Goal: Task Accomplishment & Management: Use online tool/utility

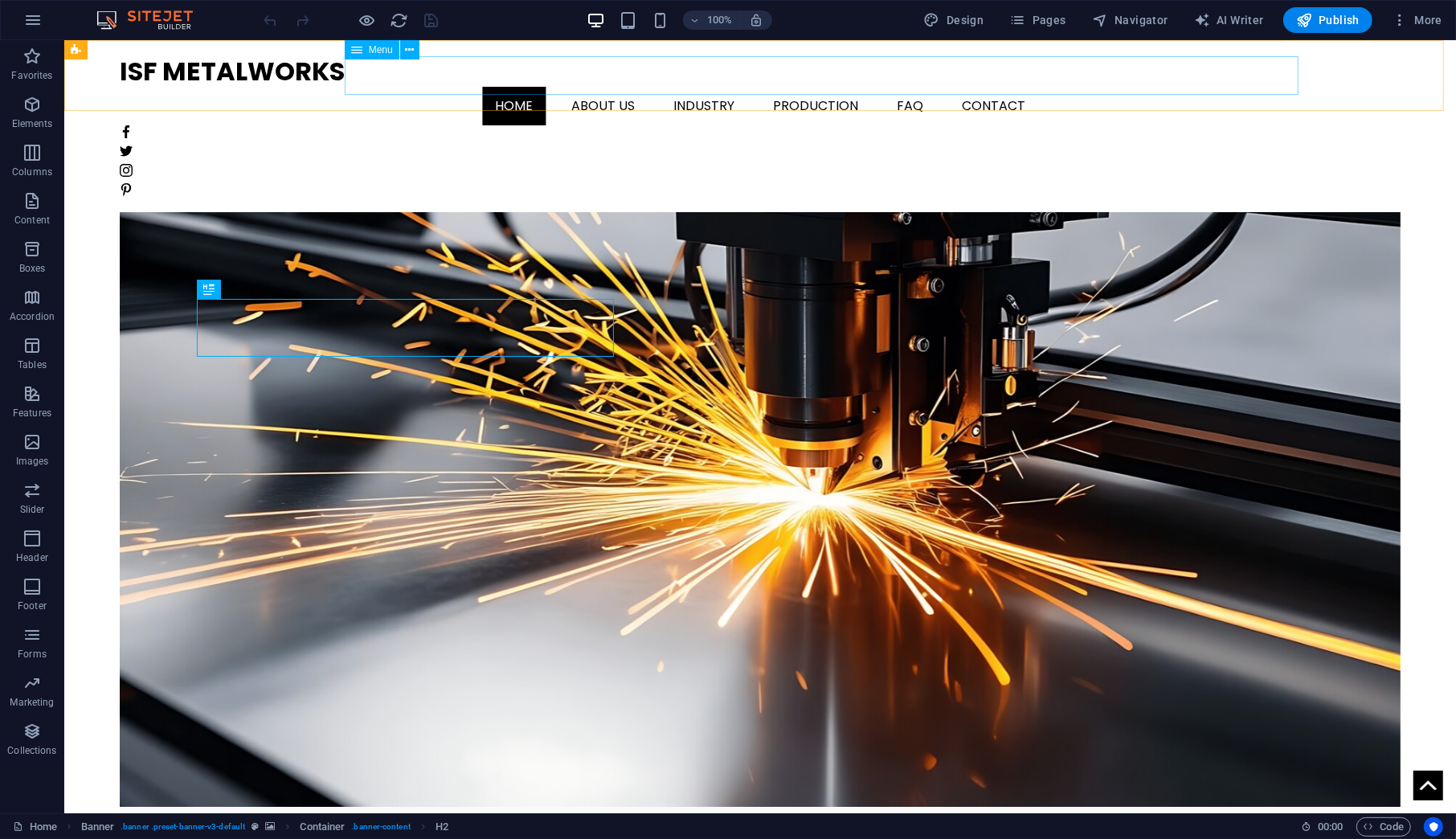
click at [651, 87] on nav "Home About us Industry Production FAQ Contact" at bounding box center [758, 106] width 1280 height 38
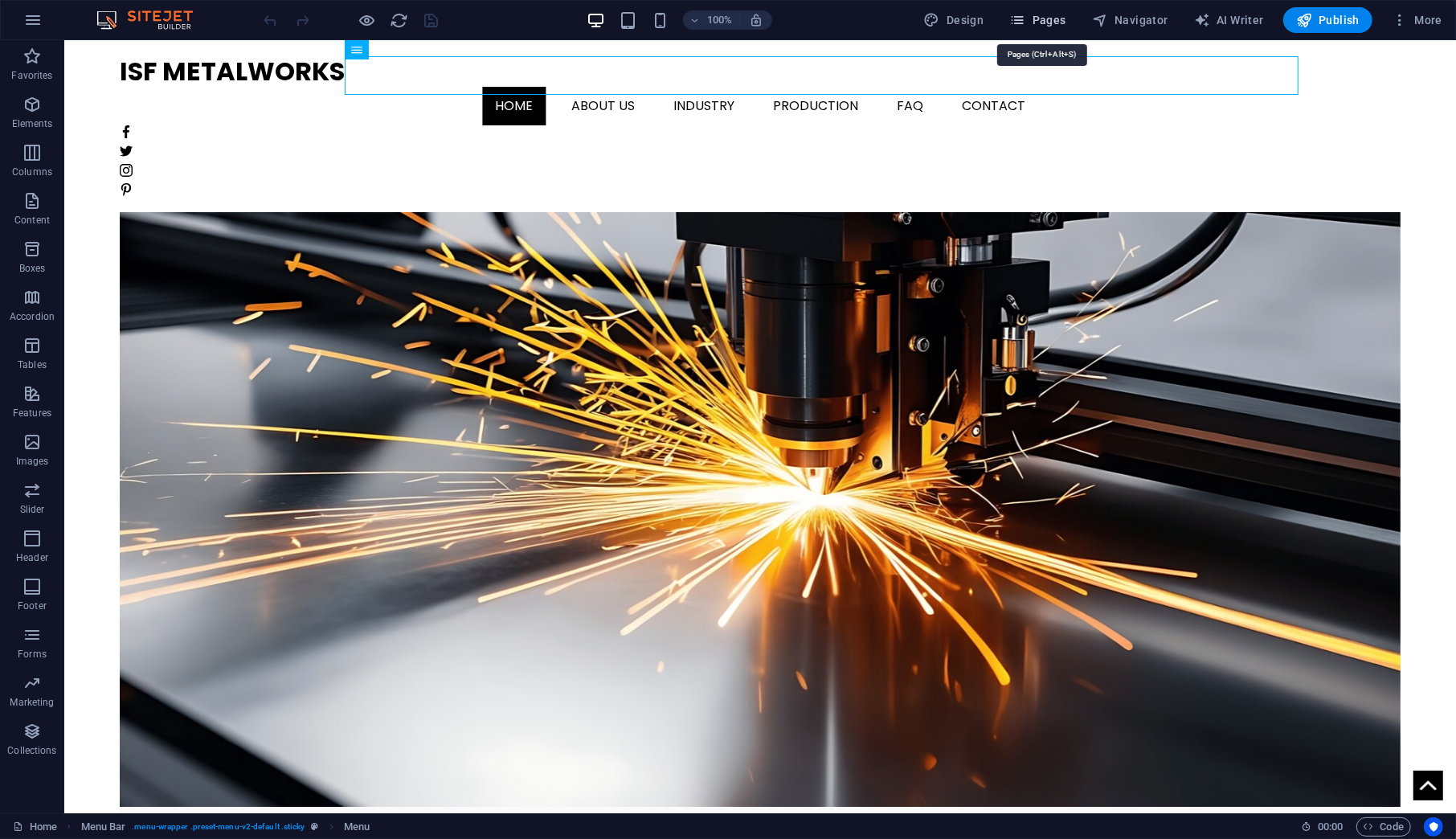
click at [1037, 24] on span "Pages" at bounding box center [1036, 20] width 56 height 16
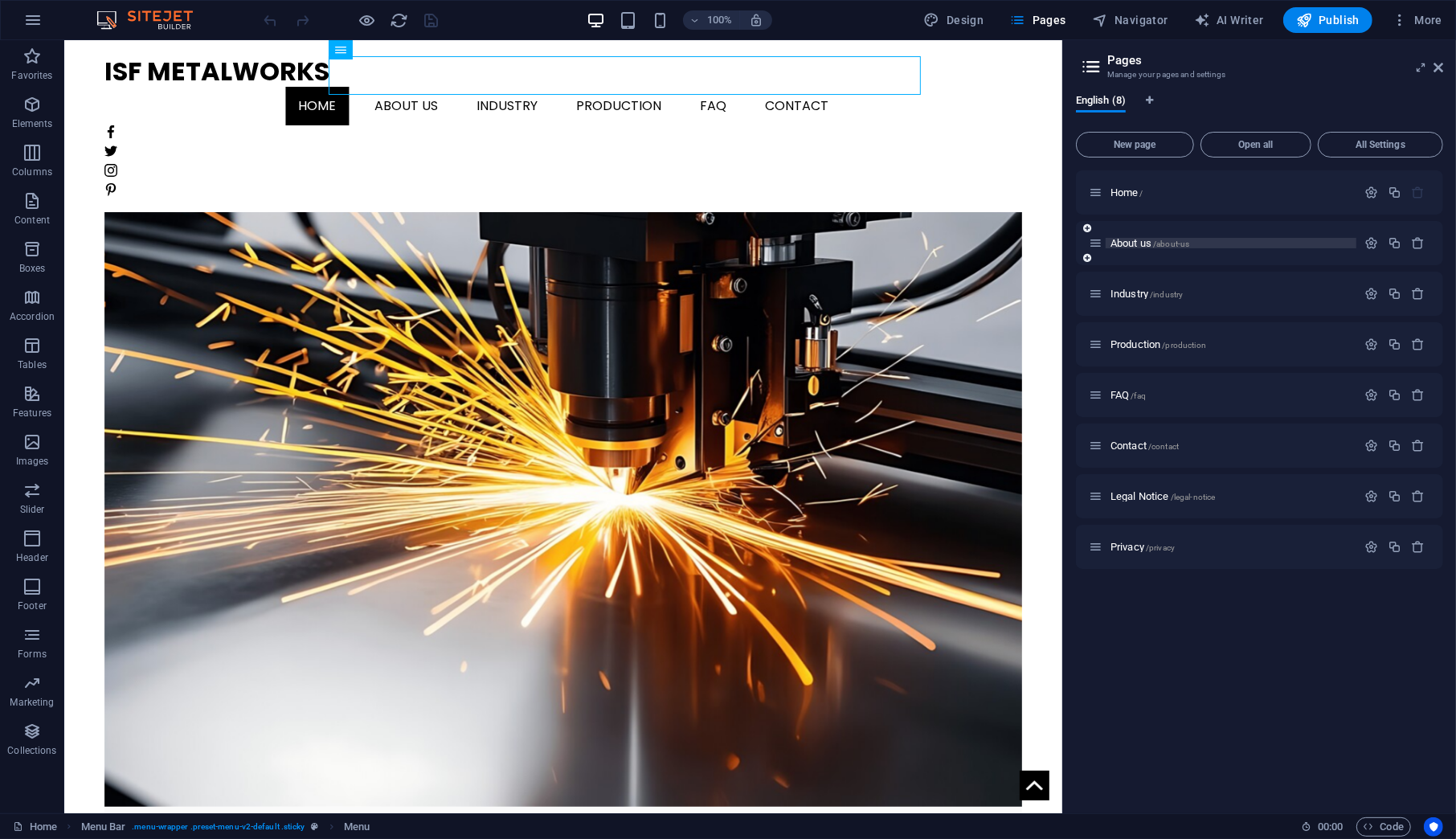
click at [1108, 241] on div "About us /about-us" at bounding box center [1231, 243] width 251 height 11
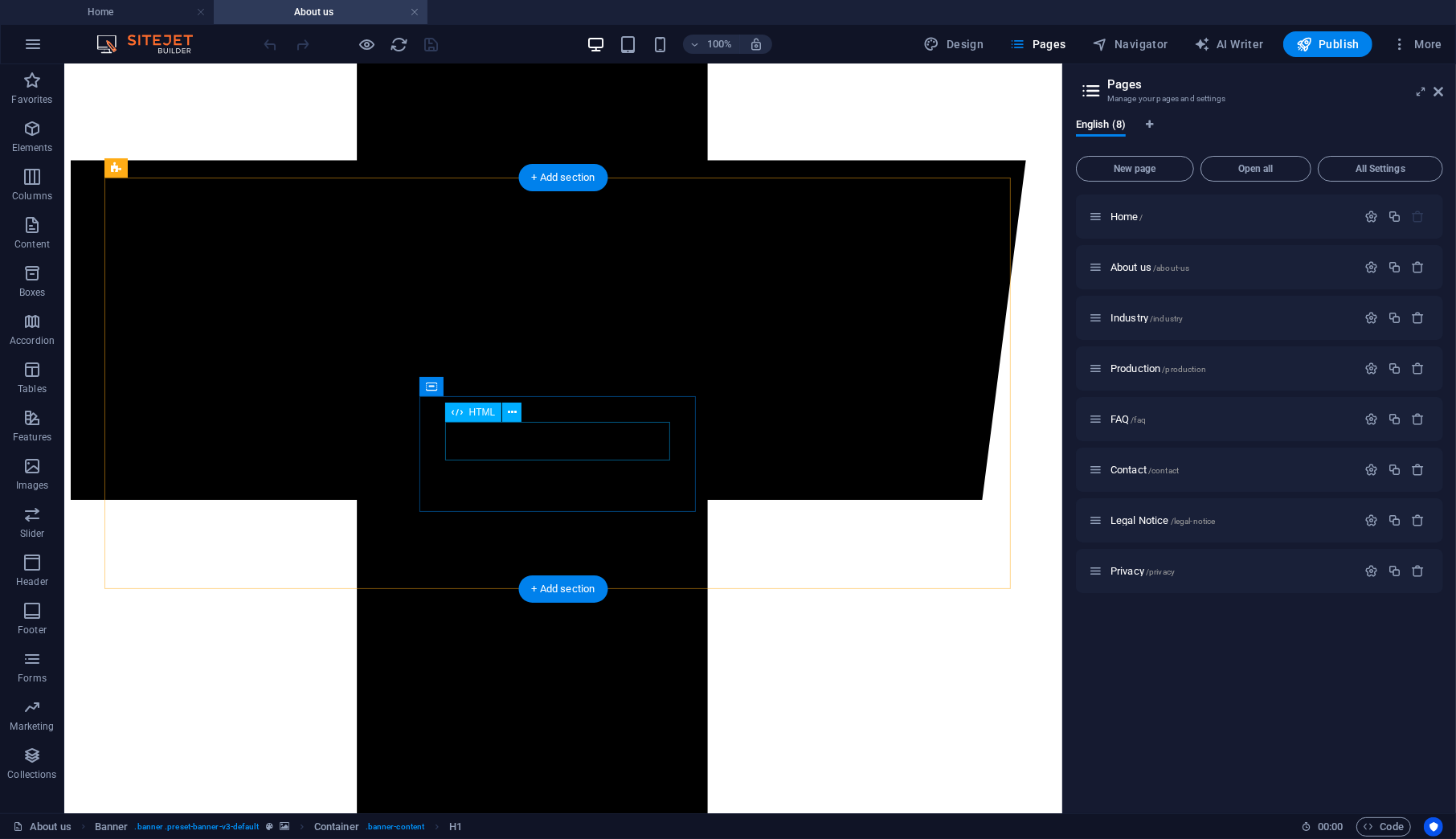
scroll to position [1071, 0]
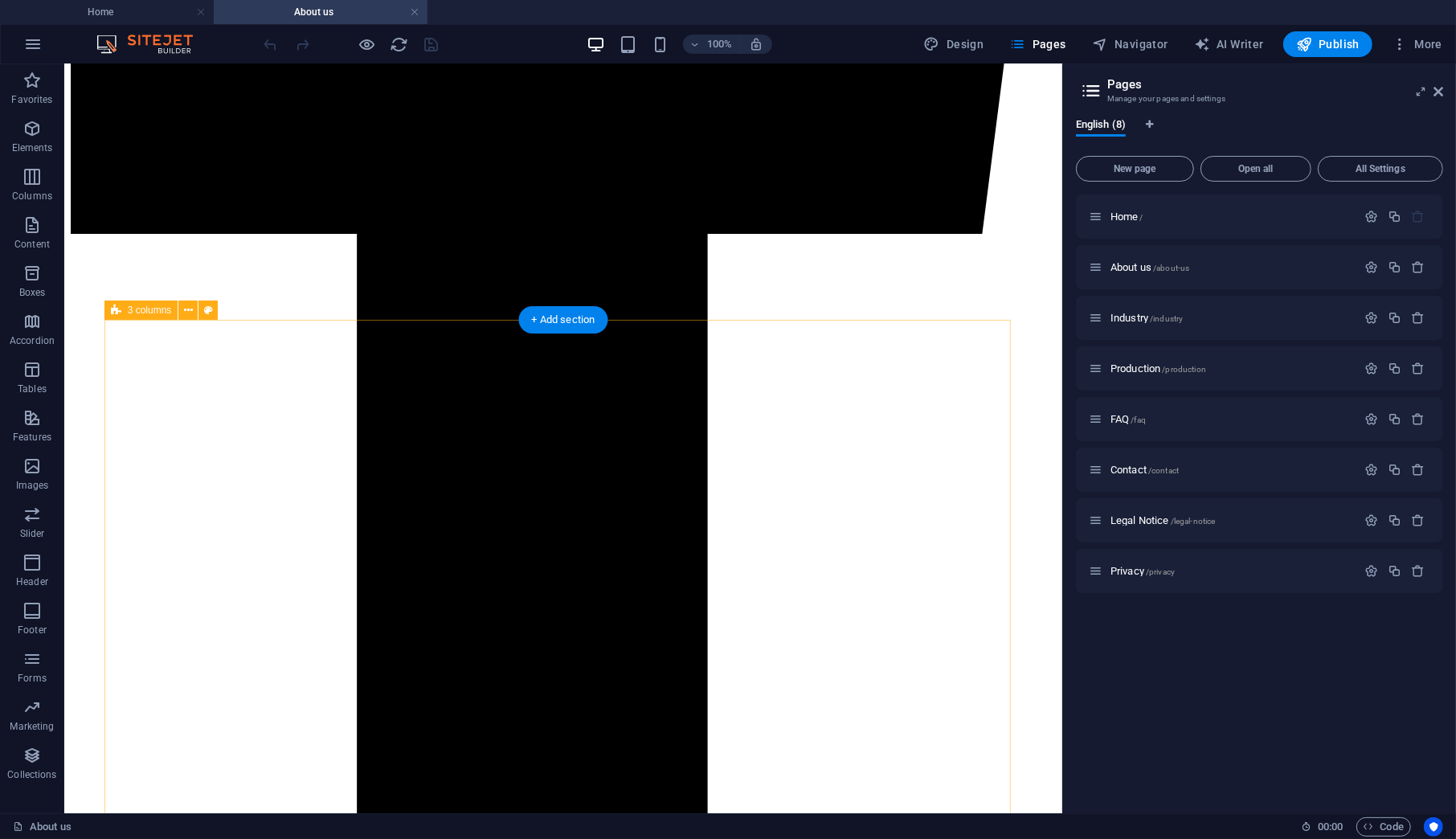
click at [188, 312] on icon at bounding box center [188, 310] width 9 height 17
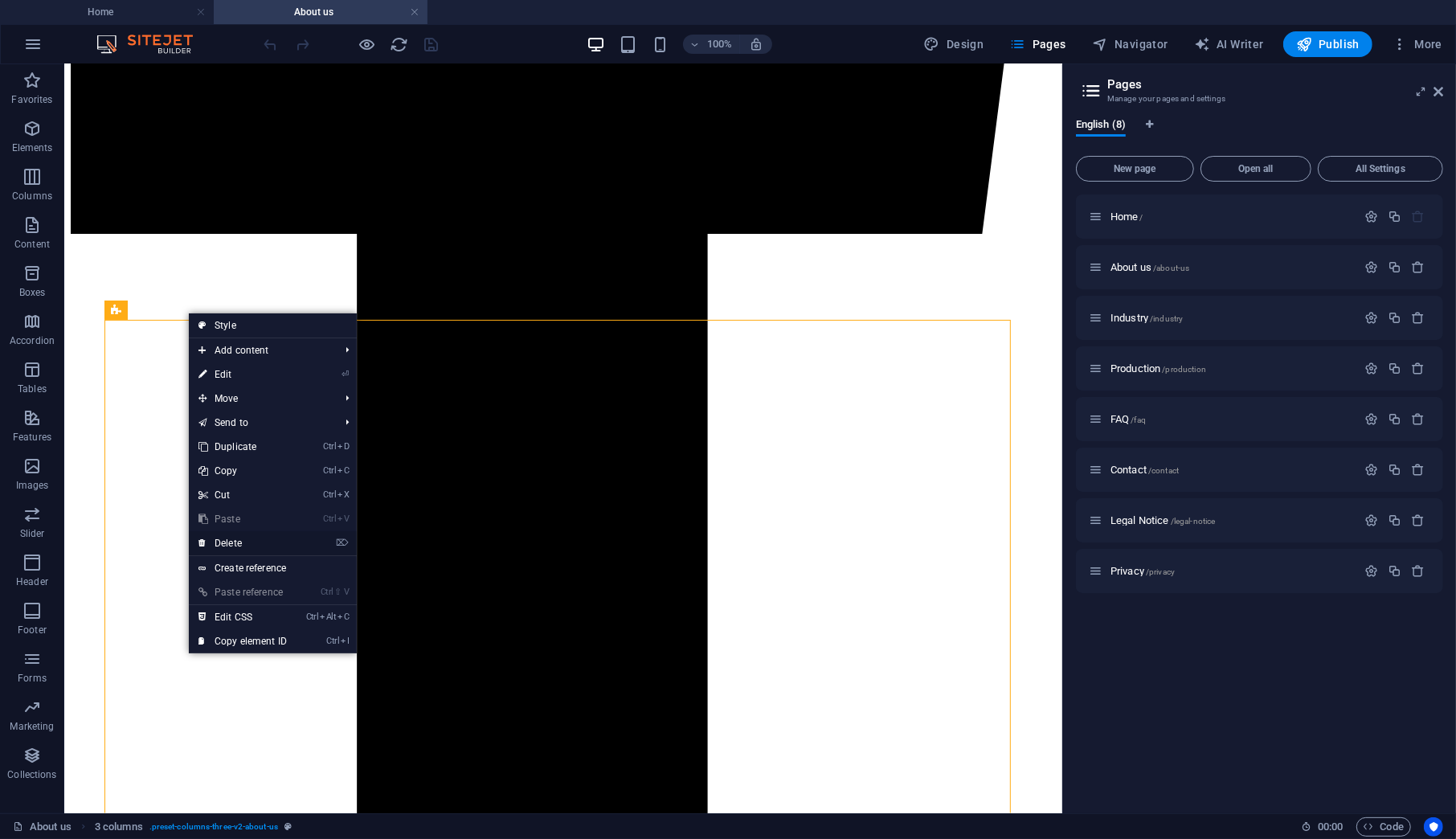
click at [265, 539] on link "⌦ Delete" at bounding box center [242, 543] width 108 height 24
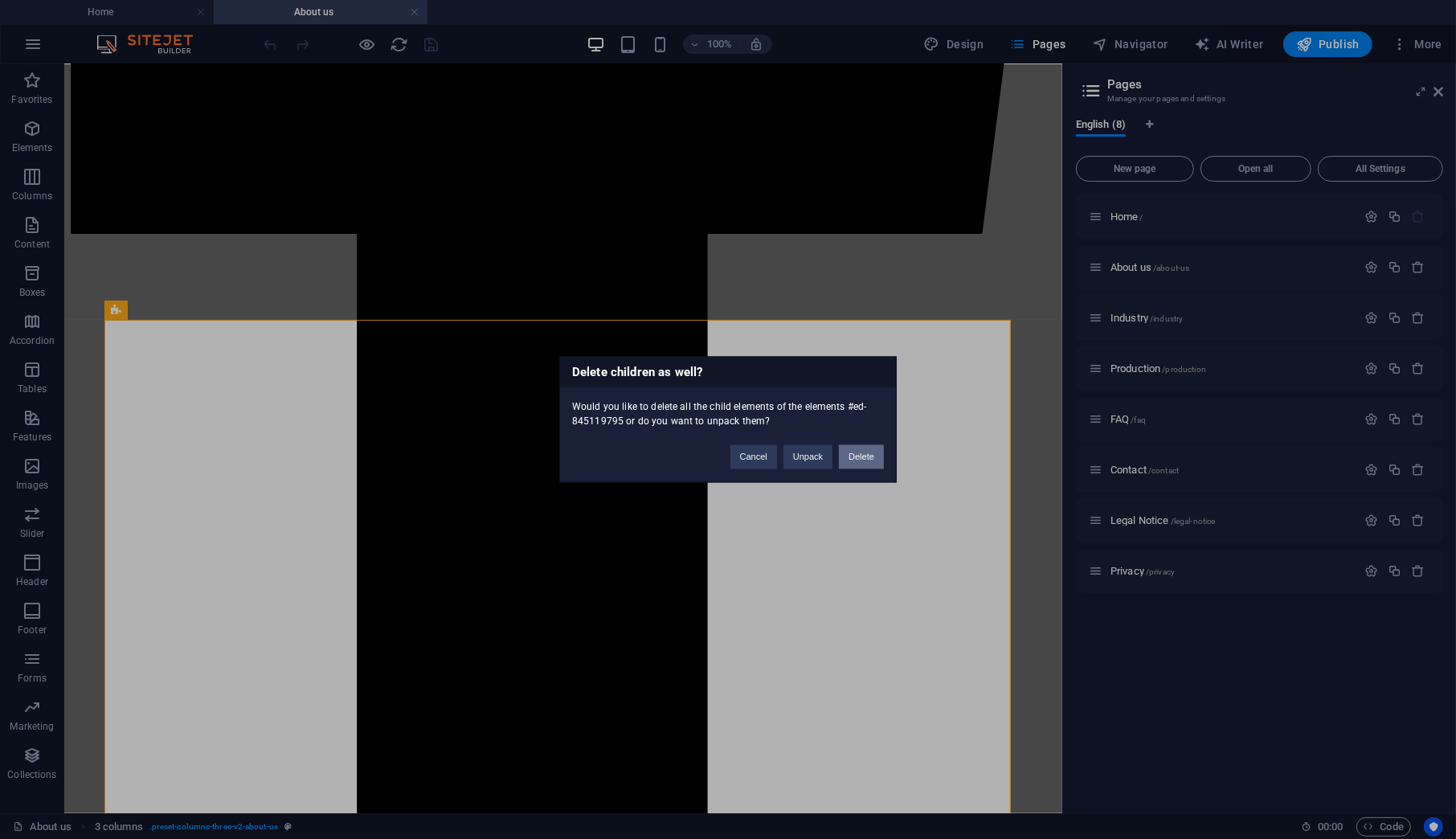
click at [840, 461] on button "Delete" at bounding box center [862, 457] width 45 height 24
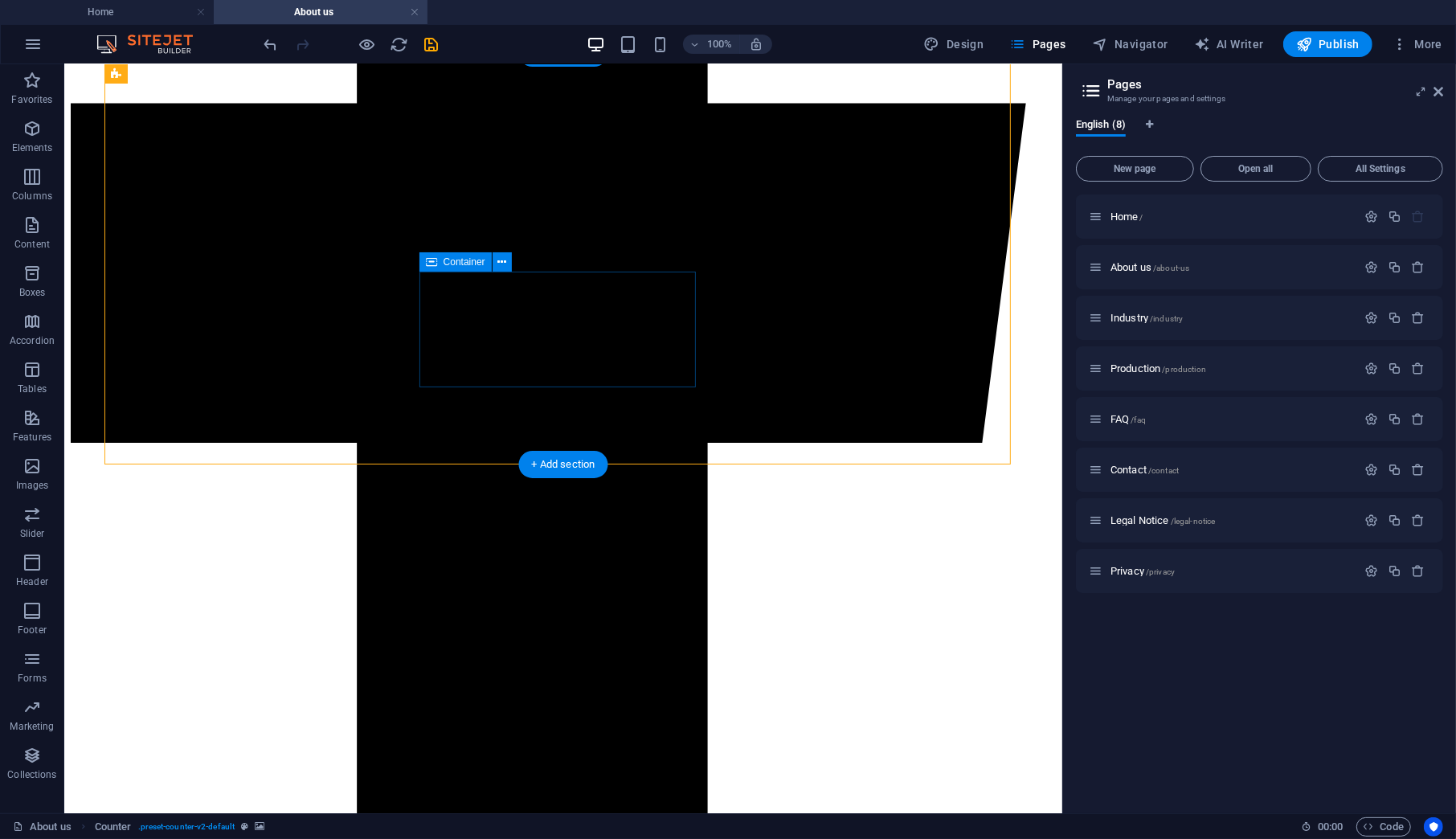
scroll to position [937, 0]
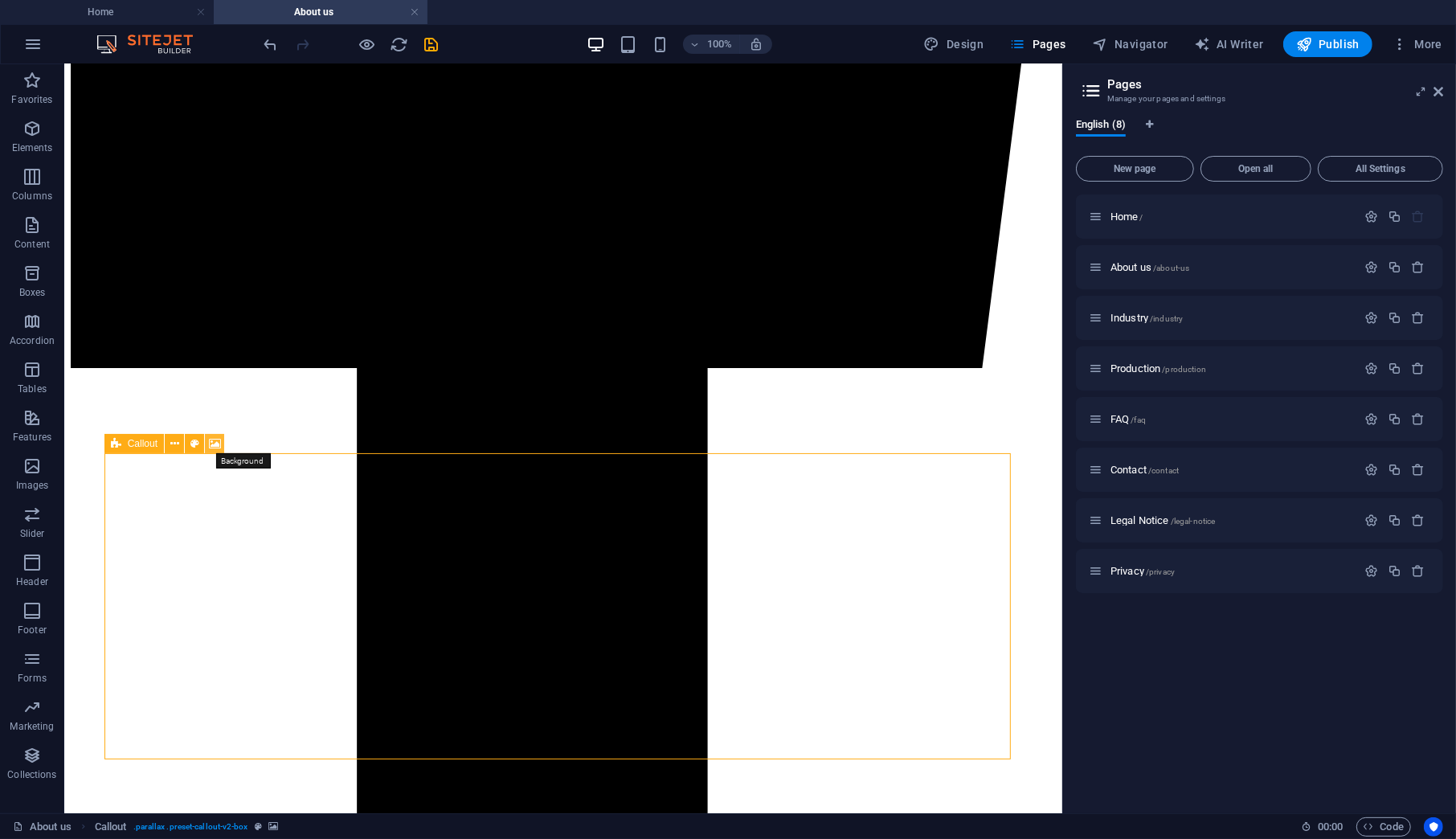
drag, startPoint x: 213, startPoint y: 443, endPoint x: 104, endPoint y: 413, distance: 113.1
click at [213, 443] on icon at bounding box center [215, 443] width 12 height 17
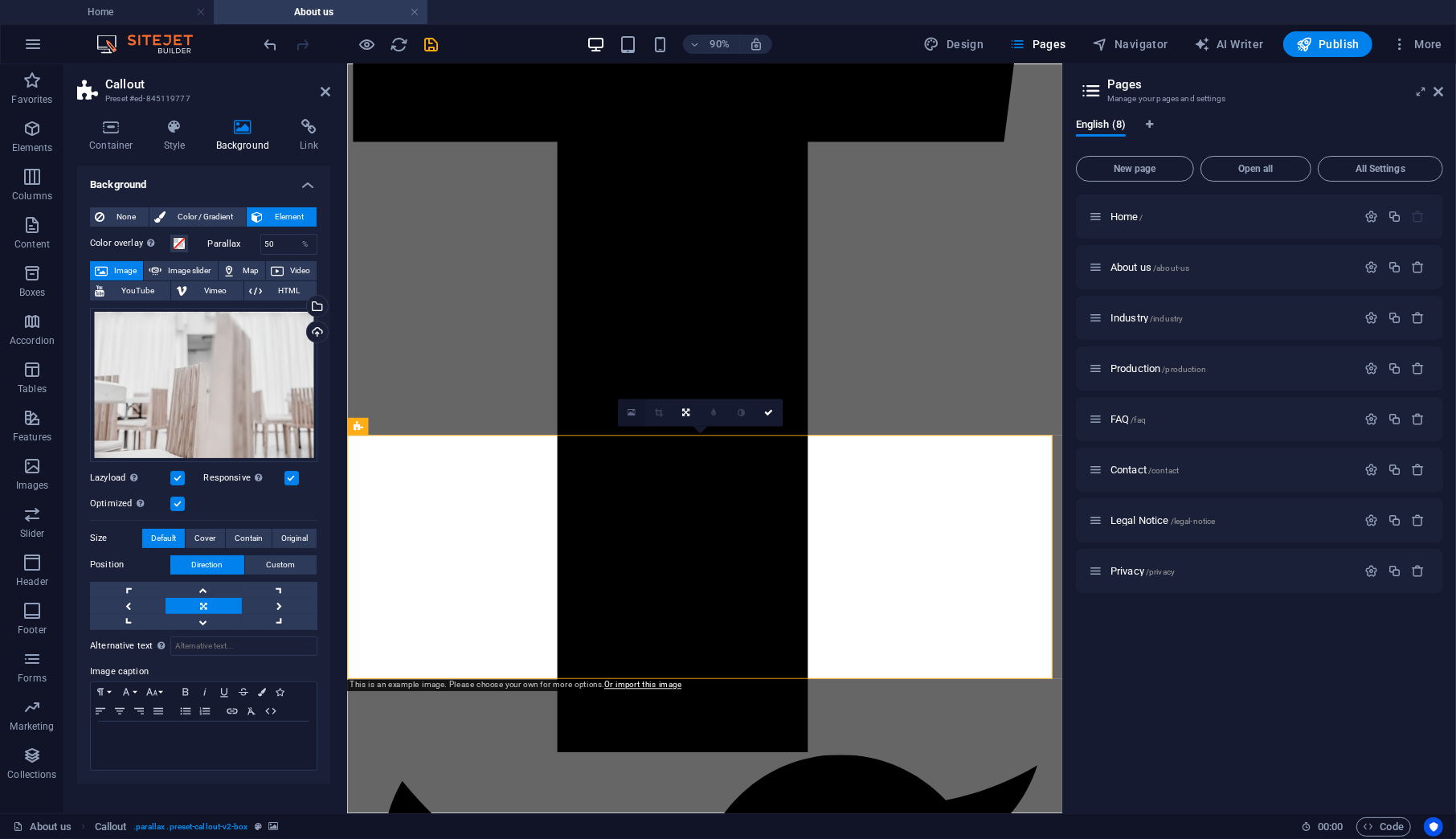
click at [624, 411] on link at bounding box center [631, 413] width 28 height 28
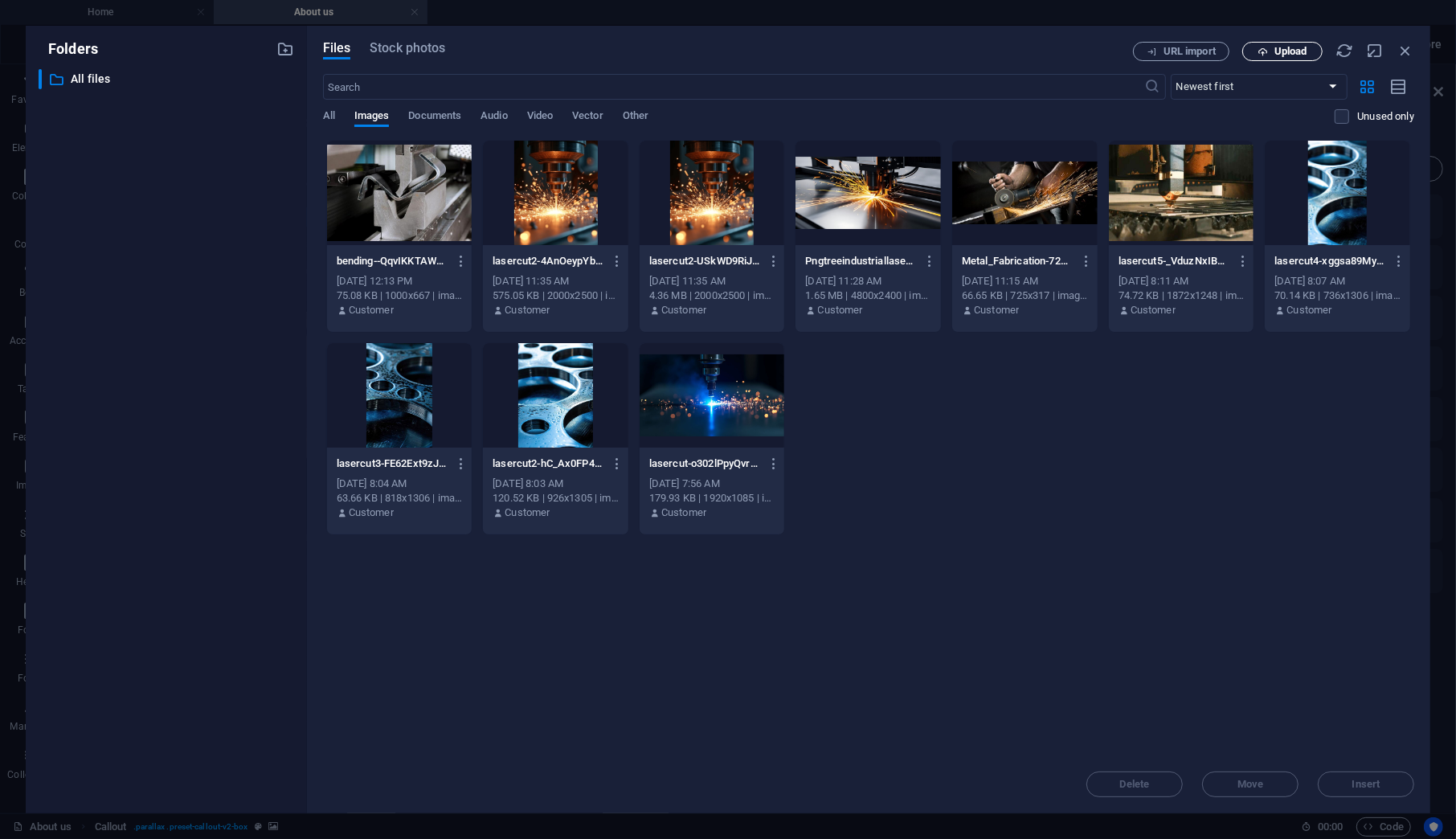
click at [1298, 47] on span "Upload" at bounding box center [1290, 51] width 33 height 10
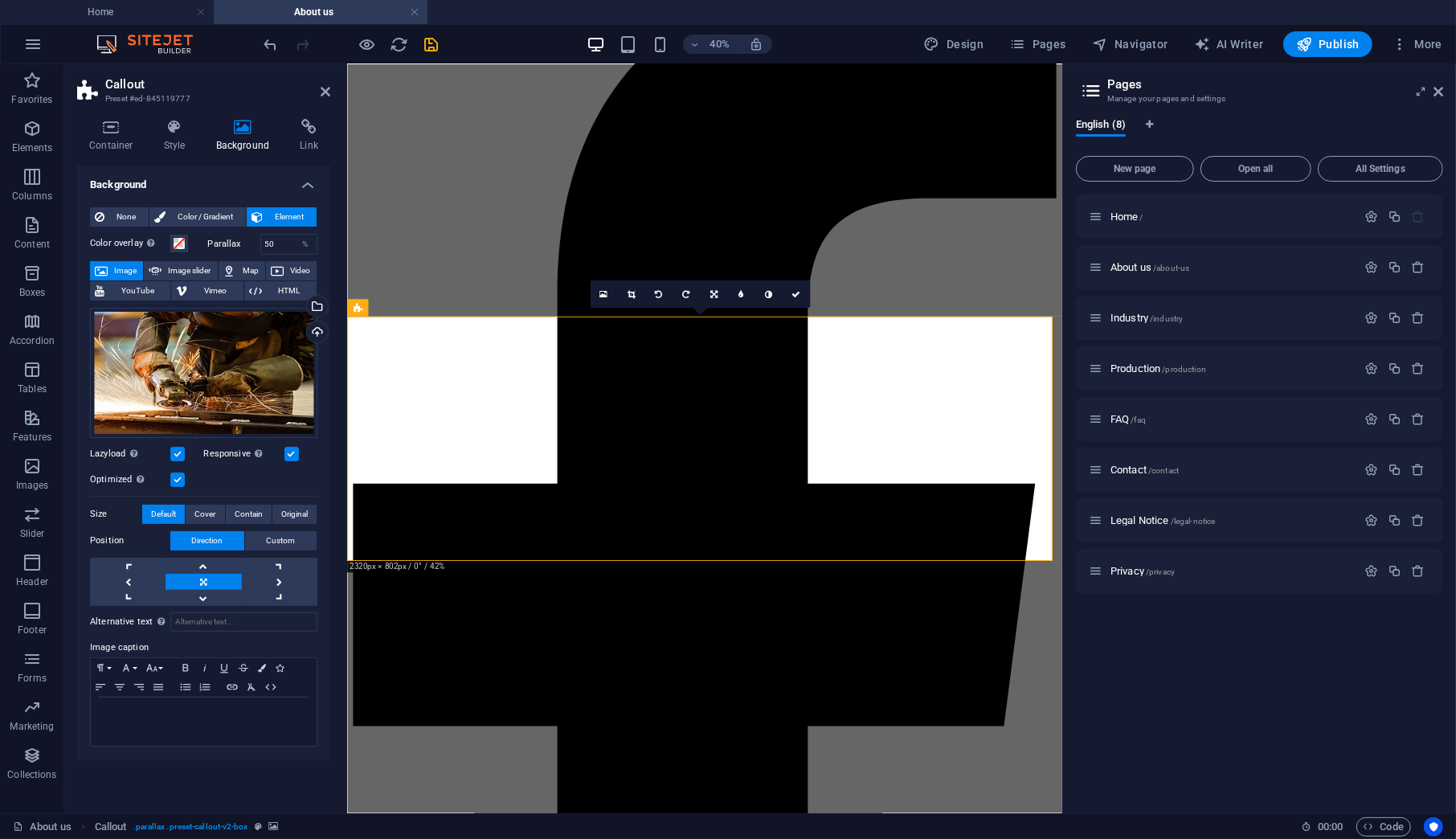
scroll to position [1069, 0]
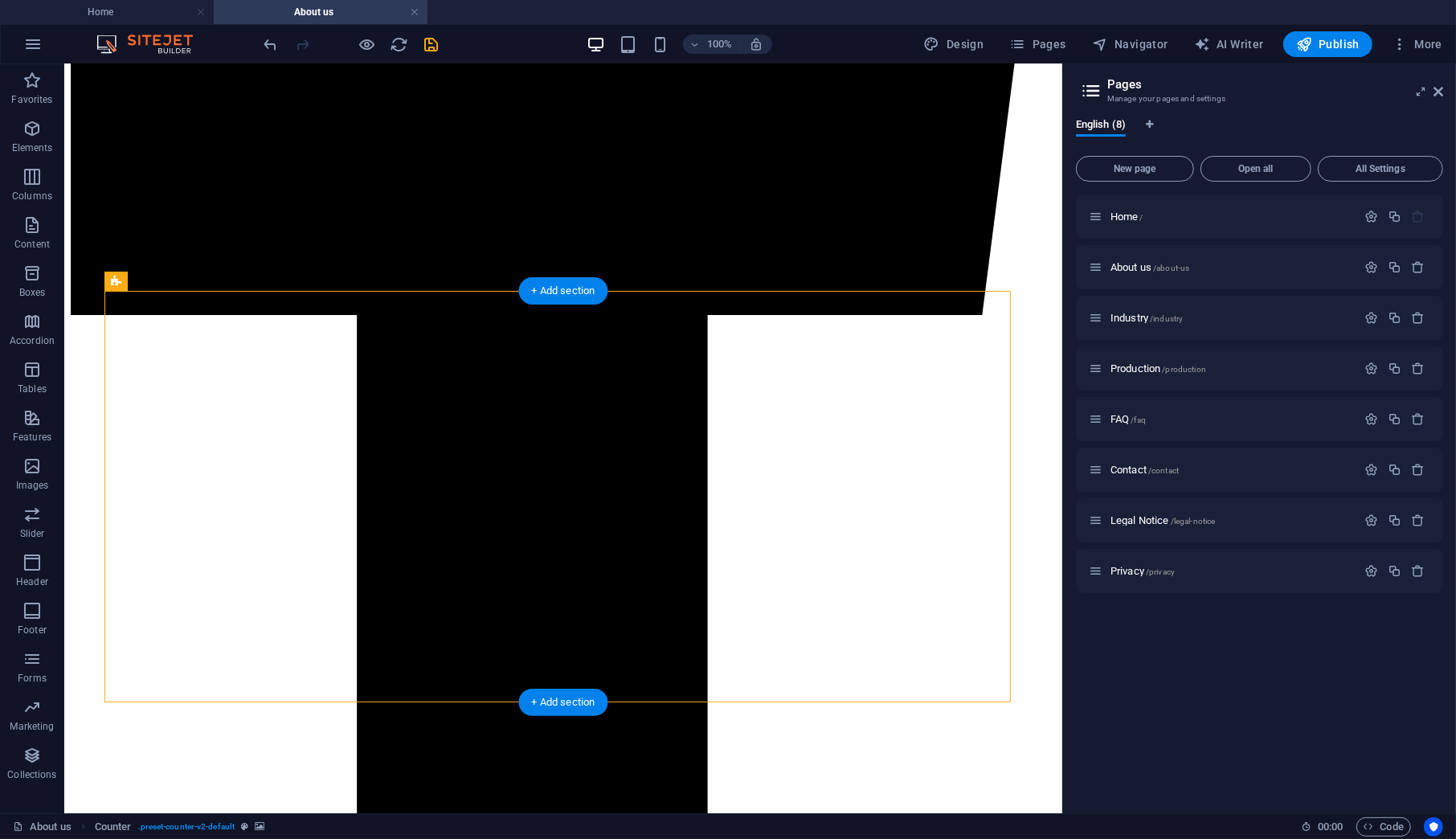
scroll to position [1091, 0]
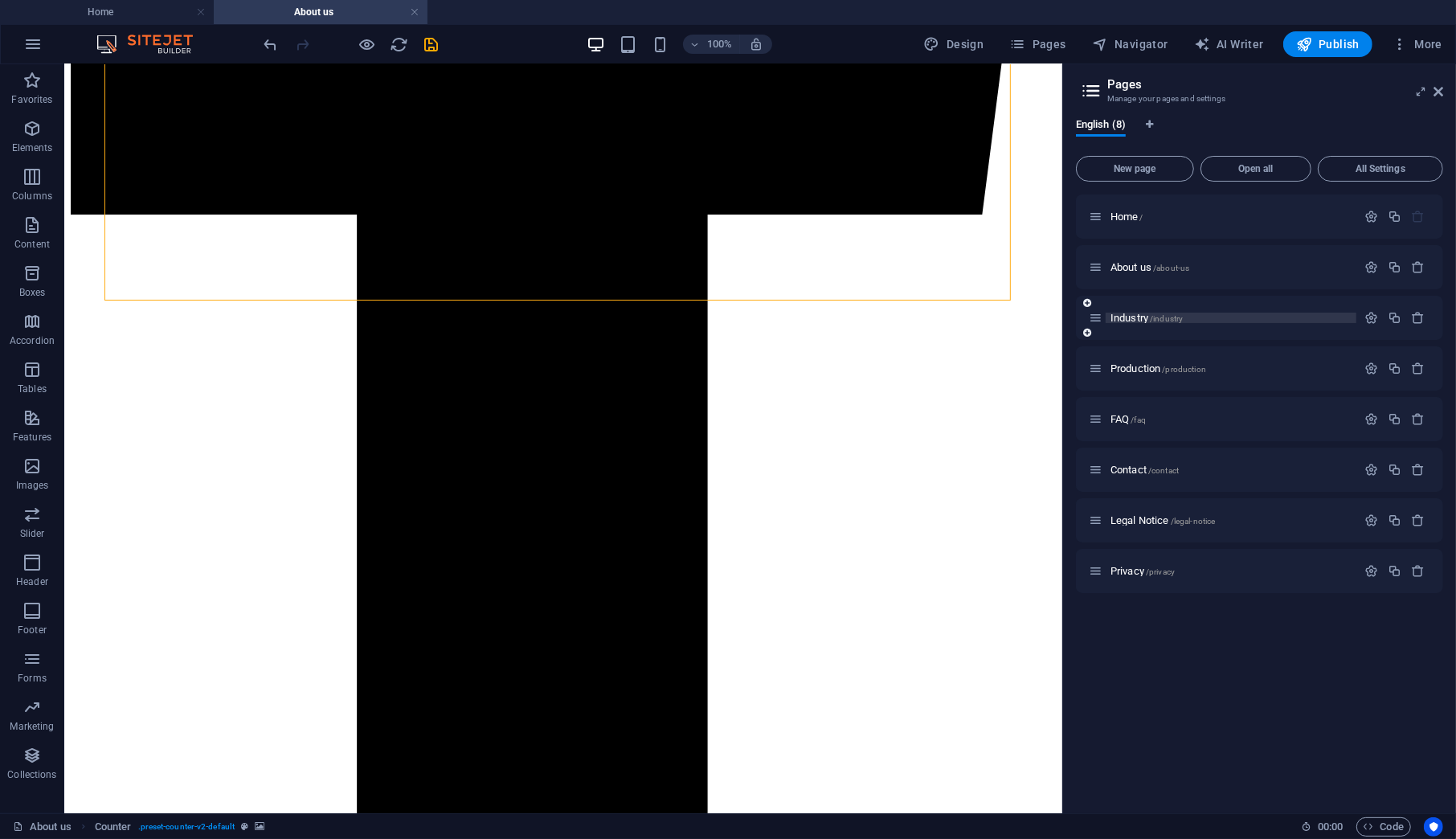
click at [1112, 322] on span "Industry /industry" at bounding box center [1146, 318] width 72 height 12
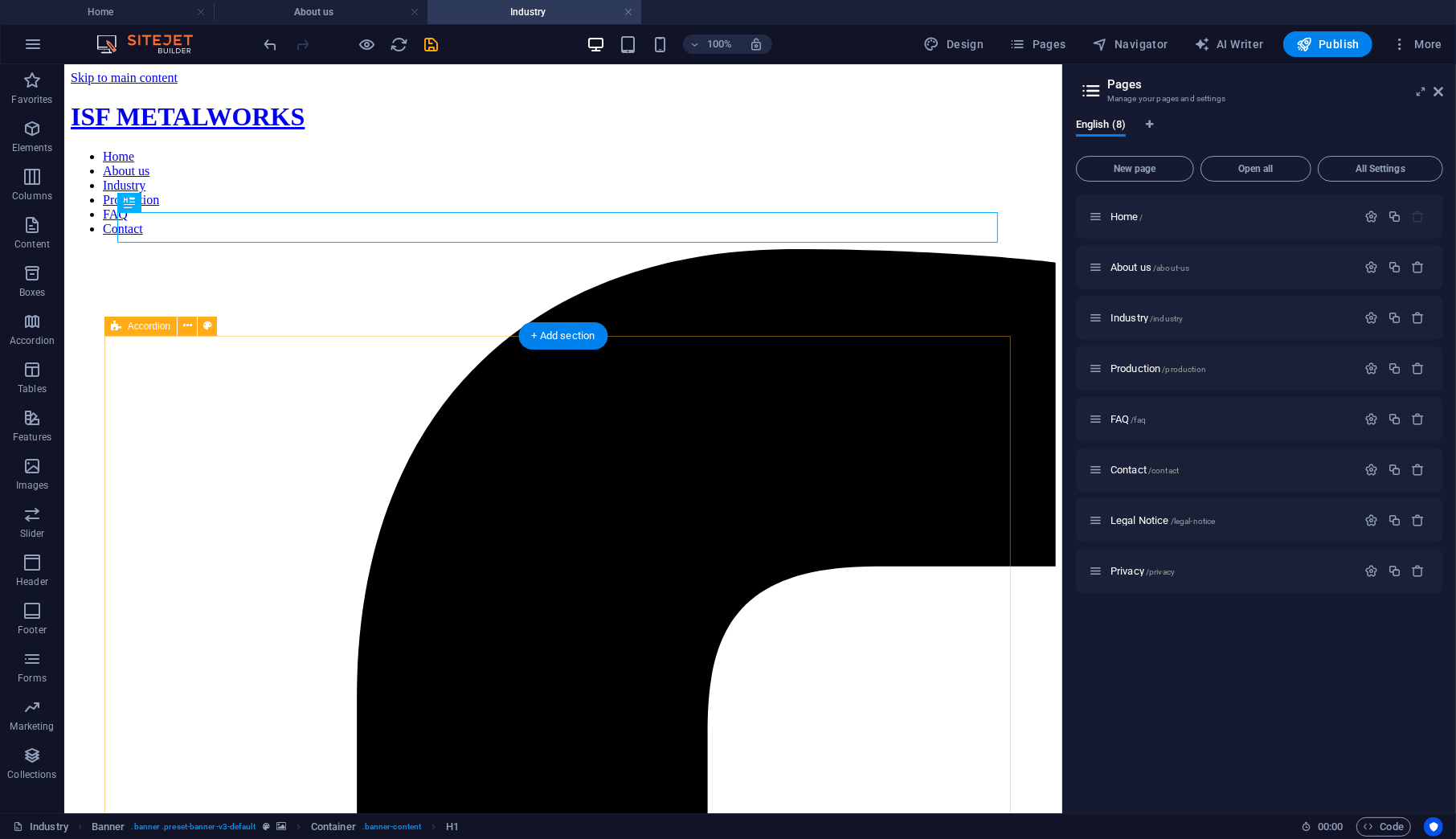
scroll to position [0, 0]
click at [1122, 269] on span "About us /about-us" at bounding box center [1150, 267] width 79 height 12
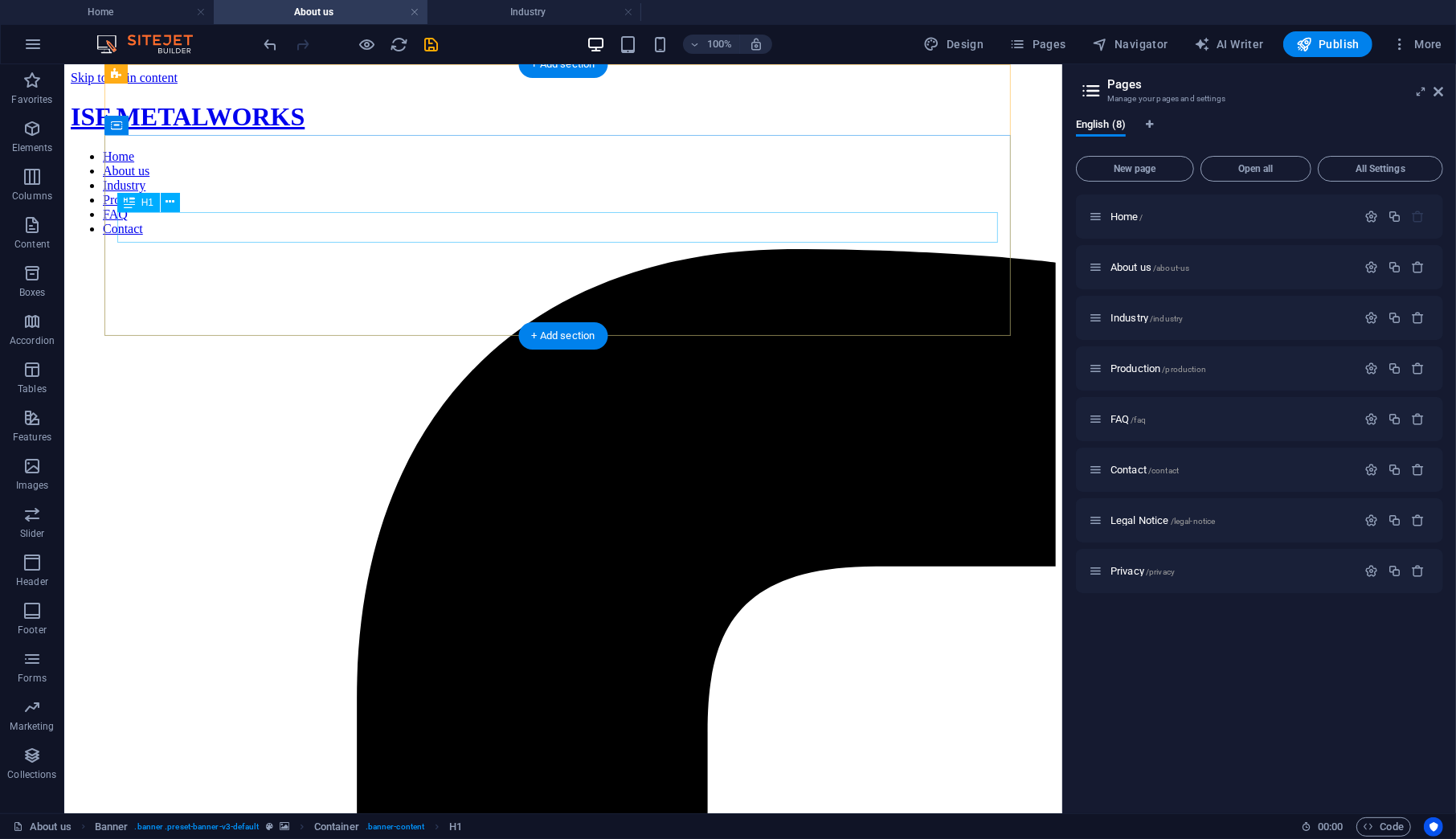
click at [139, 124] on span "Container" at bounding box center [149, 125] width 41 height 10
click at [154, 120] on span "Container" at bounding box center [149, 125] width 41 height 10
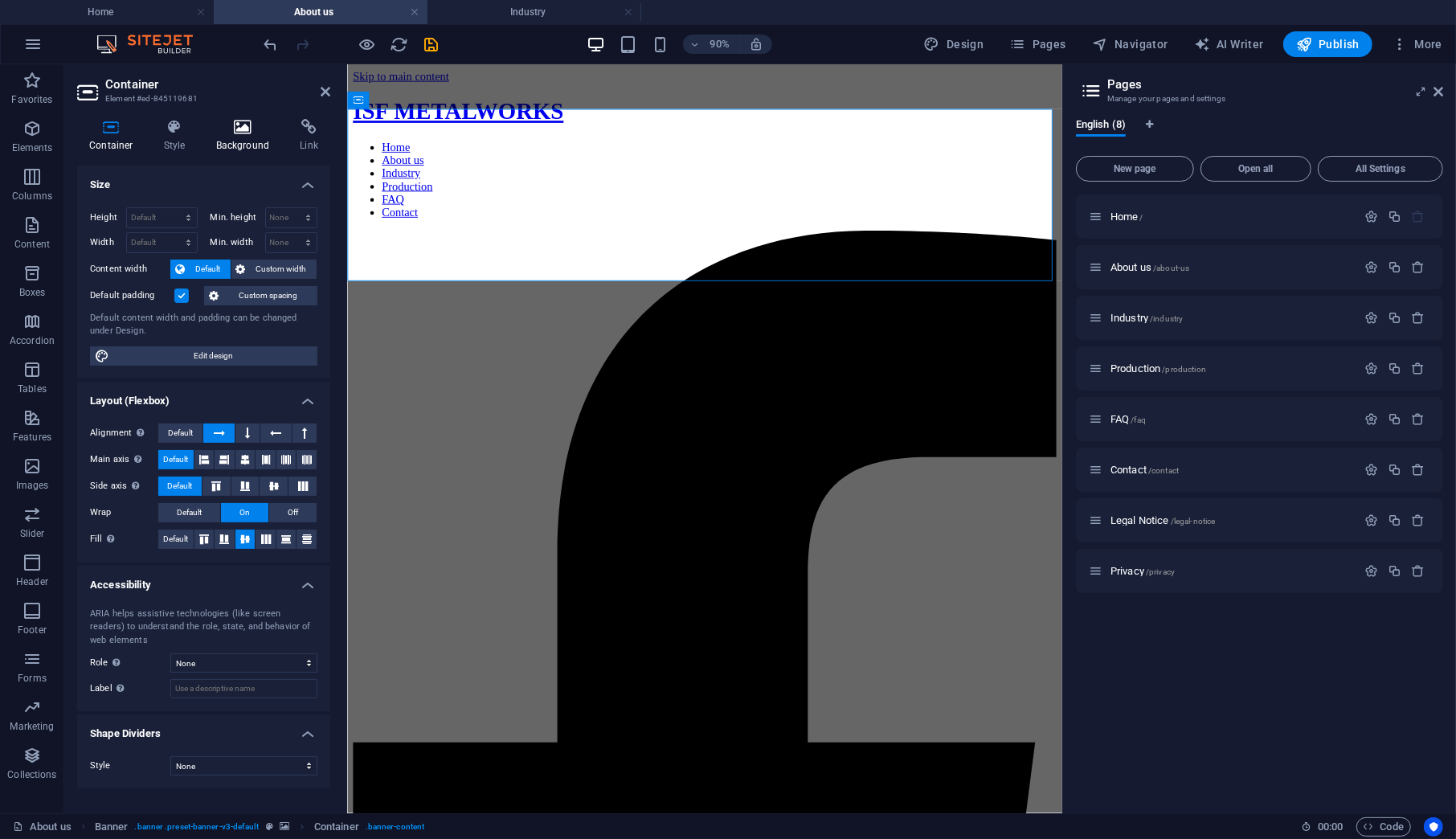
click at [249, 135] on h4 "Background" at bounding box center [246, 135] width 84 height 34
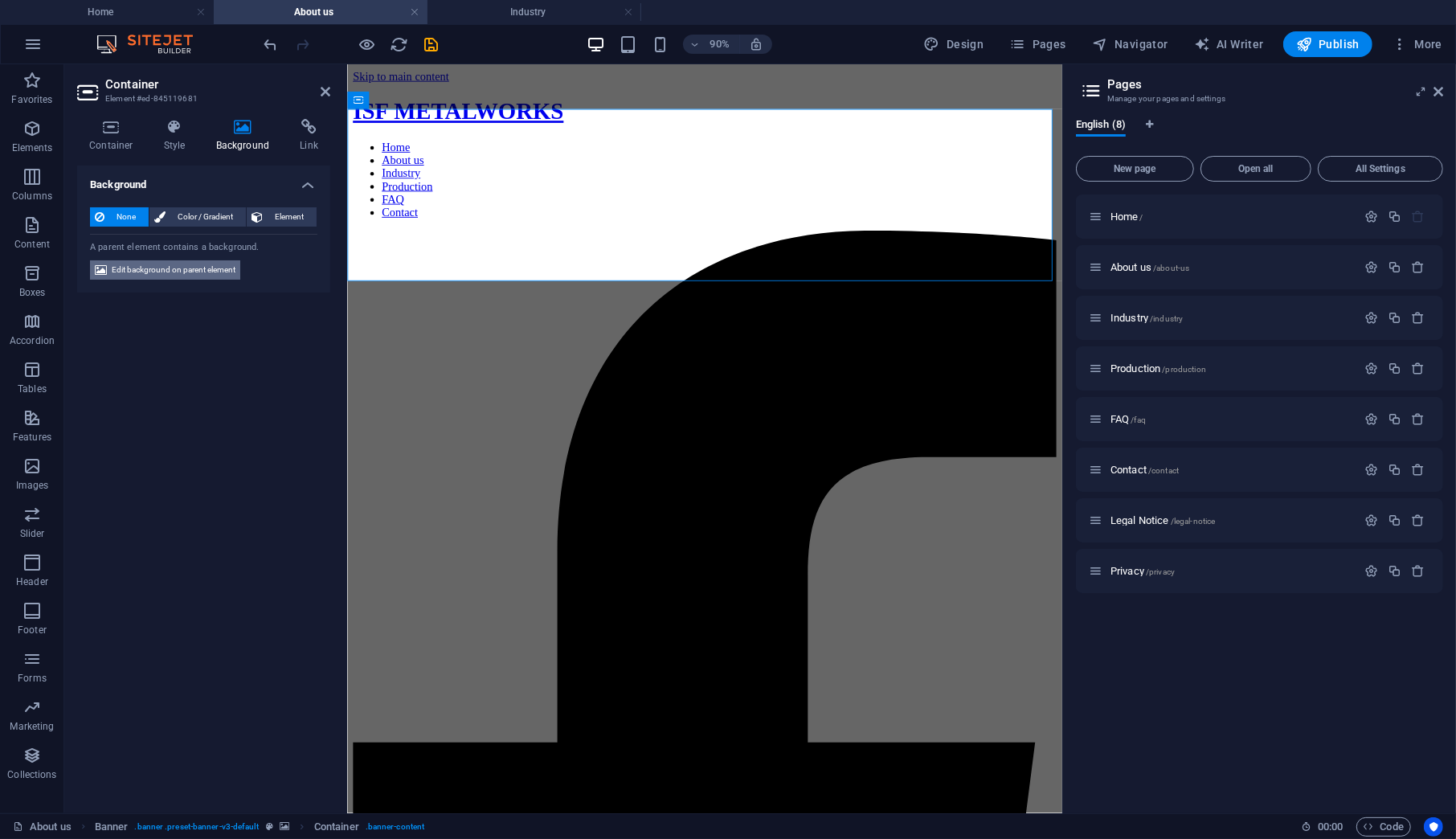
click at [210, 267] on span "Edit background on parent element" at bounding box center [173, 270] width 123 height 20
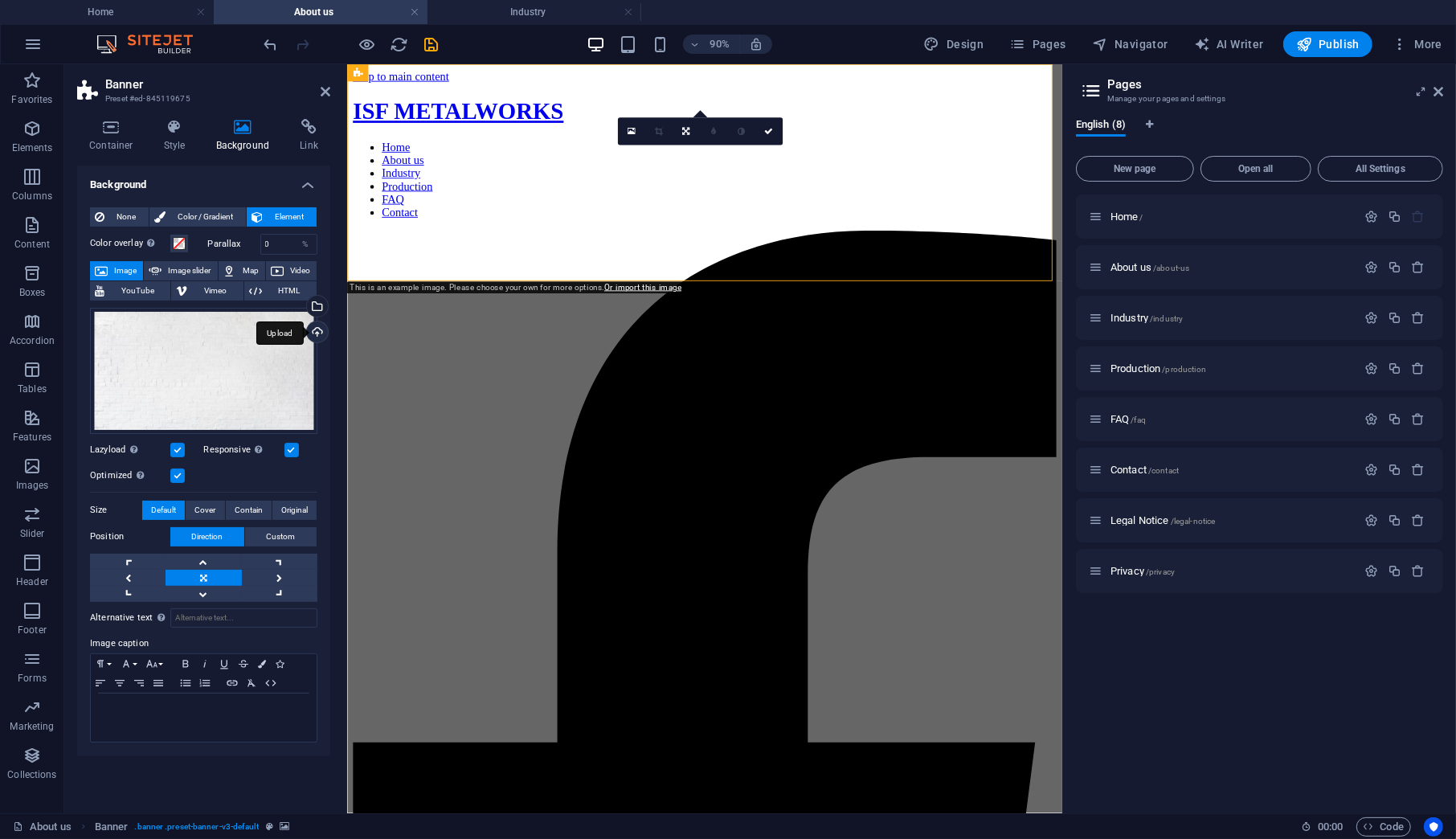
click at [309, 331] on div "Upload" at bounding box center [316, 334] width 24 height 24
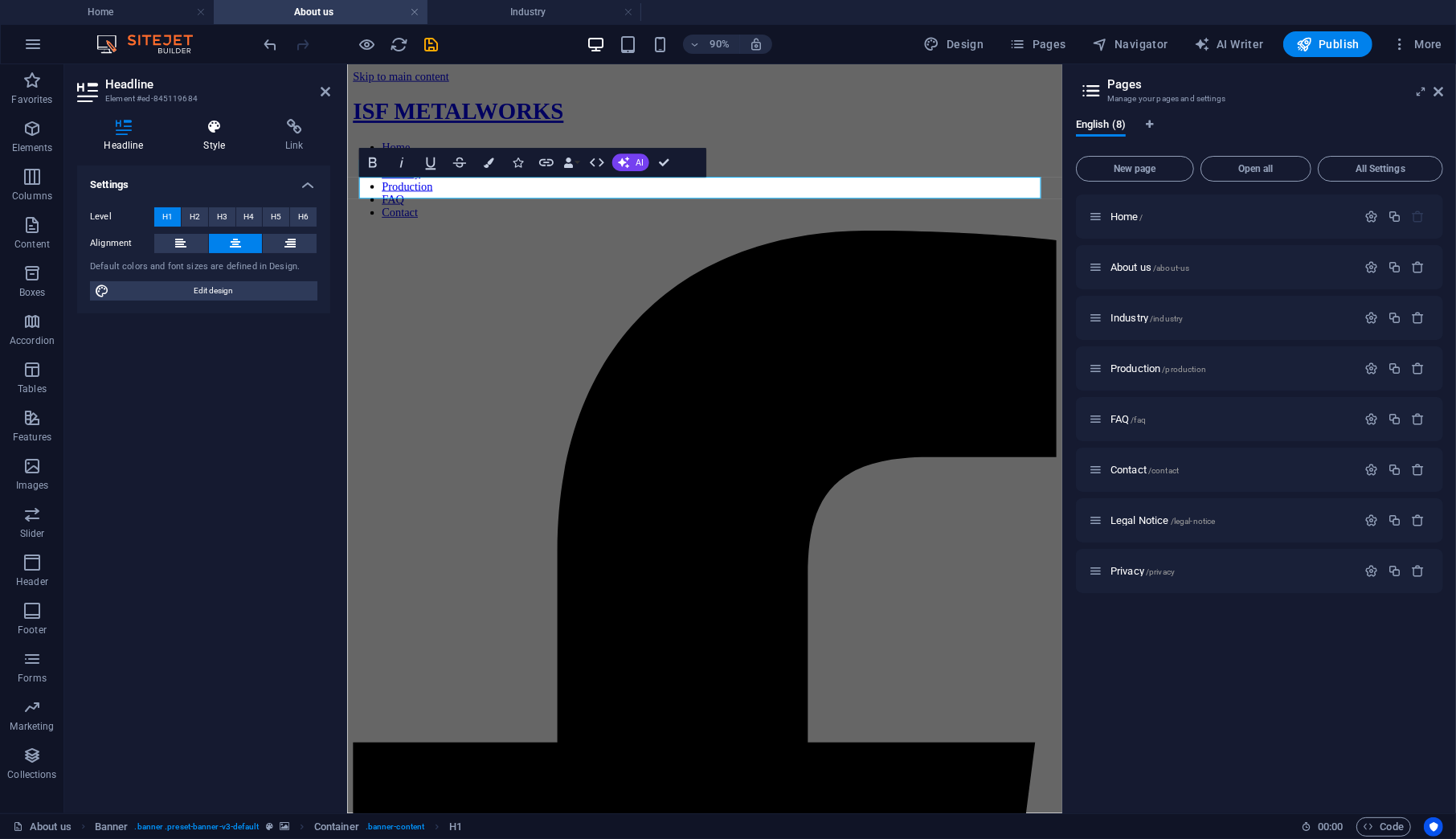
click at [221, 137] on h4 "Style" at bounding box center [217, 135] width 82 height 34
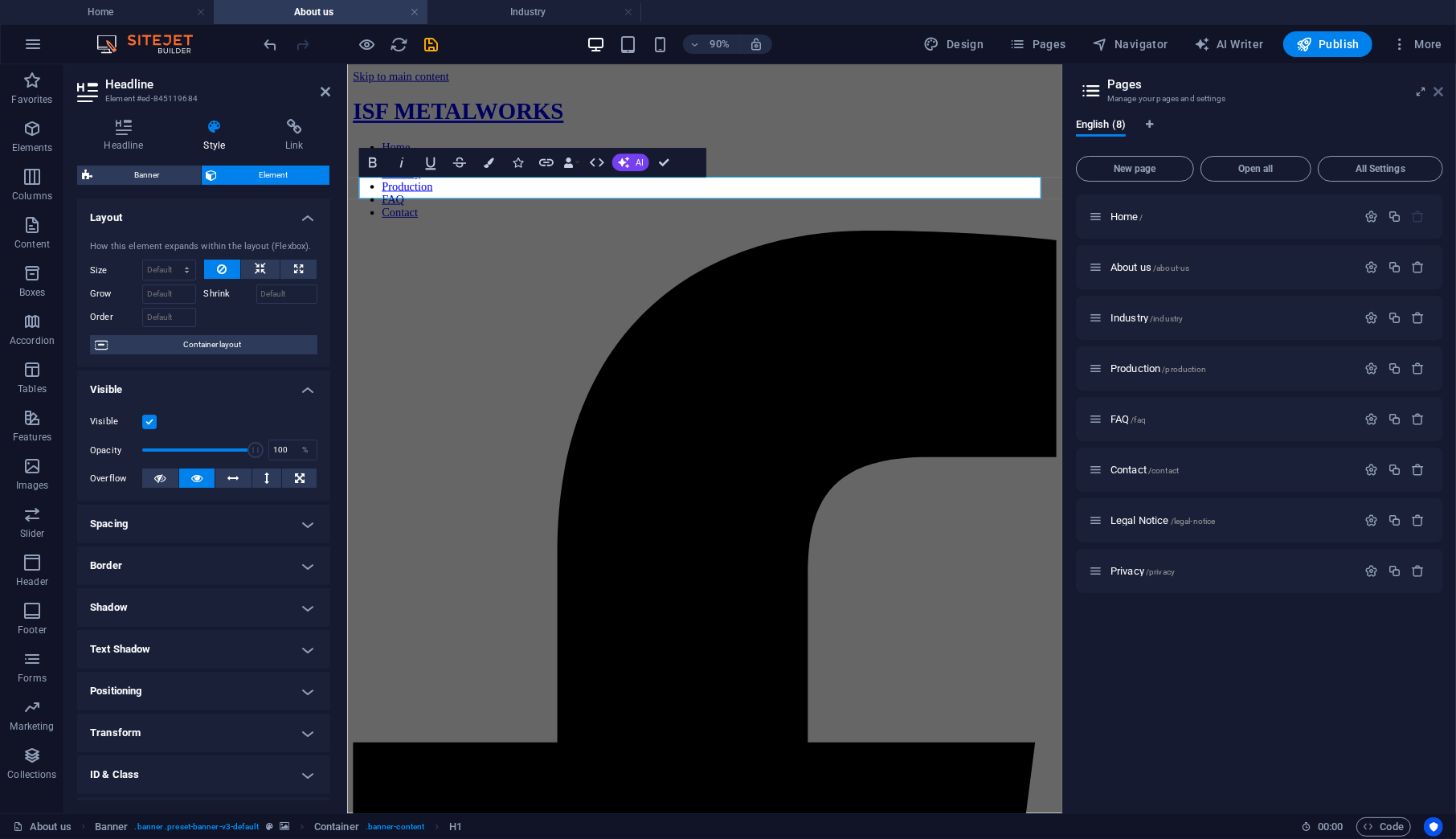
click at [1438, 85] on icon at bounding box center [1438, 91] width 10 height 13
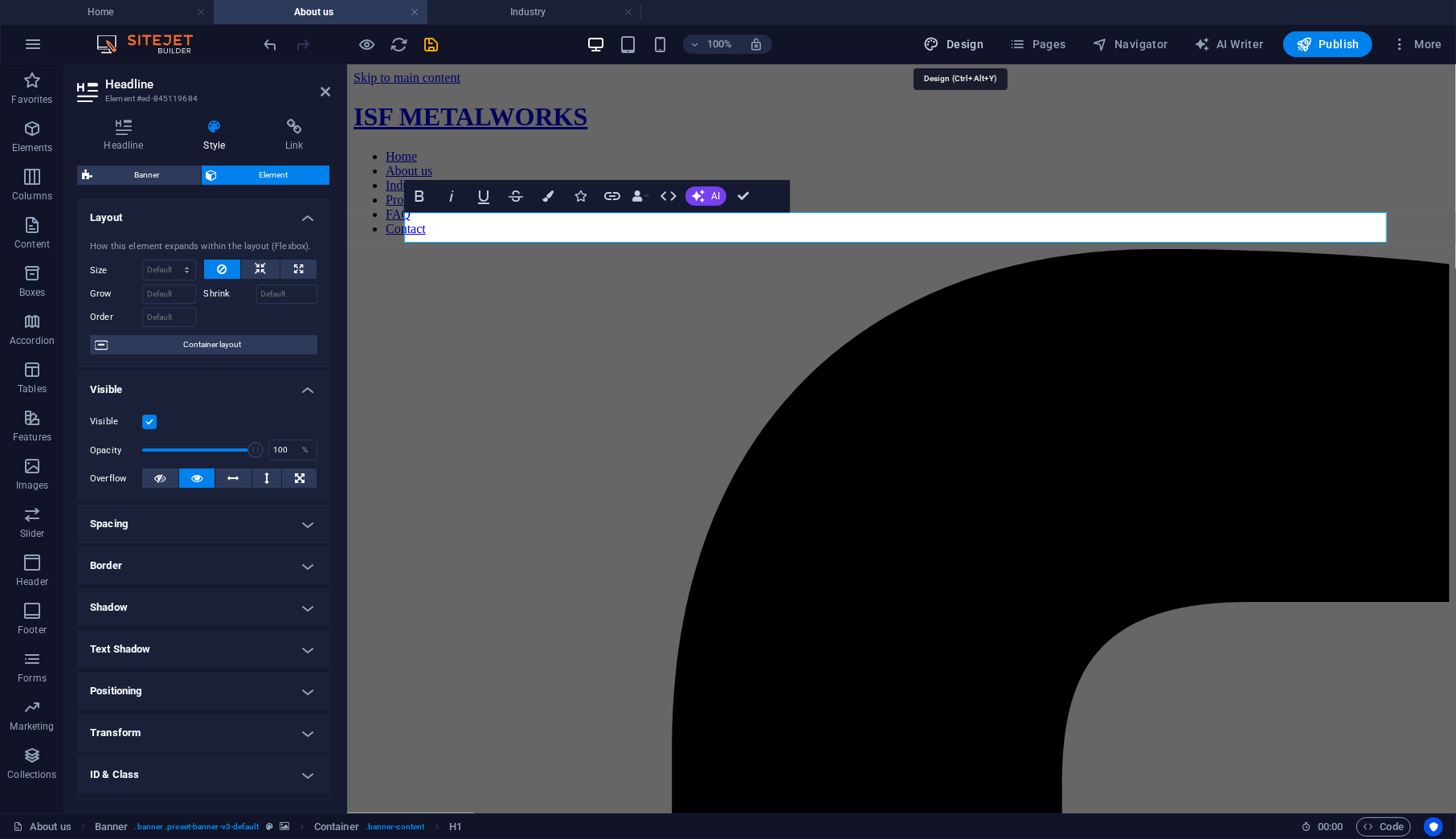
click at [967, 38] on span "Design" at bounding box center [954, 44] width 60 height 16
select select "px"
select select "400"
select select "px"
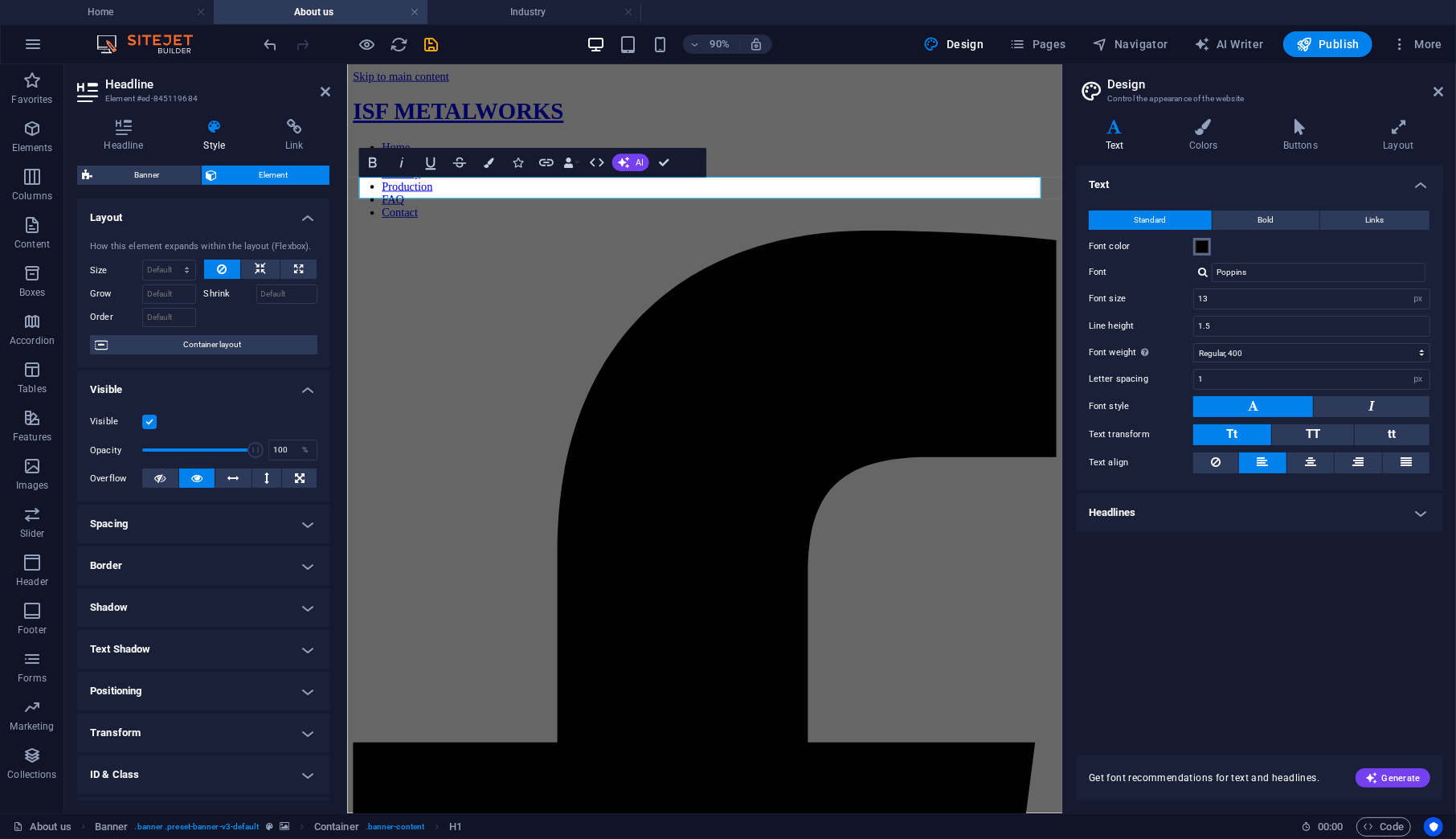
click at [1206, 247] on span at bounding box center [1201, 246] width 13 height 13
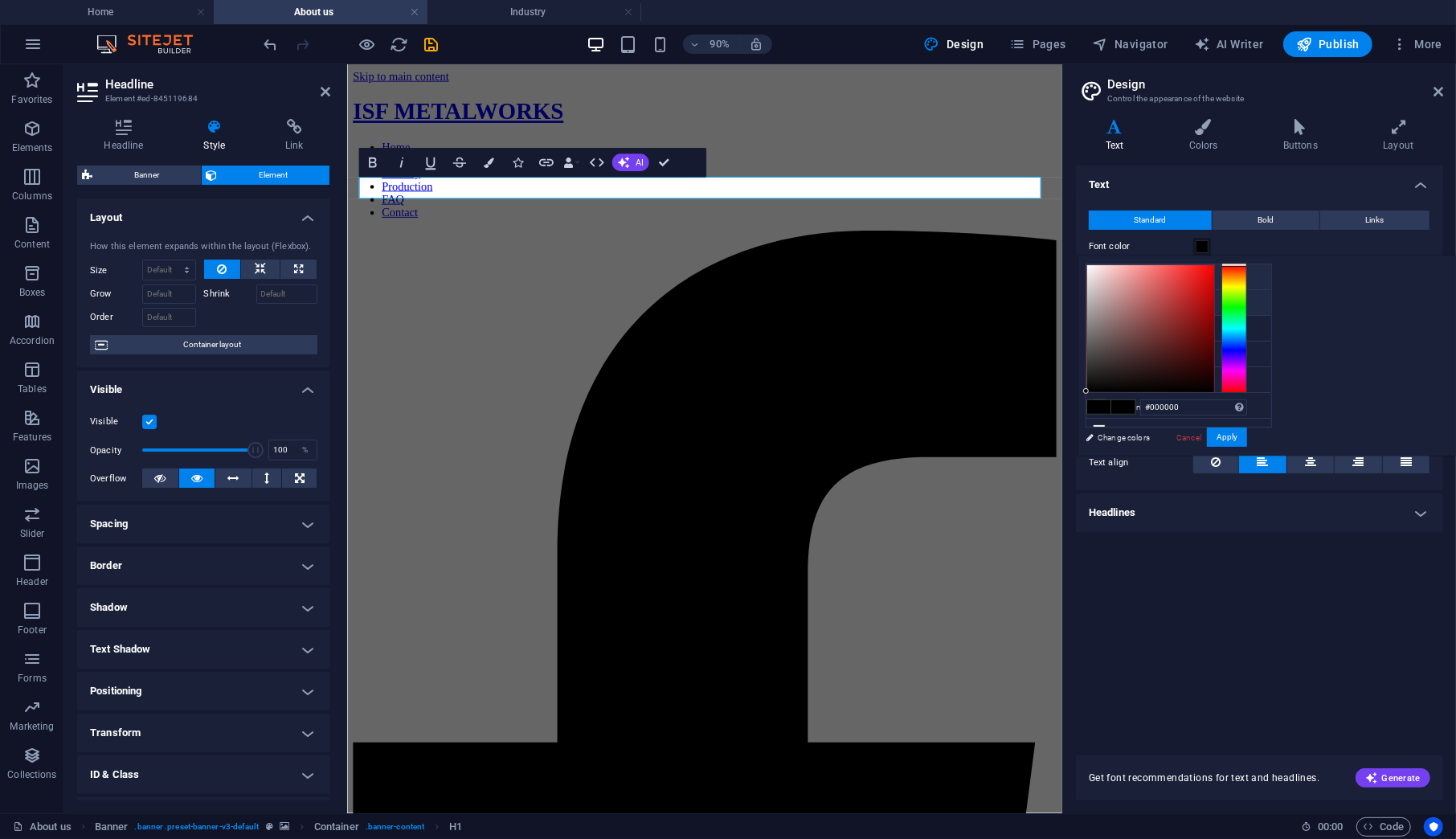
click at [1140, 274] on li "Background color #ffffff" at bounding box center [1178, 277] width 185 height 26
type input "#ffffff"
click at [1285, 678] on div "Text Standard Bold Links Font color Font Poppins Font size 13 rem px Line heigh…" at bounding box center [1260, 451] width 367 height 571
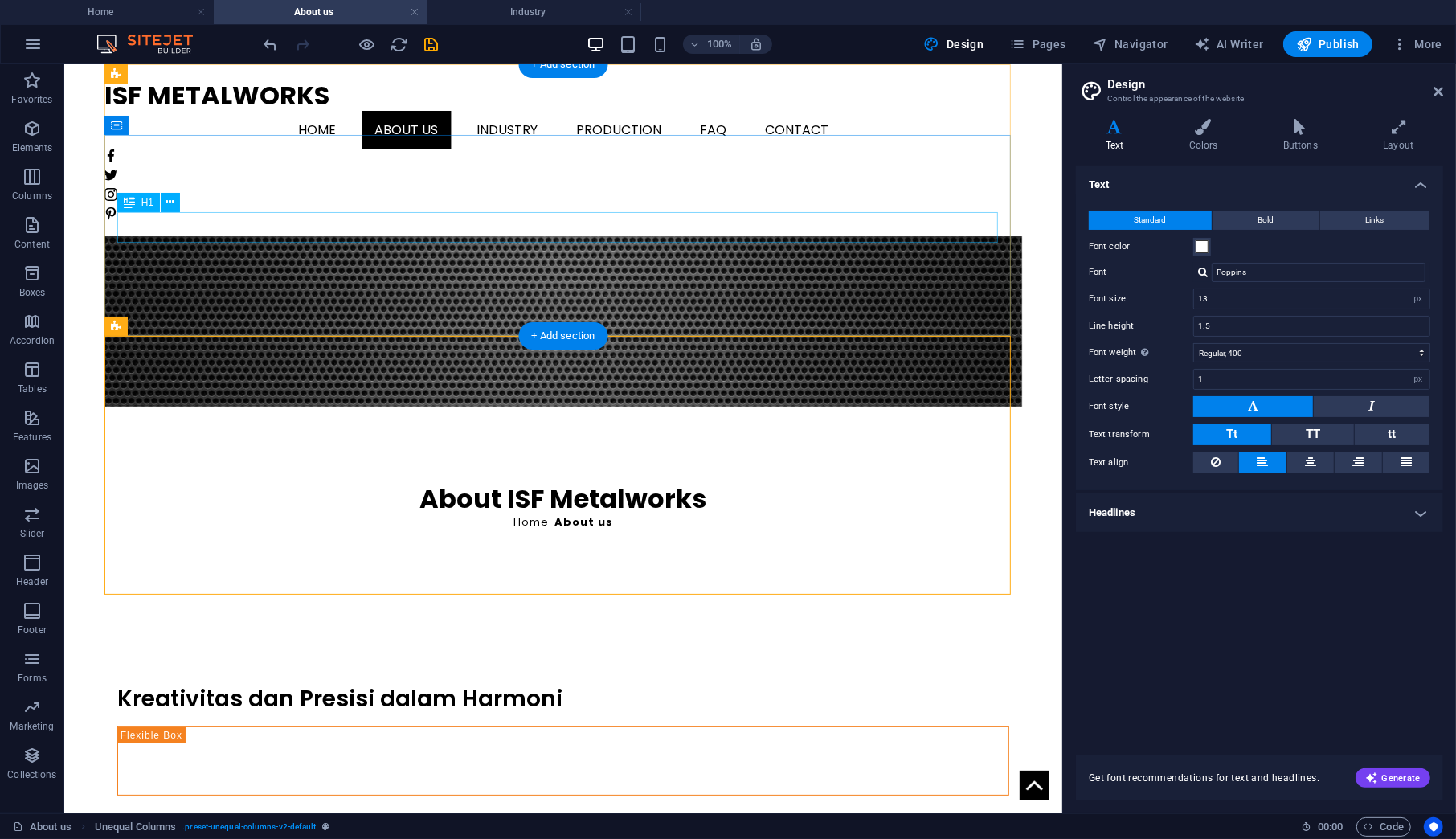
click at [629, 483] on div "About ISF Metalworks" at bounding box center [563, 497] width 892 height 31
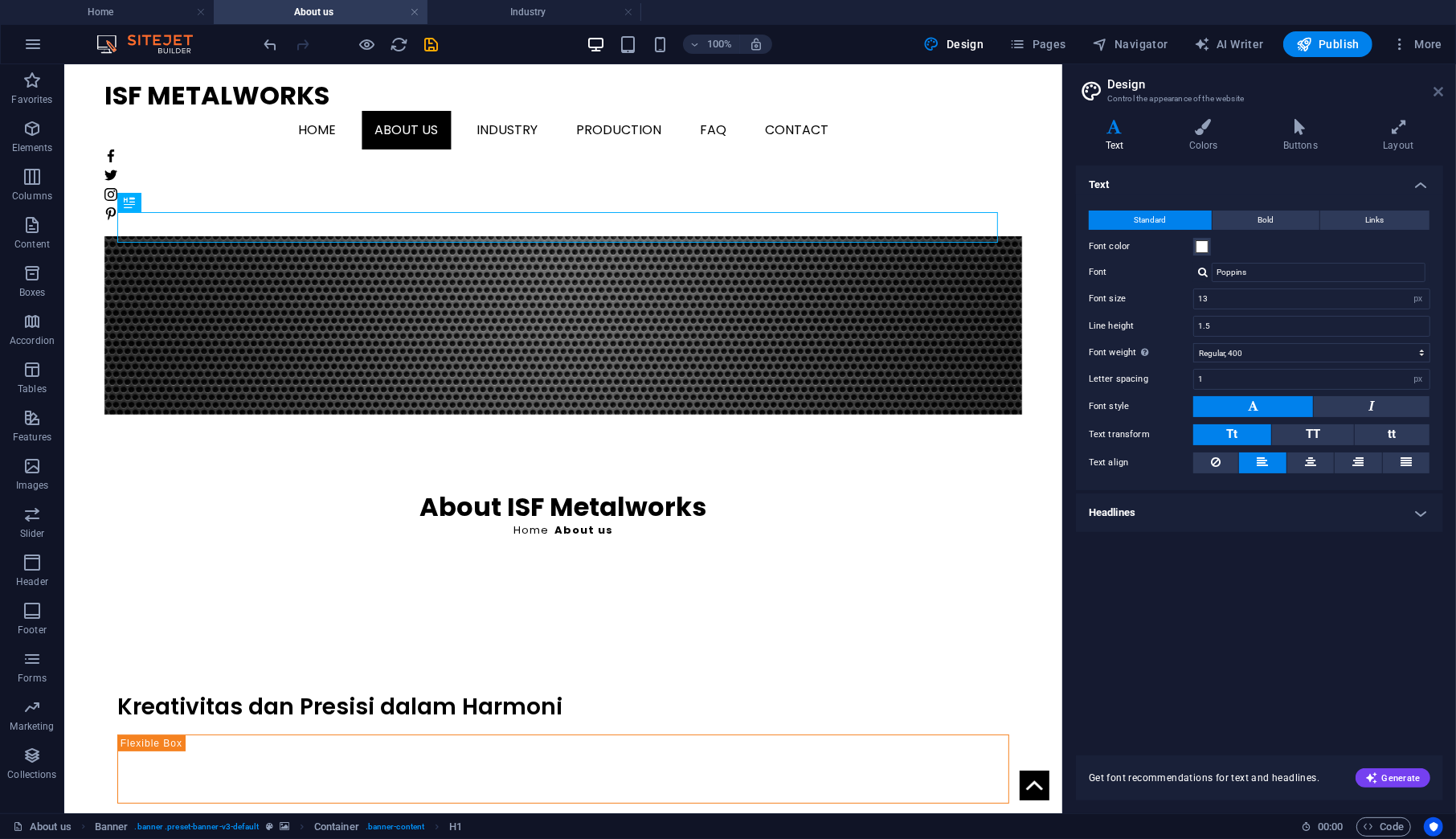
click at [1436, 89] on icon at bounding box center [1438, 91] width 10 height 13
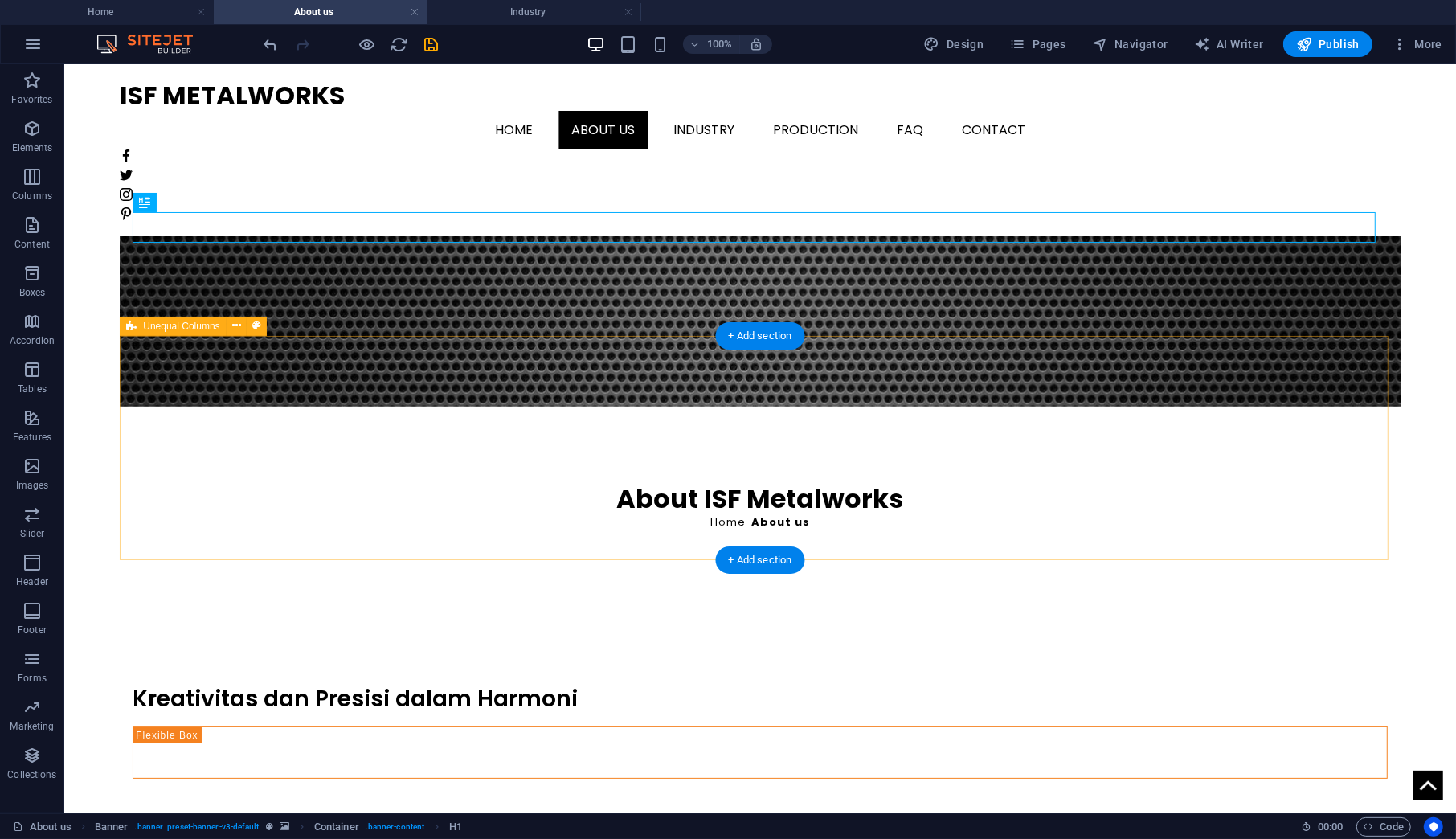
click at [797, 607] on div "Kreativitas [PERSON_NAME] [PERSON_NAME] dalam Harmoni komitmen kami untuk mengg…" at bounding box center [758, 731] width 1280 height 249
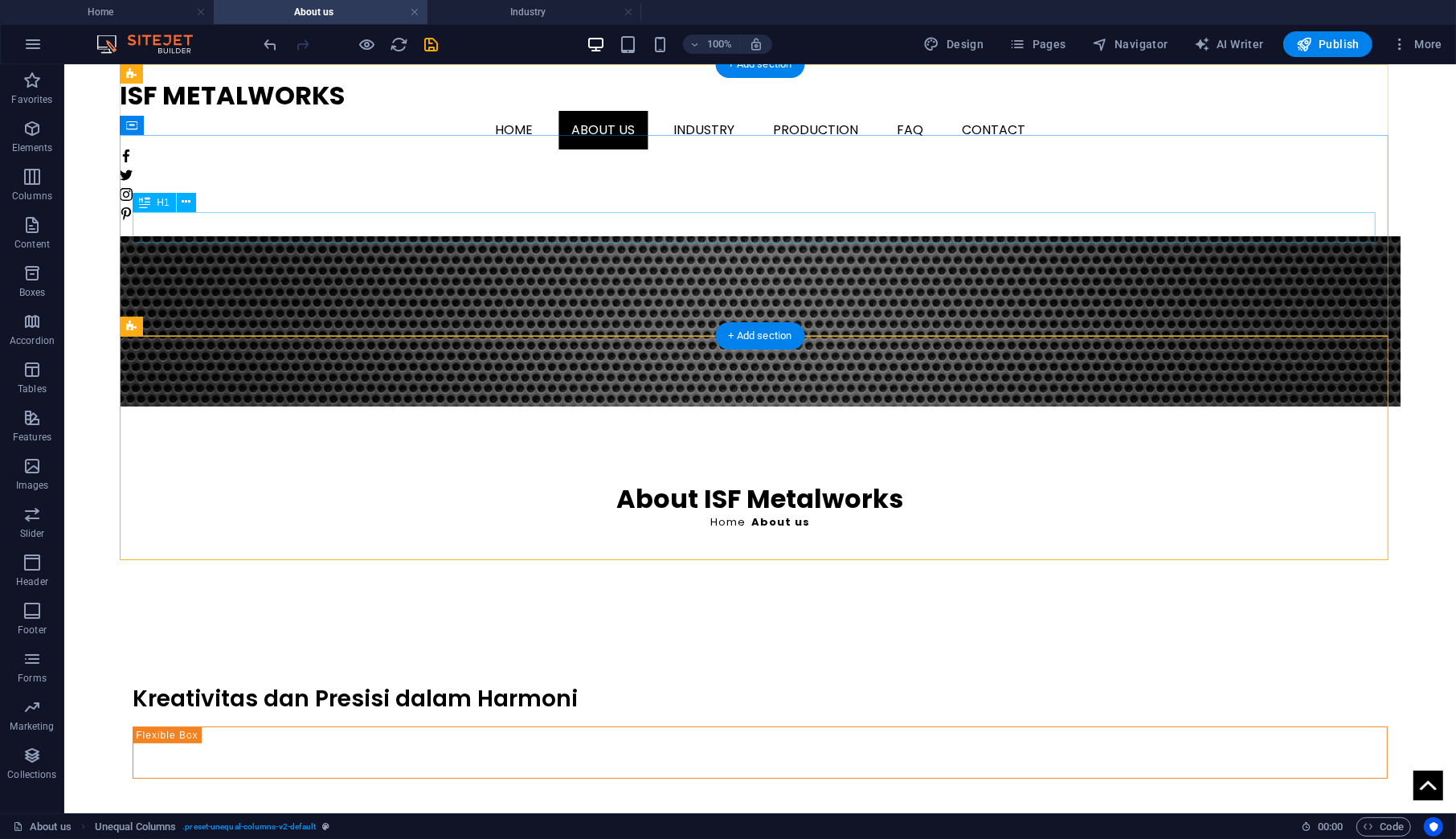
click at [777, 483] on div "About ISF Metalworks" at bounding box center [758, 497] width 1255 height 31
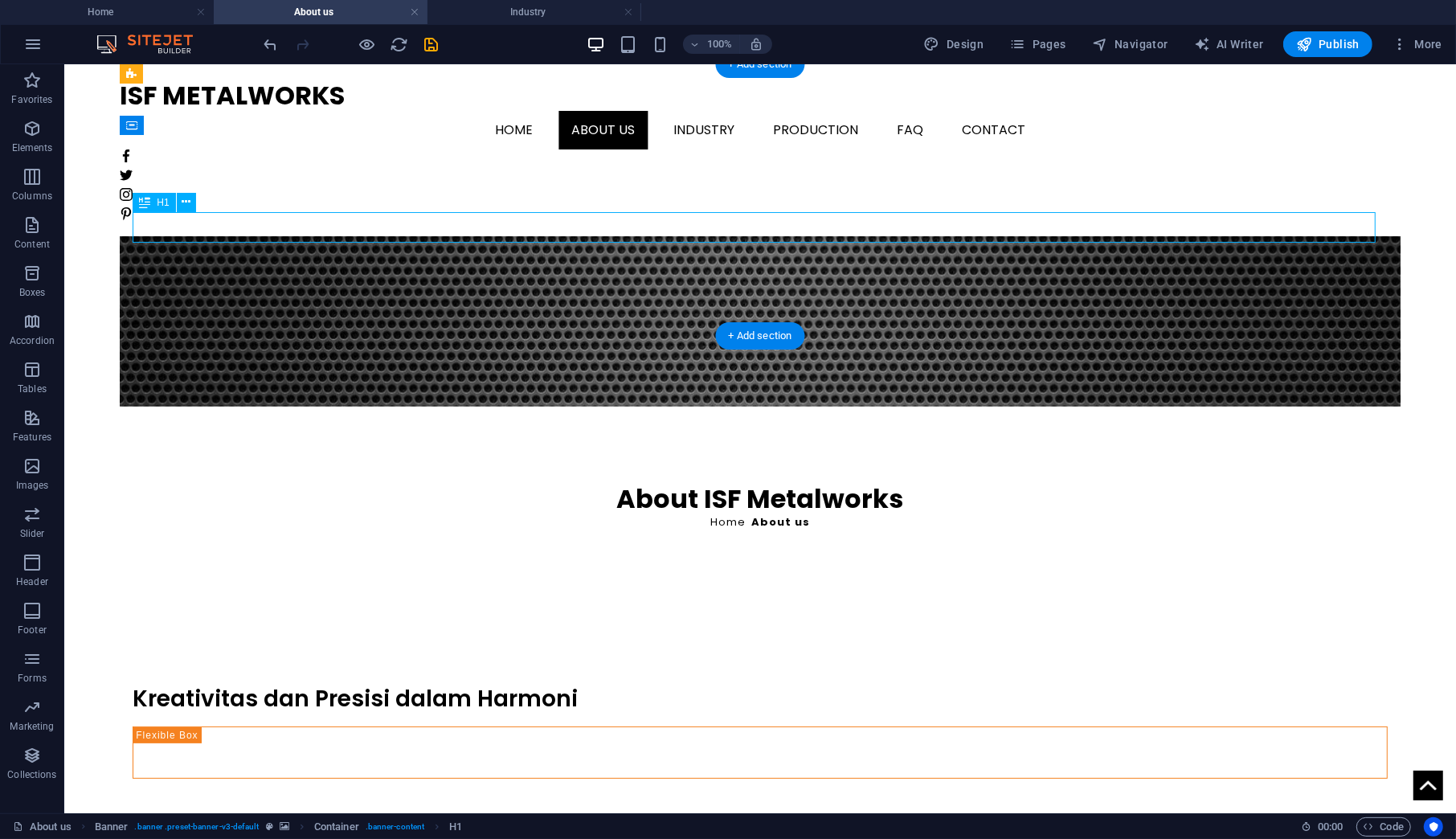
click at [777, 483] on div "About ISF Metalworks" at bounding box center [758, 497] width 1255 height 31
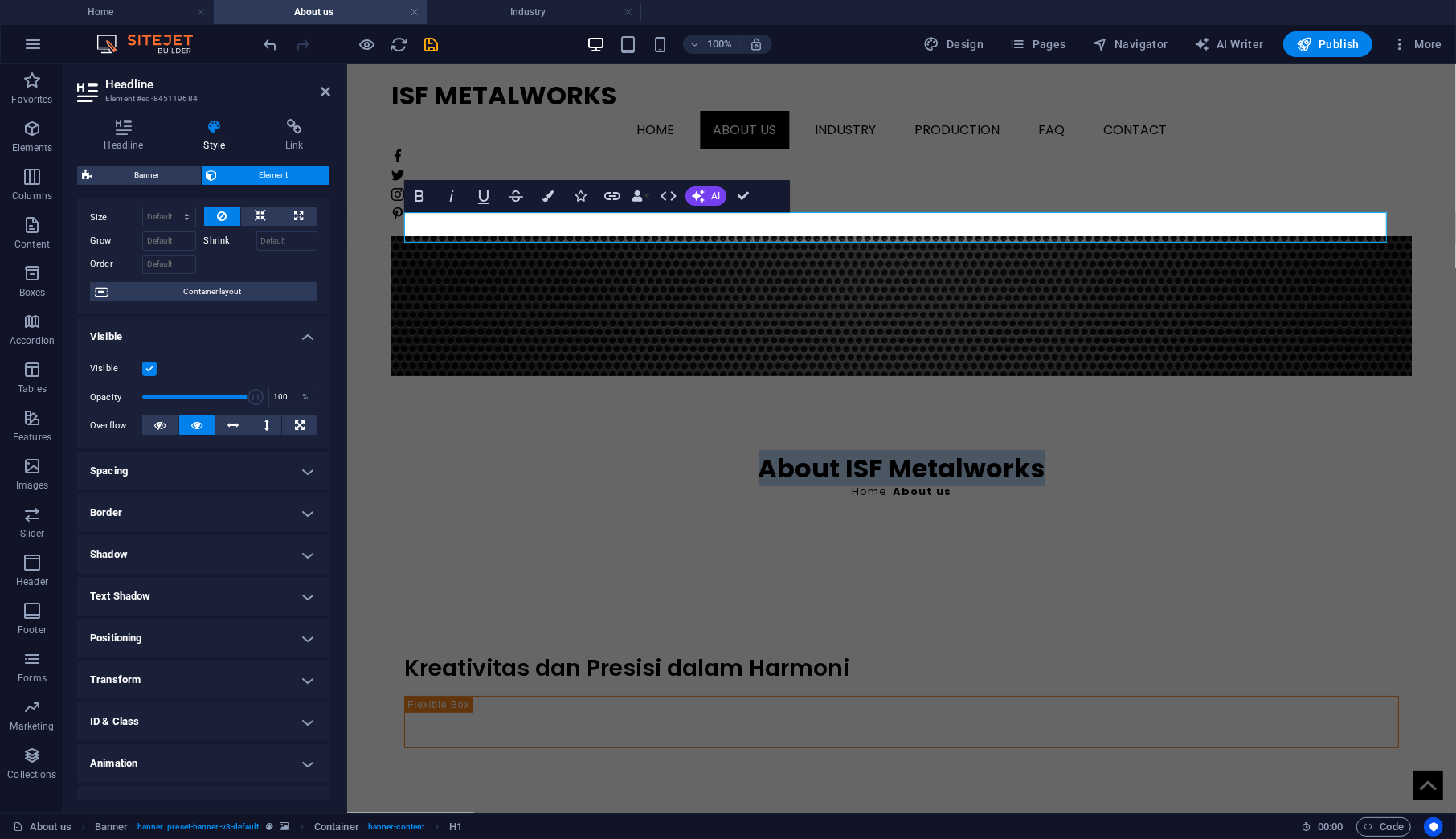
scroll to position [76, 0]
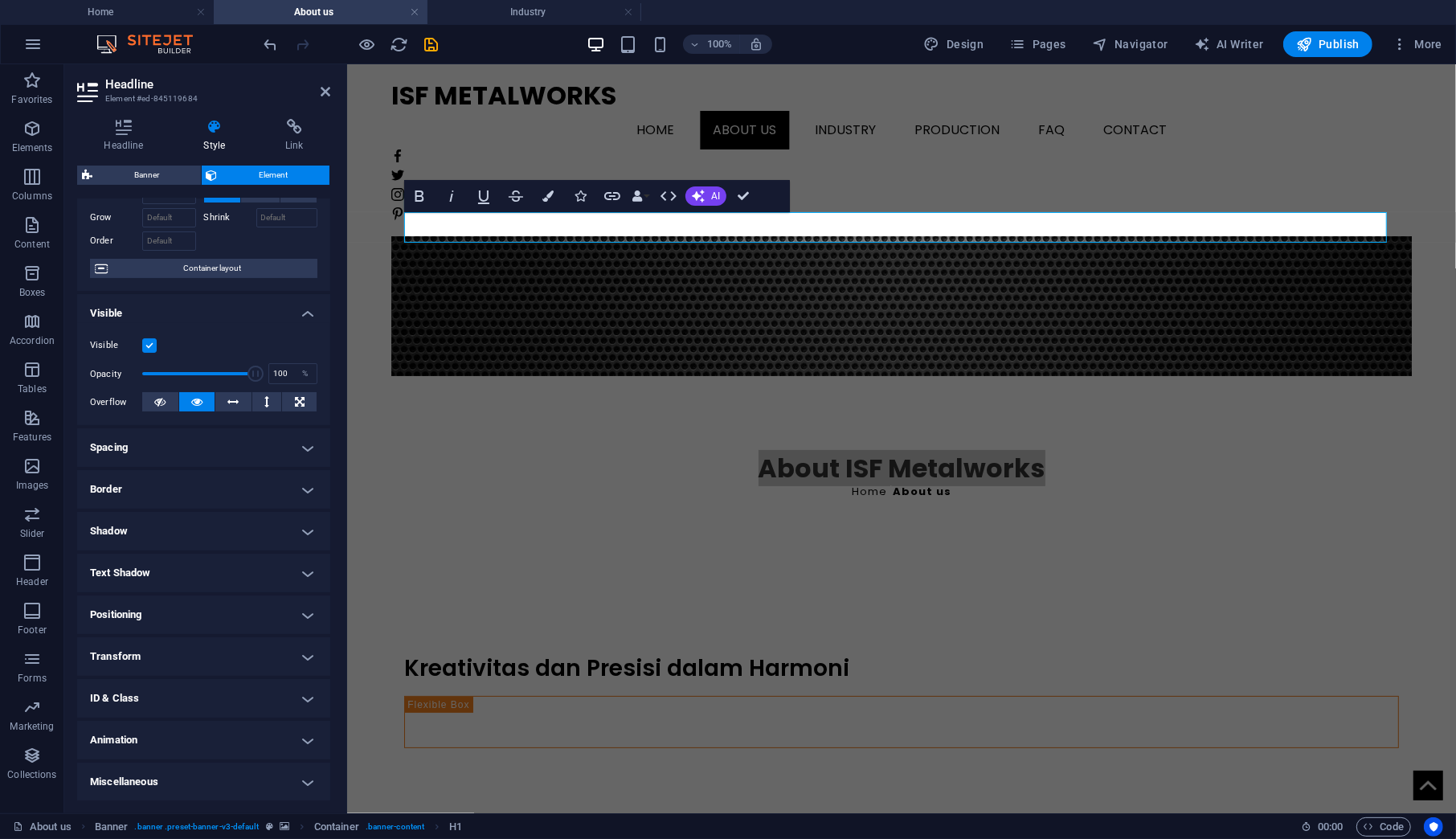
click at [192, 571] on h4 "Text Shadow" at bounding box center [203, 572] width 253 height 38
click at [190, 571] on h4 "Text Shadow" at bounding box center [203, 568] width 253 height 29
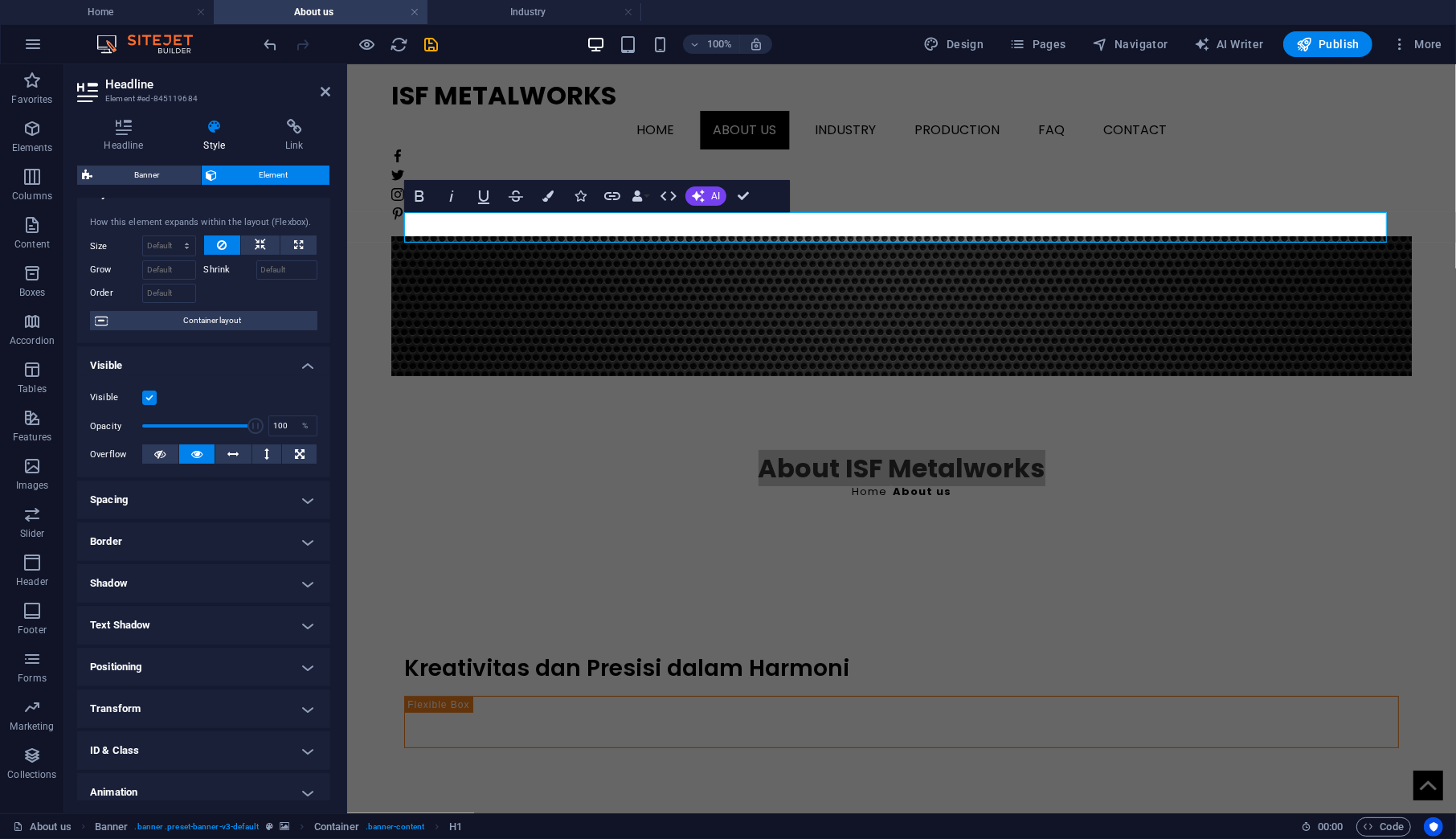
scroll to position [0, 0]
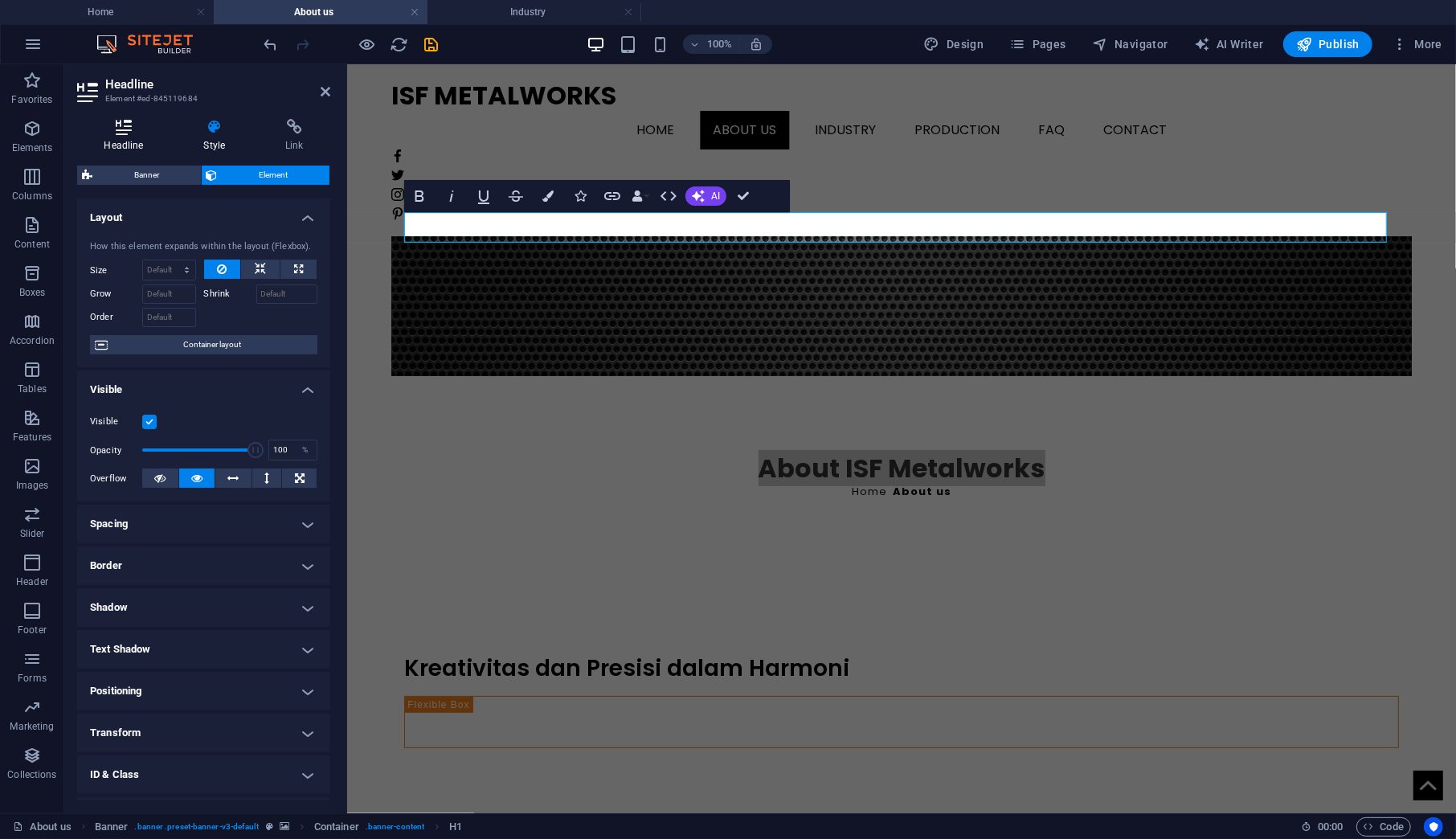
click at [108, 131] on icon at bounding box center [123, 126] width 93 height 16
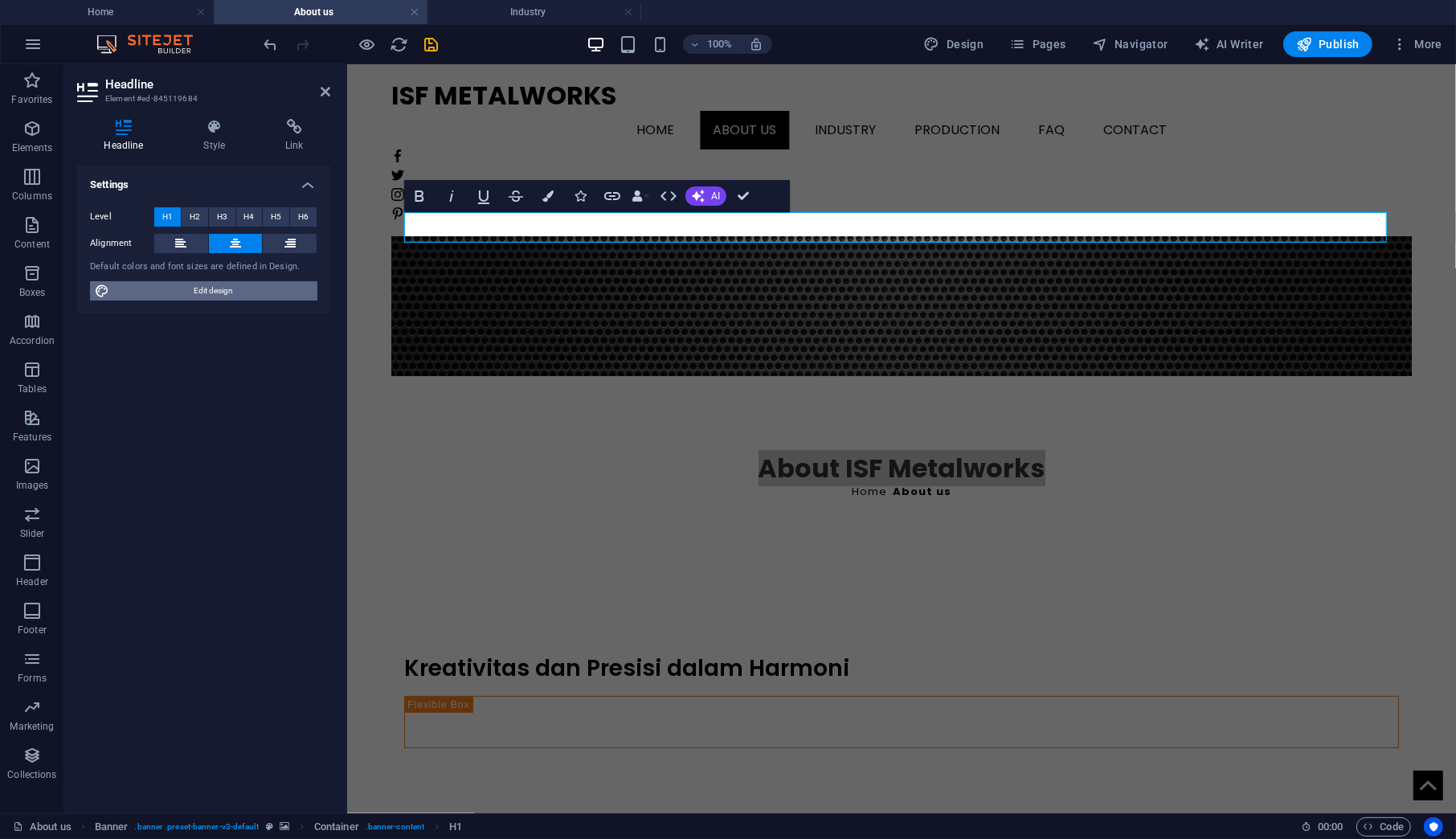
click at [218, 292] on span "Edit design" at bounding box center [213, 291] width 198 height 20
select select "px"
select select "400"
select select "px"
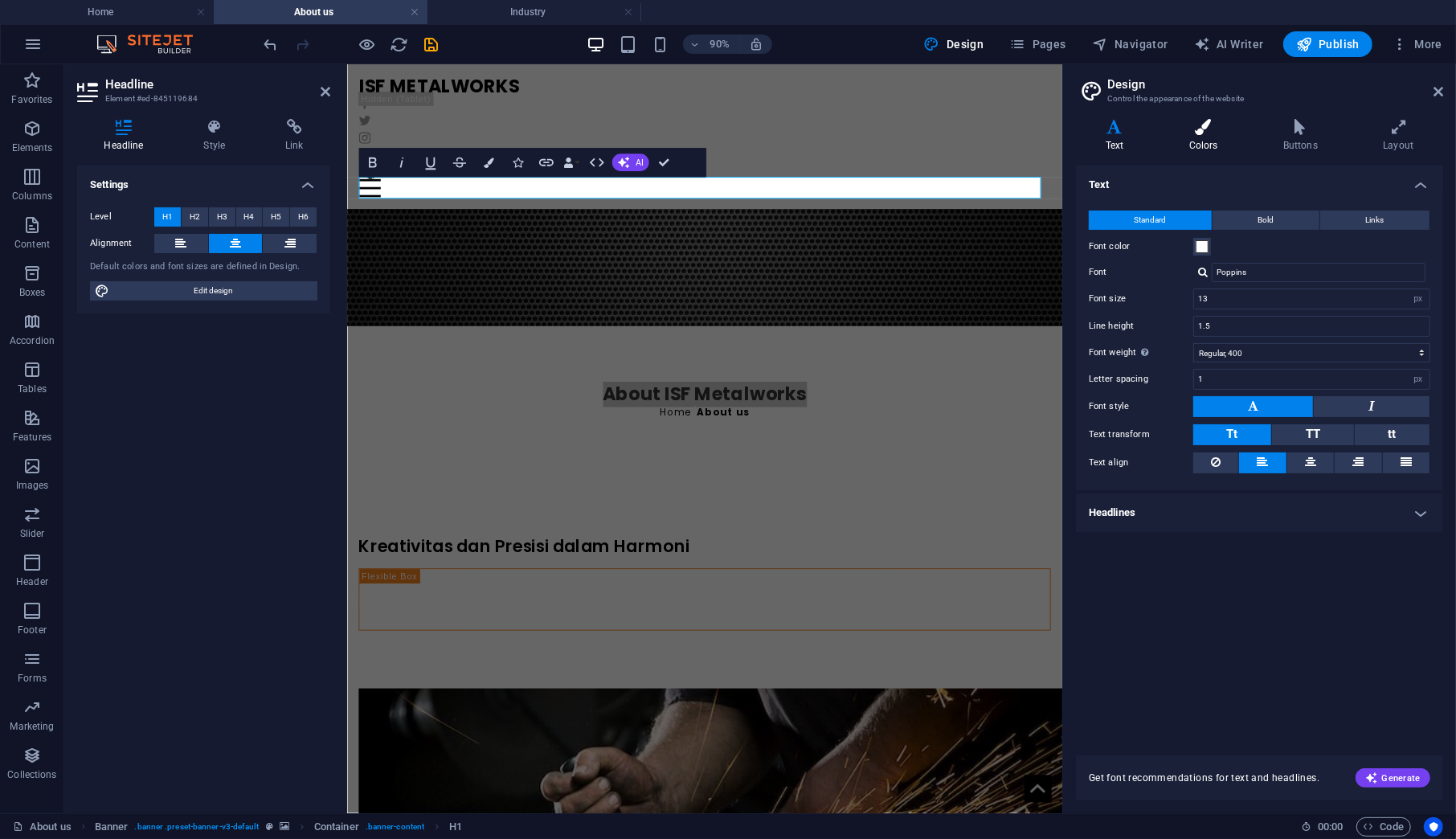
click at [1202, 137] on h4 "Colors" at bounding box center [1206, 135] width 94 height 34
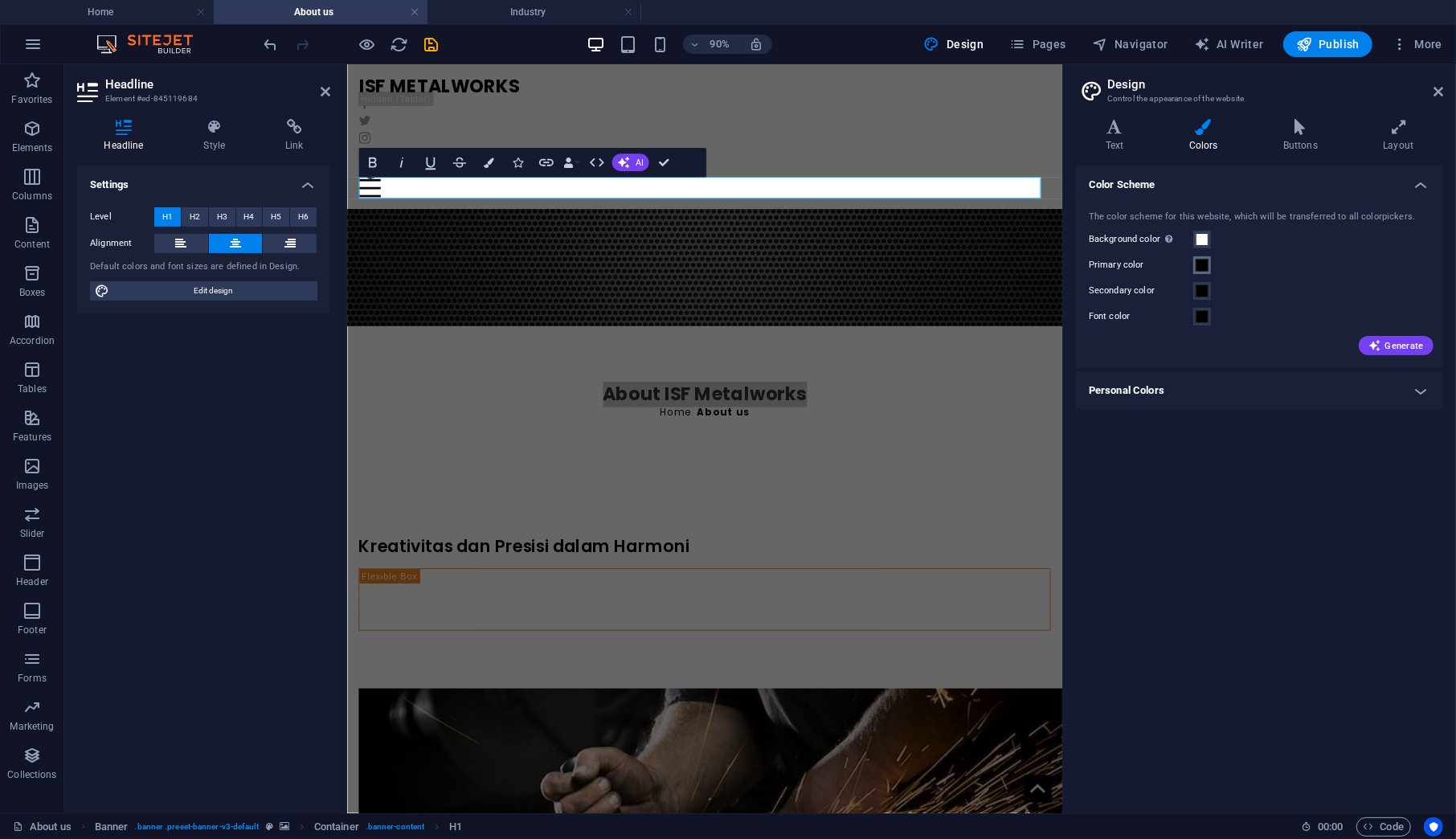
click at [1203, 260] on span at bounding box center [1201, 265] width 13 height 13
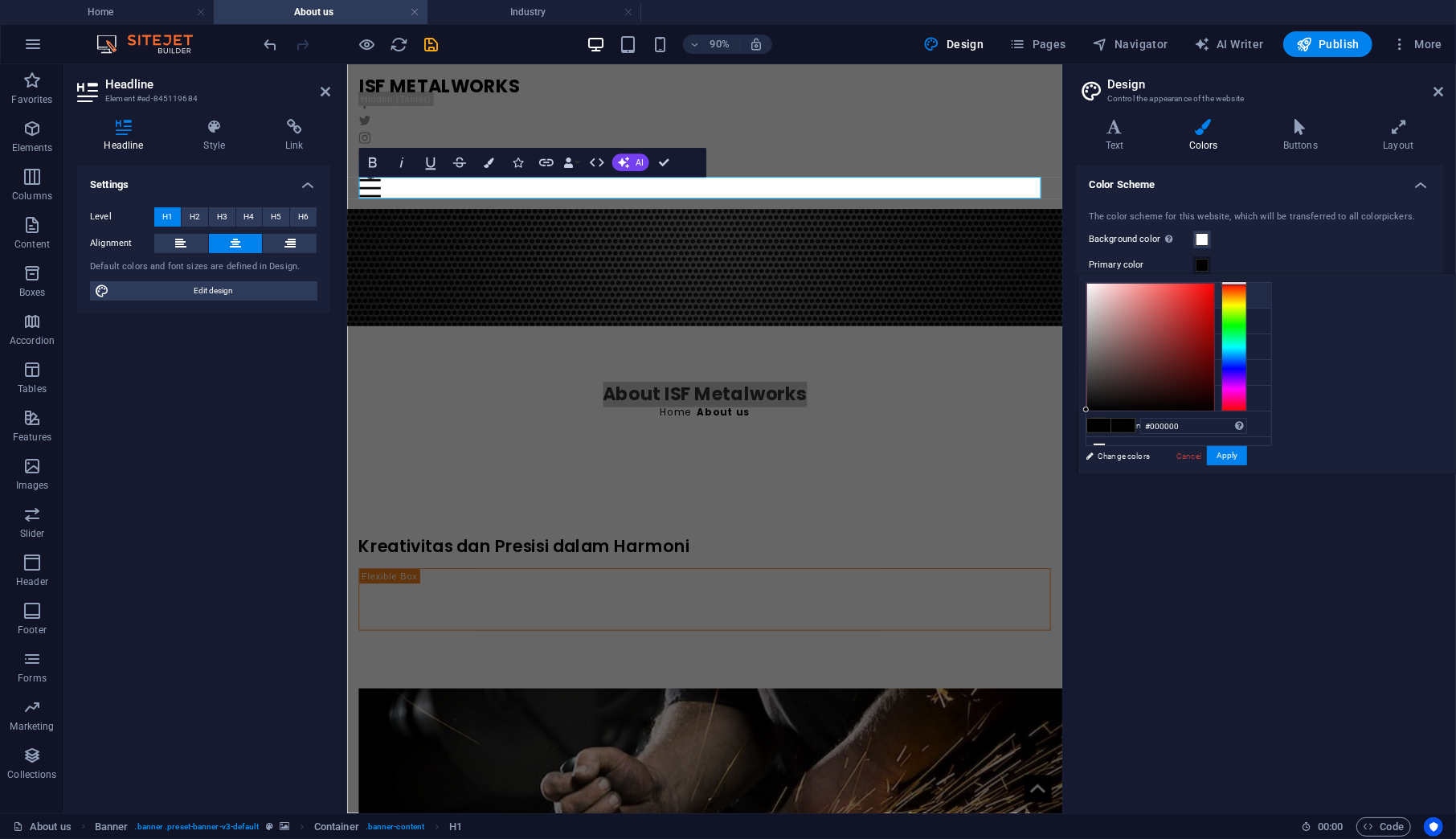
click at [1099, 297] on icon at bounding box center [1099, 294] width 11 height 11
type input "#ffffff"
click at [1247, 454] on button "Apply" at bounding box center [1227, 456] width 40 height 20
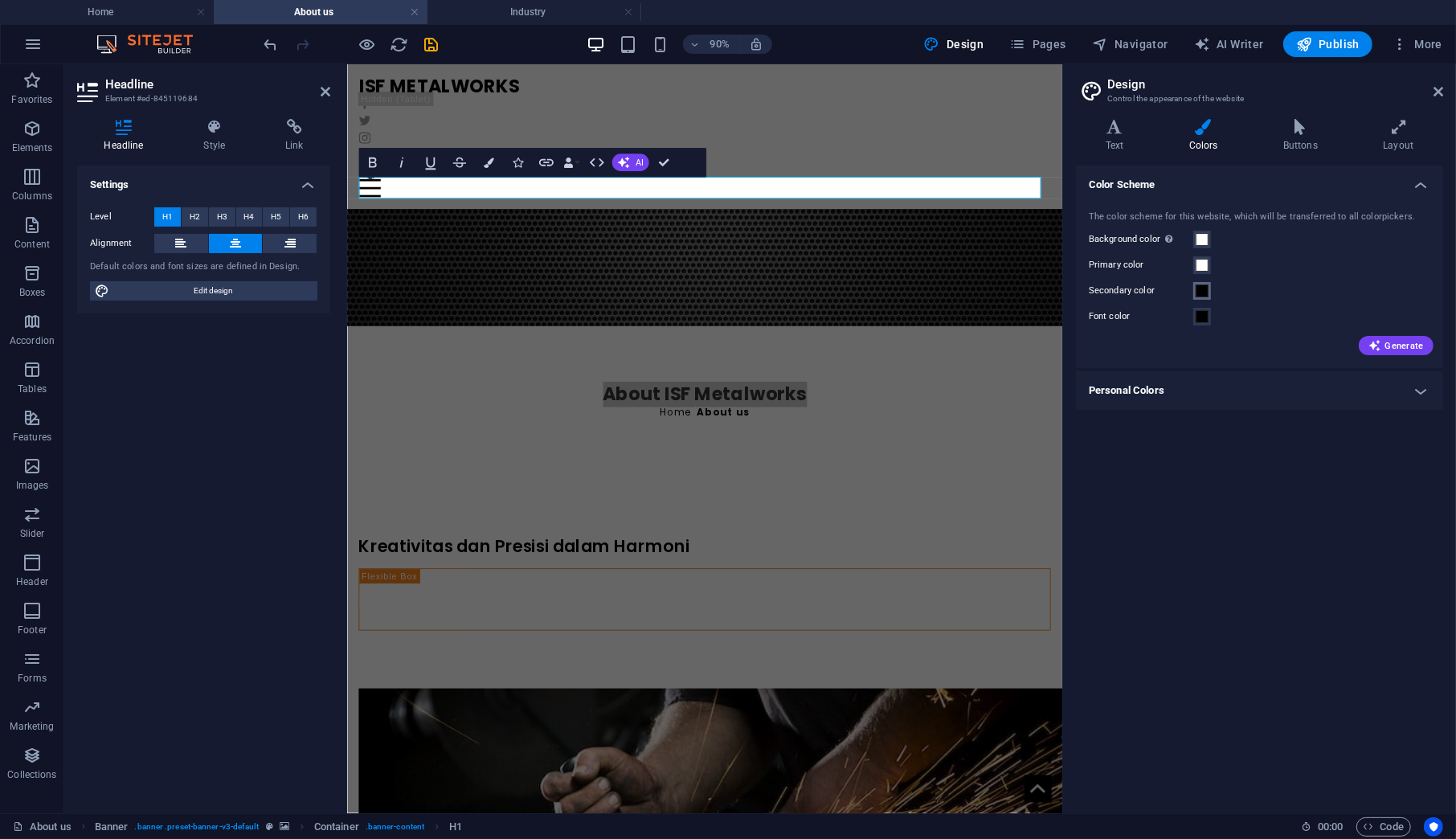
click at [1201, 294] on span at bounding box center [1201, 290] width 13 height 13
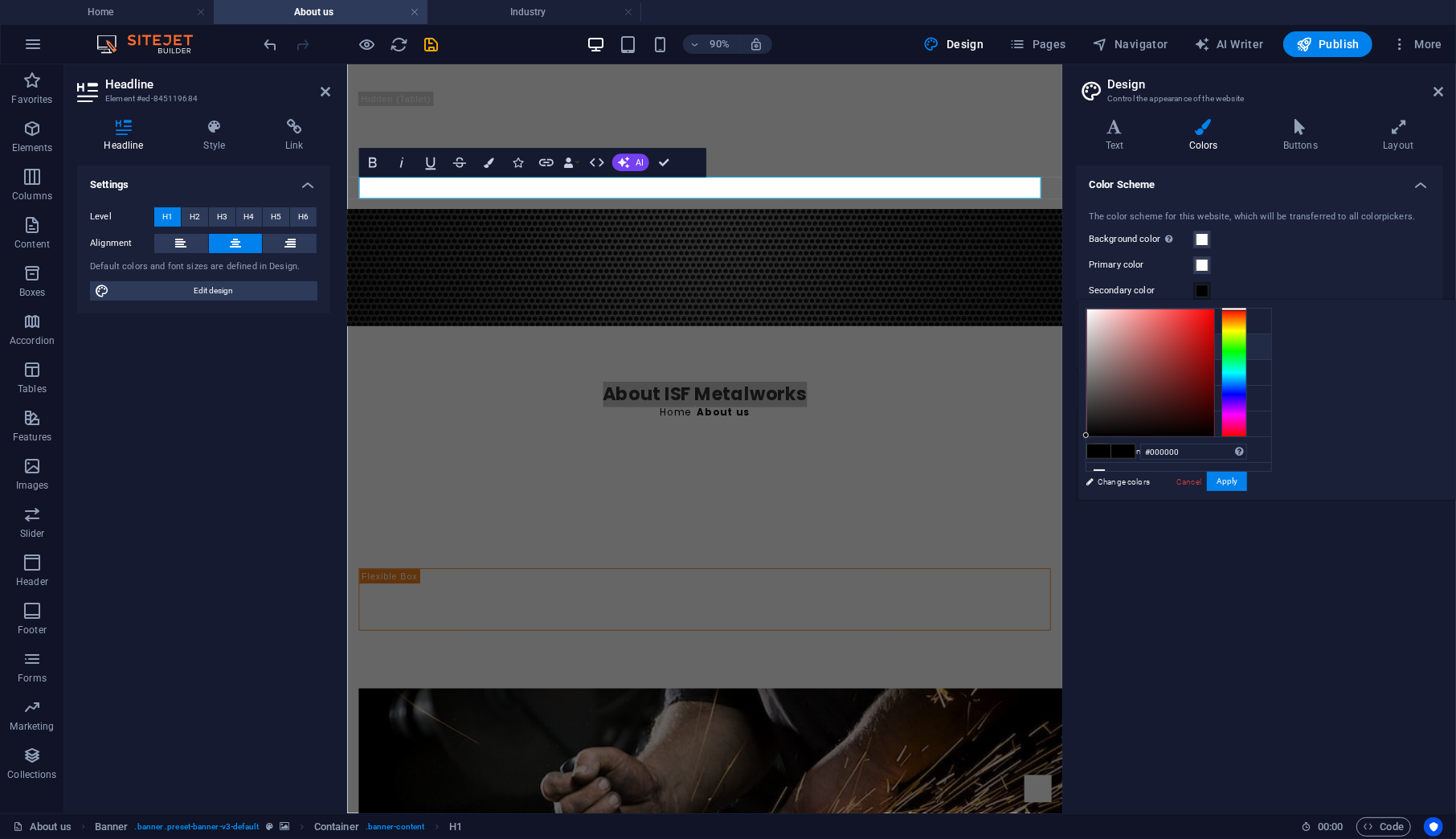
click at [1145, 344] on li "Primary color #ffffff" at bounding box center [1178, 347] width 185 height 26
type input "#ffffff"
click at [1247, 476] on button "Apply" at bounding box center [1227, 482] width 40 height 20
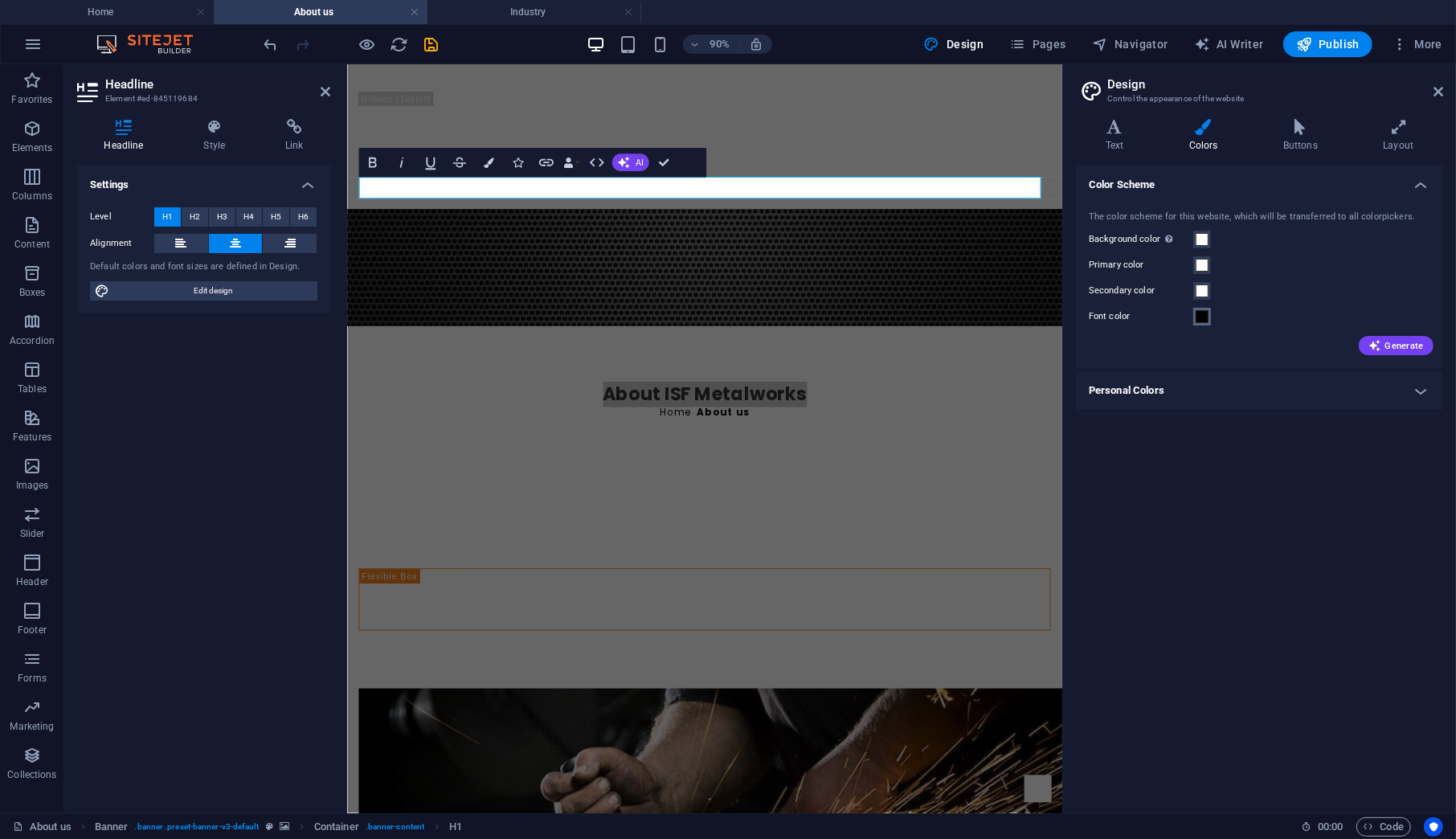
click at [1195, 318] on span at bounding box center [1201, 316] width 13 height 13
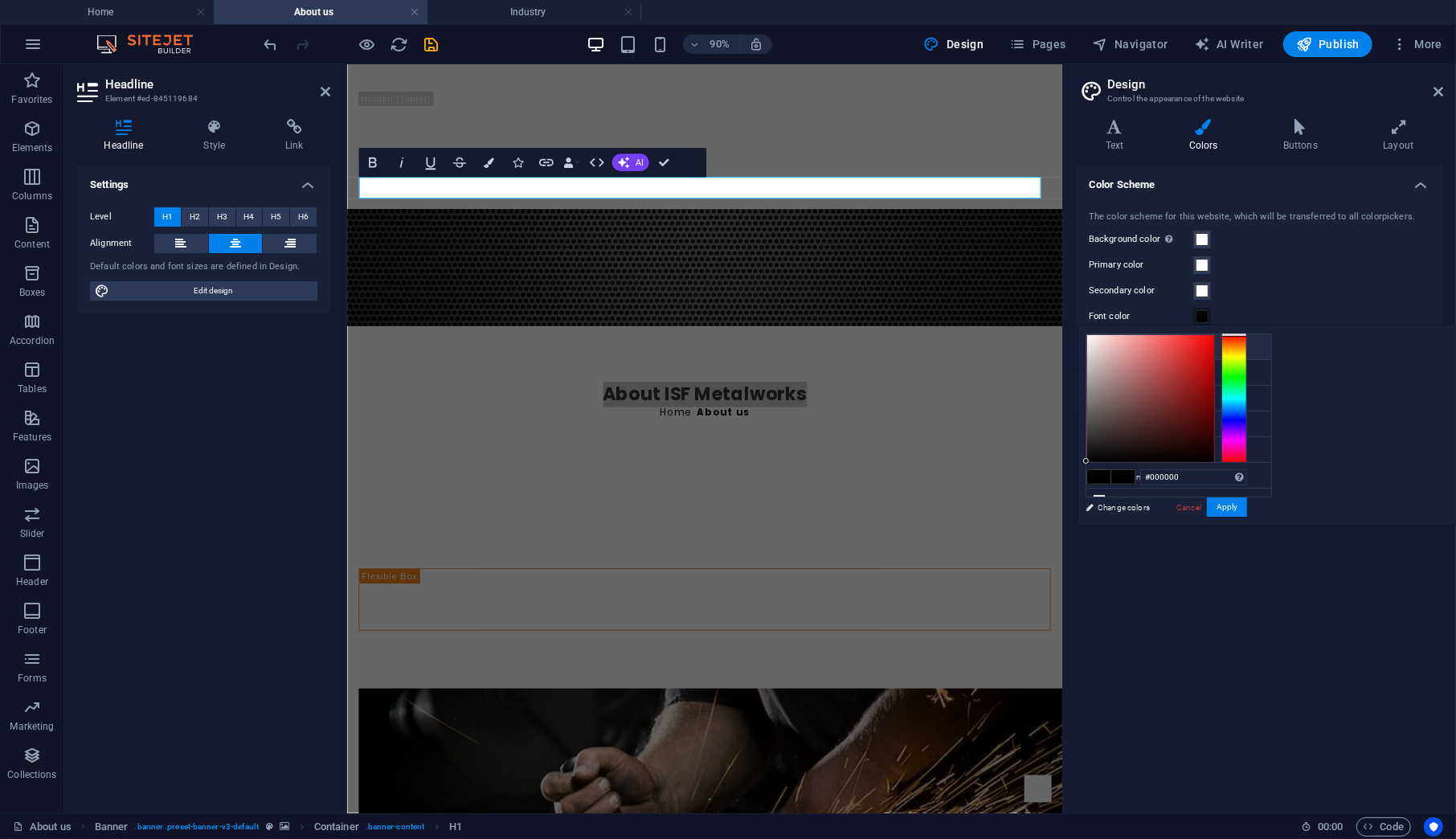
click at [1165, 343] on li "Background color #ffffff" at bounding box center [1178, 347] width 185 height 26
type input "#ffffff"
click at [1247, 503] on button "Apply" at bounding box center [1227, 507] width 40 height 20
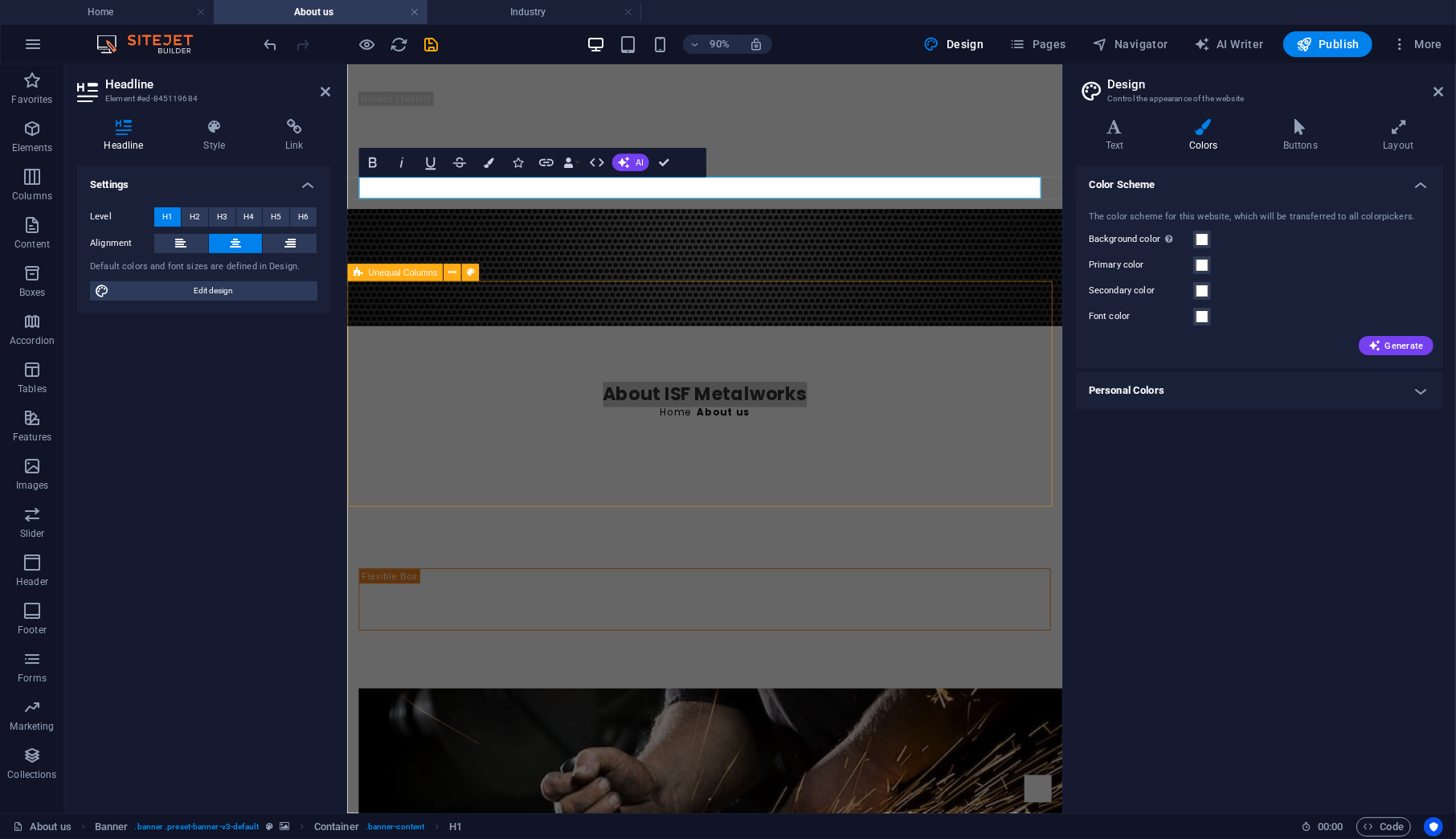
click at [1064, 524] on div "Kreativitas [PERSON_NAME] [PERSON_NAME] dalam Harmoni komitmen kami untuk mengg…" at bounding box center [743, 642] width 795 height 235
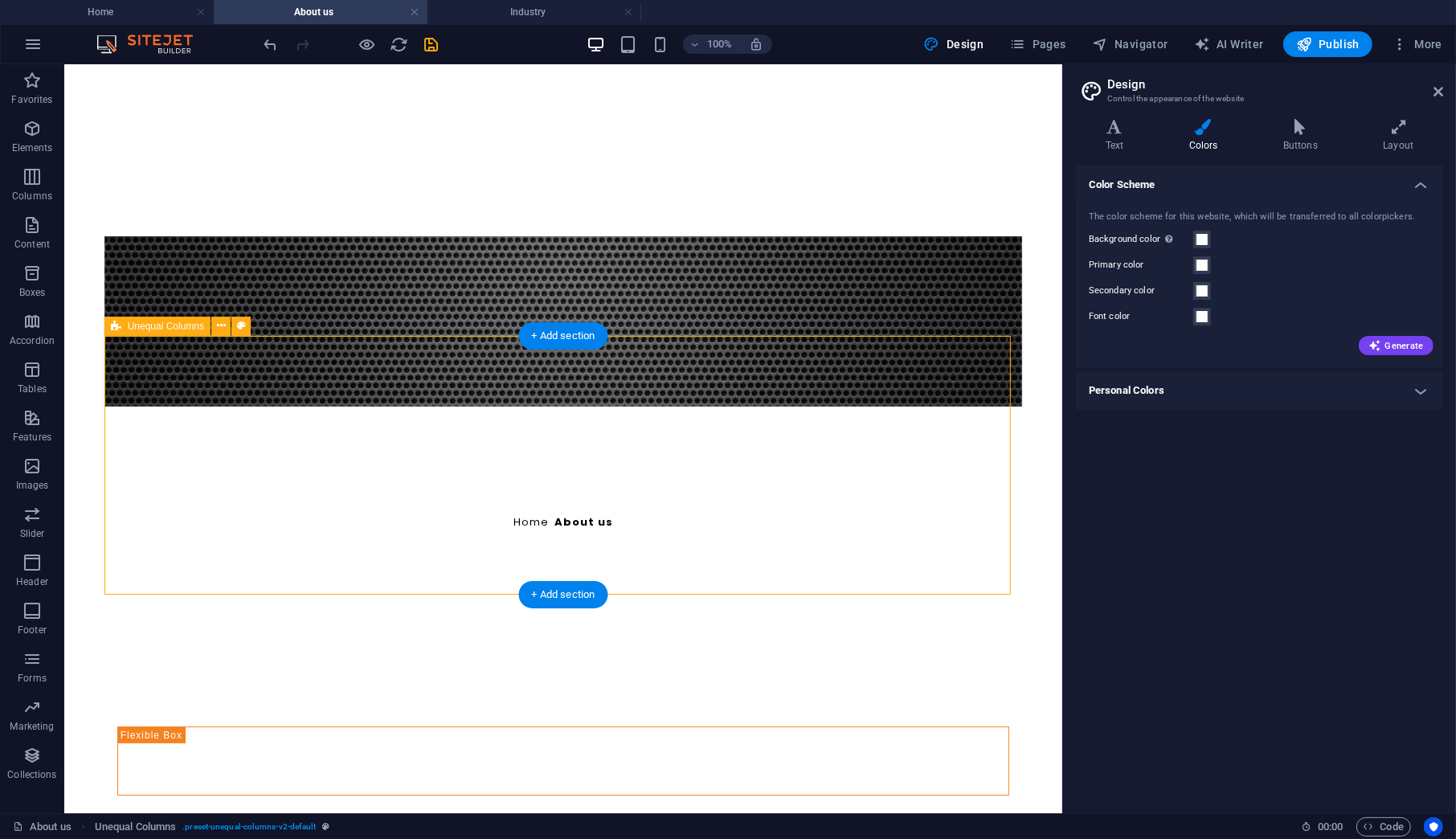
click at [404, 607] on div "Kreativitas [PERSON_NAME] [PERSON_NAME] dalam Harmoni komitmen kami untuk mengg…" at bounding box center [563, 739] width 918 height 266
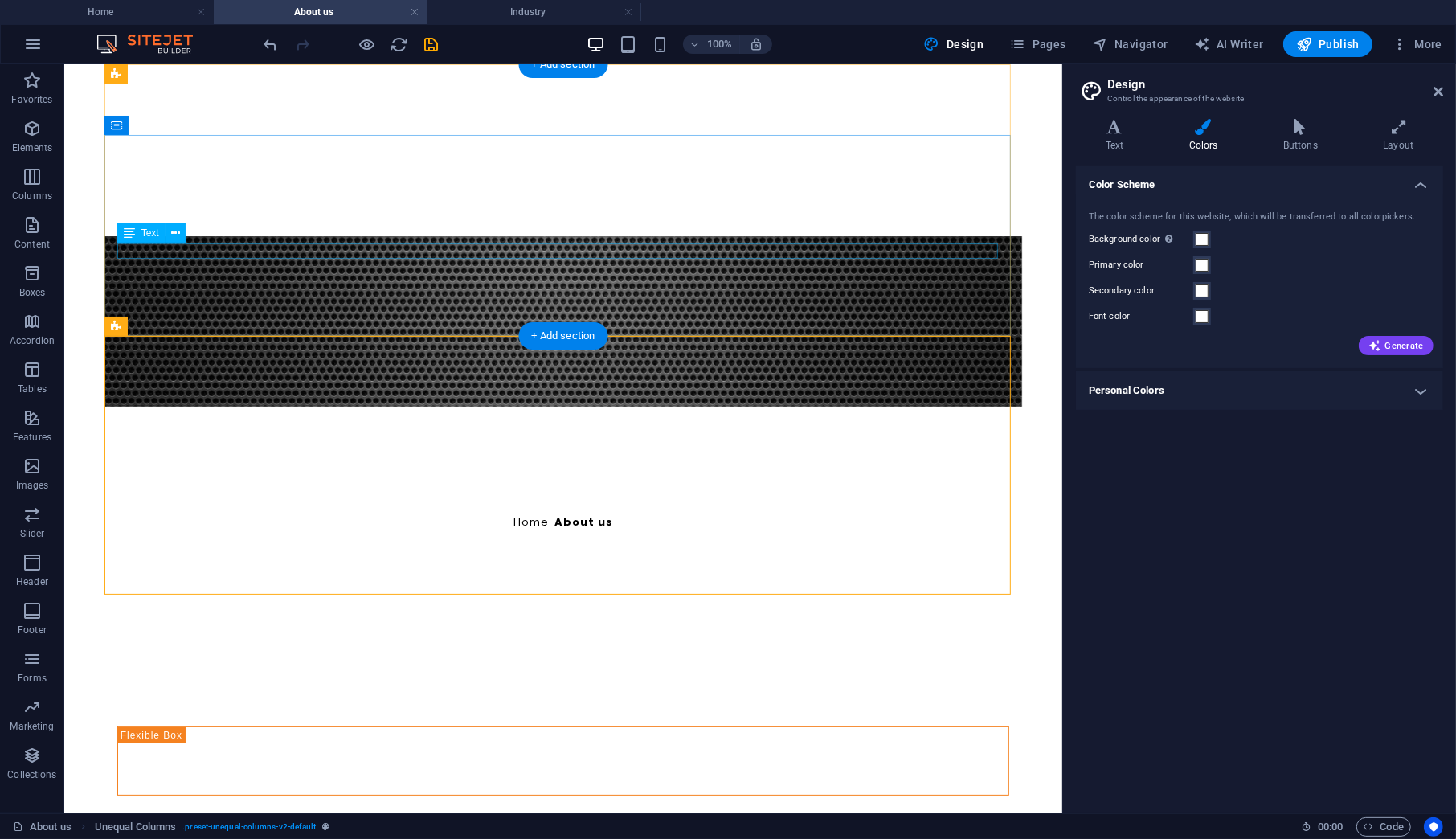
click at [529, 513] on div "Home / About us" at bounding box center [563, 521] width 892 height 16
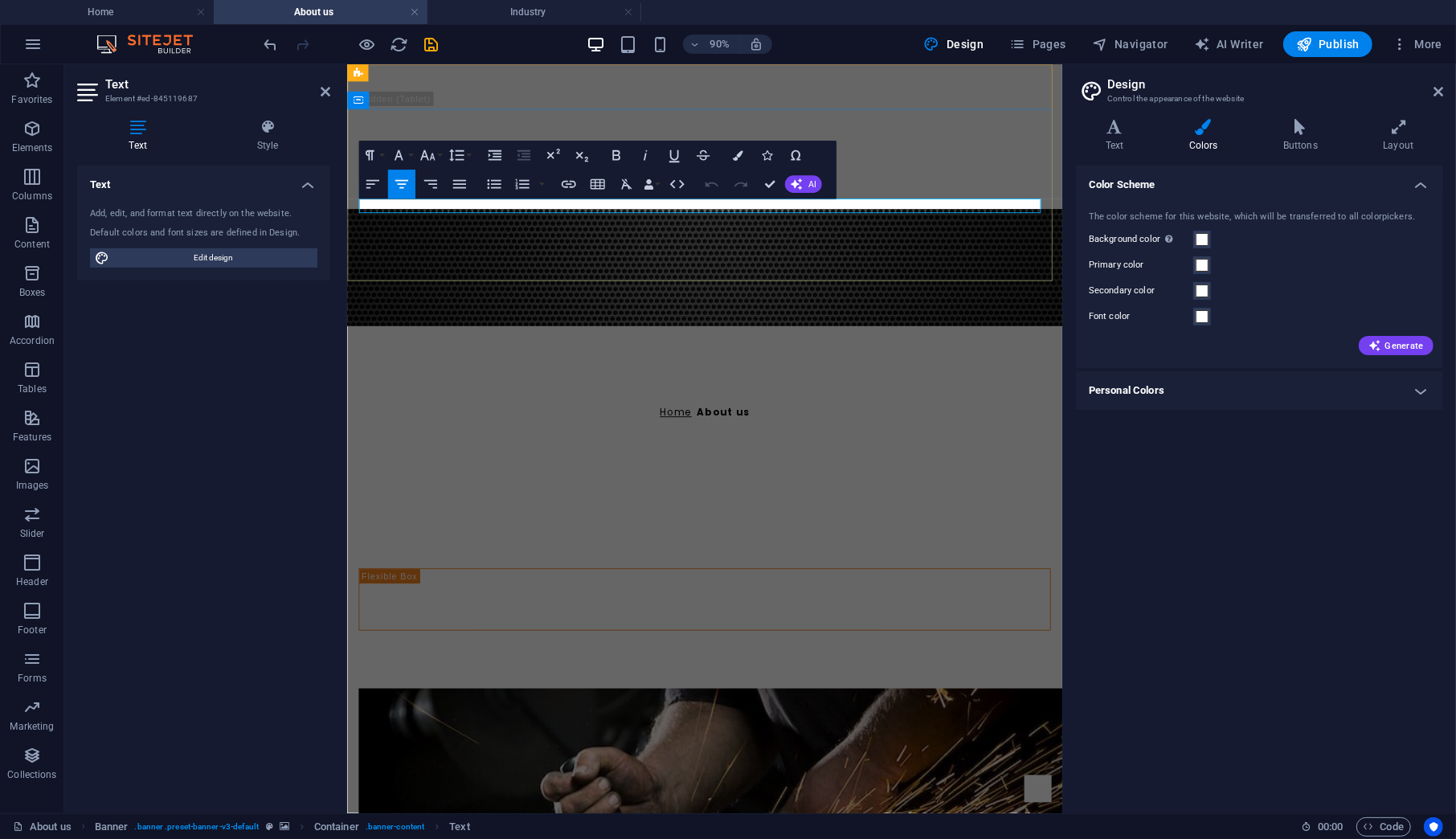
click at [704, 443] on link "Home" at bounding box center [712, 450] width 36 height 15
click at [214, 252] on span "Edit design" at bounding box center [213, 259] width 198 height 20
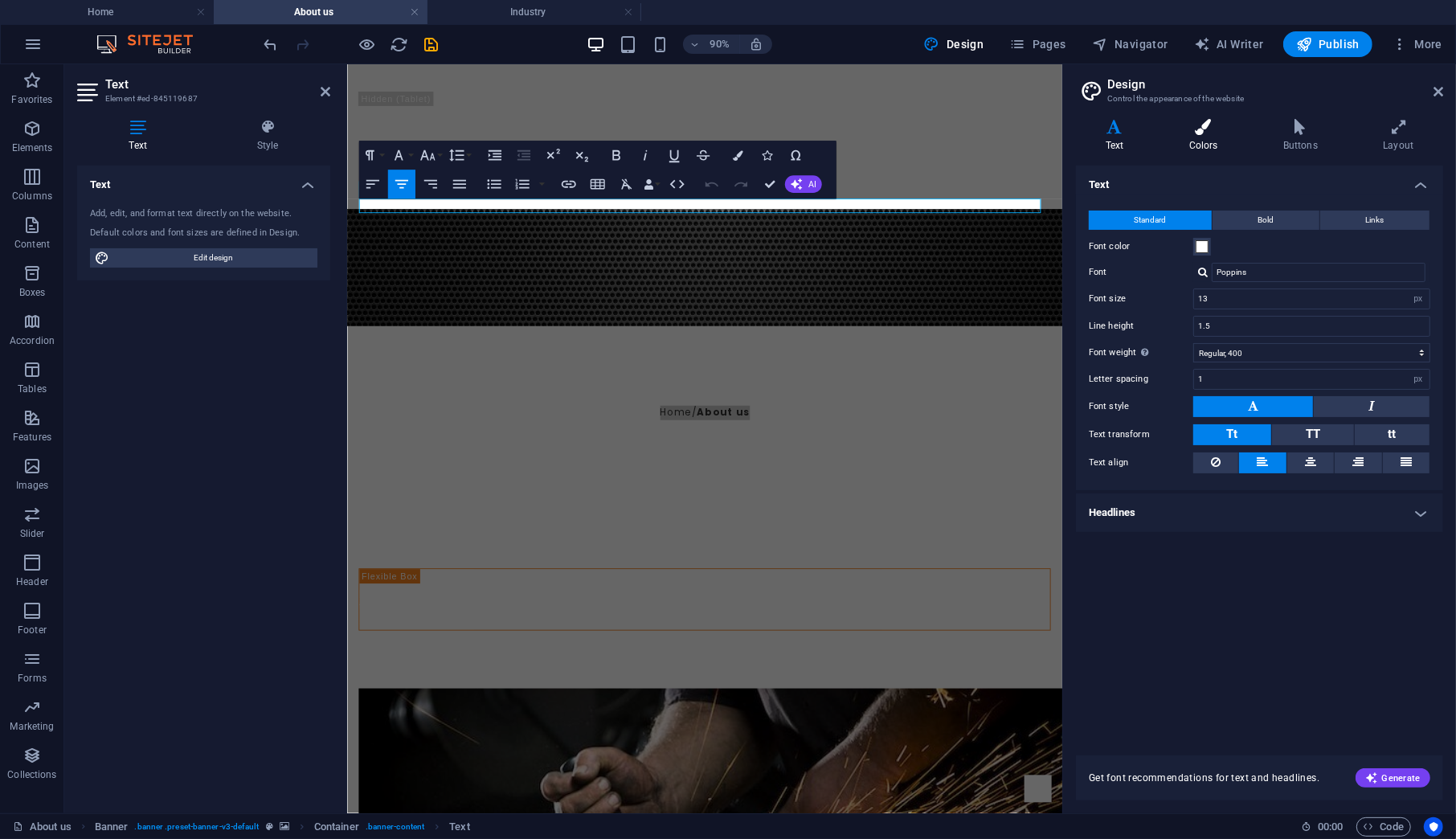
click at [1207, 143] on h4 "Colors" at bounding box center [1206, 135] width 94 height 34
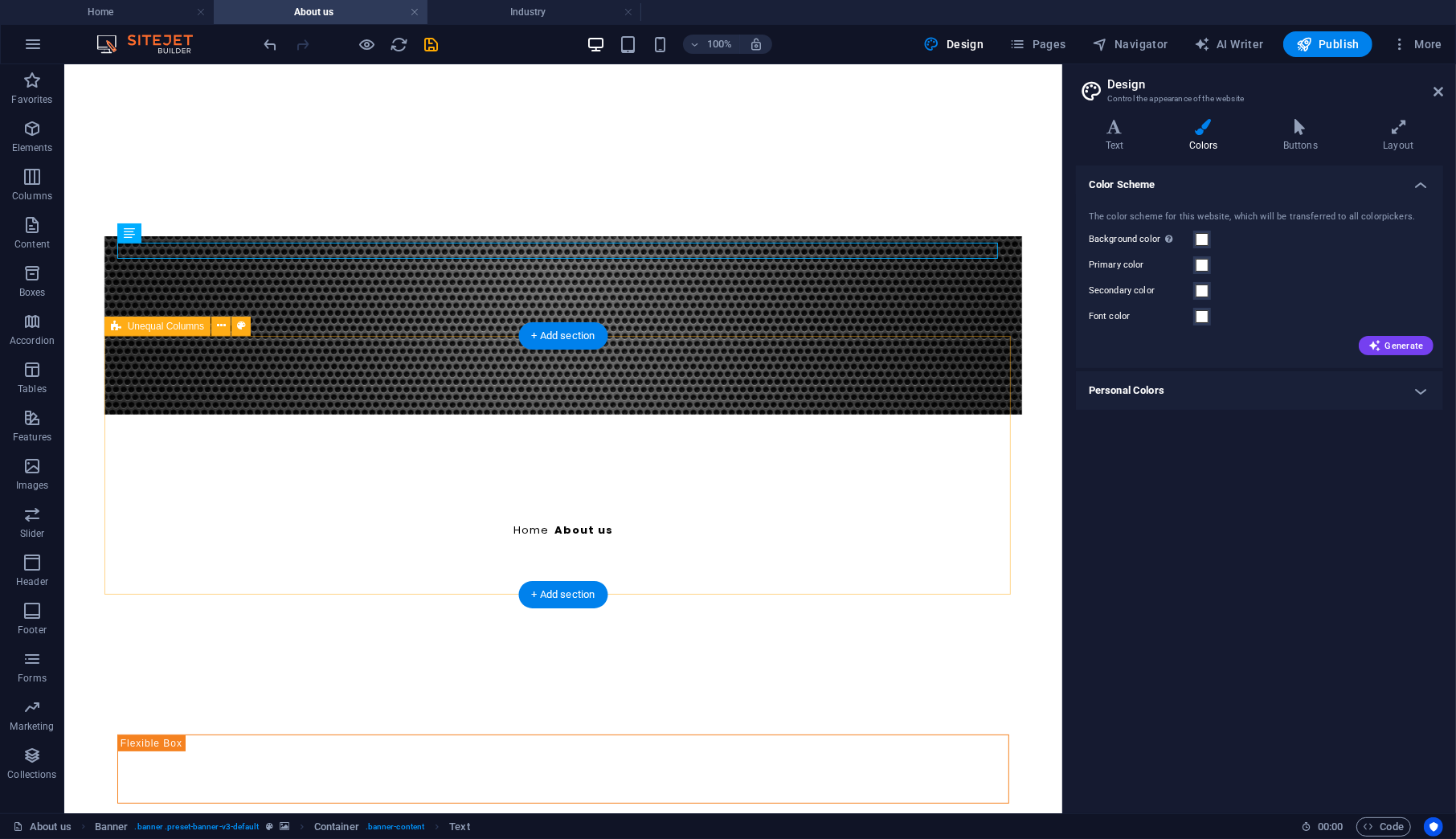
click at [649, 615] on div "Kreativitas [PERSON_NAME] [PERSON_NAME] dalam Harmoni komitmen kami untuk mengg…" at bounding box center [563, 747] width 918 height 266
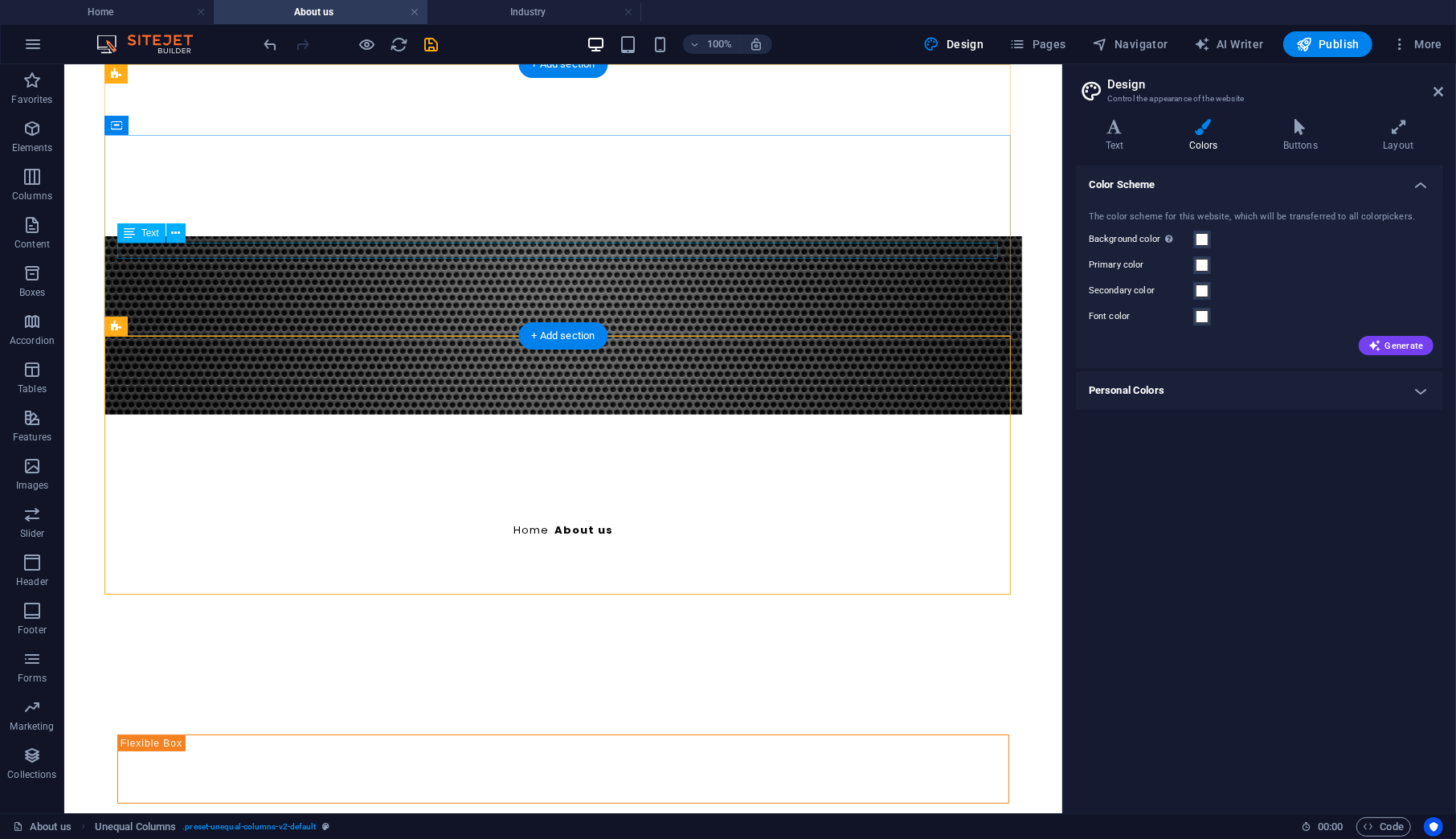
click at [544, 521] on div "Home / About us" at bounding box center [563, 529] width 892 height 16
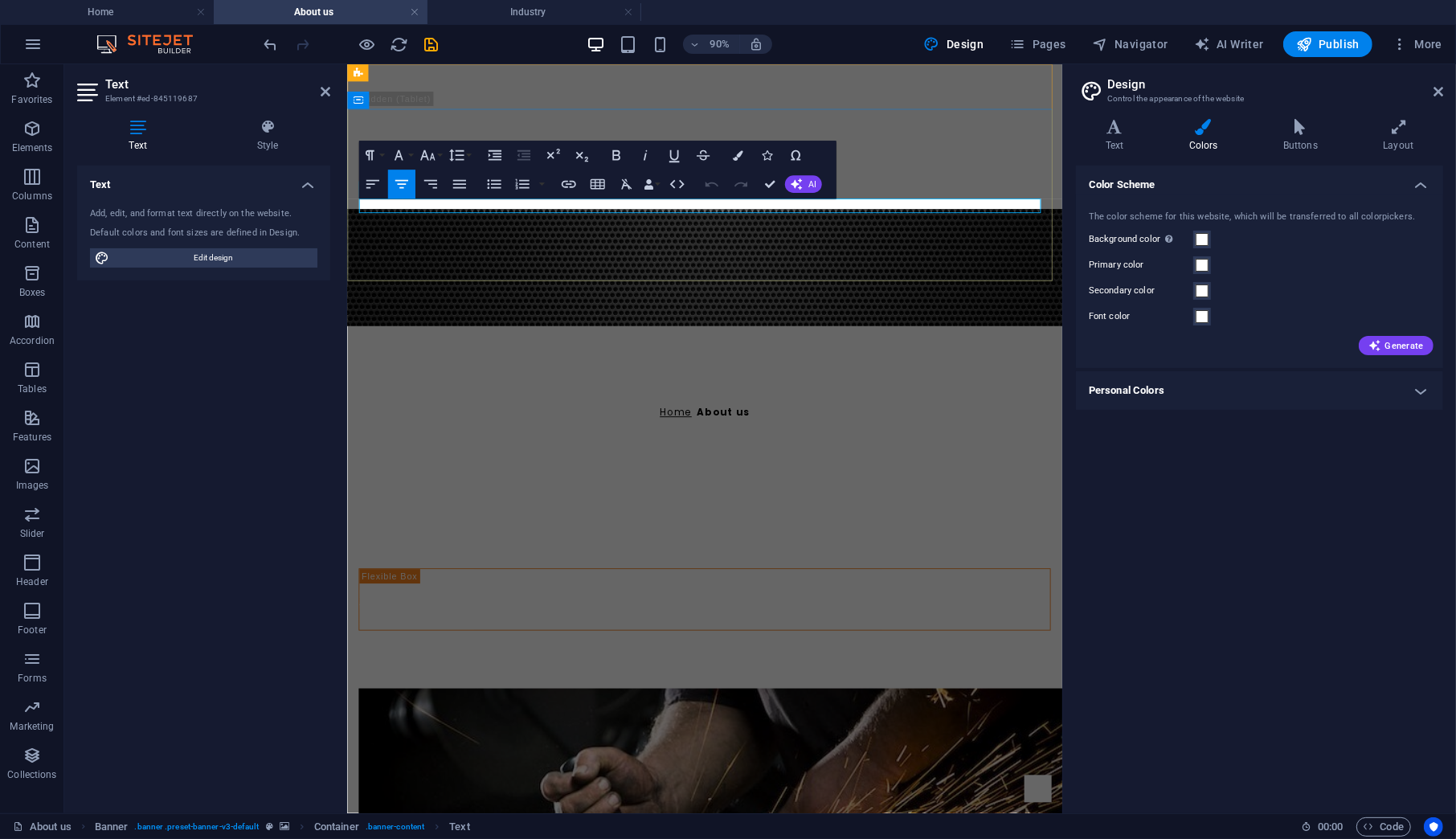
click at [694, 443] on link "Home" at bounding box center [712, 450] width 36 height 15
click at [1123, 141] on h4 "Text" at bounding box center [1117, 135] width 84 height 34
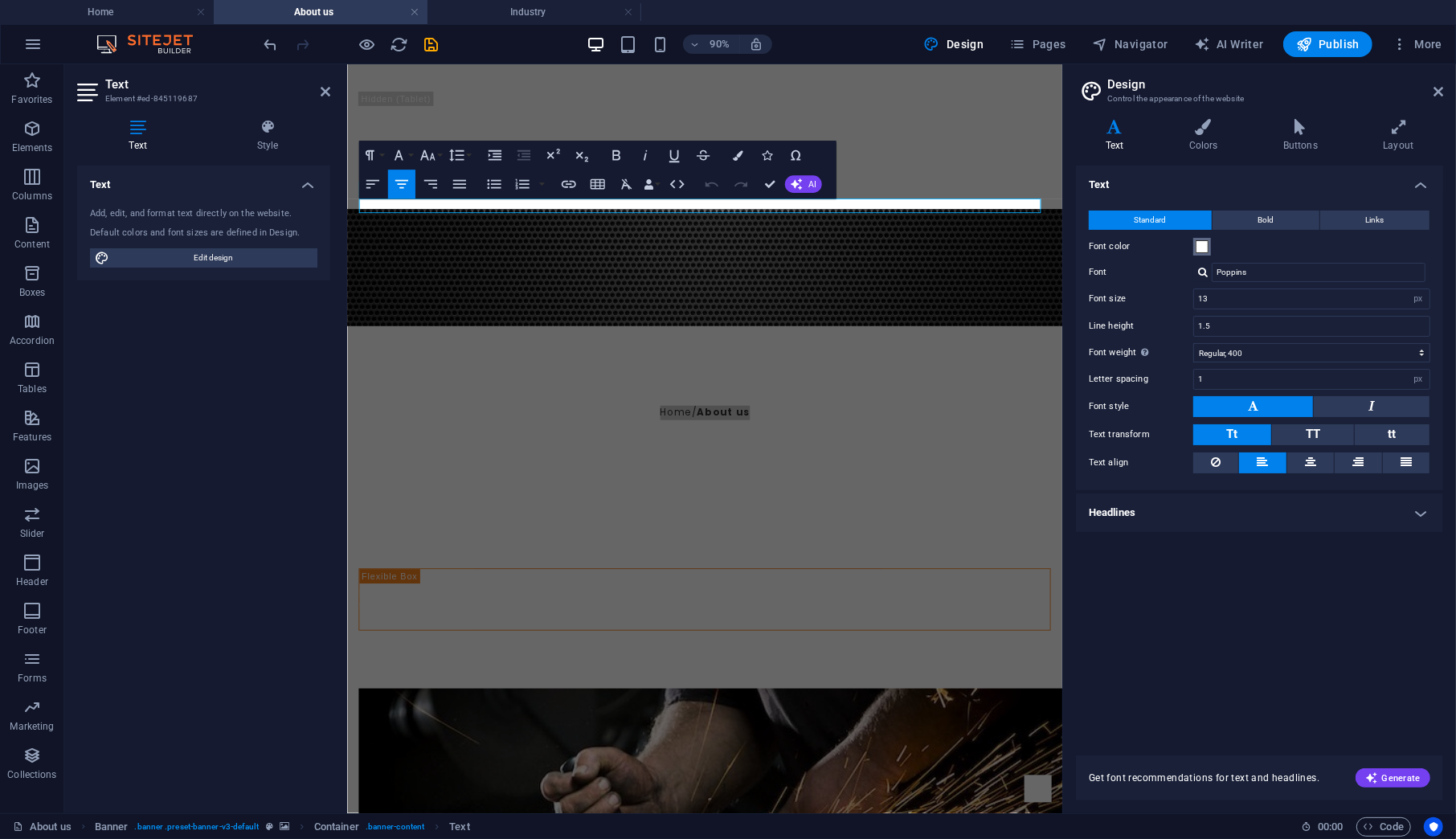
click at [1194, 249] on button "Font color" at bounding box center [1202, 247] width 18 height 18
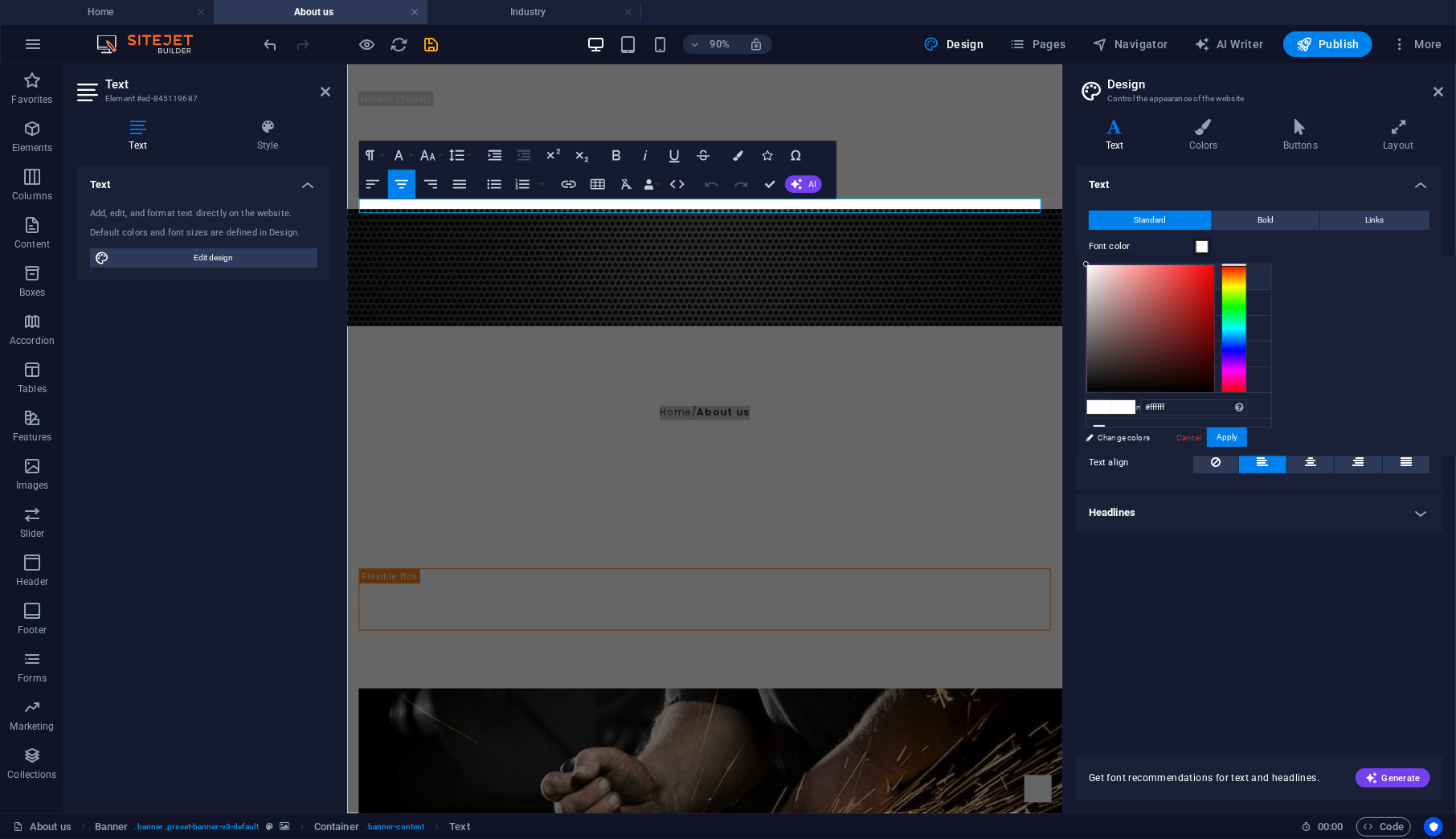
click at [1202, 249] on span at bounding box center [1201, 246] width 13 height 13
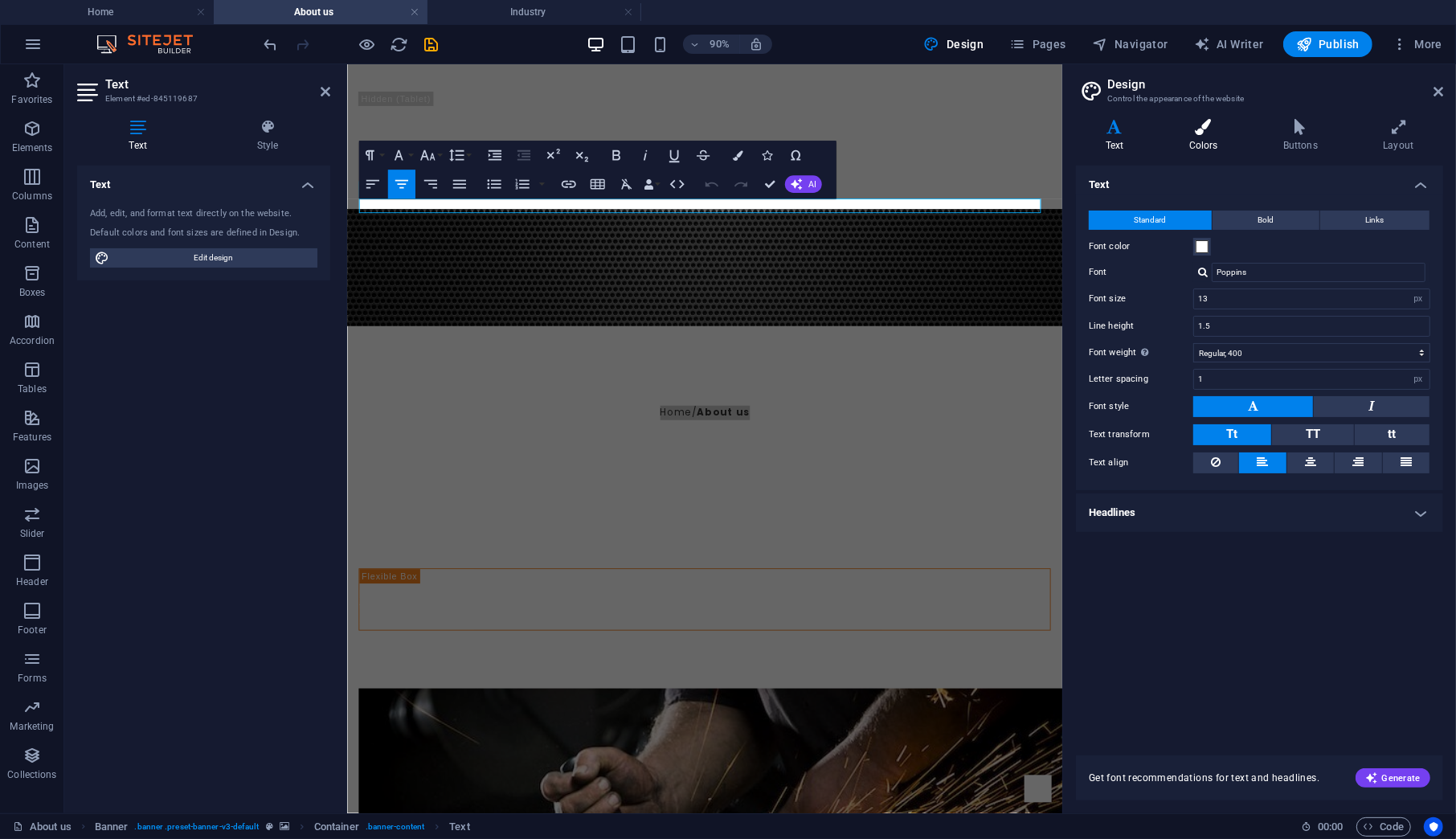
click at [1192, 132] on icon at bounding box center [1203, 126] width 88 height 16
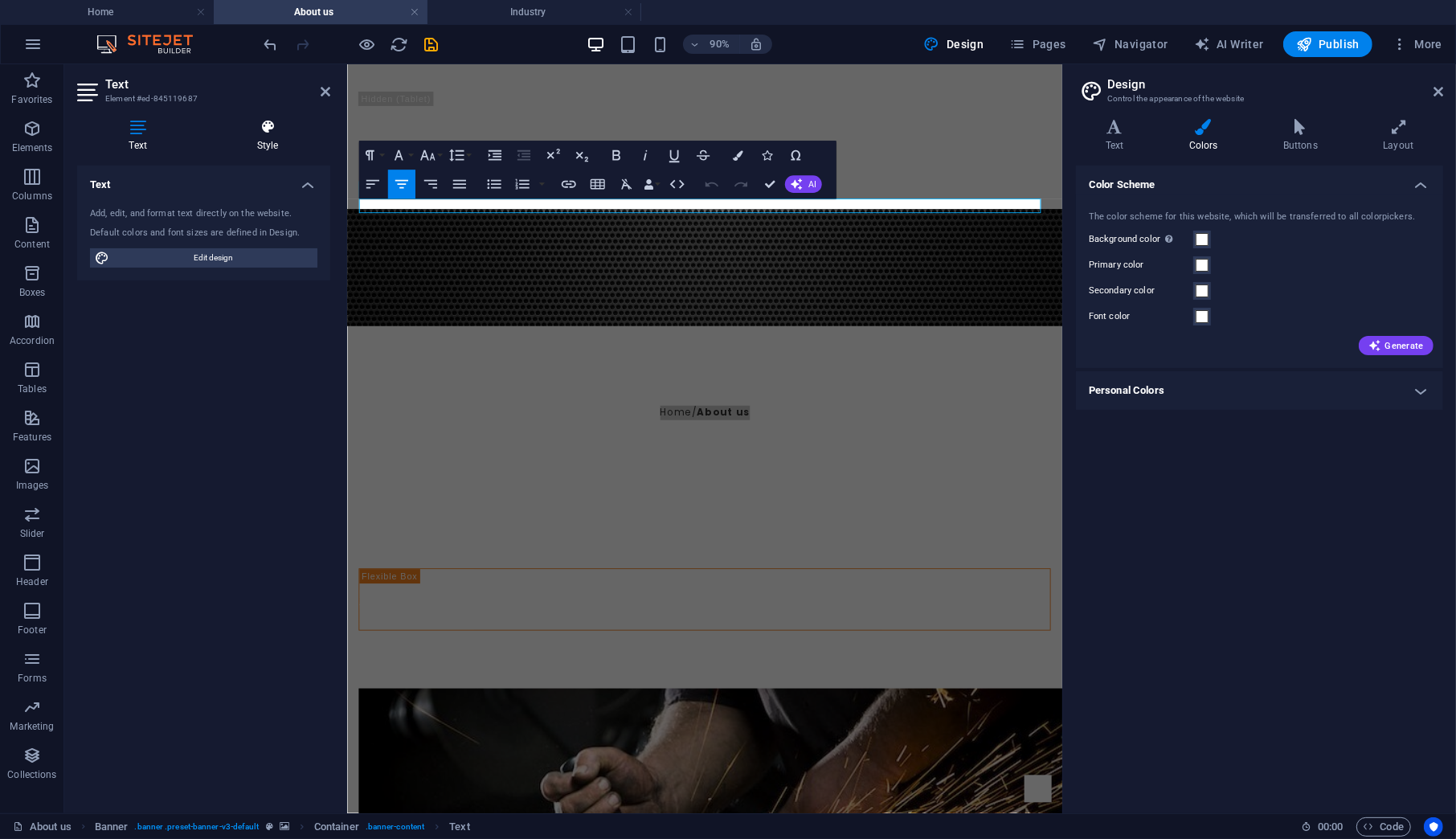
click at [256, 136] on h4 "Style" at bounding box center [268, 135] width 125 height 34
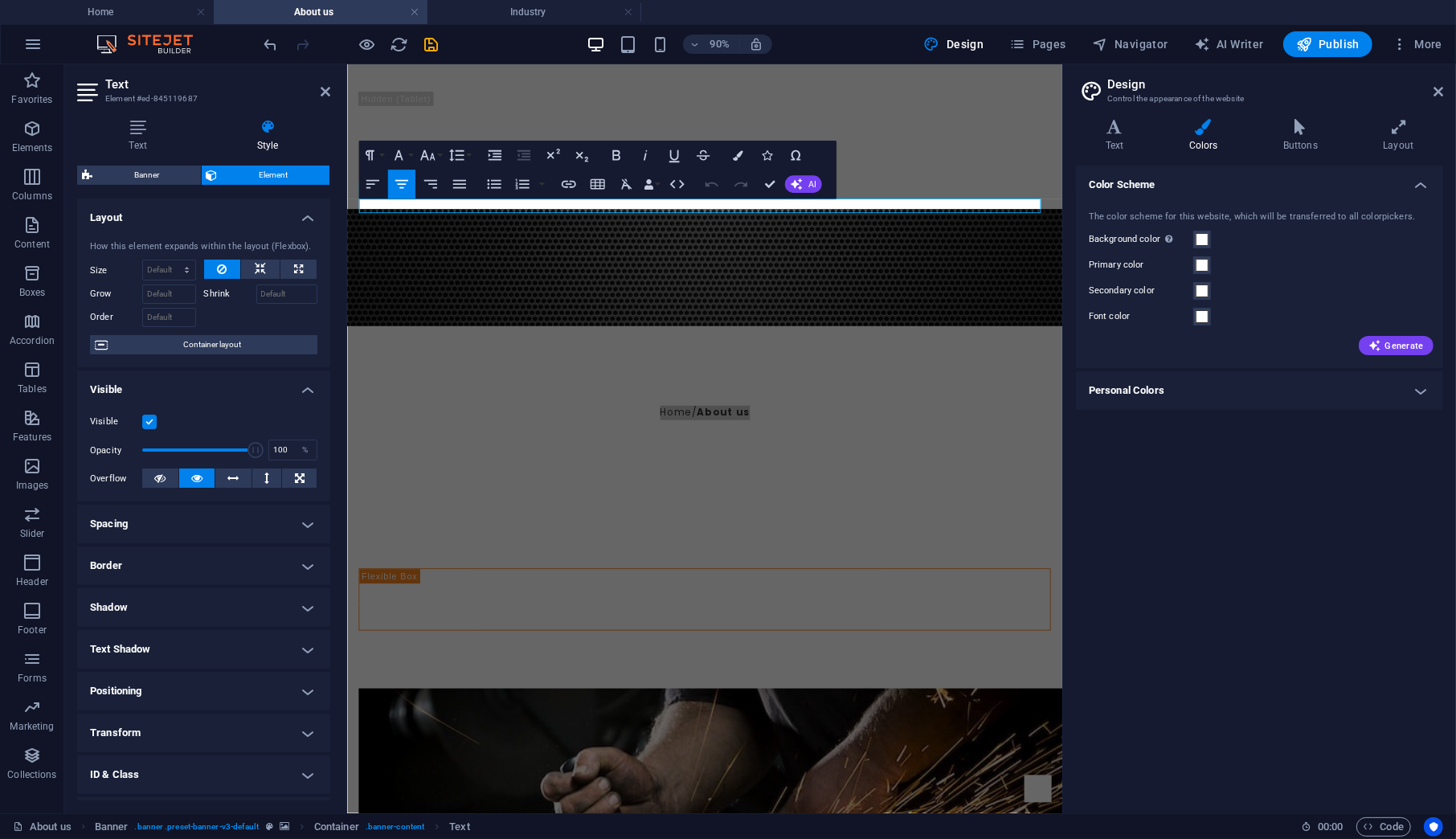
click at [1432, 93] on header "Design Control the appearance of the website" at bounding box center [1261, 85] width 364 height 41
click at [1434, 93] on icon at bounding box center [1438, 91] width 10 height 13
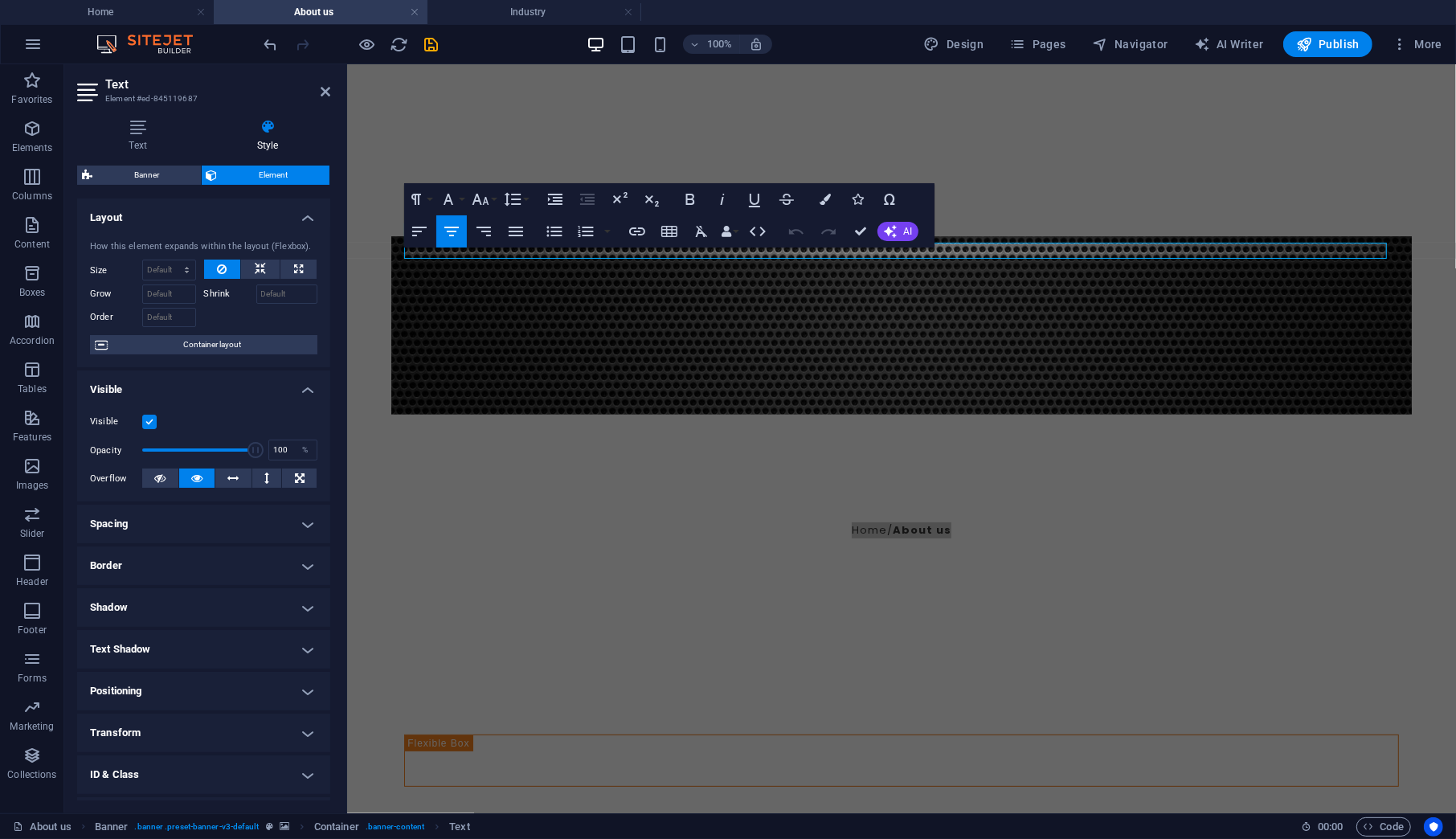
click at [269, 142] on h4 "Style" at bounding box center [268, 135] width 125 height 34
click at [138, 136] on h4 "Text" at bounding box center [140, 135] width 127 height 34
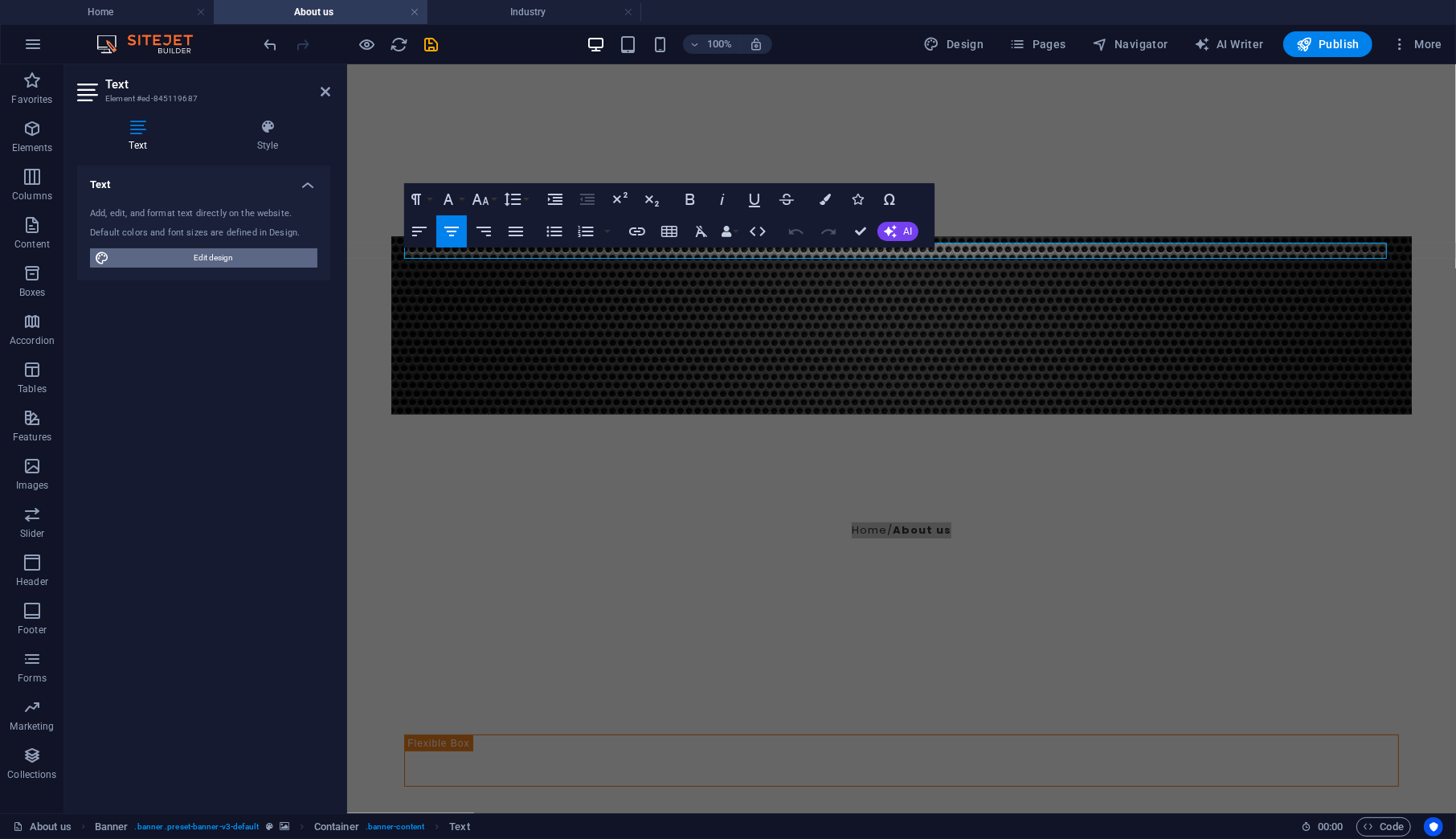
click at [225, 262] on span "Edit design" at bounding box center [213, 259] width 198 height 20
select select "px"
select select "400"
select select "px"
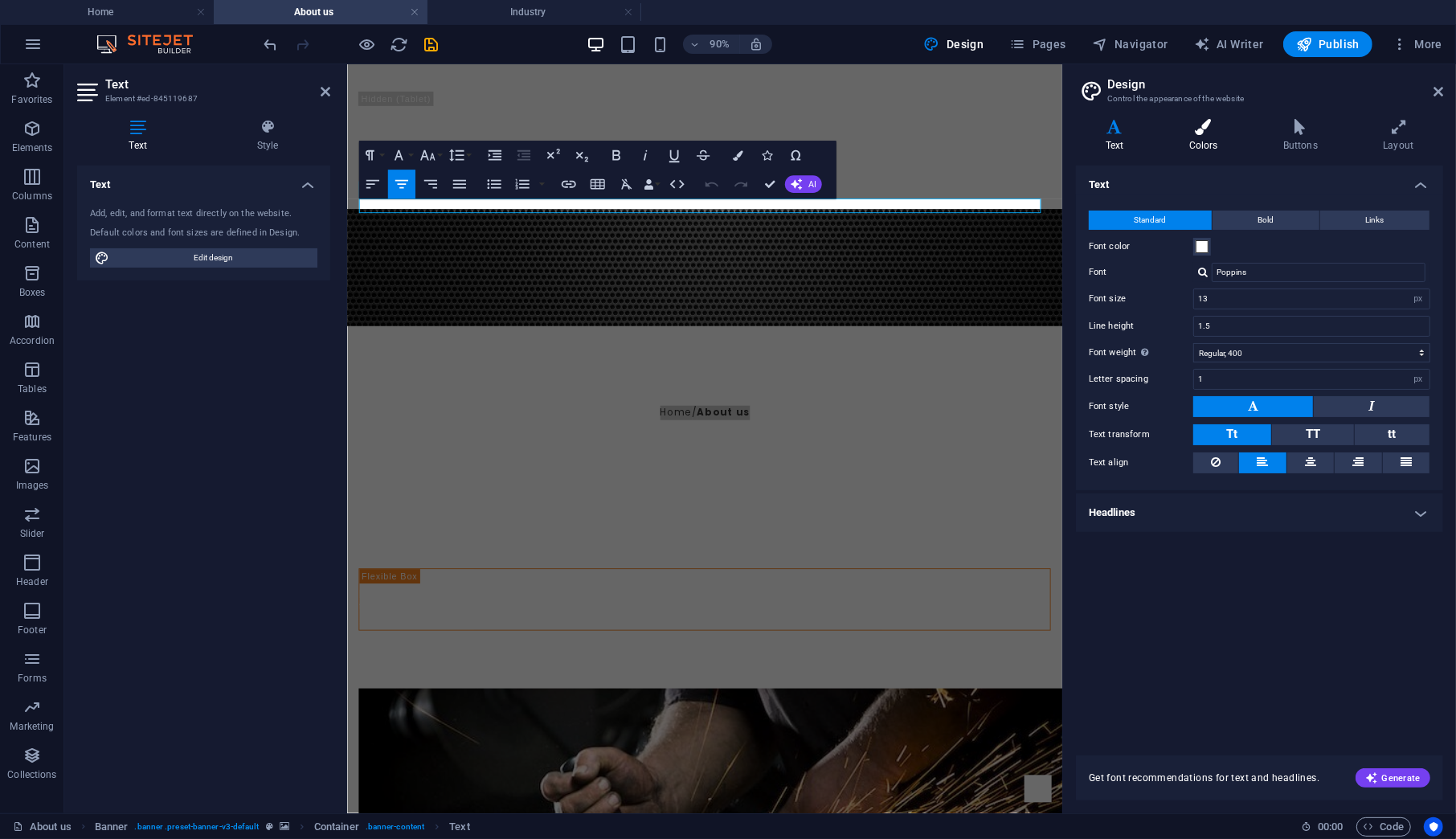
click at [1200, 138] on h4 "Colors" at bounding box center [1206, 135] width 94 height 34
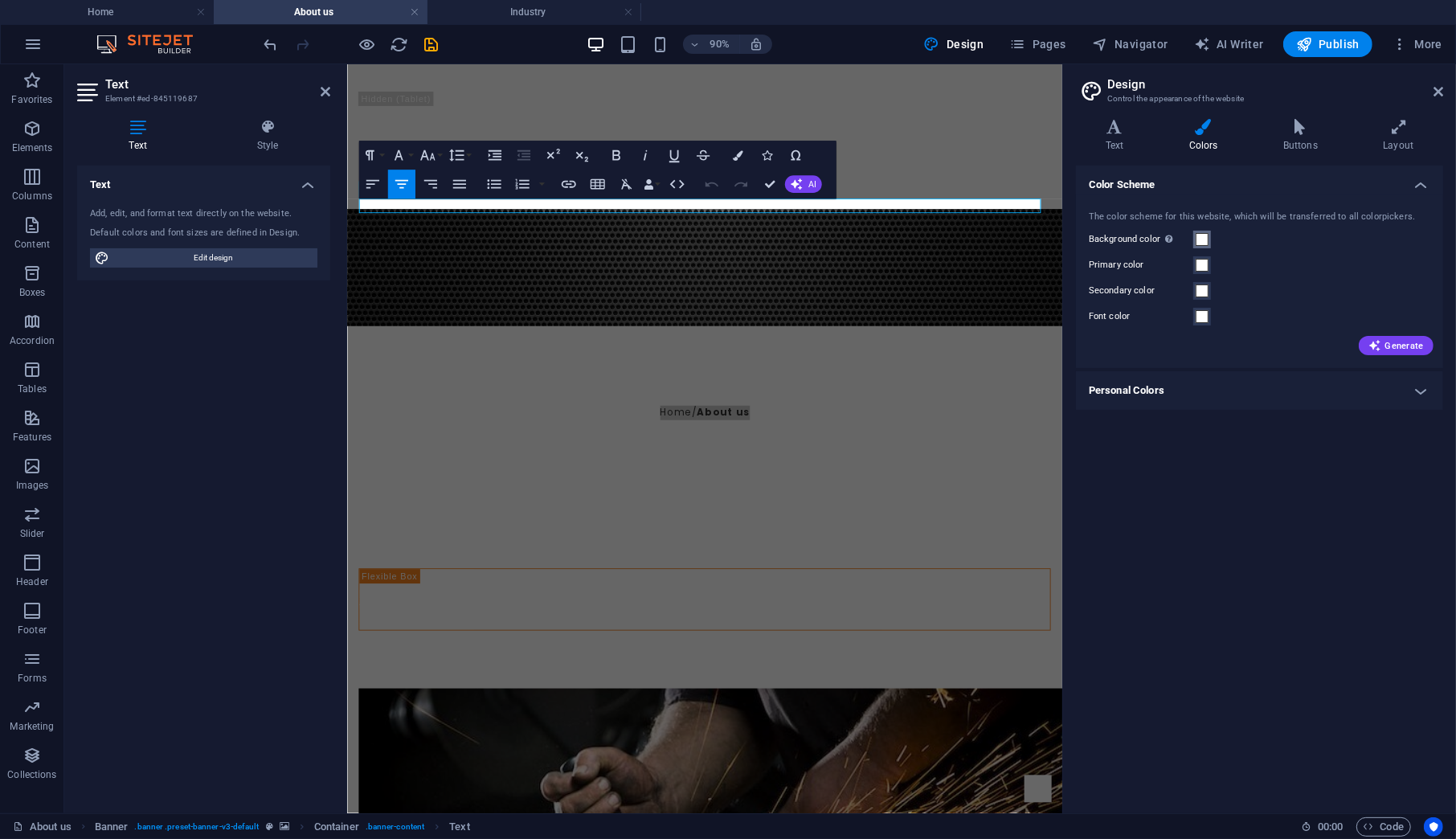
click at [1197, 236] on span at bounding box center [1201, 239] width 13 height 13
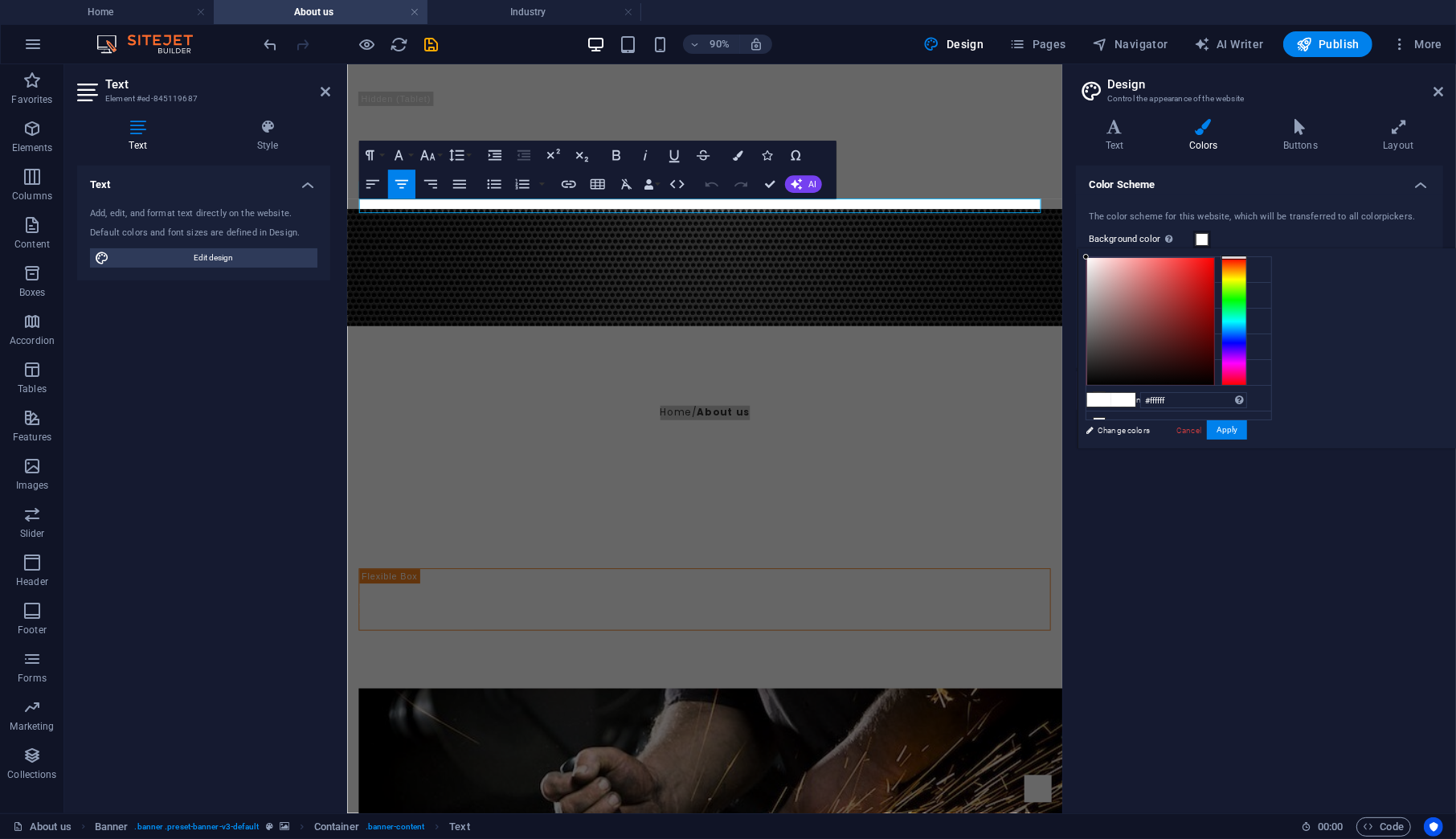
click at [1219, 235] on div "Background color Only visible if it is not covered by other backgrounds." at bounding box center [1260, 240] width 342 height 20
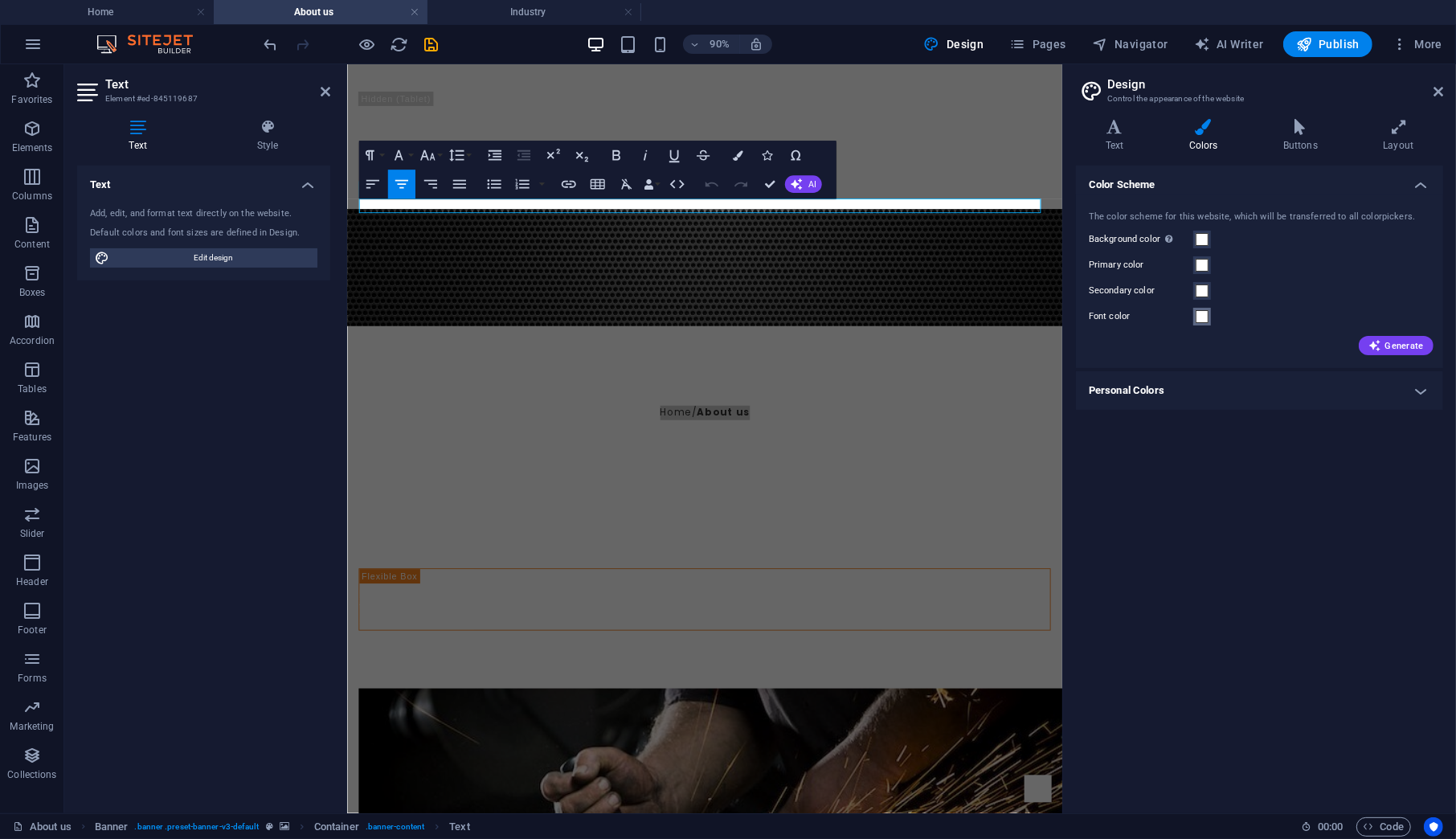
click at [1205, 316] on span at bounding box center [1201, 316] width 13 height 13
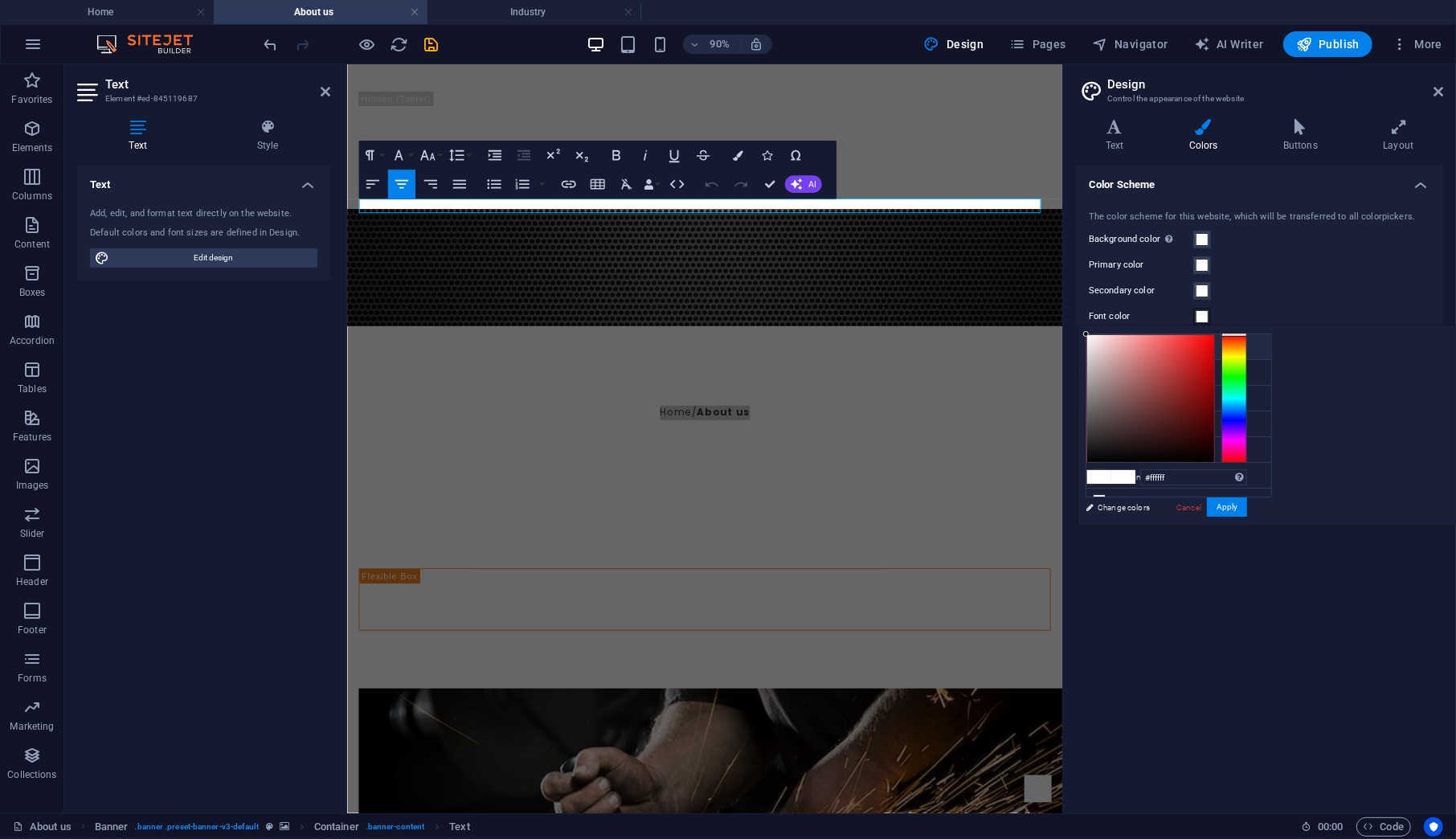
click at [1155, 344] on li "Background color #ffffff" at bounding box center [1178, 347] width 185 height 26
click at [1247, 501] on button "Apply" at bounding box center [1227, 507] width 40 height 20
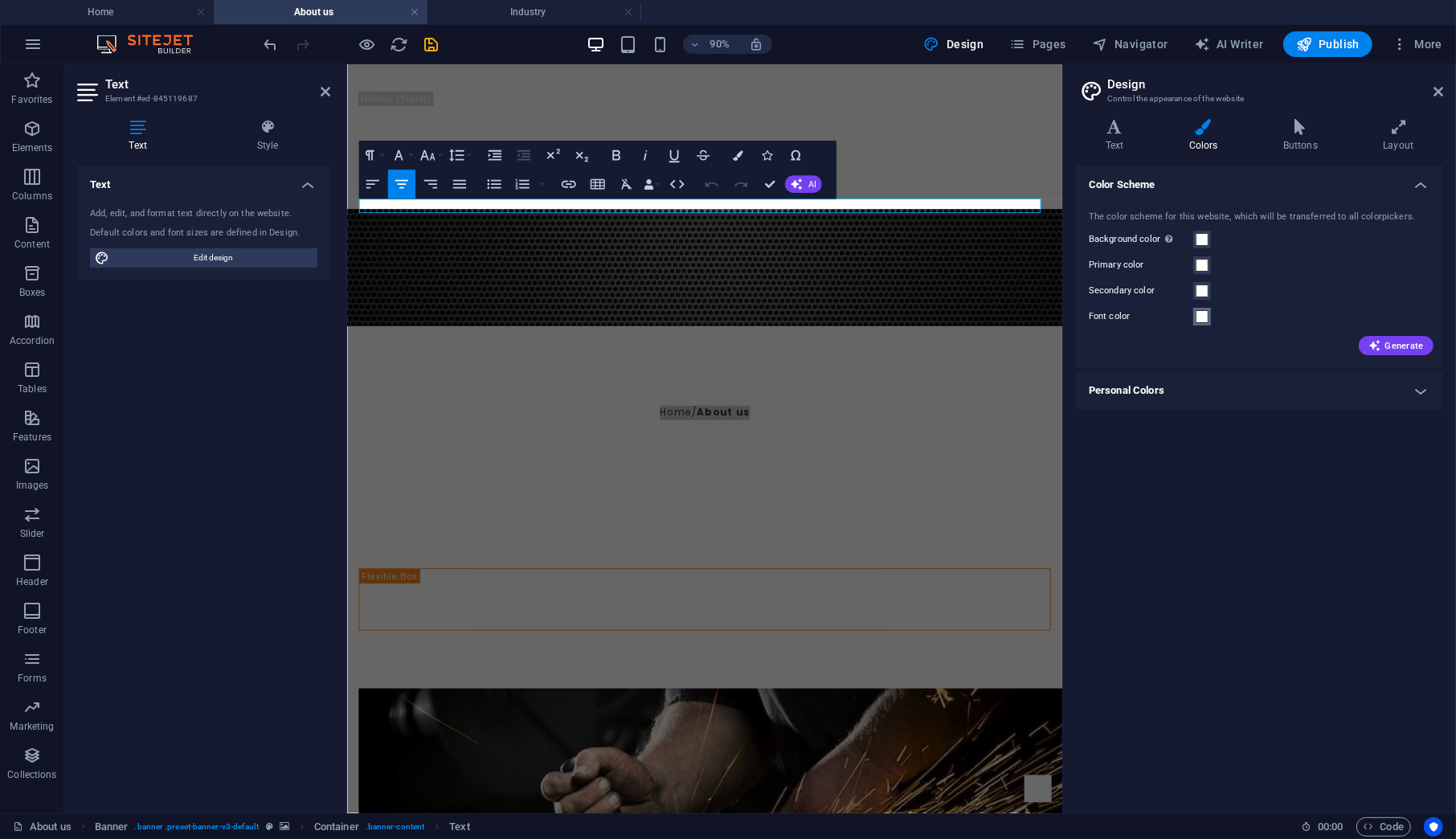
click at [1205, 318] on span at bounding box center [1201, 316] width 13 height 13
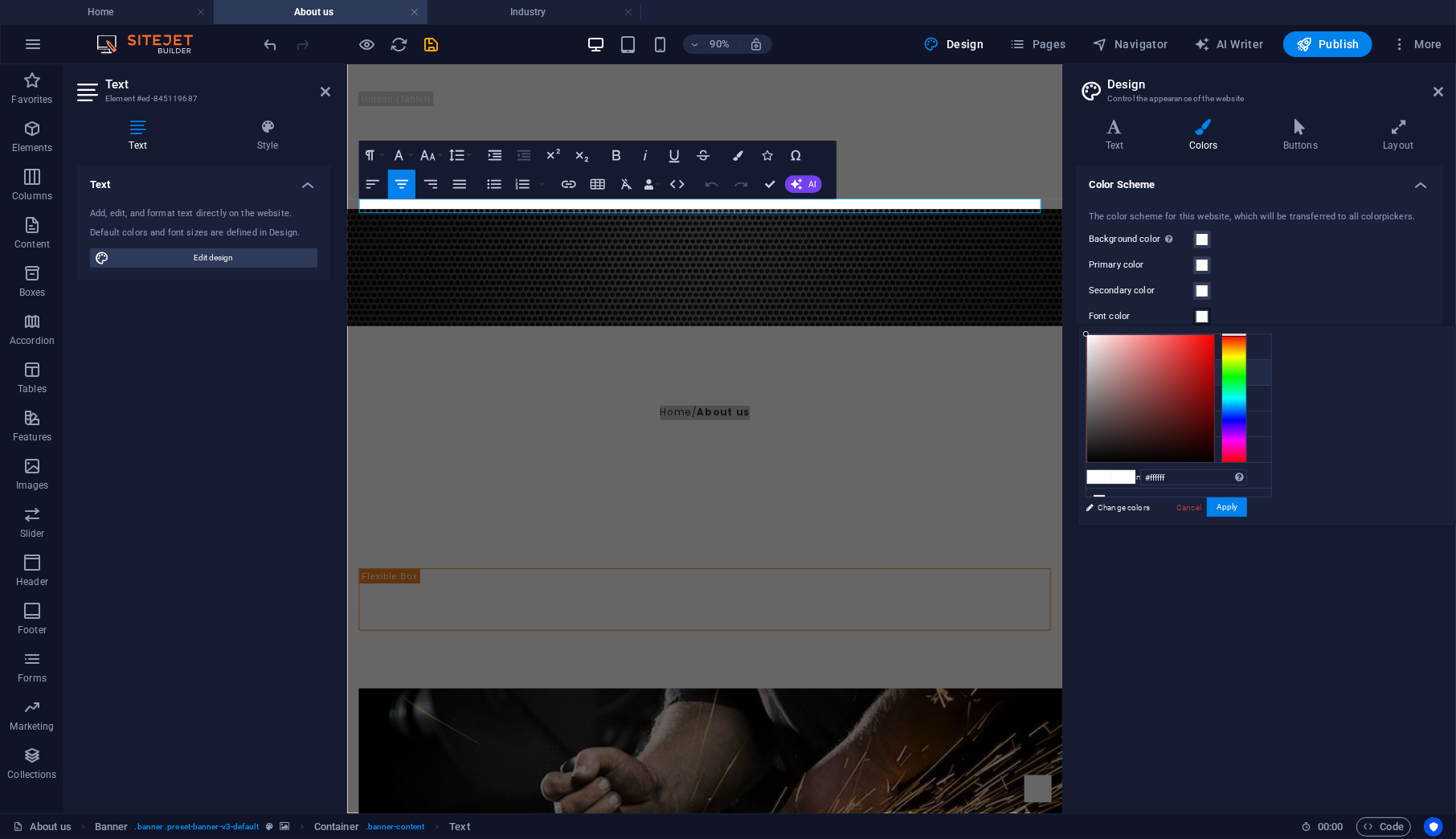
click at [1171, 369] on small "#ffffff" at bounding box center [1175, 374] width 20 height 11
click at [1247, 501] on button "Apply" at bounding box center [1227, 507] width 40 height 20
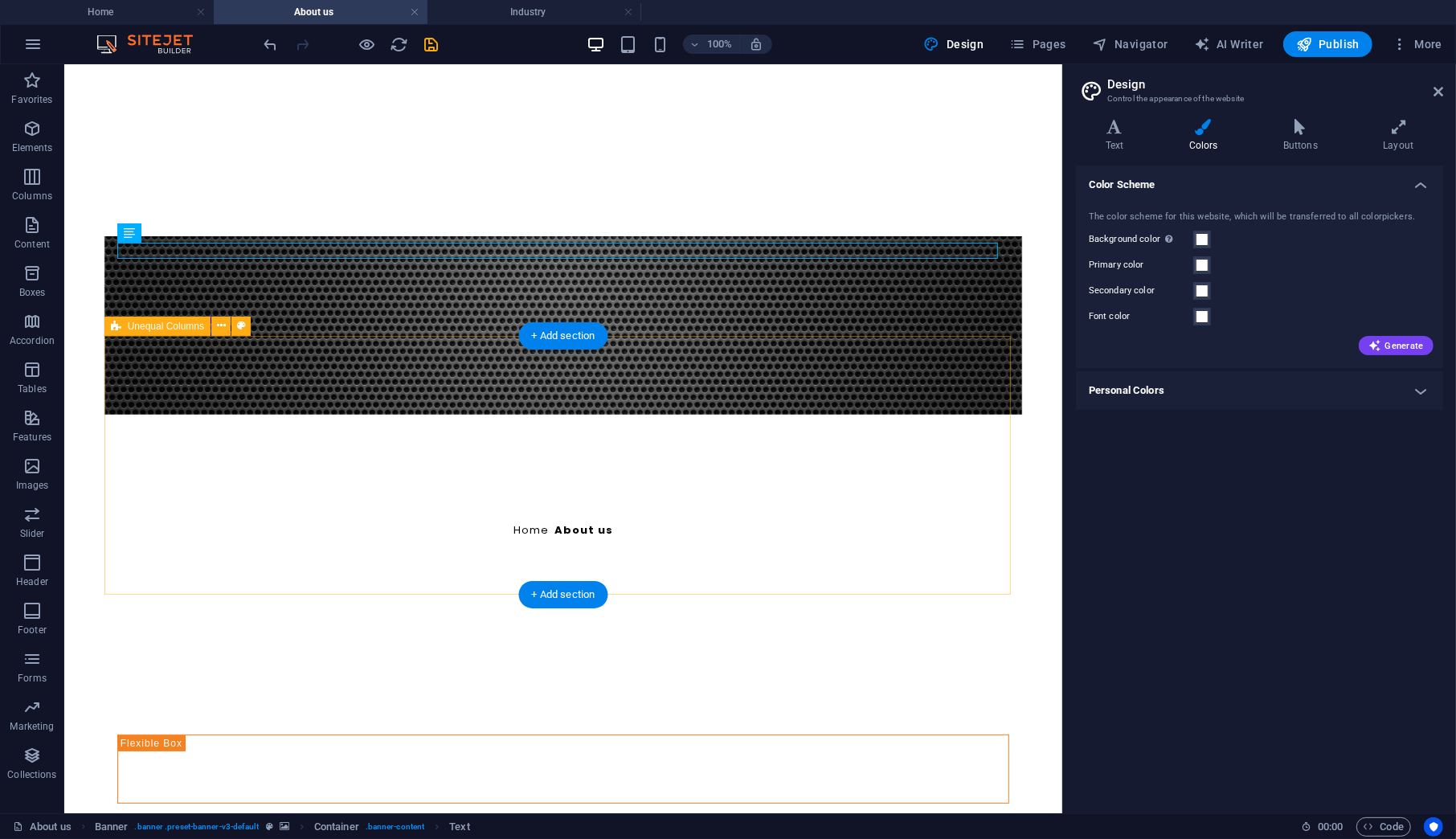
click at [677, 615] on div "Kreativitas [PERSON_NAME] [PERSON_NAME] dalam Harmoni komitmen kami untuk mengg…" at bounding box center [563, 747] width 918 height 266
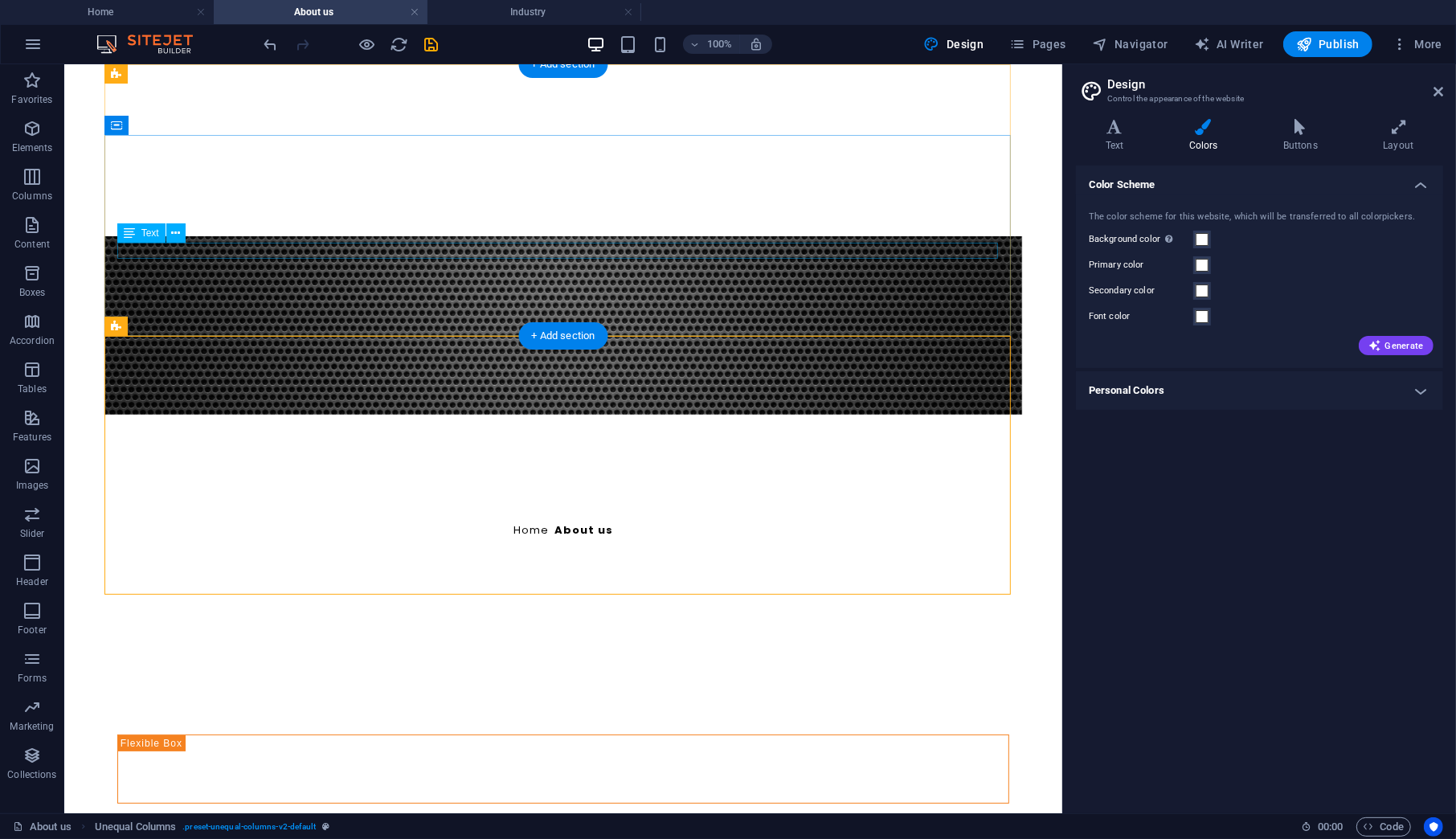
click at [575, 521] on div "Home / About us" at bounding box center [563, 529] width 892 height 16
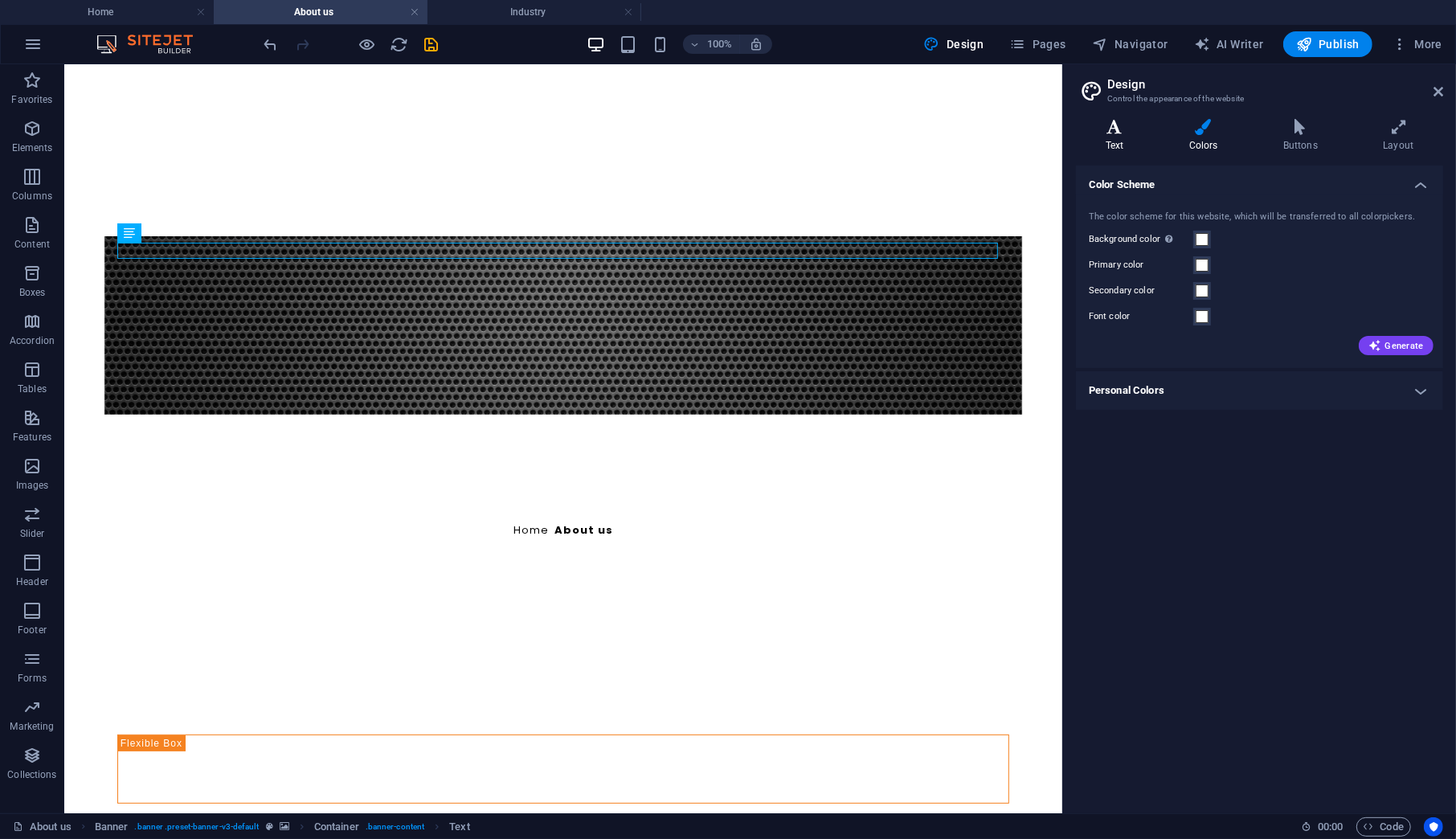
click at [1108, 143] on h4 "Text" at bounding box center [1117, 135] width 84 height 34
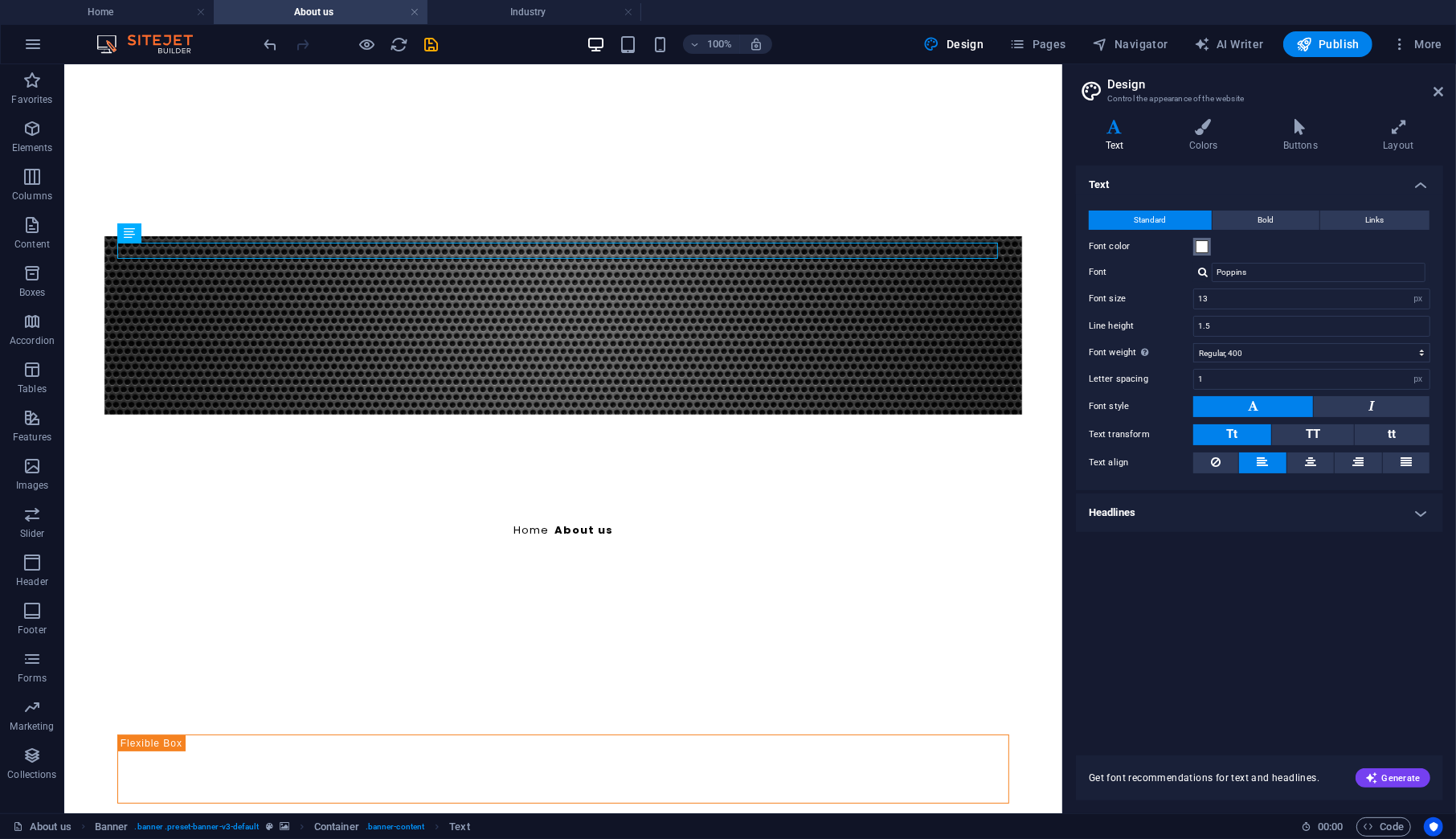
click at [1198, 246] on span at bounding box center [1201, 246] width 13 height 13
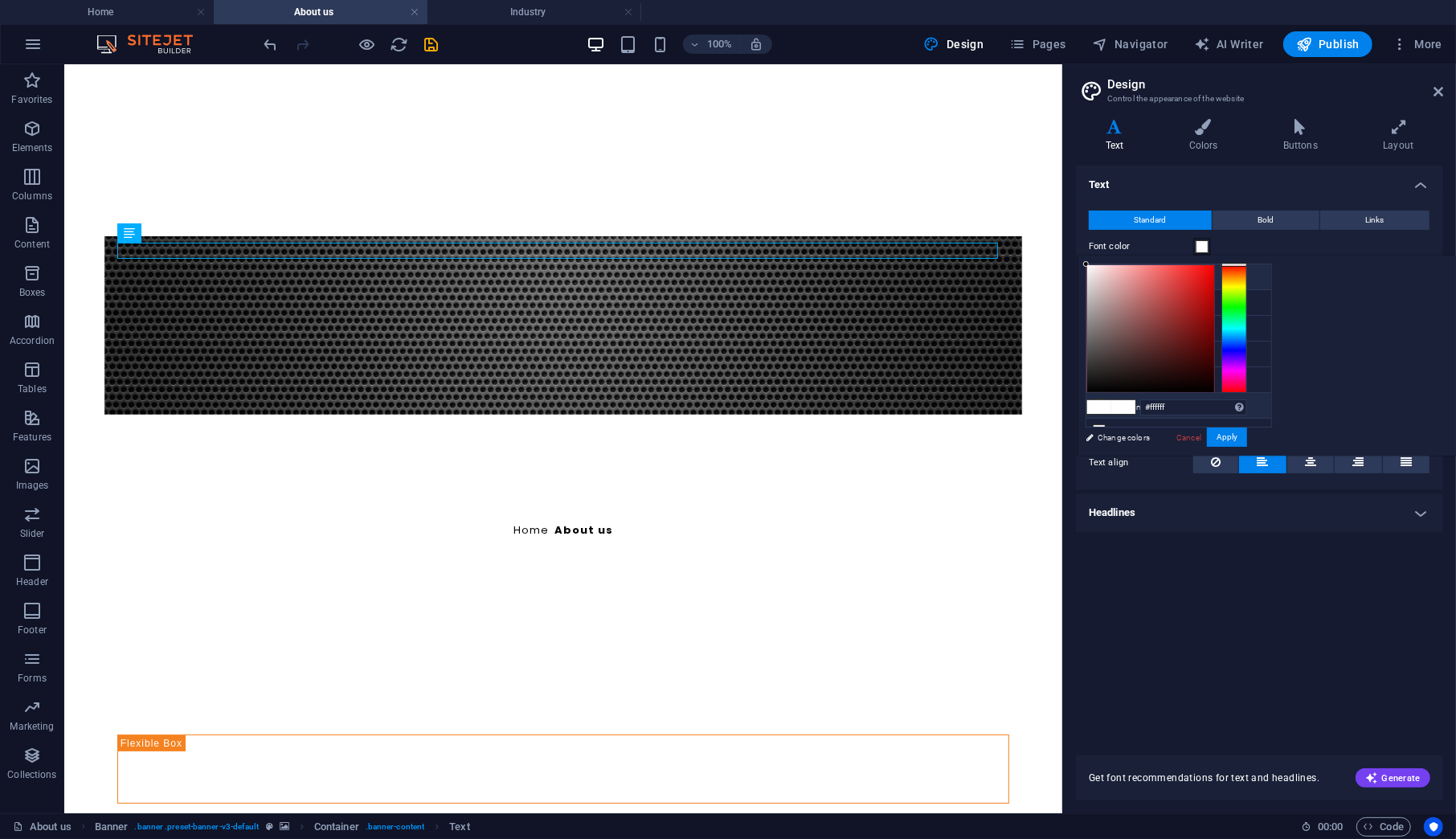
click at [1151, 399] on li "Custom color 2 #717171" at bounding box center [1178, 406] width 185 height 26
click at [1247, 436] on button "Apply" at bounding box center [1227, 437] width 40 height 20
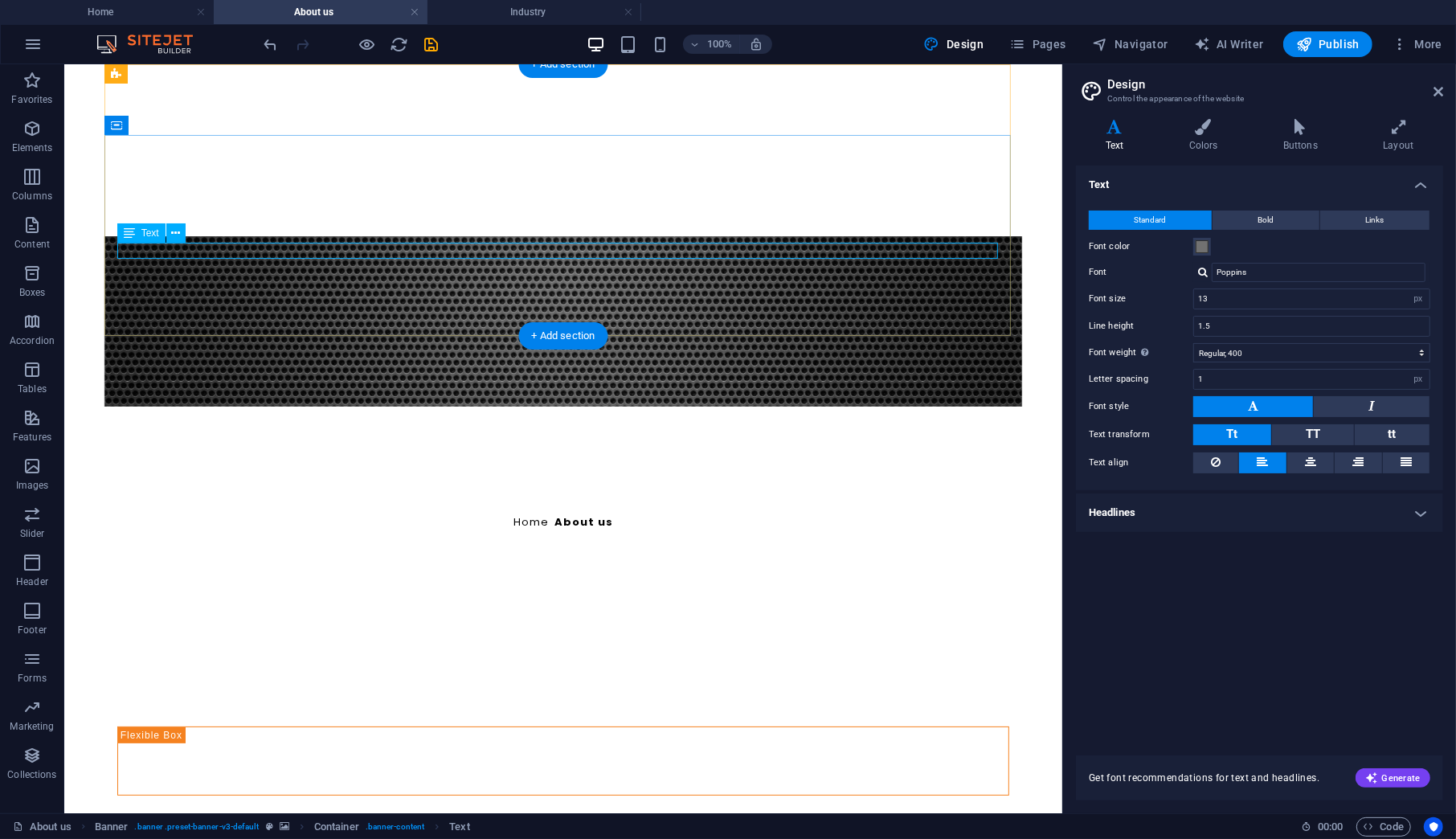
click at [586, 513] on div "Home / About us" at bounding box center [563, 521] width 892 height 16
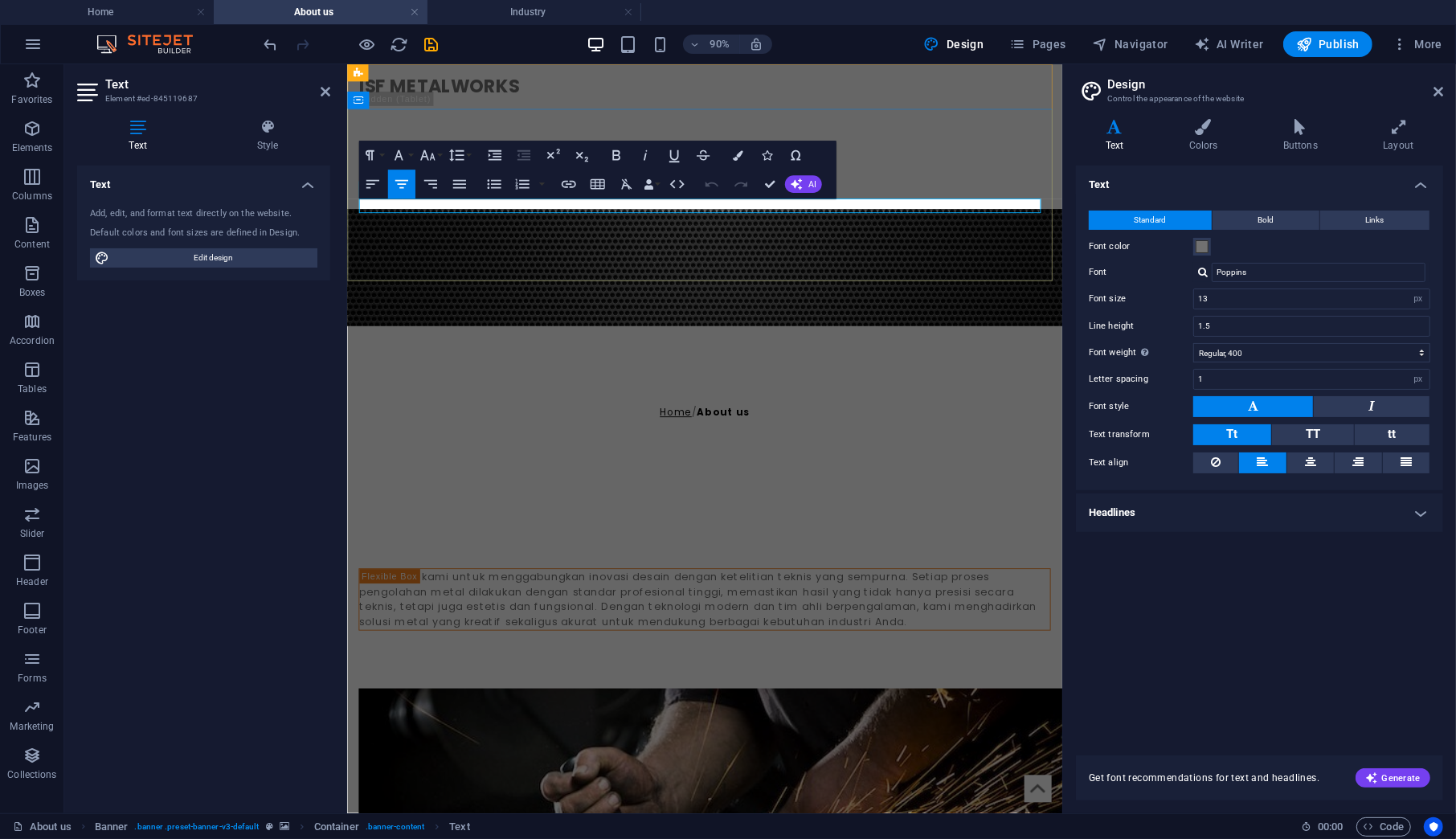
click at [711, 443] on link "Home" at bounding box center [712, 450] width 36 height 15
click at [1211, 144] on h4 "Colors" at bounding box center [1206, 135] width 94 height 34
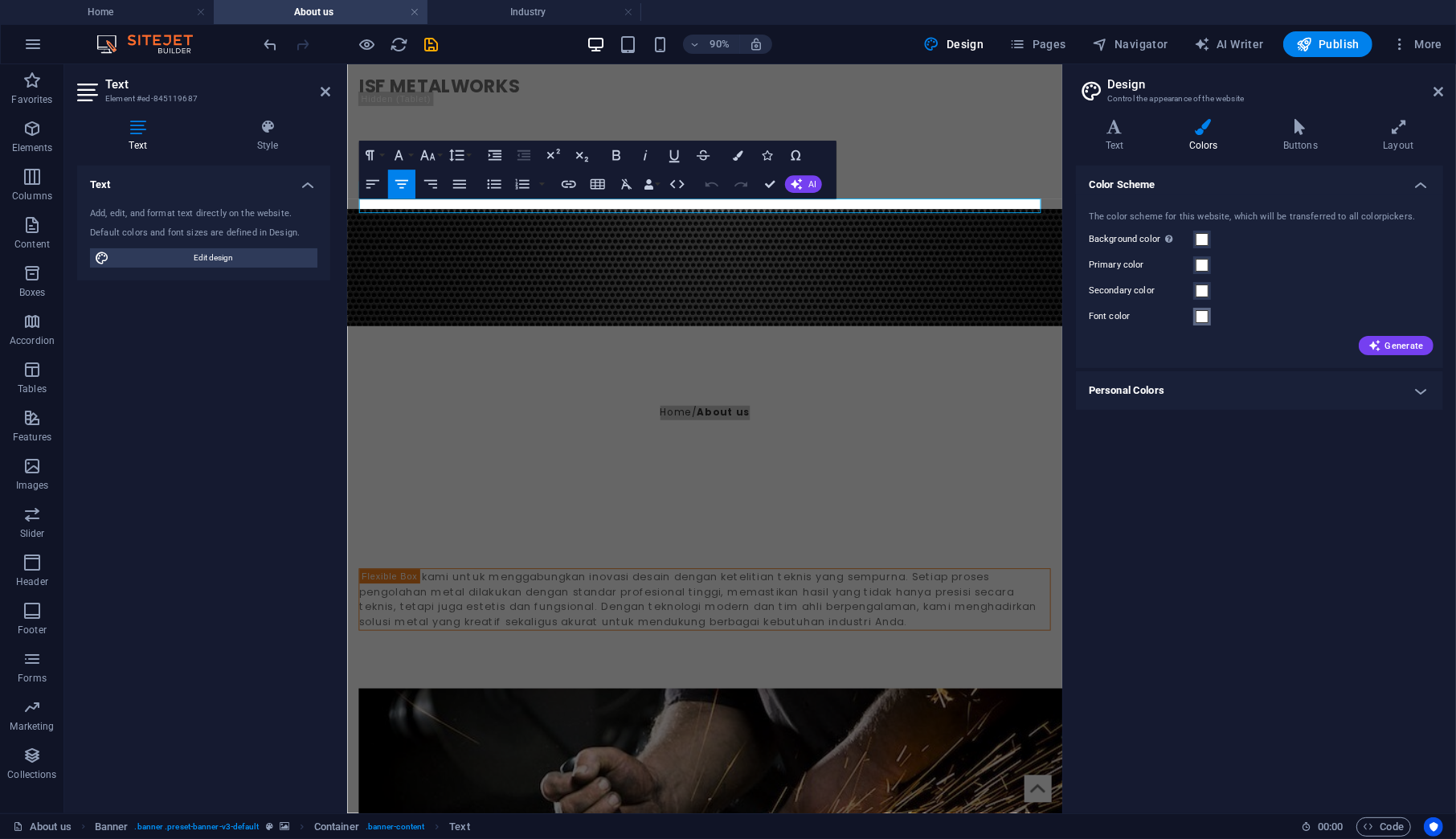
click at [1202, 311] on span at bounding box center [1201, 316] width 13 height 13
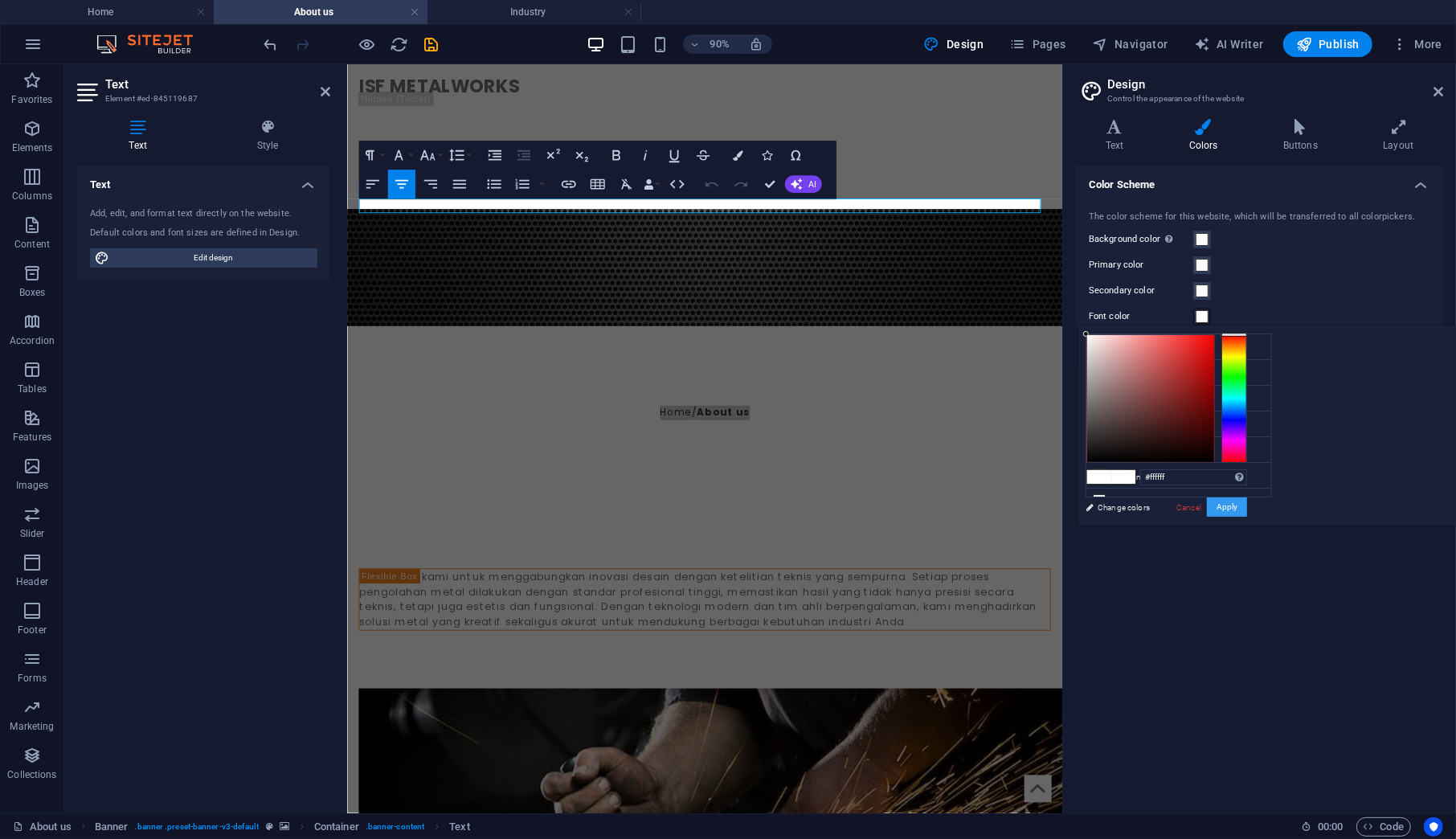
click at [1247, 503] on button "Apply" at bounding box center [1227, 507] width 40 height 20
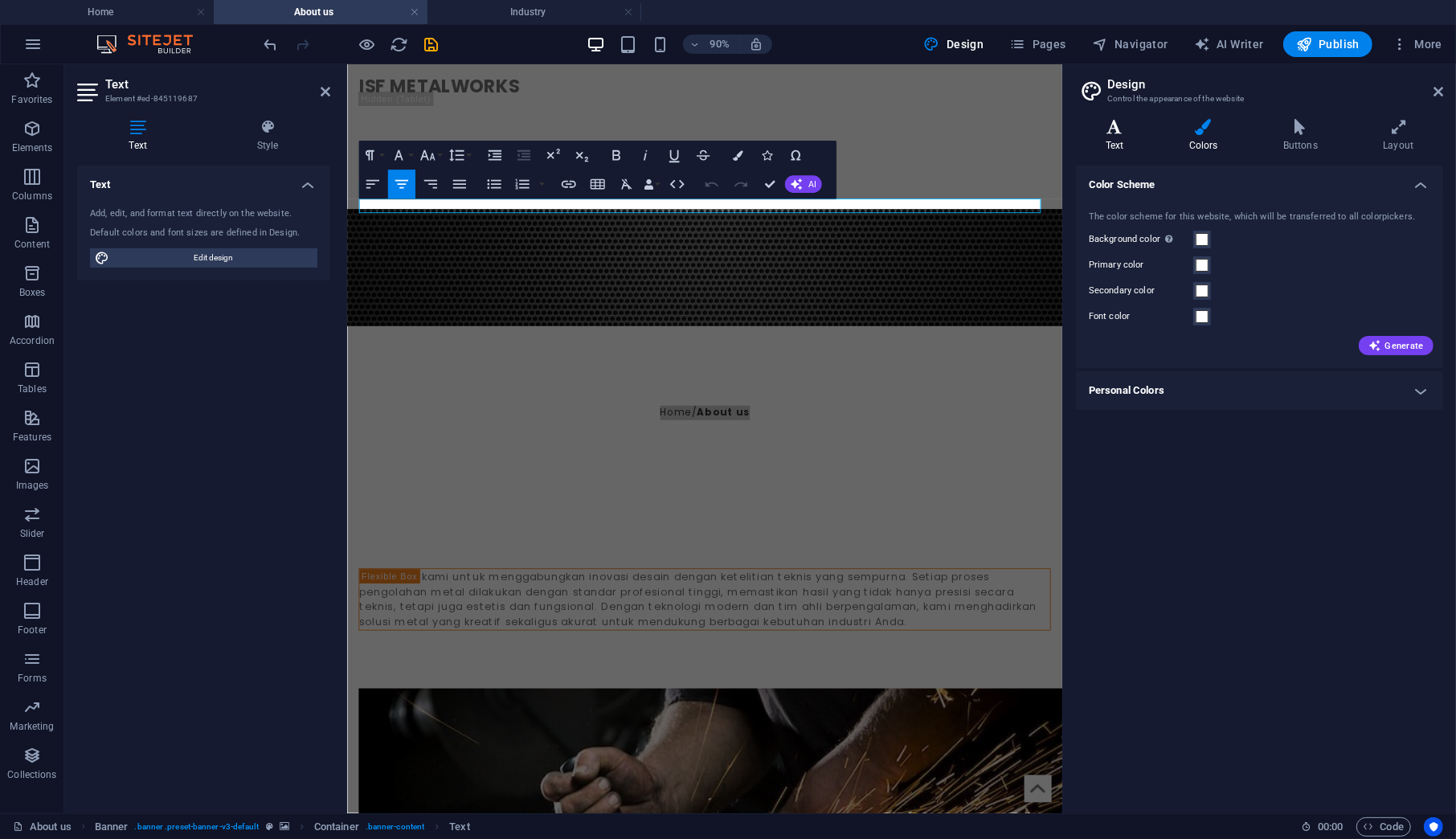
click at [1108, 131] on icon at bounding box center [1114, 126] width 77 height 16
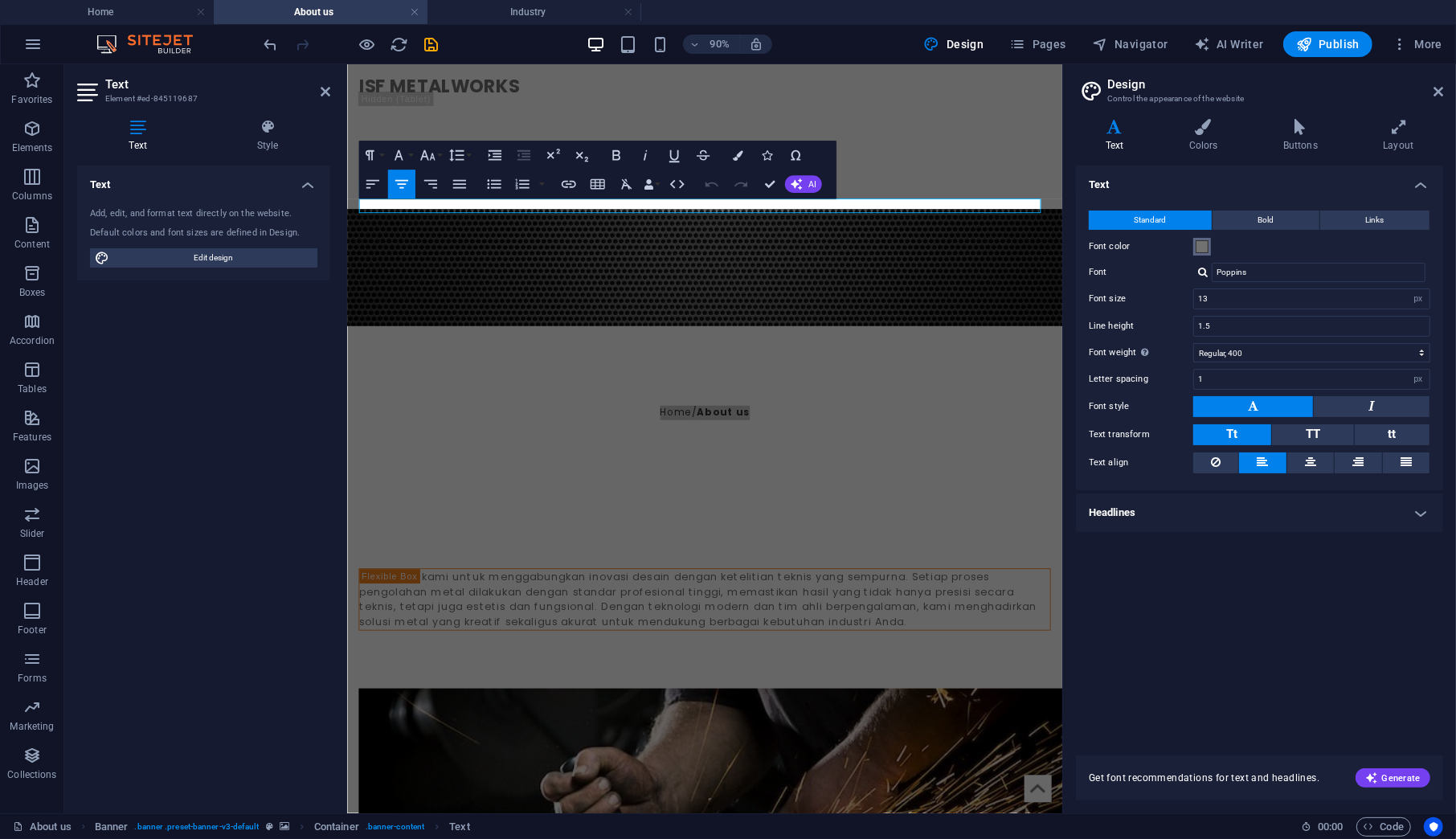
click at [1194, 253] on button "Font color" at bounding box center [1202, 247] width 18 height 18
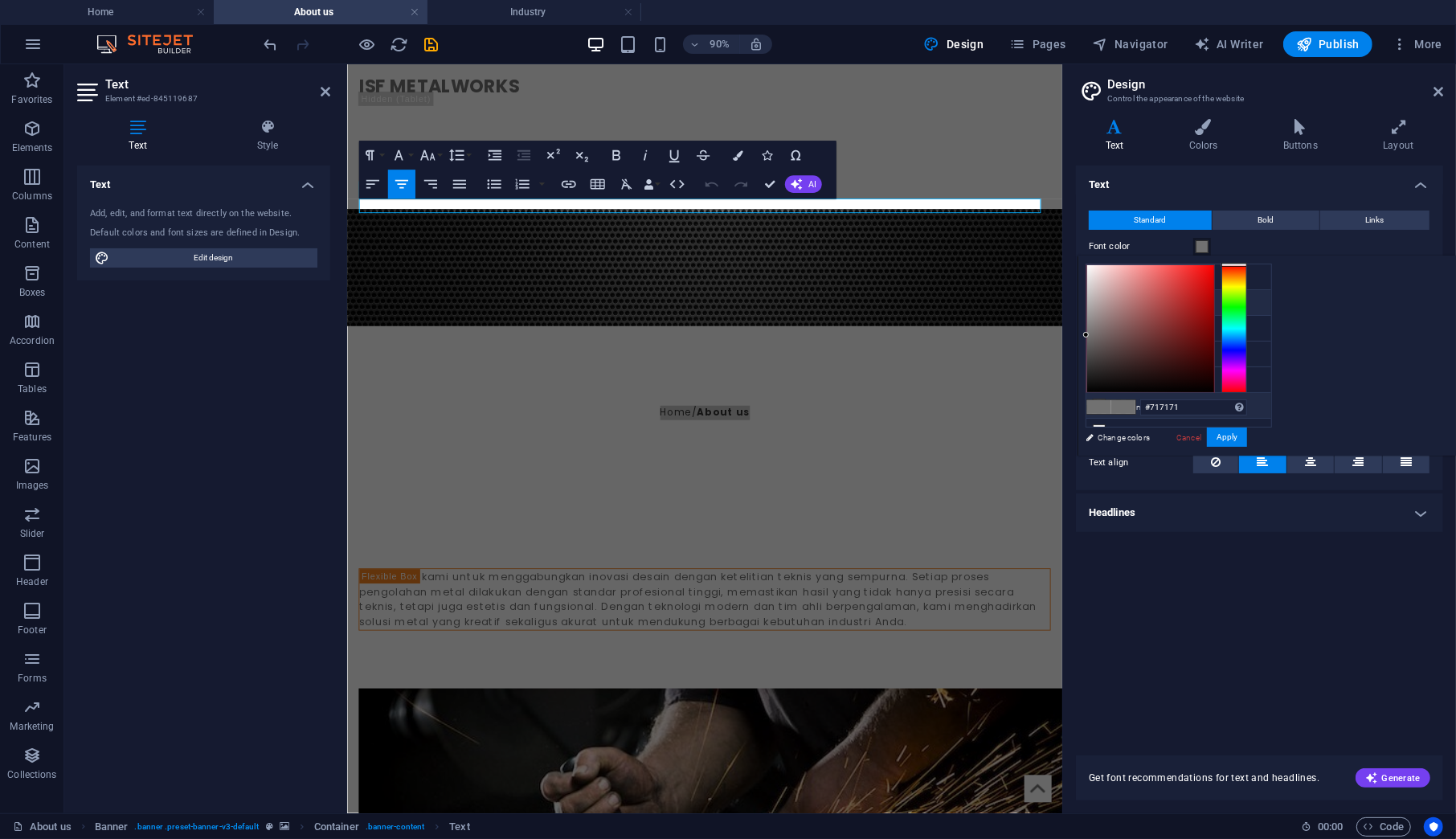
click at [1132, 303] on li "Primary color #ffffff" at bounding box center [1178, 303] width 185 height 26
type input "#ffffff"
click at [1247, 436] on button "Apply" at bounding box center [1227, 437] width 40 height 20
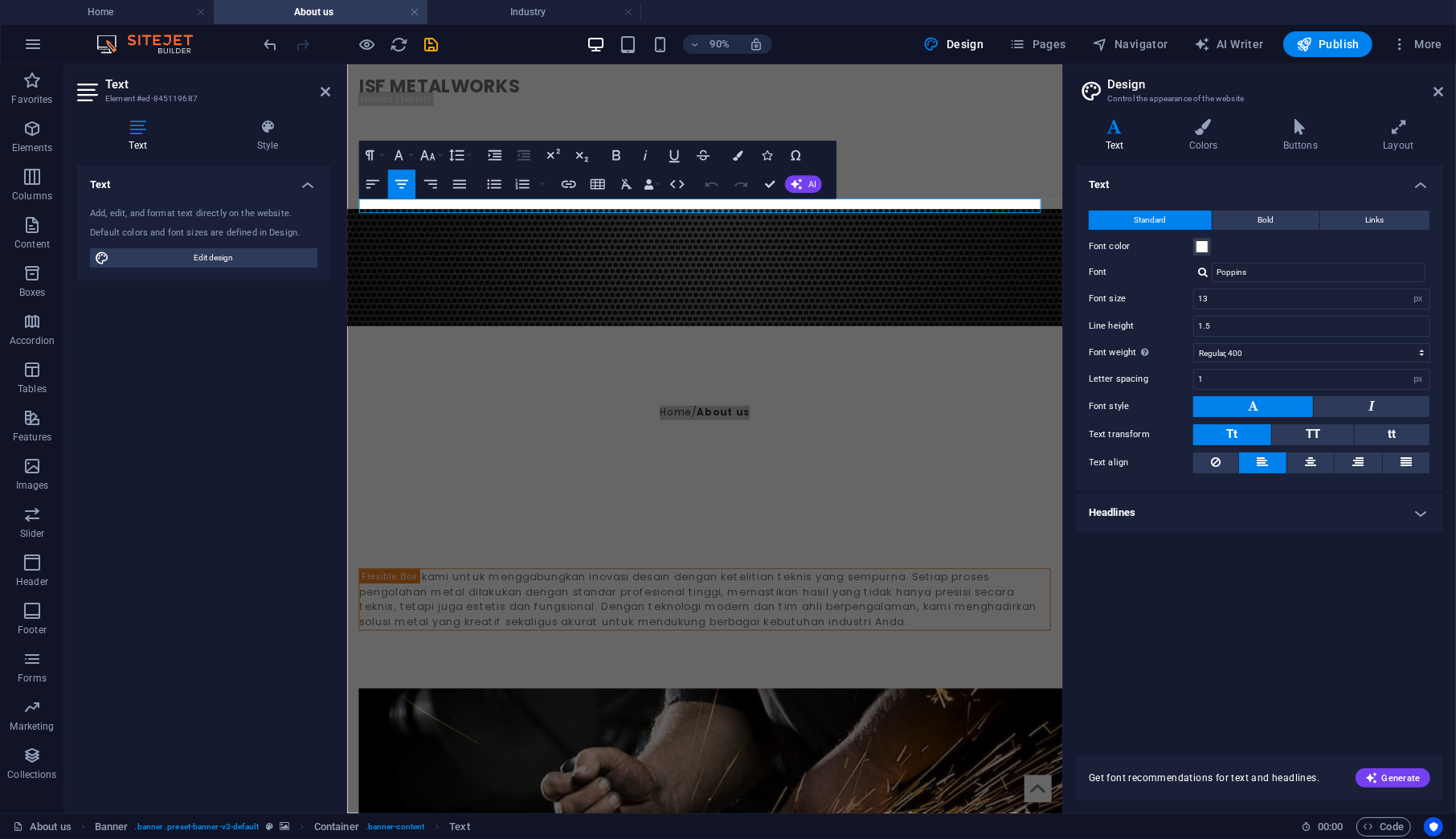
click at [1216, 561] on div "Text Standard Bold Links Font color Font Poppins Font size 13 rem px Line heigh…" at bounding box center [1260, 451] width 367 height 571
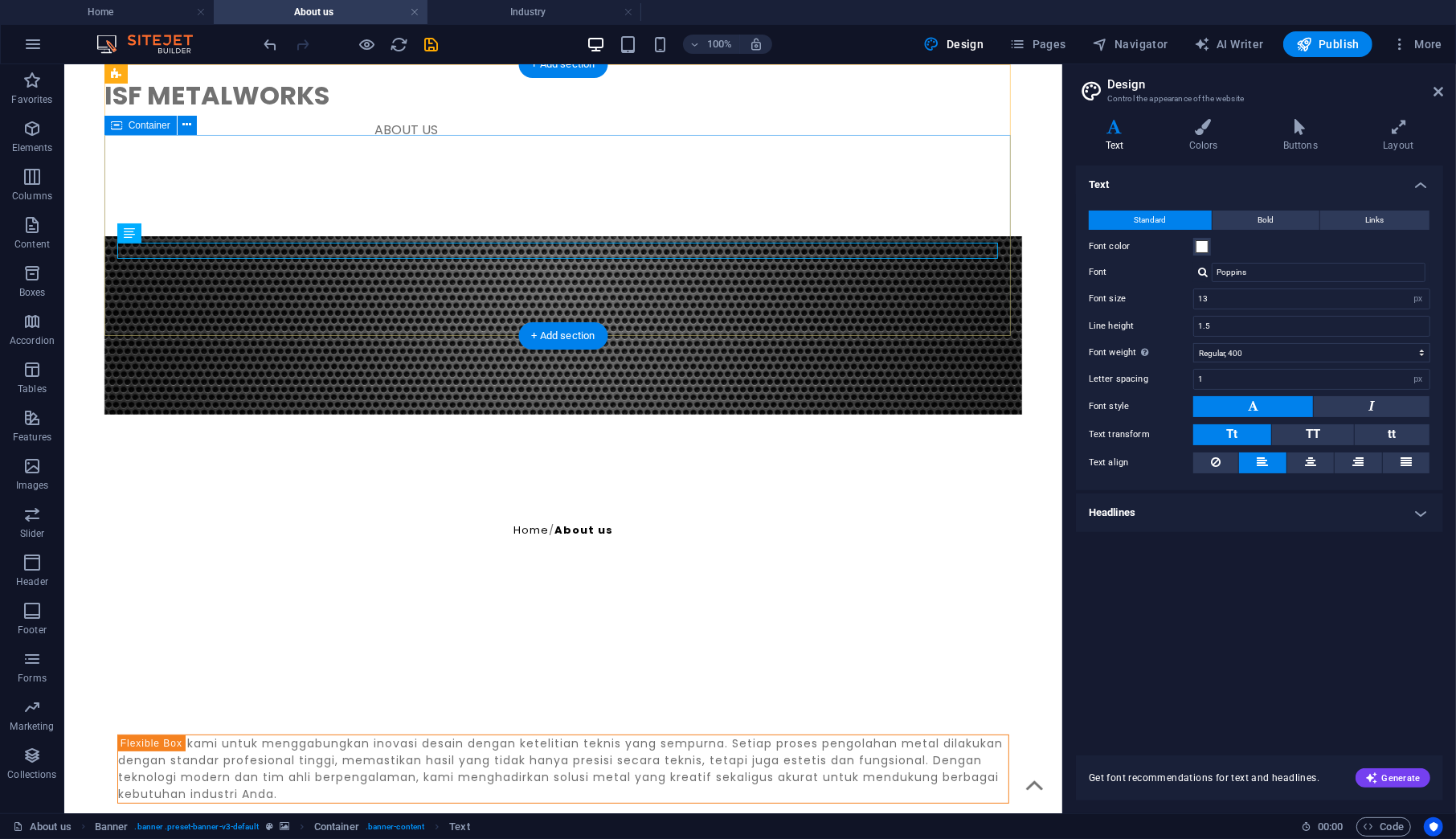
click at [670, 615] on div "Kreativitas [PERSON_NAME] [PERSON_NAME] dalam Harmoni komitmen kami untuk mengg…" at bounding box center [563, 747] width 918 height 266
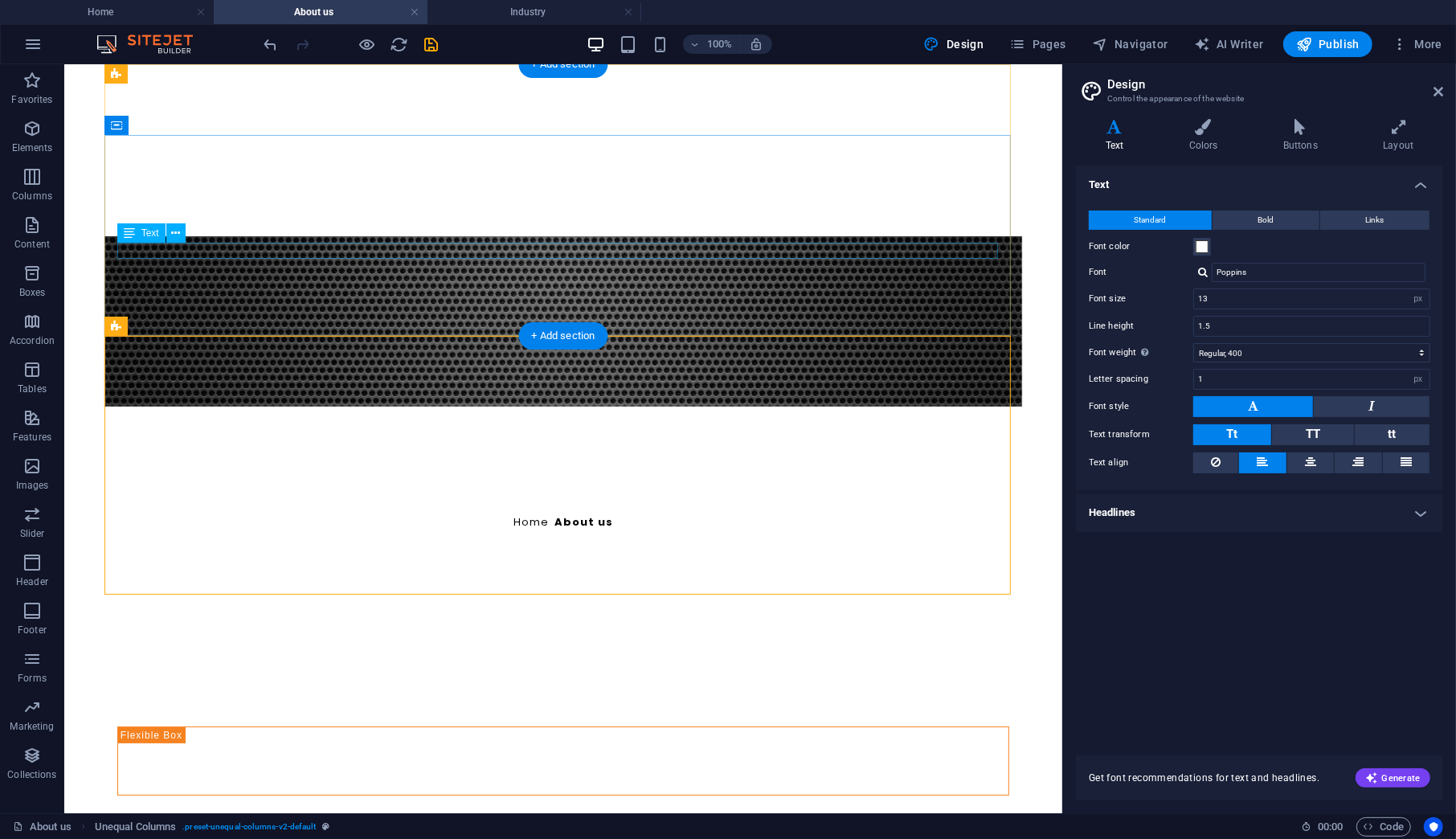
click at [545, 513] on div "Home / About us" at bounding box center [563, 521] width 892 height 16
click at [549, 483] on div "About ISF Metalworks" at bounding box center [563, 497] width 892 height 31
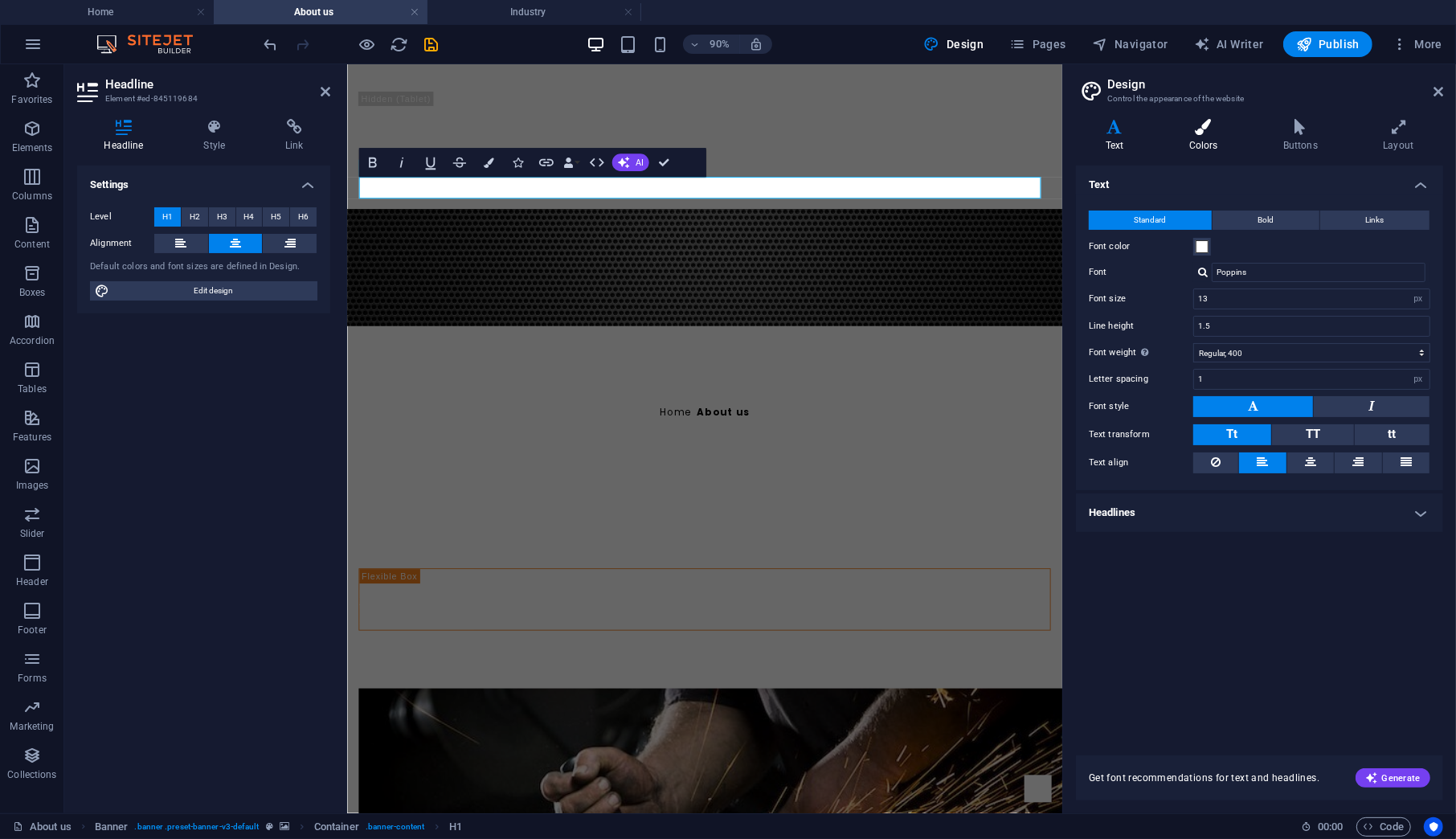
click at [1203, 152] on h4 "Colors" at bounding box center [1206, 135] width 94 height 34
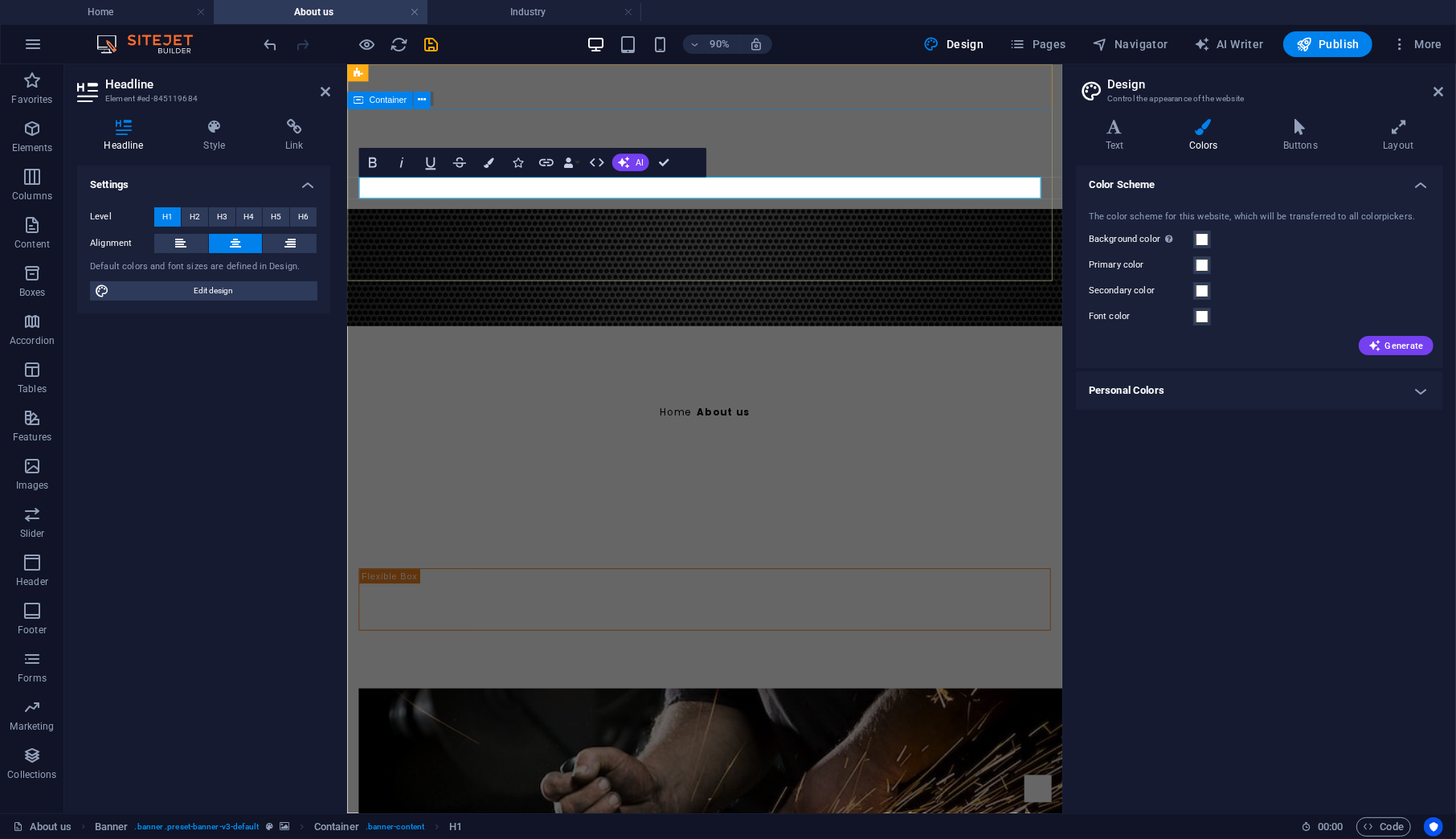
click at [775, 355] on div "About ISF Metalworks Home / About us" at bounding box center [743, 439] width 795 height 169
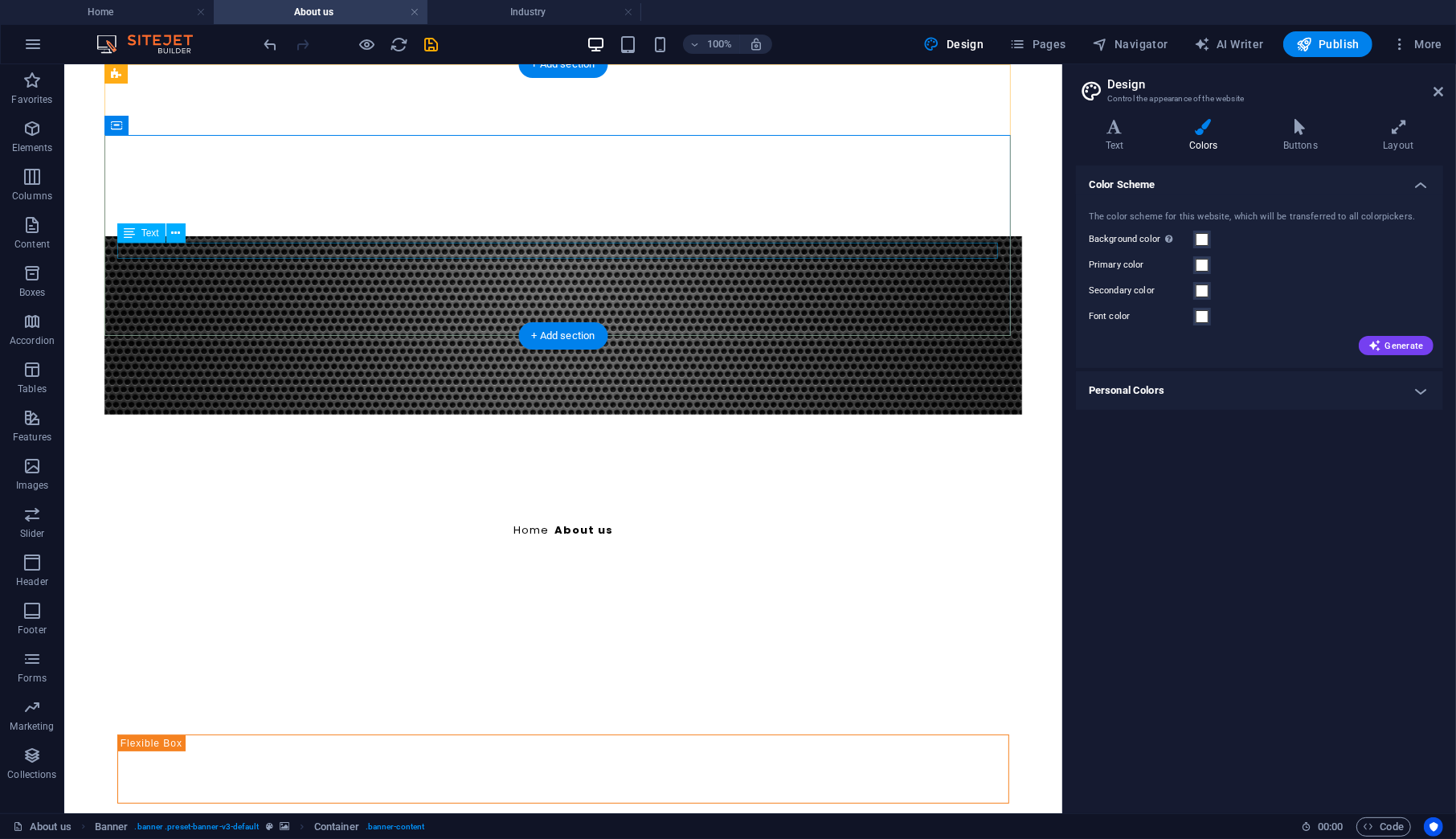
click at [599, 521] on div "Home / About us" at bounding box center [563, 529] width 892 height 16
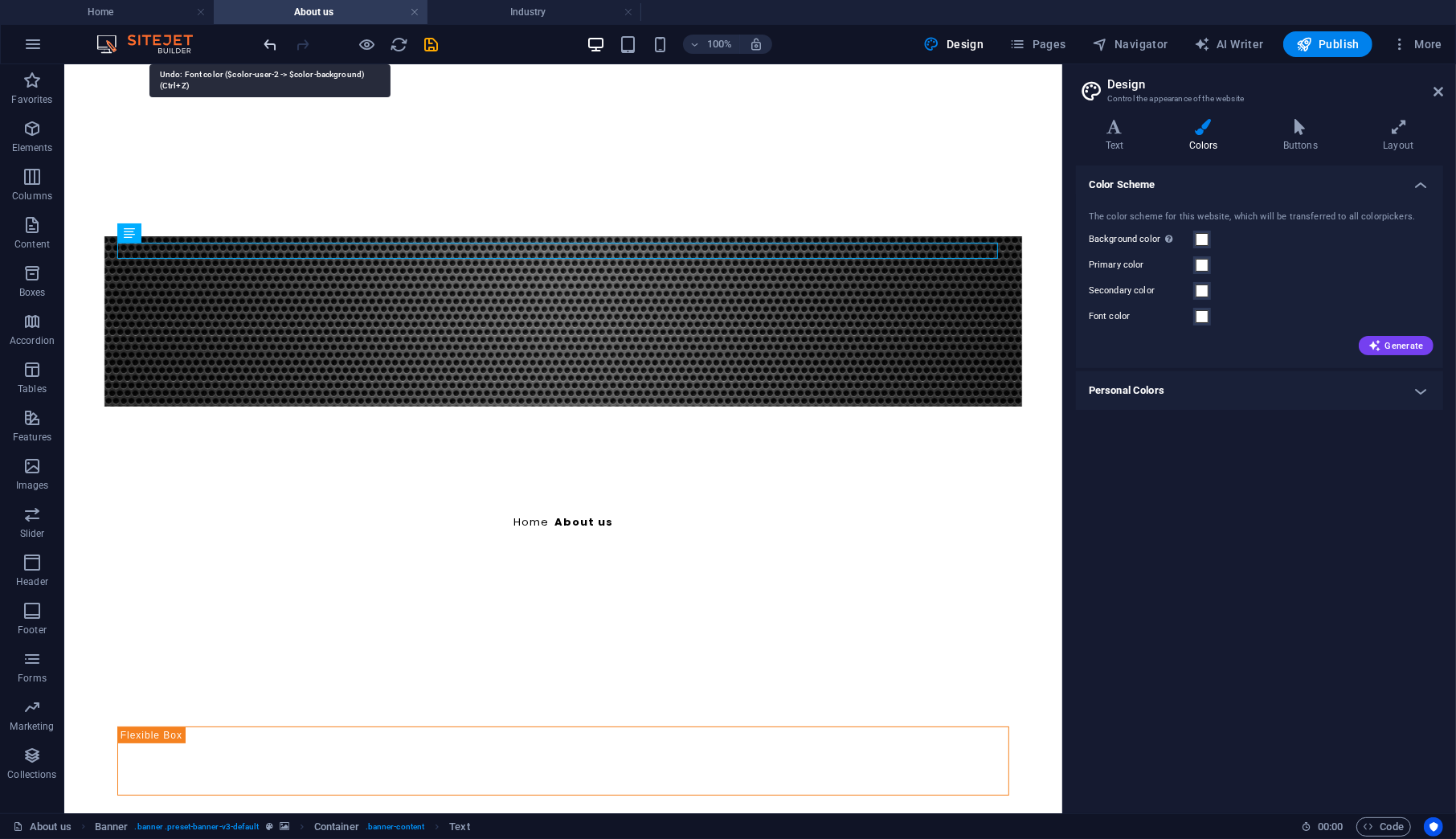
click at [266, 45] on icon "undo" at bounding box center [270, 44] width 19 height 19
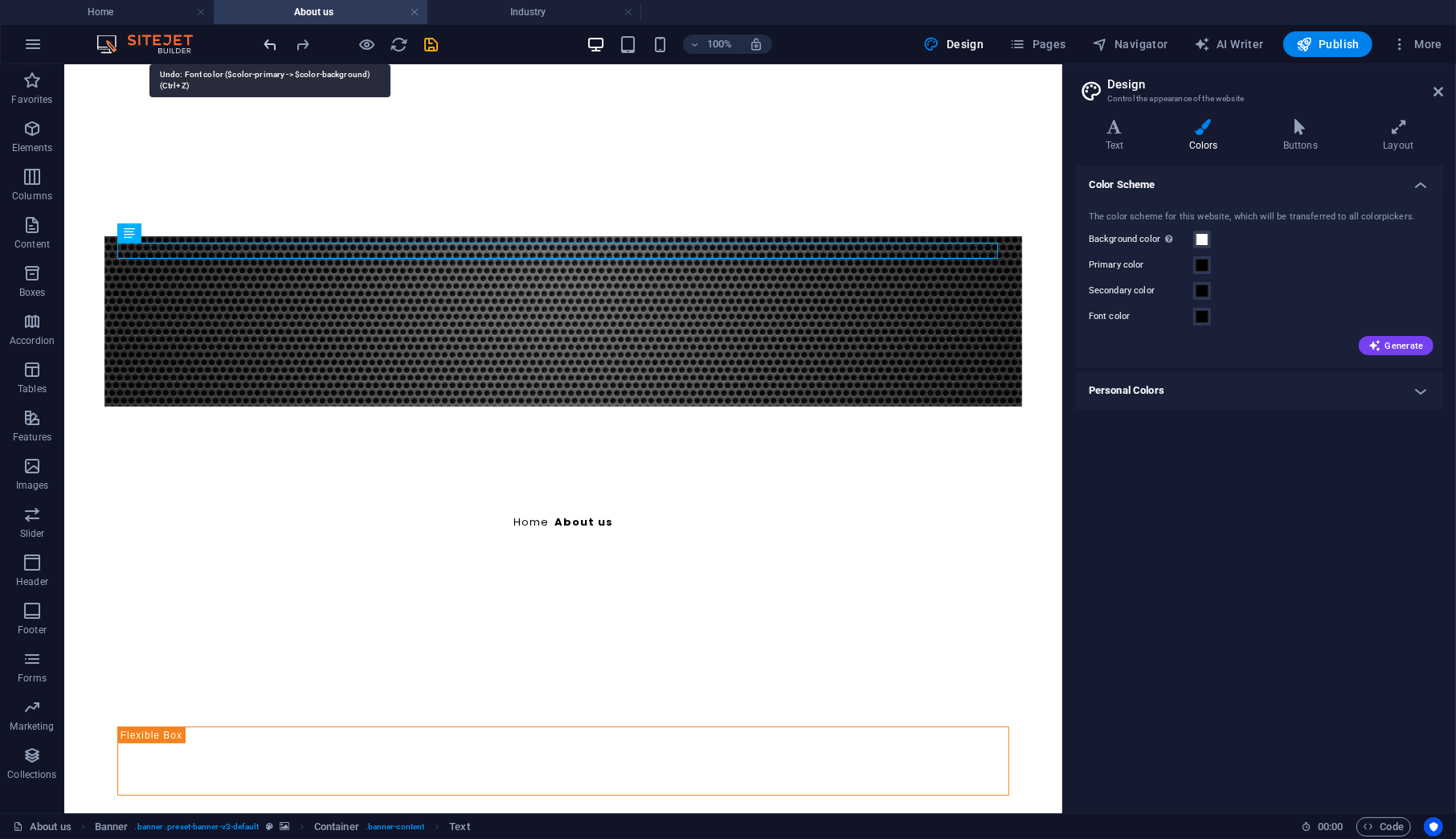
click at [266, 45] on icon "undo" at bounding box center [270, 44] width 19 height 19
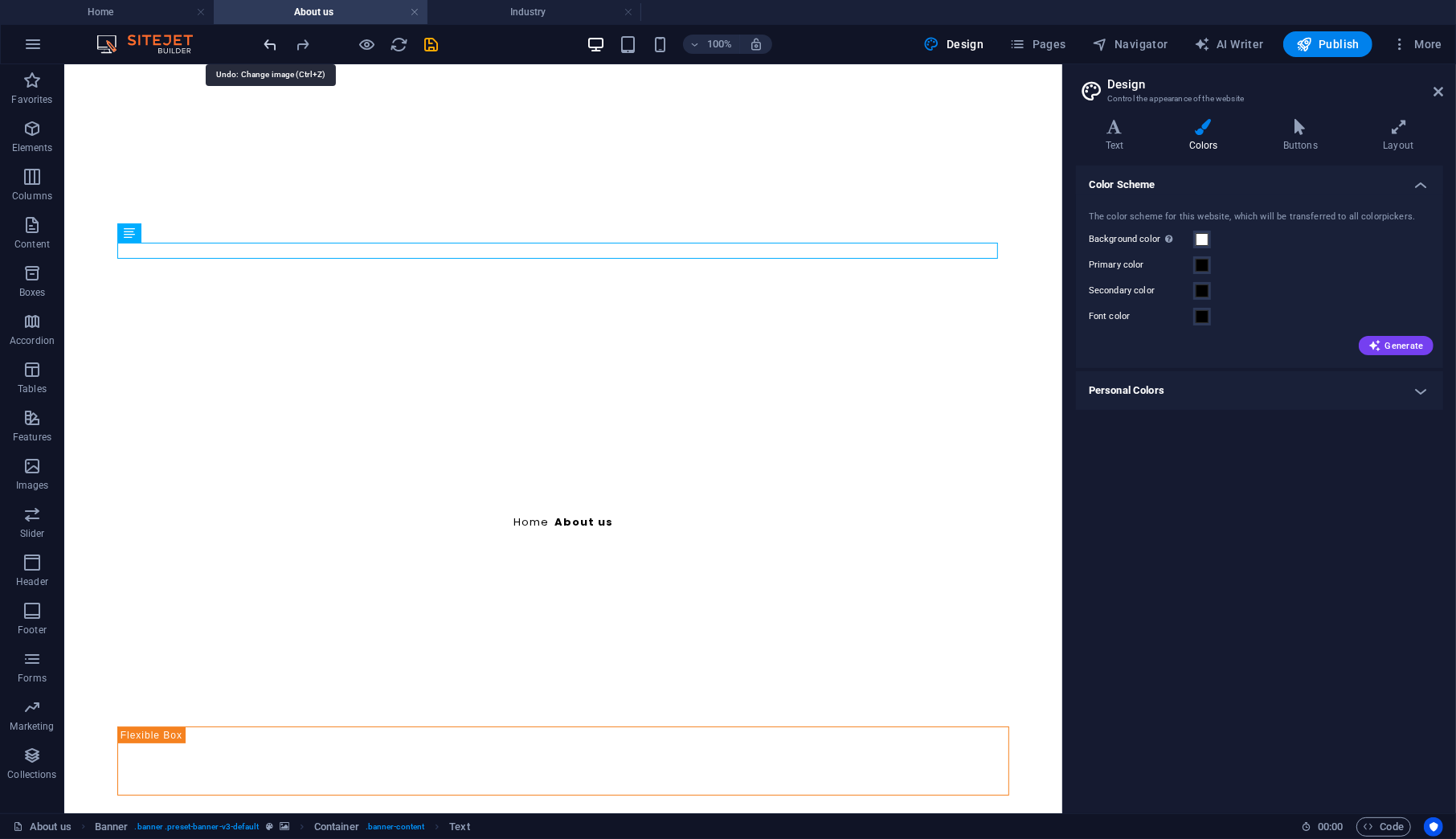
click at [266, 45] on icon "undo" at bounding box center [270, 44] width 19 height 19
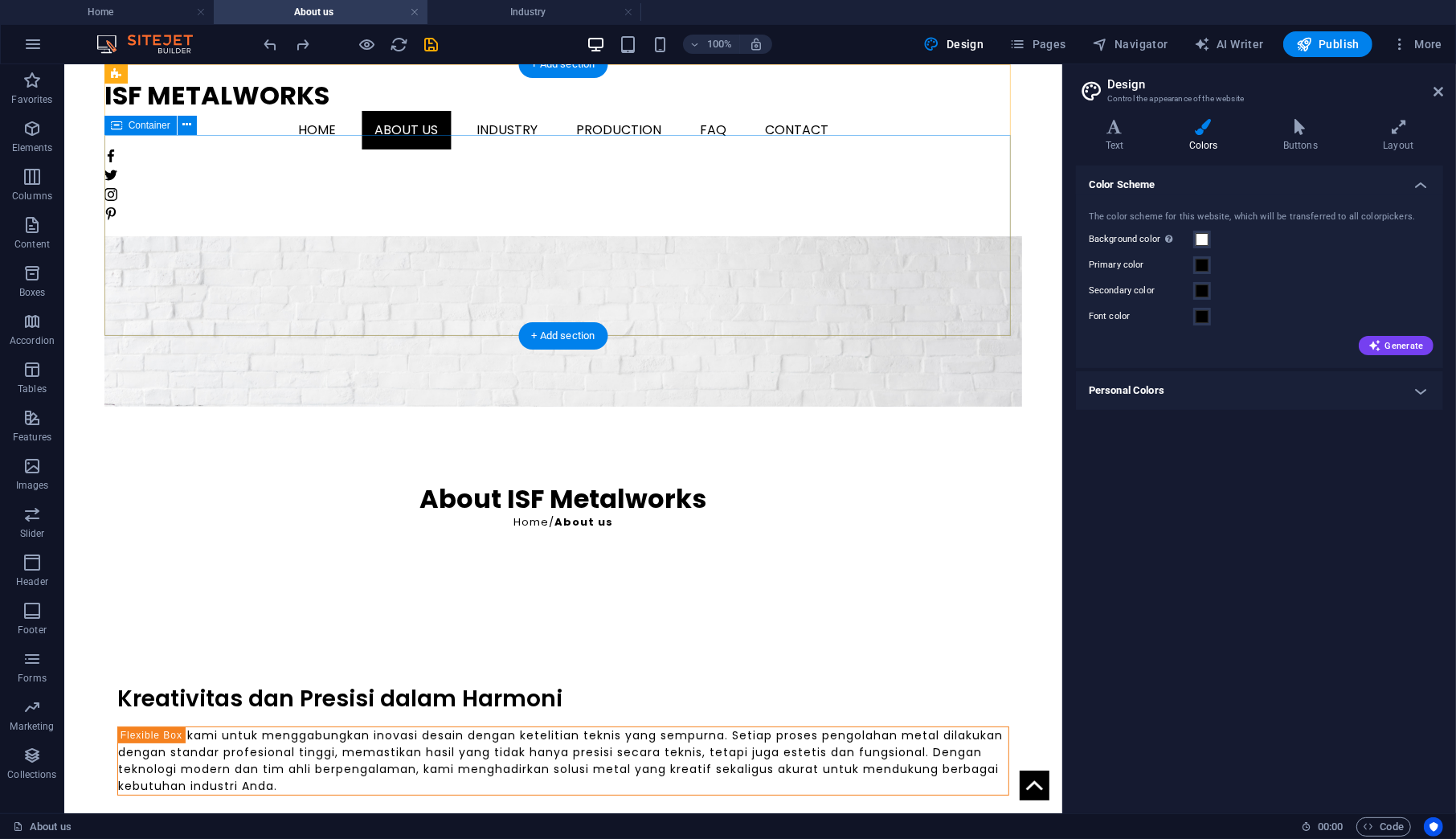
click at [332, 406] on div "About ISF Metalworks Home / About us" at bounding box center [563, 505] width 918 height 200
click at [147, 122] on span "Container" at bounding box center [149, 125] width 41 height 10
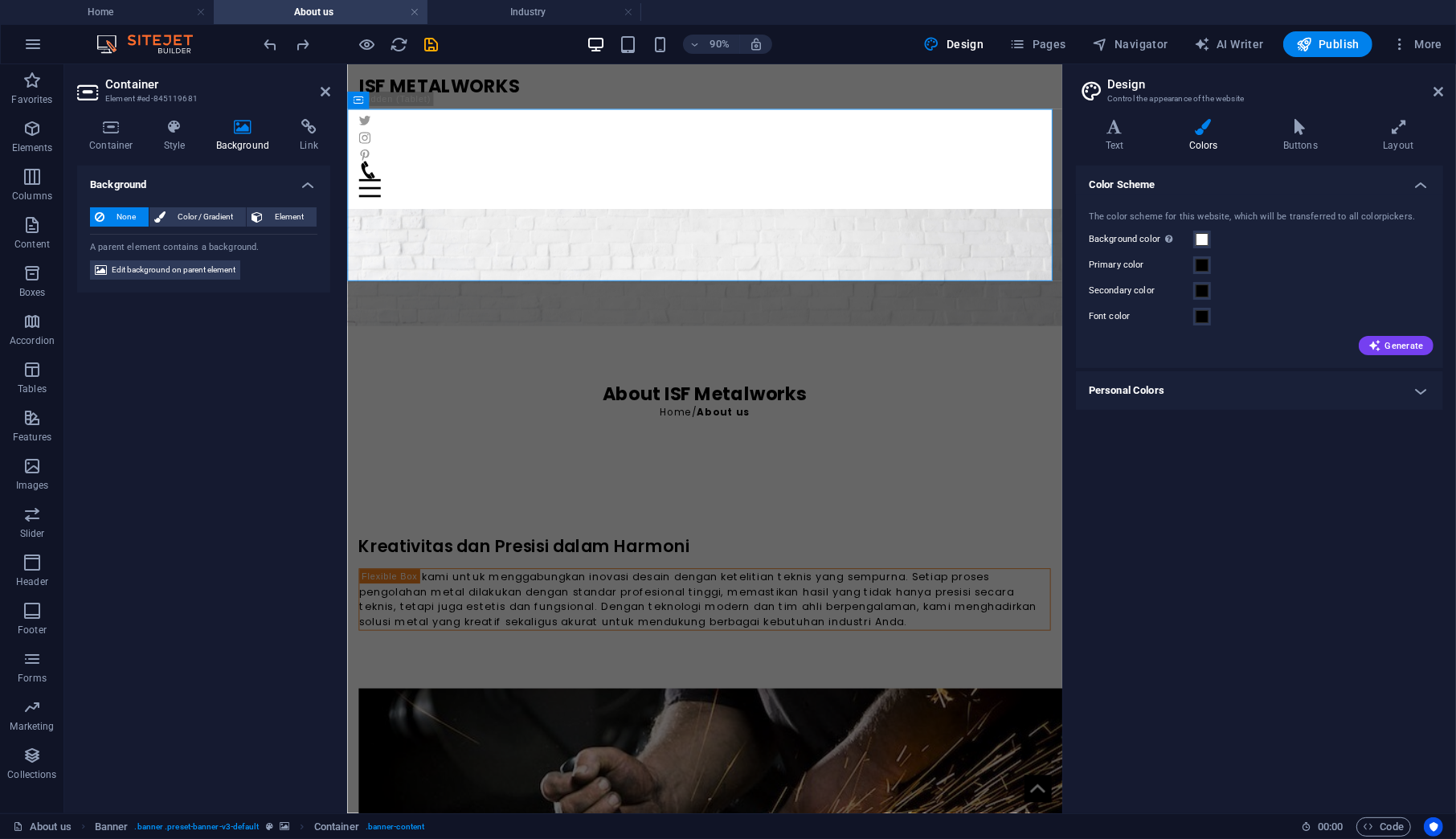
click at [227, 128] on icon at bounding box center [243, 126] width 78 height 16
click at [180, 267] on span "Edit background on parent element" at bounding box center [173, 270] width 123 height 20
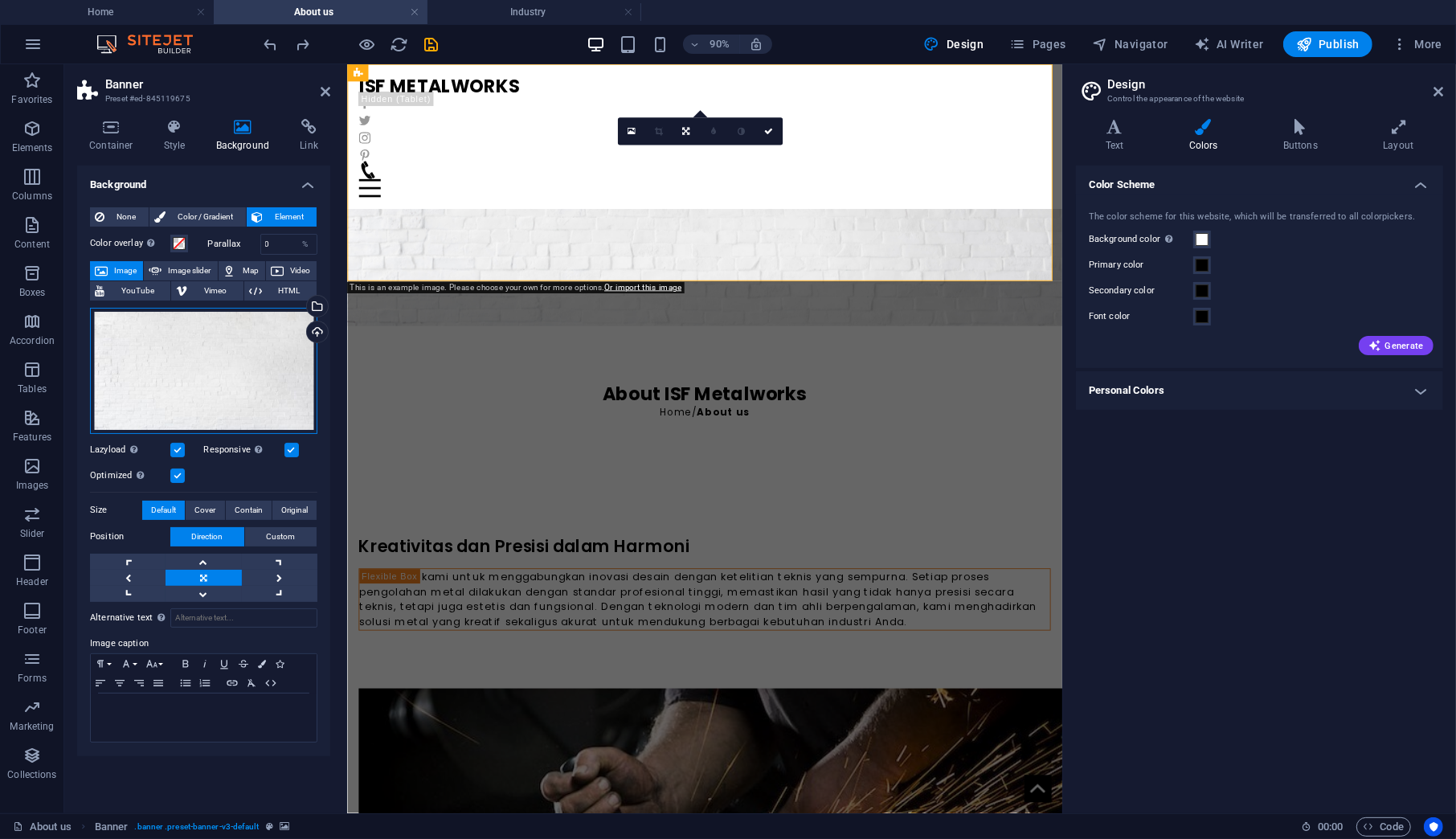
click at [160, 367] on div "Drag files here, click to choose files or select files from Files or our free s…" at bounding box center [203, 371] width 227 height 126
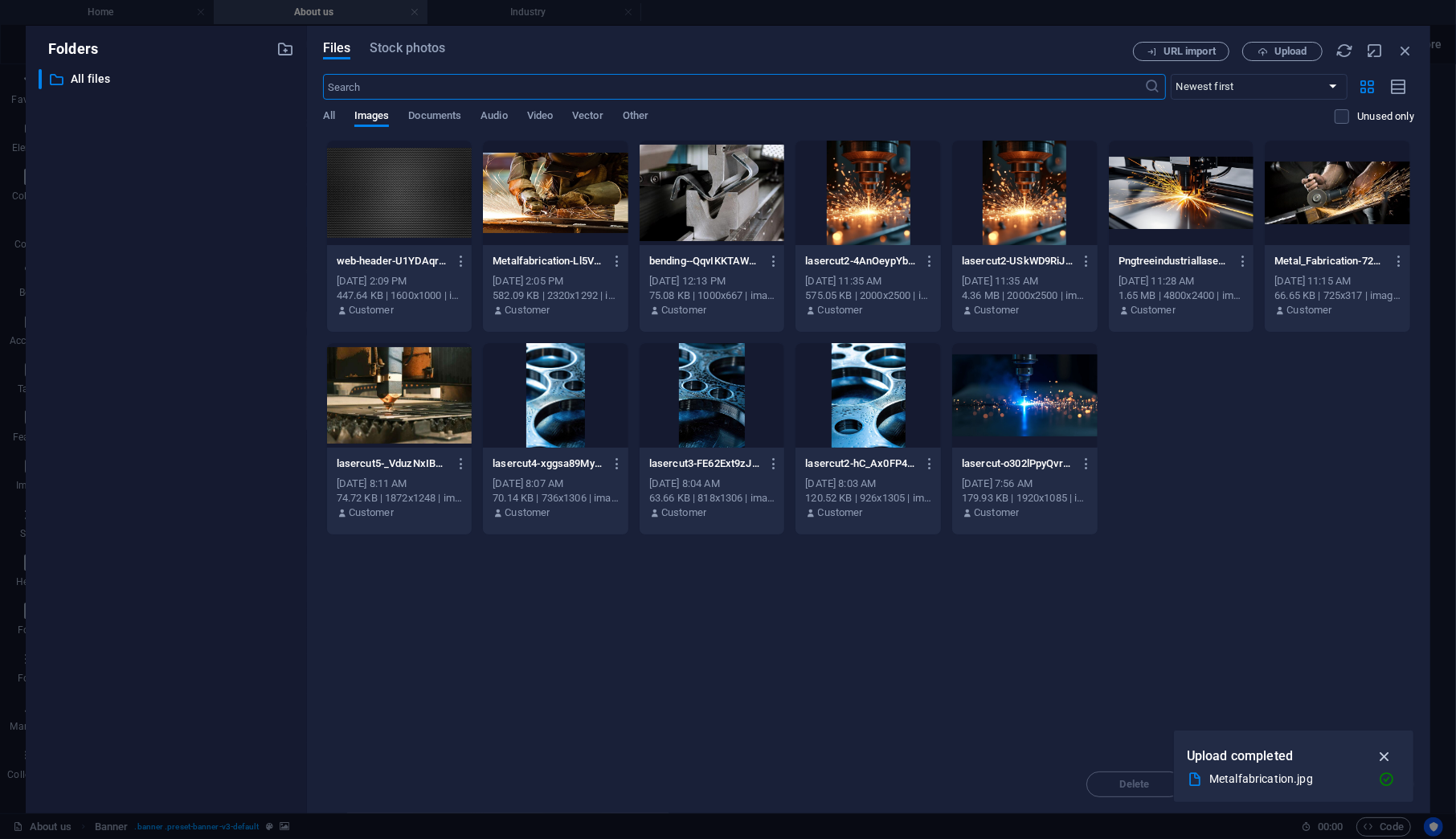
click at [1379, 753] on icon "button" at bounding box center [1384, 756] width 19 height 18
click at [1258, 49] on icon "button" at bounding box center [1263, 51] width 11 height 11
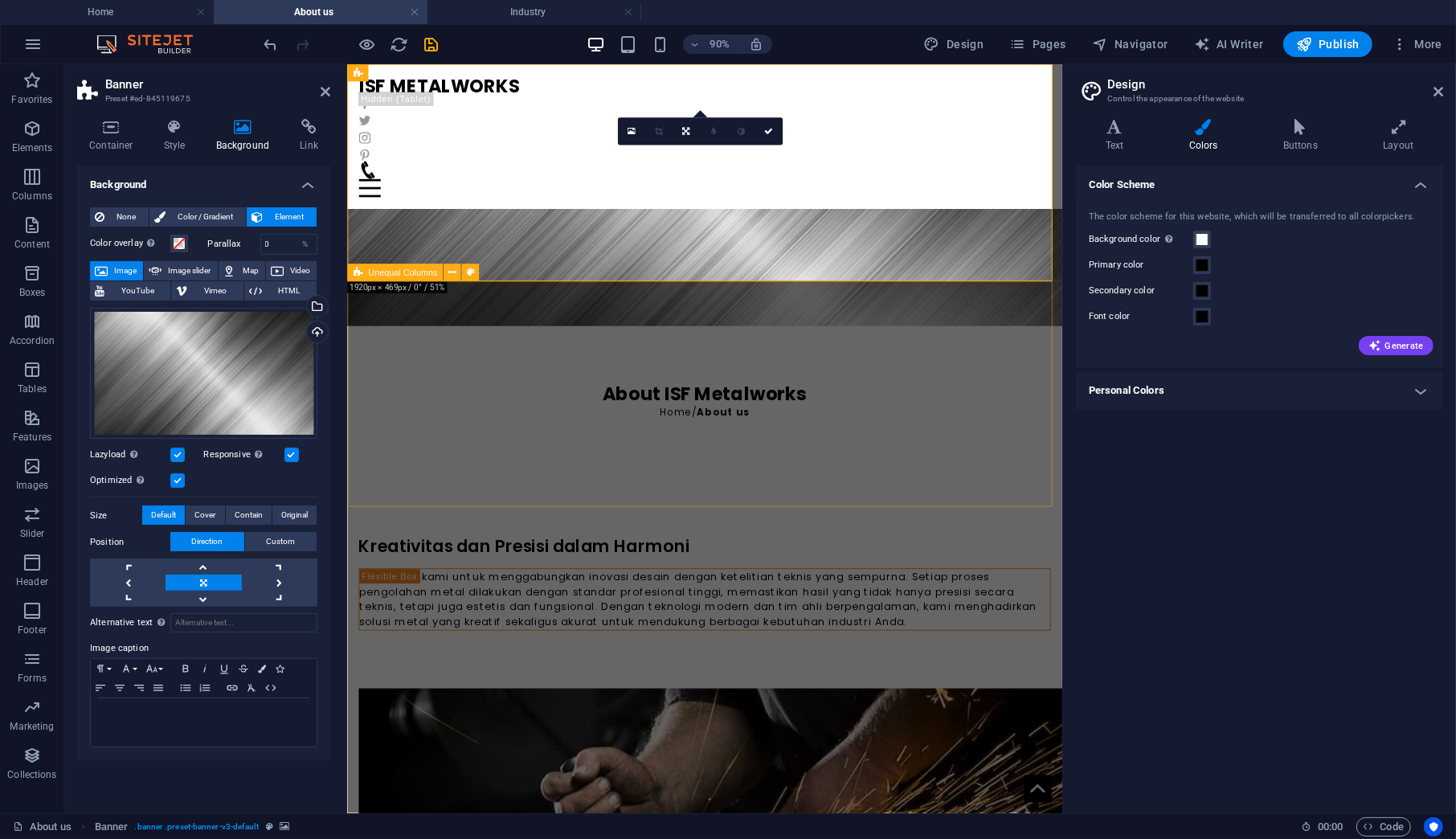
click at [830, 524] on div "Kreativitas [PERSON_NAME] [PERSON_NAME] dalam Harmoni komitmen kami untuk mengg…" at bounding box center [743, 642] width 795 height 235
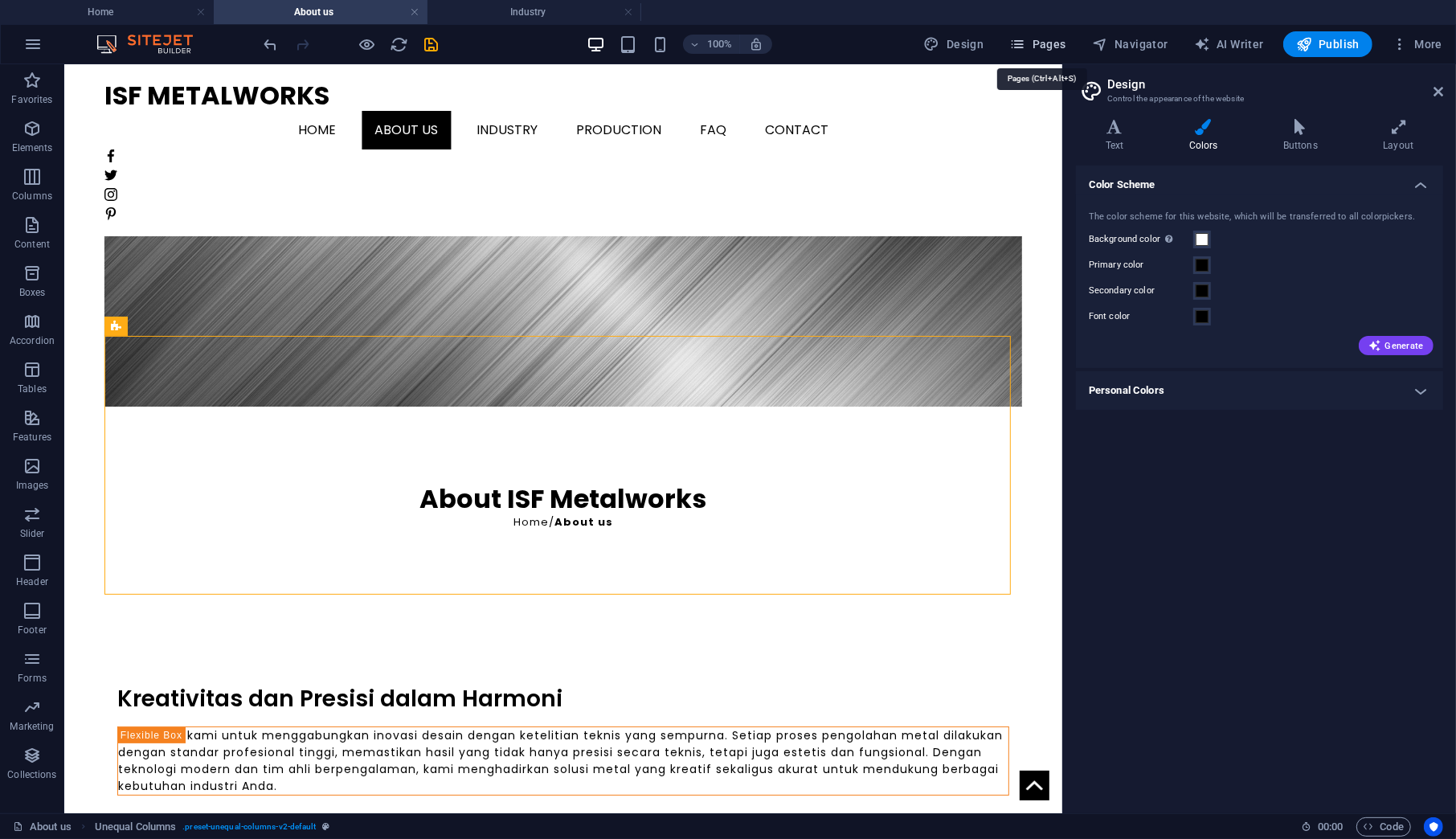
click at [1026, 39] on icon "button" at bounding box center [1017, 44] width 16 height 16
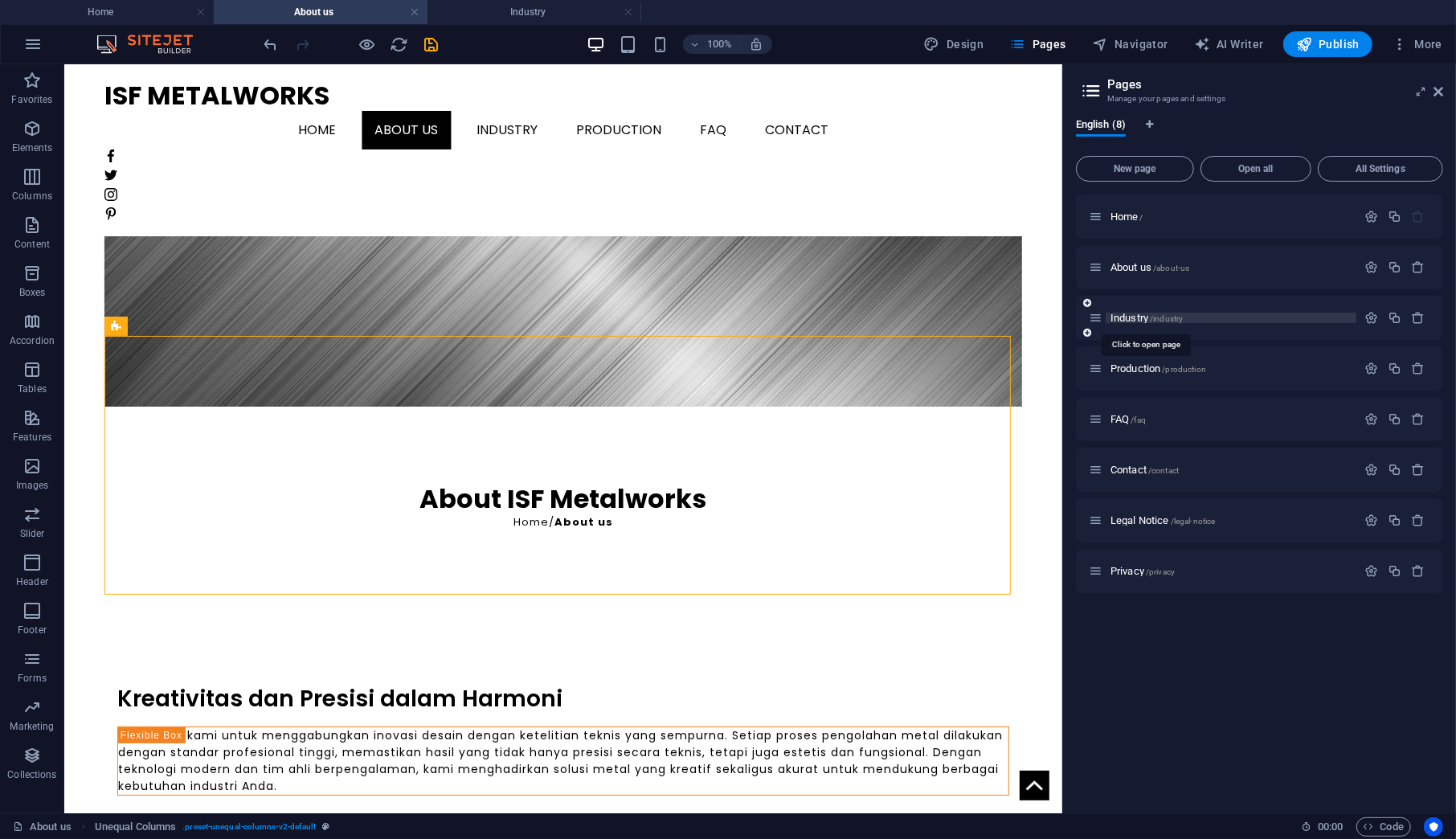
click at [1119, 320] on span "Industry /industry" at bounding box center [1146, 318] width 72 height 12
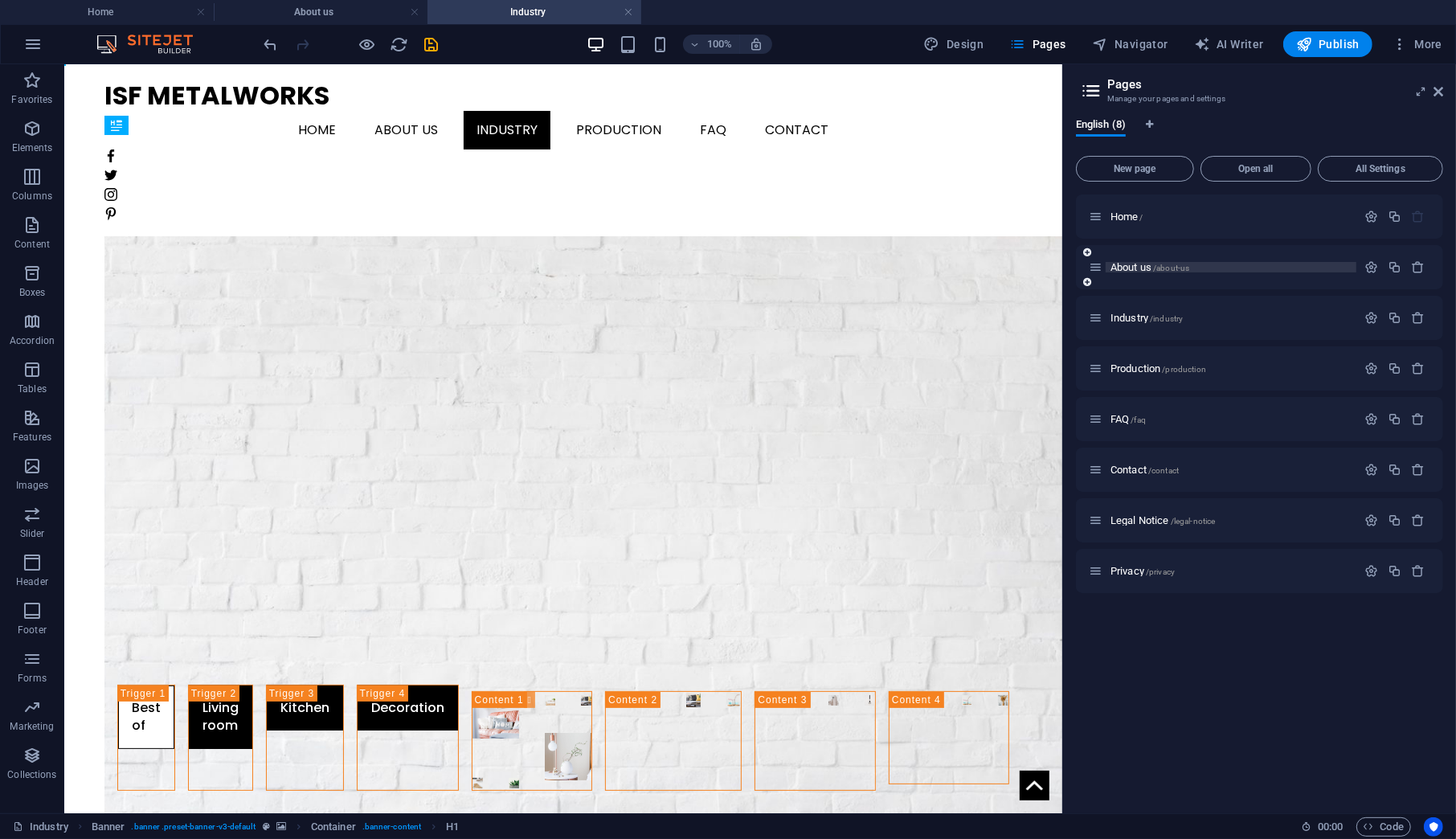
click at [1116, 265] on span "About us /about-us" at bounding box center [1150, 267] width 79 height 12
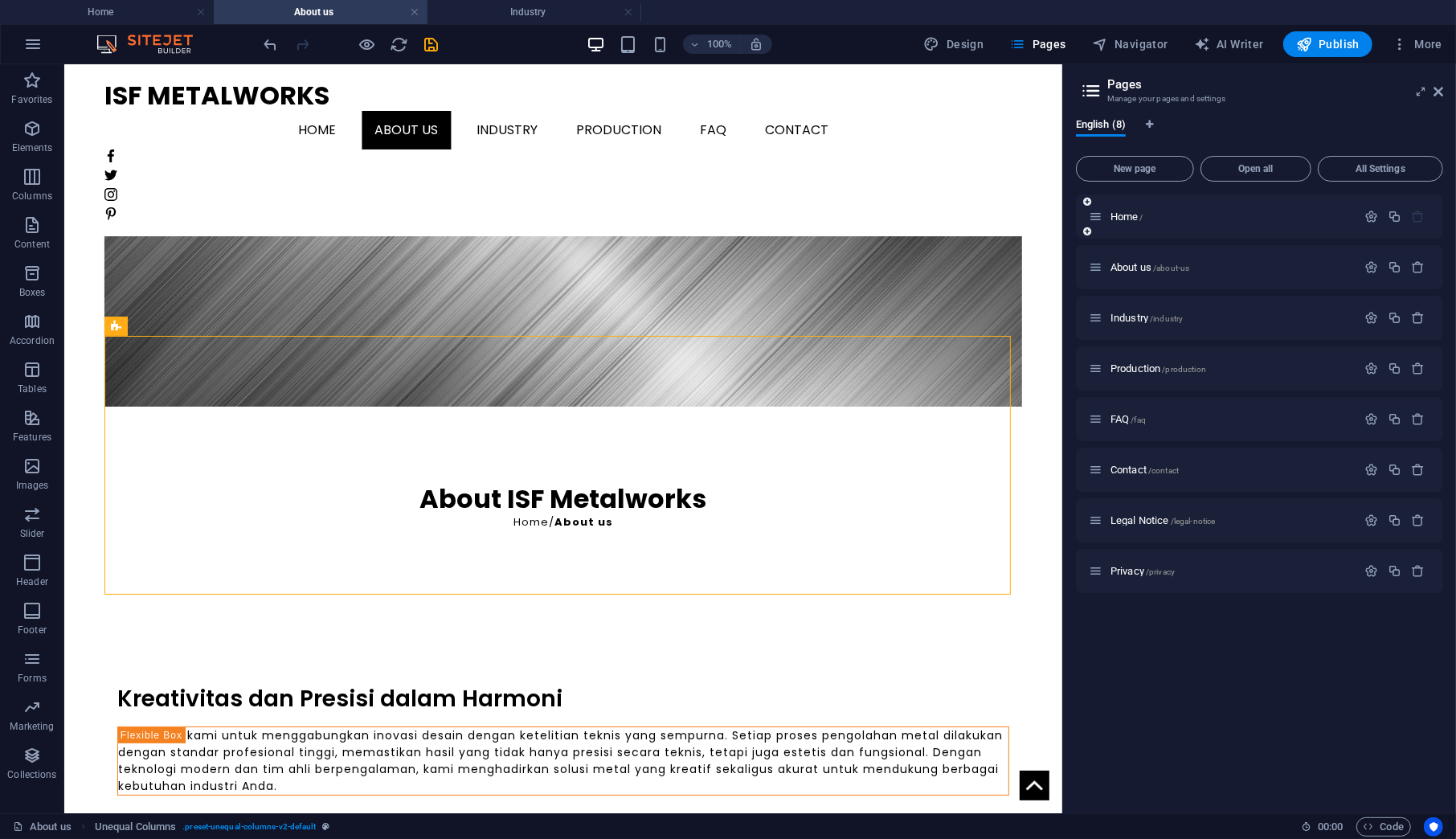
click at [1116, 209] on div "Home /" at bounding box center [1222, 216] width 268 height 19
click at [1116, 213] on span "Home /" at bounding box center [1126, 216] width 33 height 12
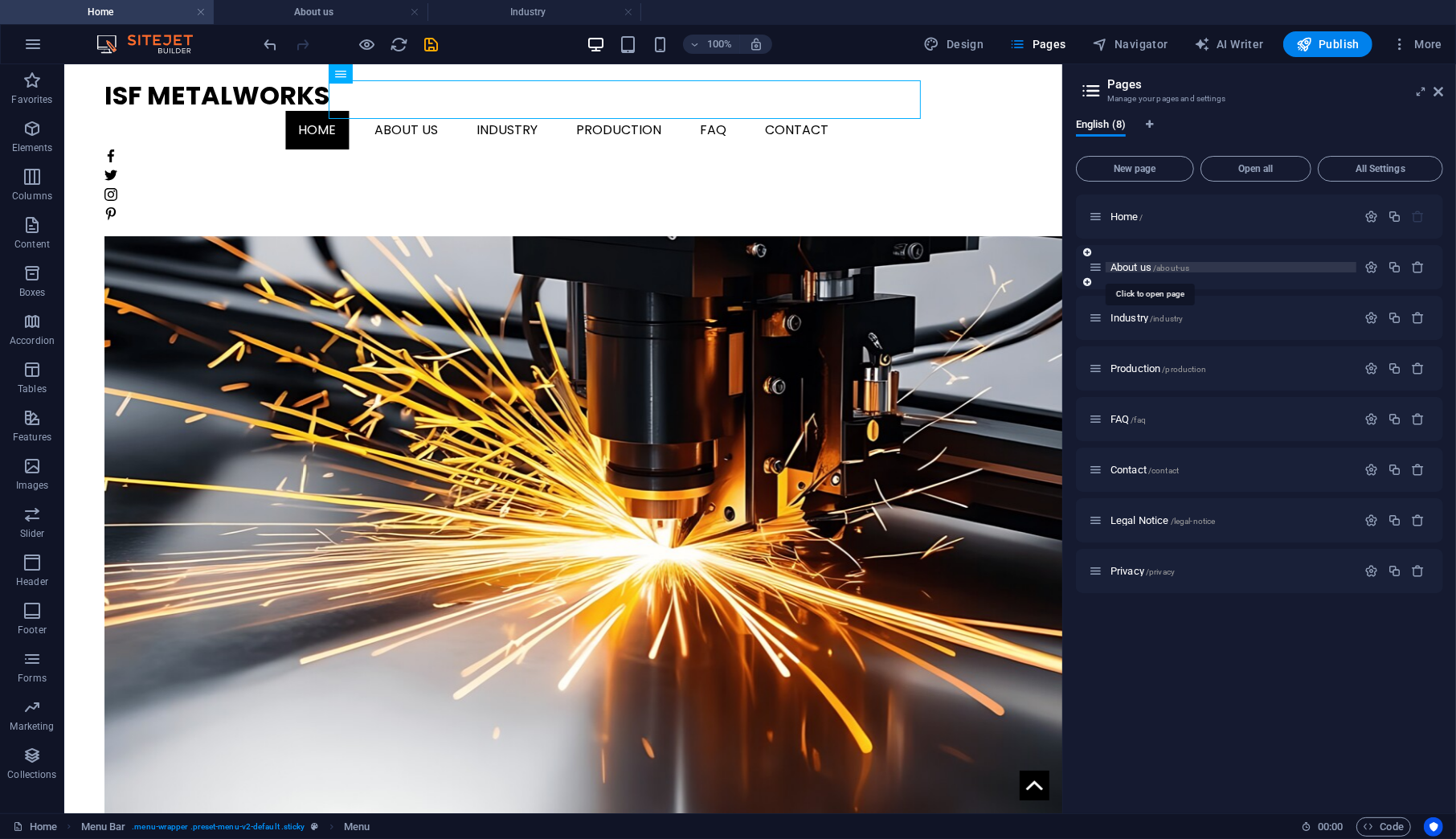
click at [1121, 269] on span "About us /about-us" at bounding box center [1150, 267] width 79 height 12
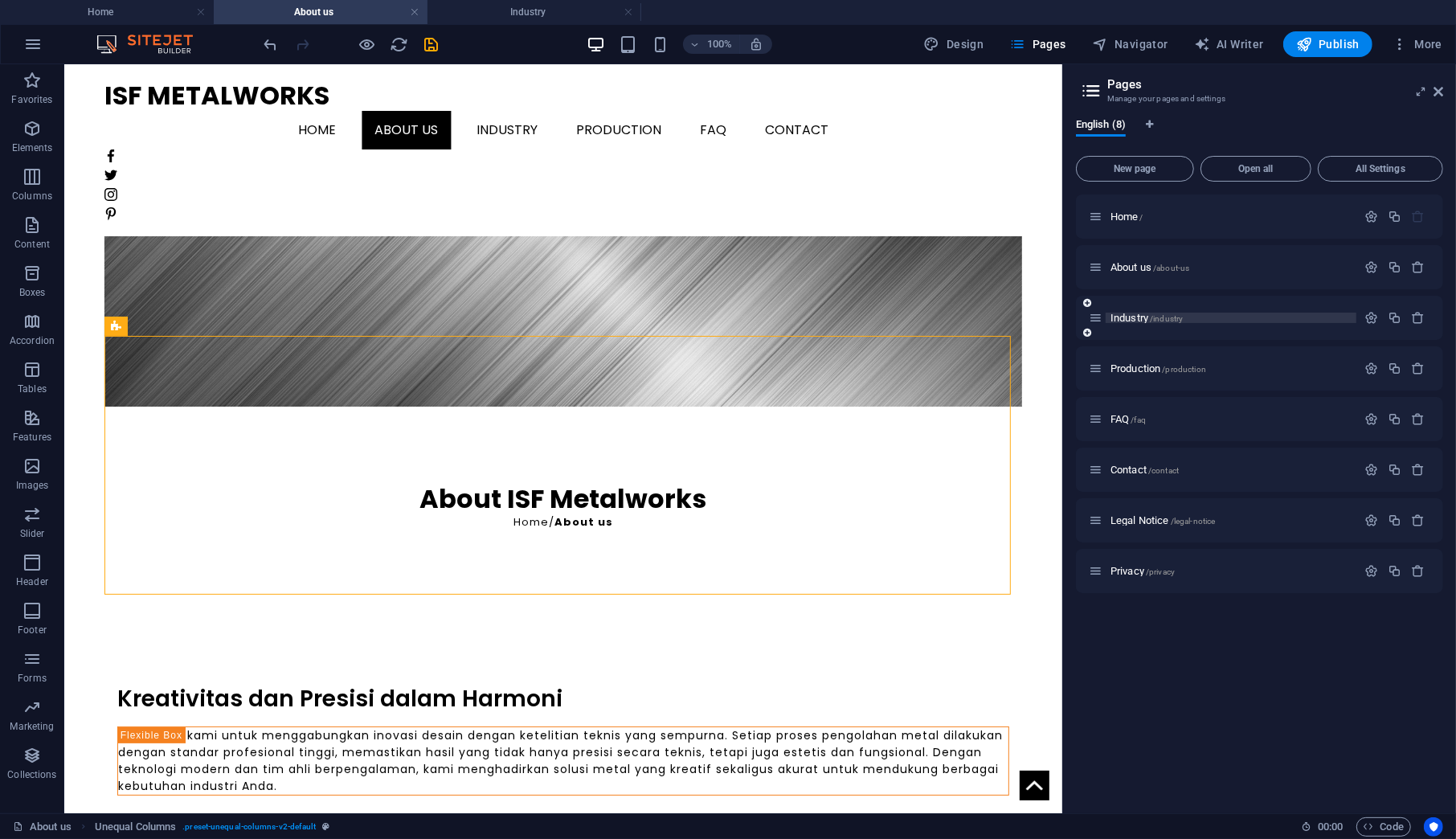
click at [1113, 318] on span "Industry /industry" at bounding box center [1146, 318] width 72 height 12
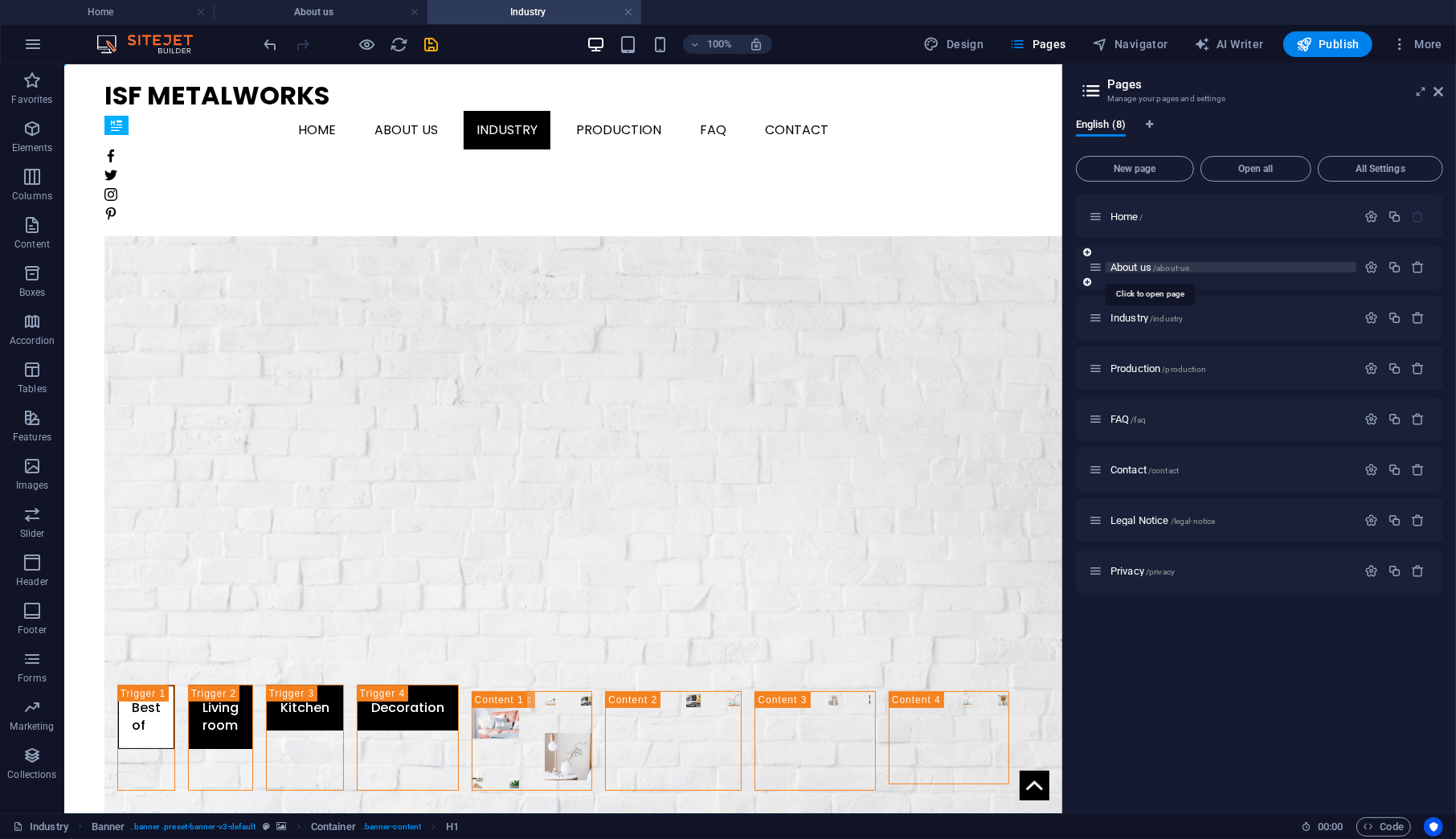
click at [1120, 266] on span "About us /about-us" at bounding box center [1150, 267] width 79 height 12
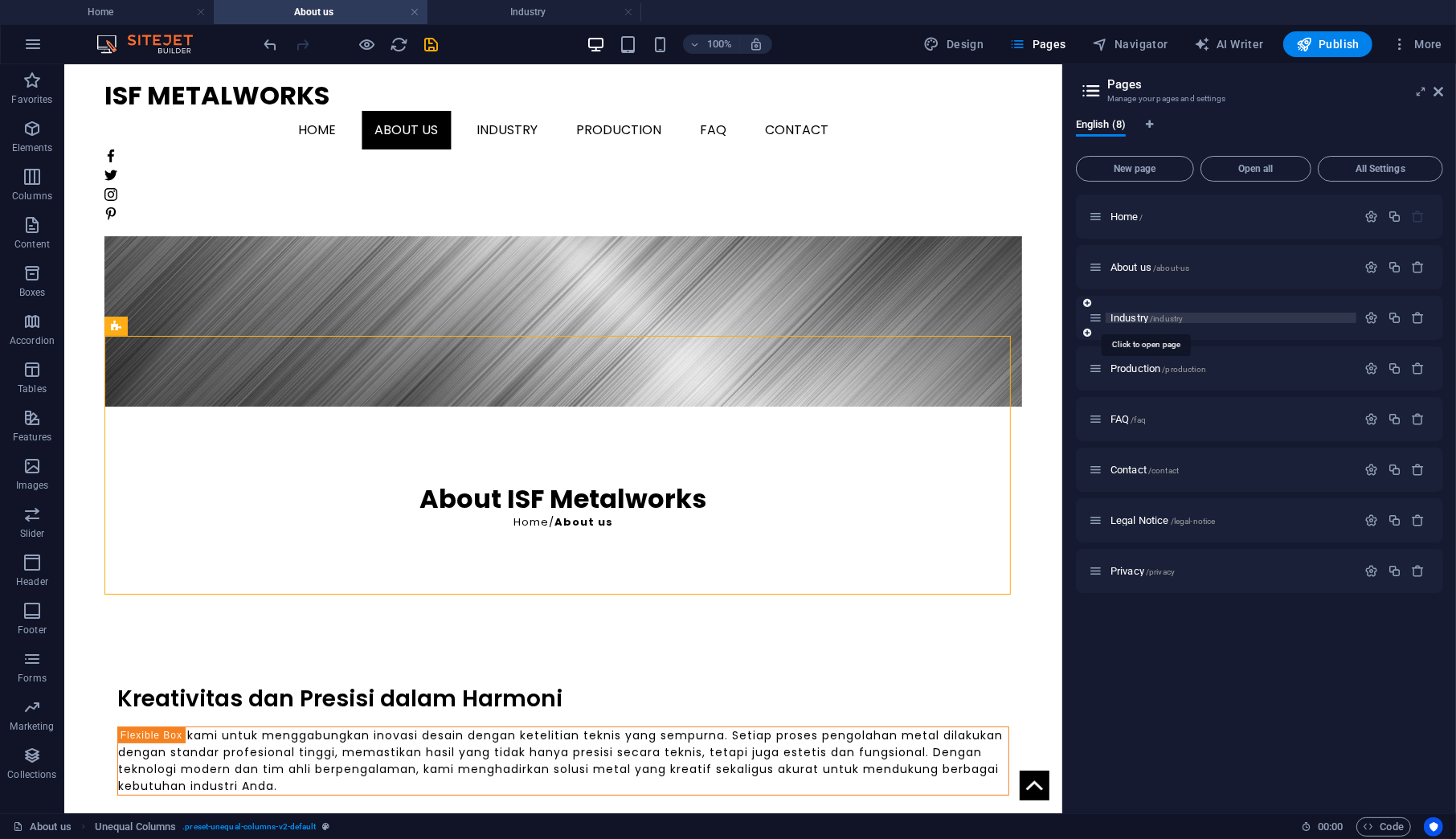
click at [1126, 315] on span "Industry /industry" at bounding box center [1146, 318] width 72 height 12
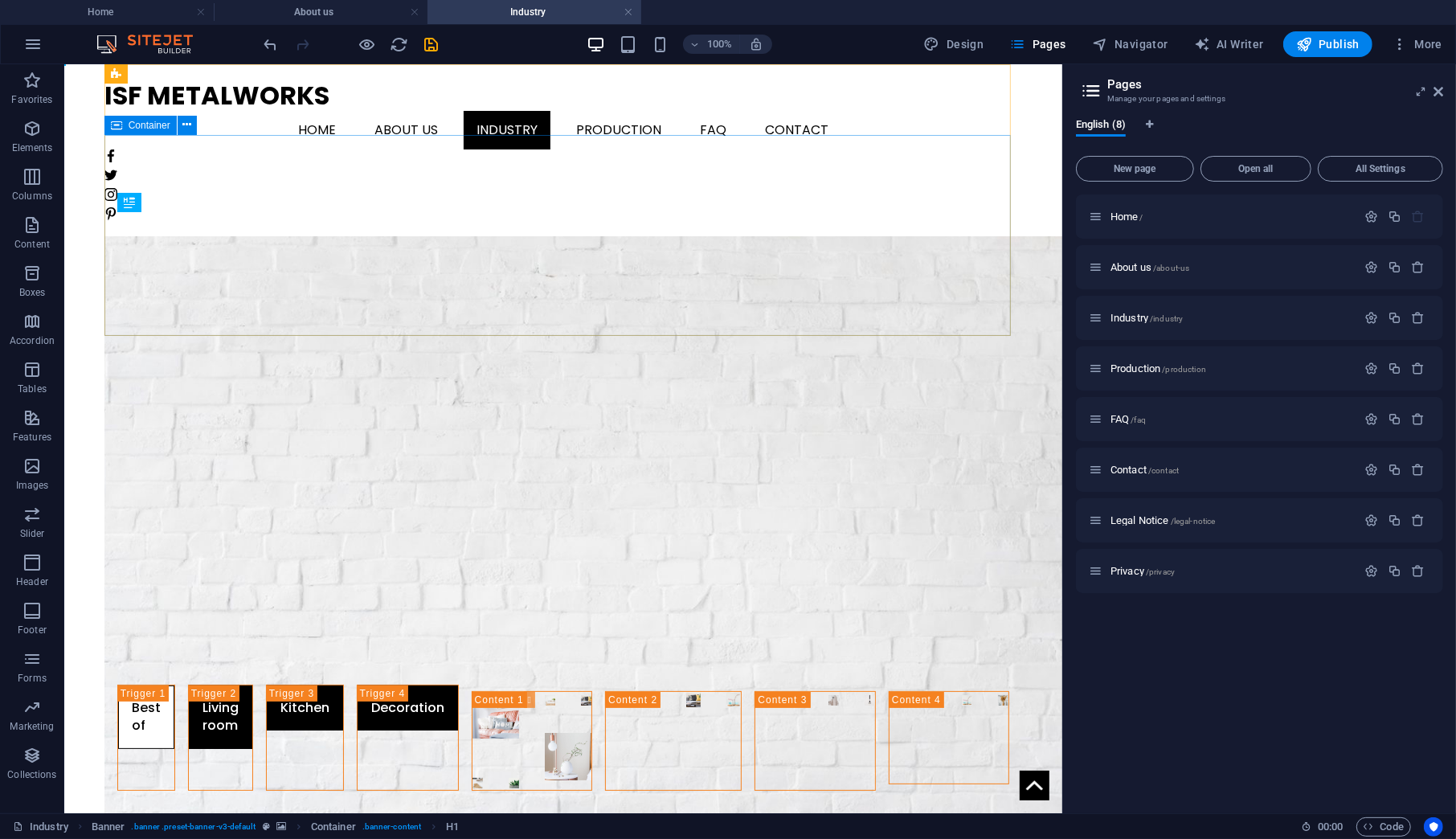
click at [150, 124] on span "Container" at bounding box center [149, 125] width 41 height 10
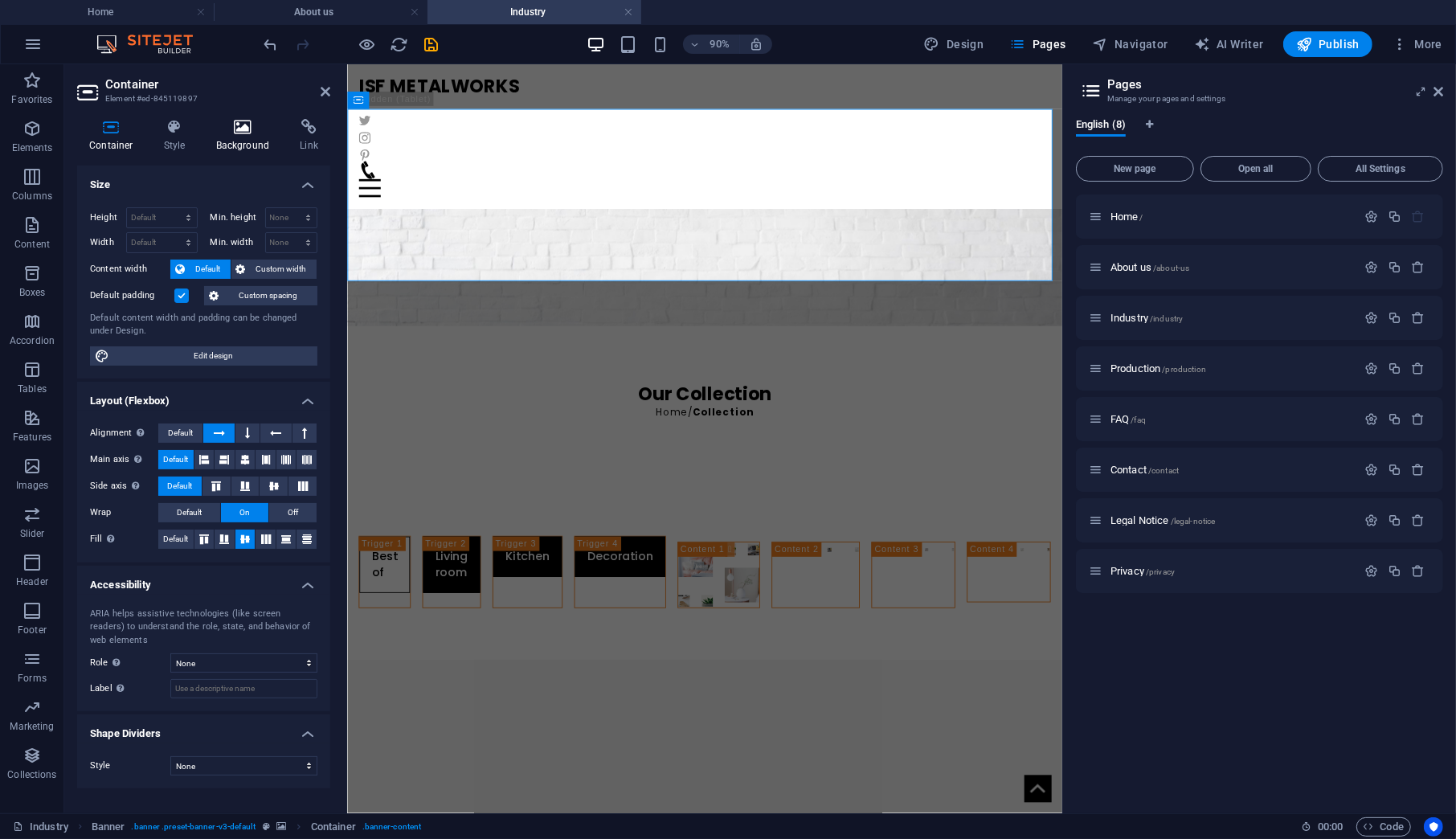
click at [229, 131] on icon at bounding box center [243, 126] width 78 height 16
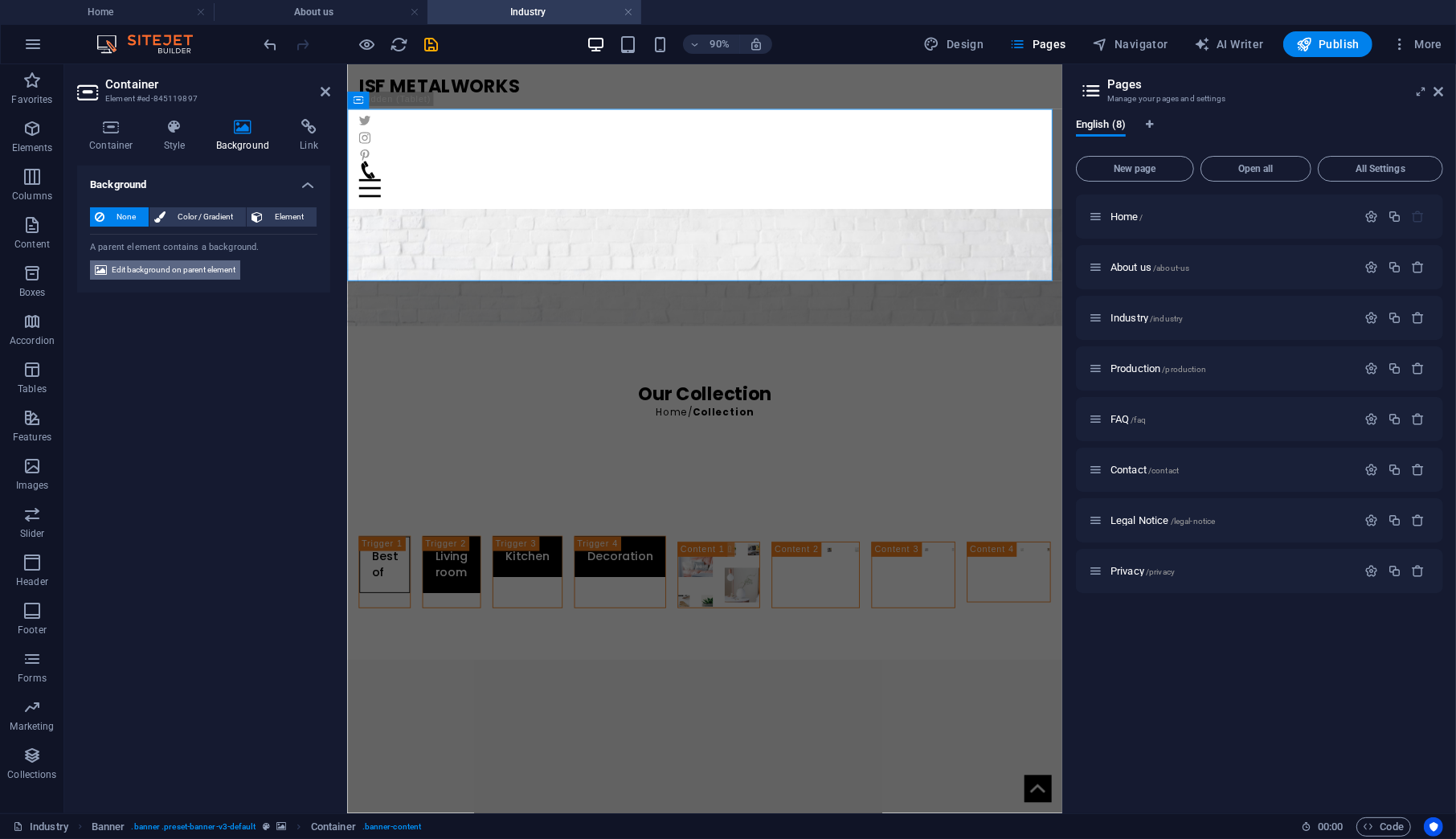
click at [159, 265] on span "Edit background on parent element" at bounding box center [173, 270] width 123 height 20
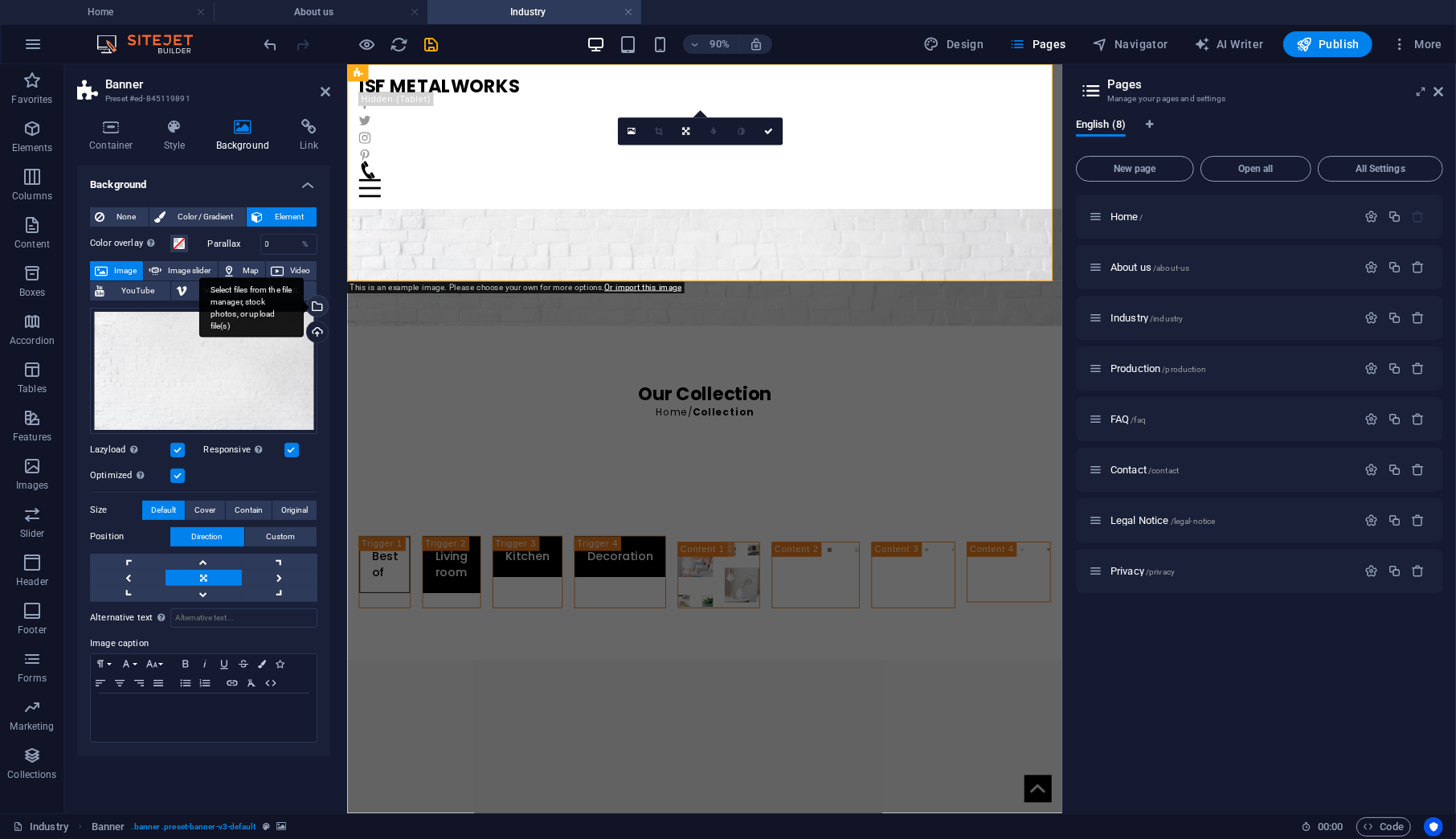
click at [304, 307] on div "Select files from the file manager, stock photos, or upload file(s)" at bounding box center [252, 307] width 105 height 60
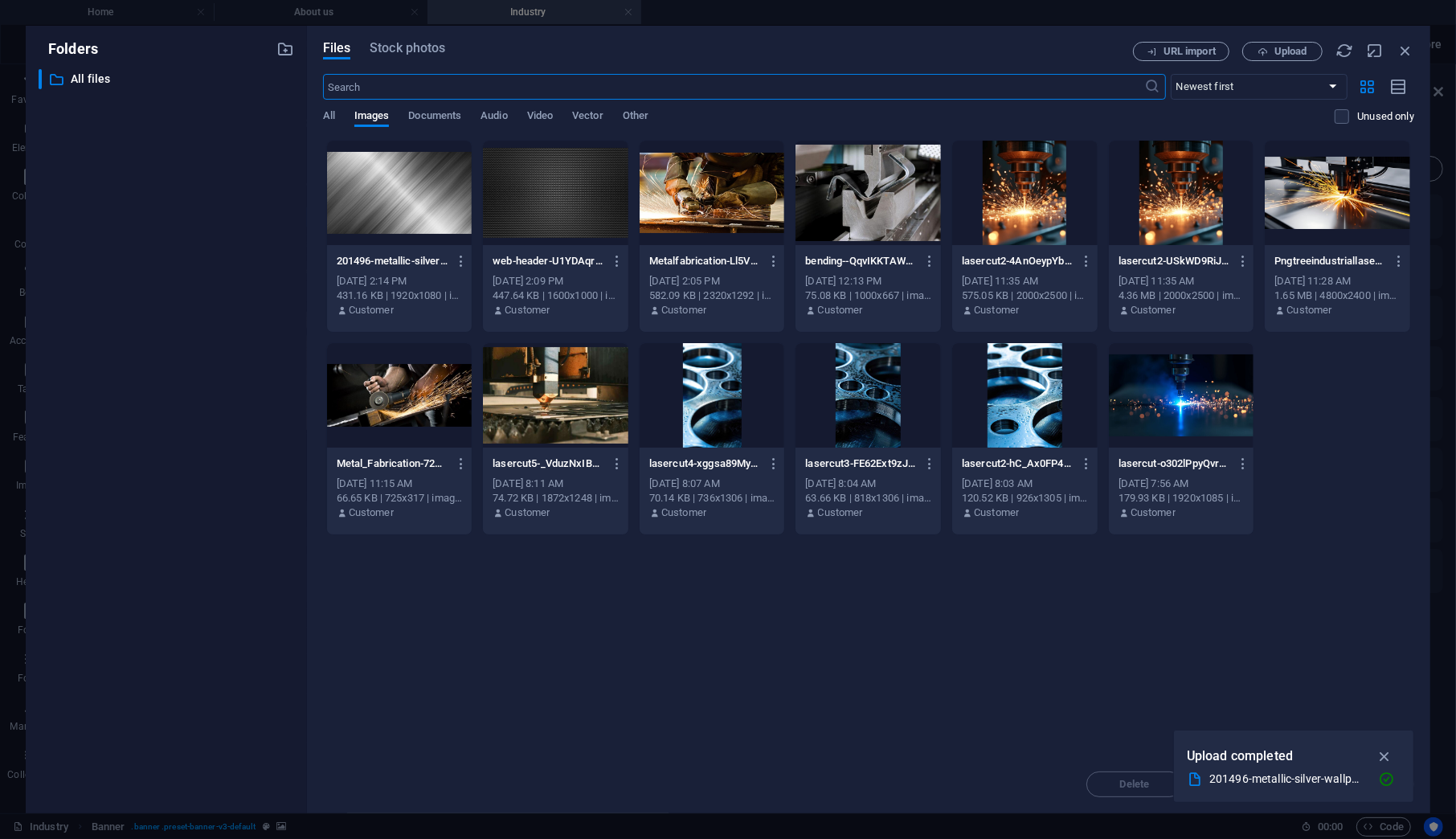
click at [421, 202] on div at bounding box center [399, 192] width 145 height 105
click at [1376, 757] on icon "button" at bounding box center [1384, 756] width 19 height 18
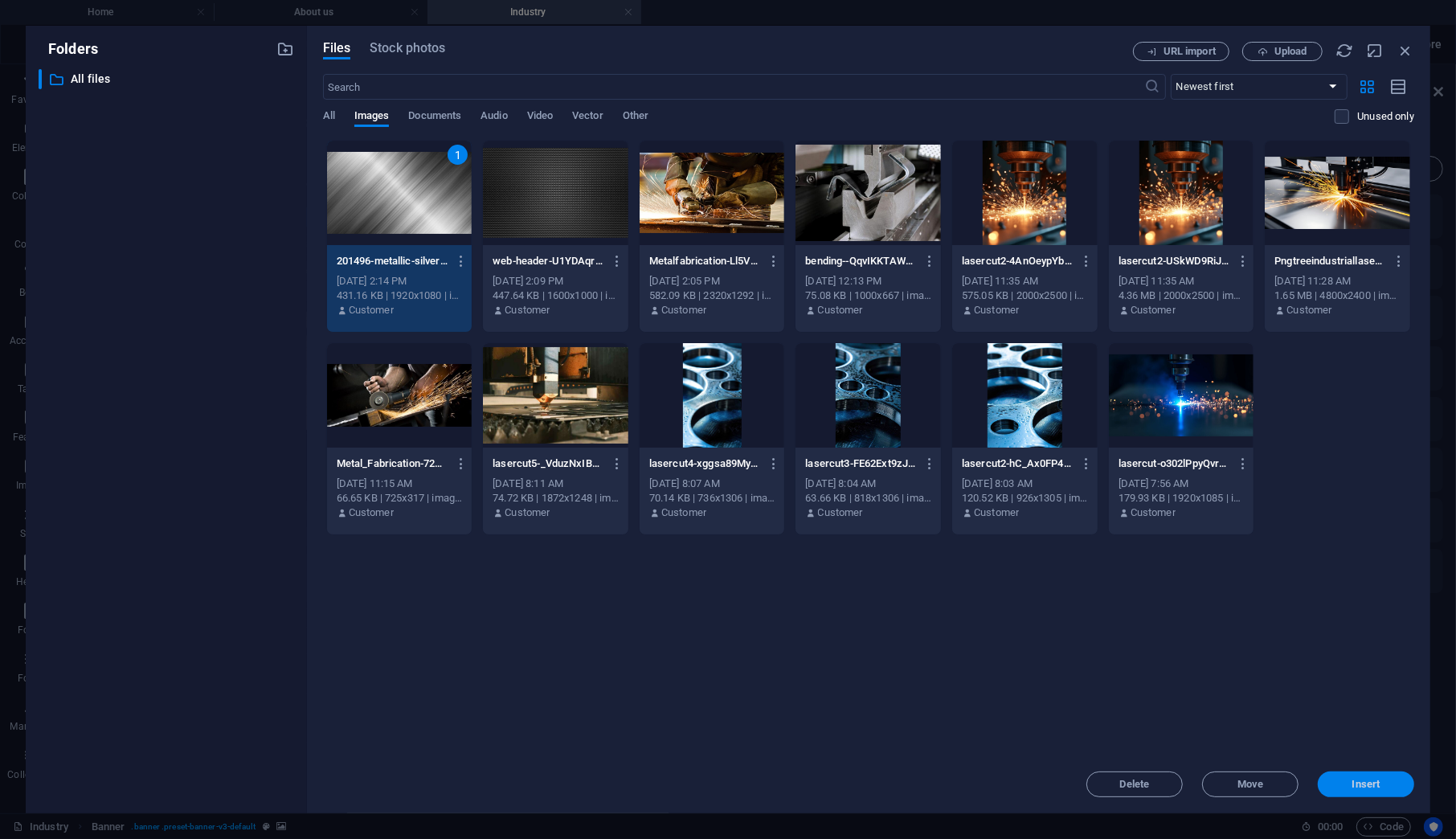
click at [1342, 783] on span "Insert" at bounding box center [1365, 785] width 84 height 10
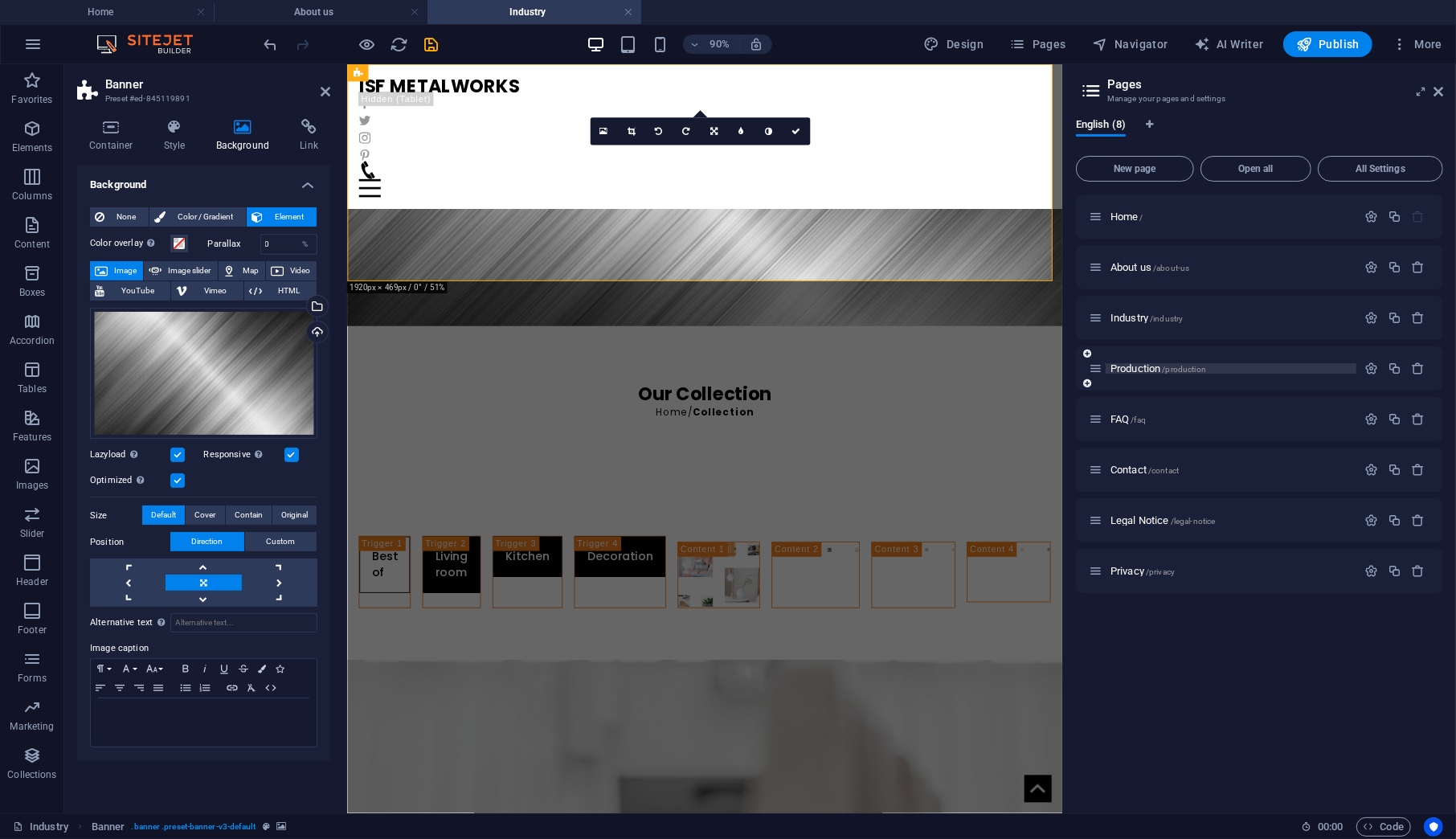
click at [1132, 367] on span "Production /production" at bounding box center [1158, 368] width 96 height 12
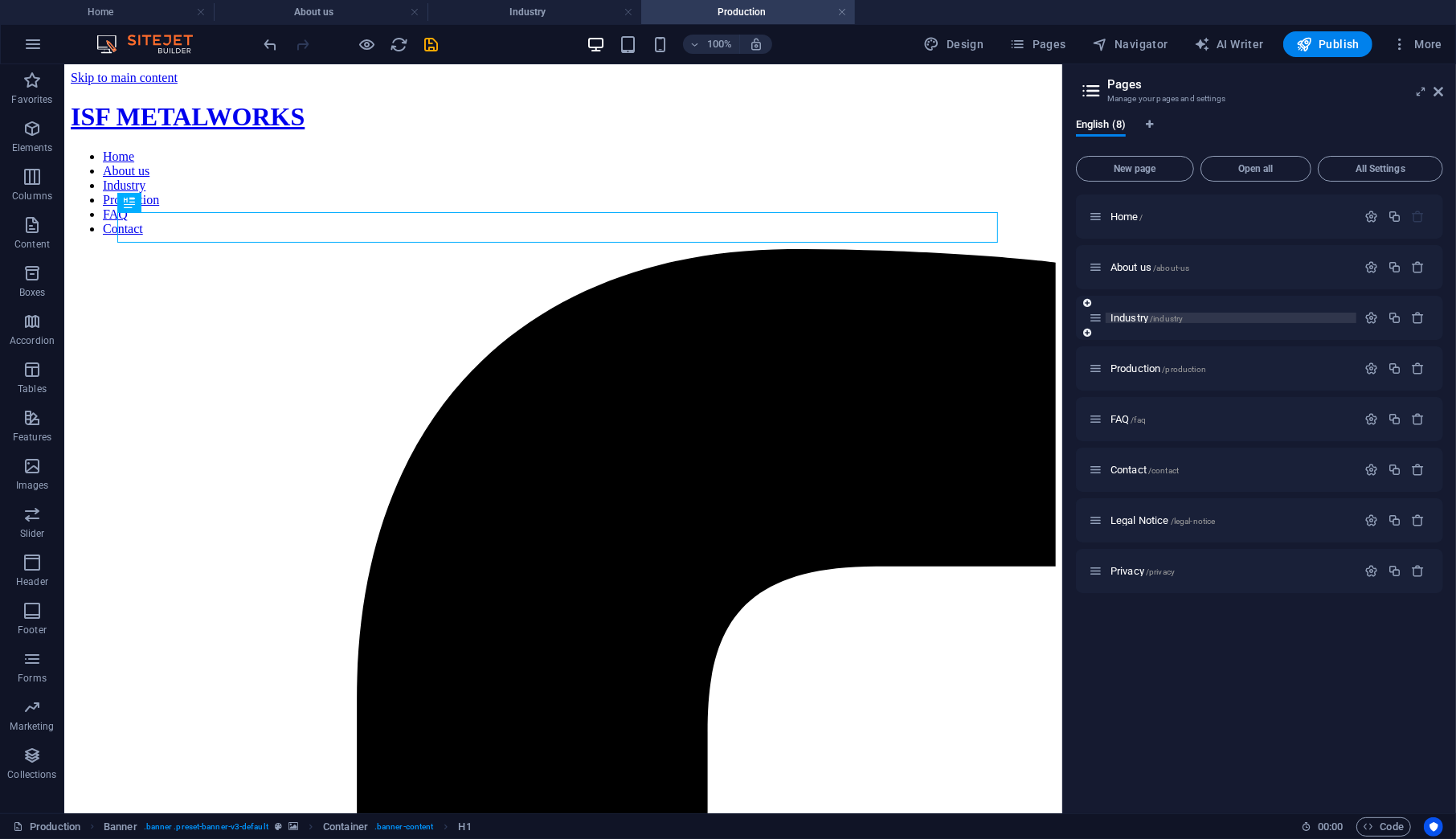
click at [1127, 316] on span "Industry /industry" at bounding box center [1146, 318] width 72 height 12
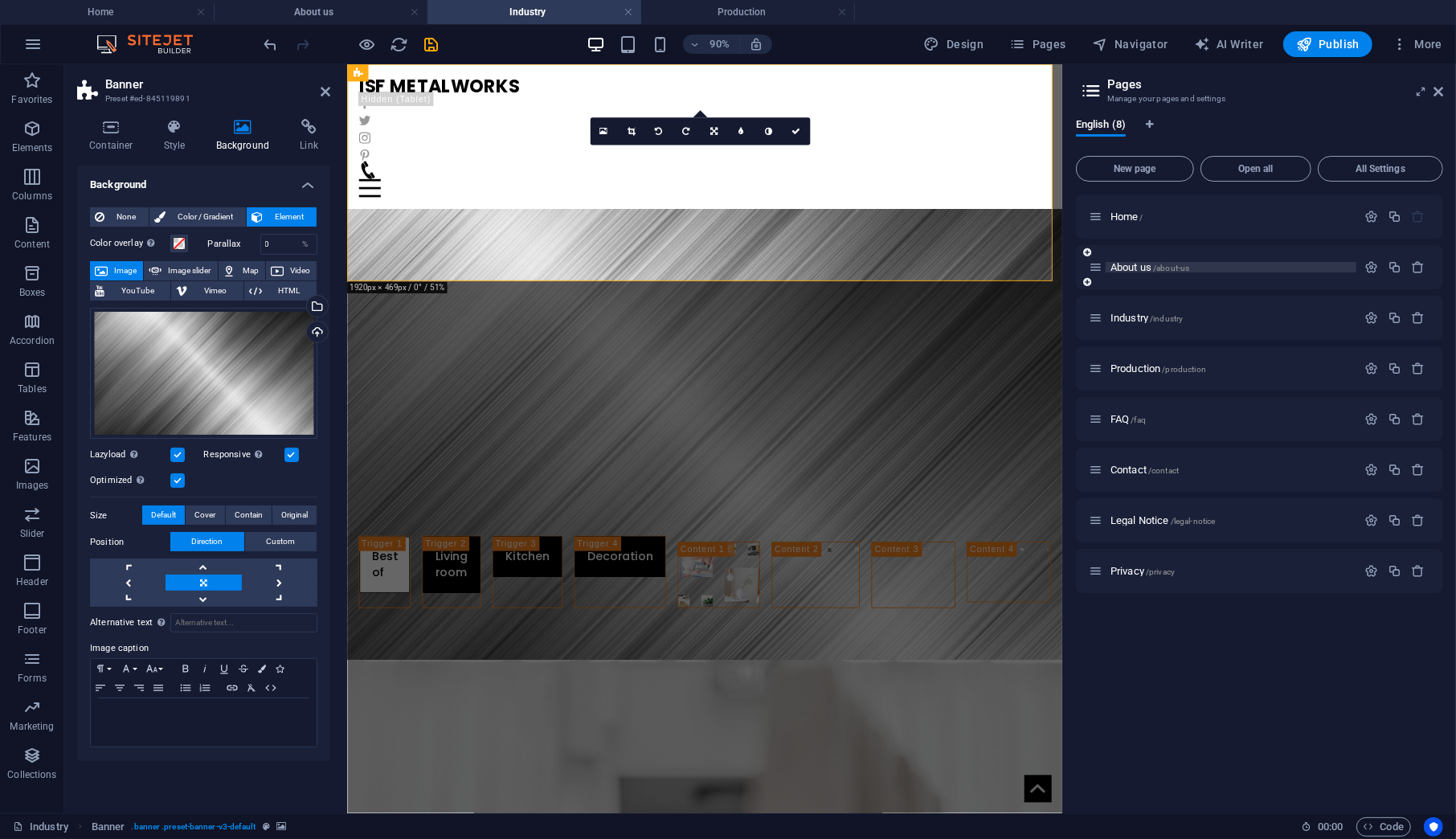
click at [1121, 265] on span "About us /about-us" at bounding box center [1150, 267] width 79 height 12
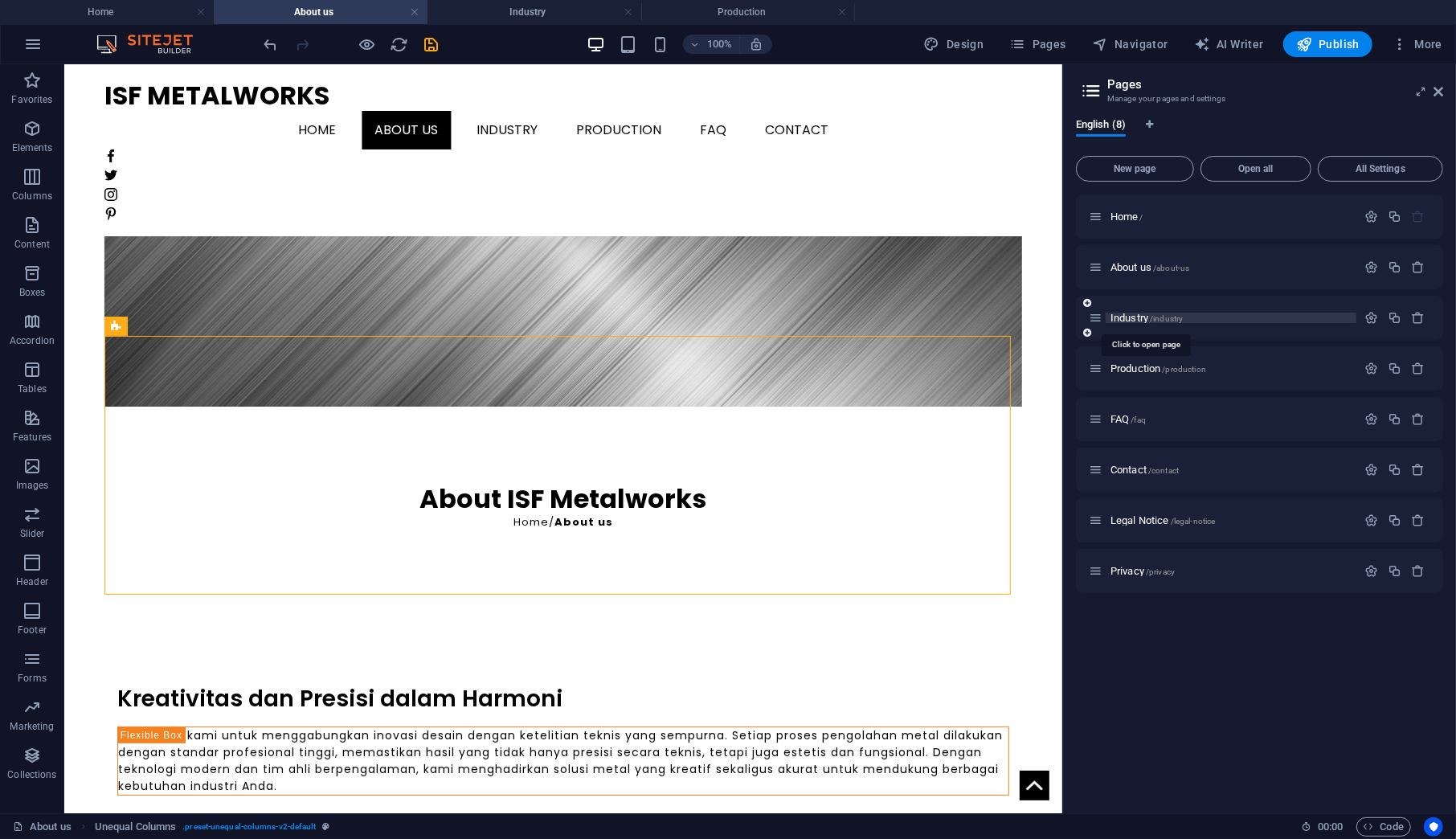
click at [1129, 315] on span "Industry /industry" at bounding box center [1146, 318] width 72 height 12
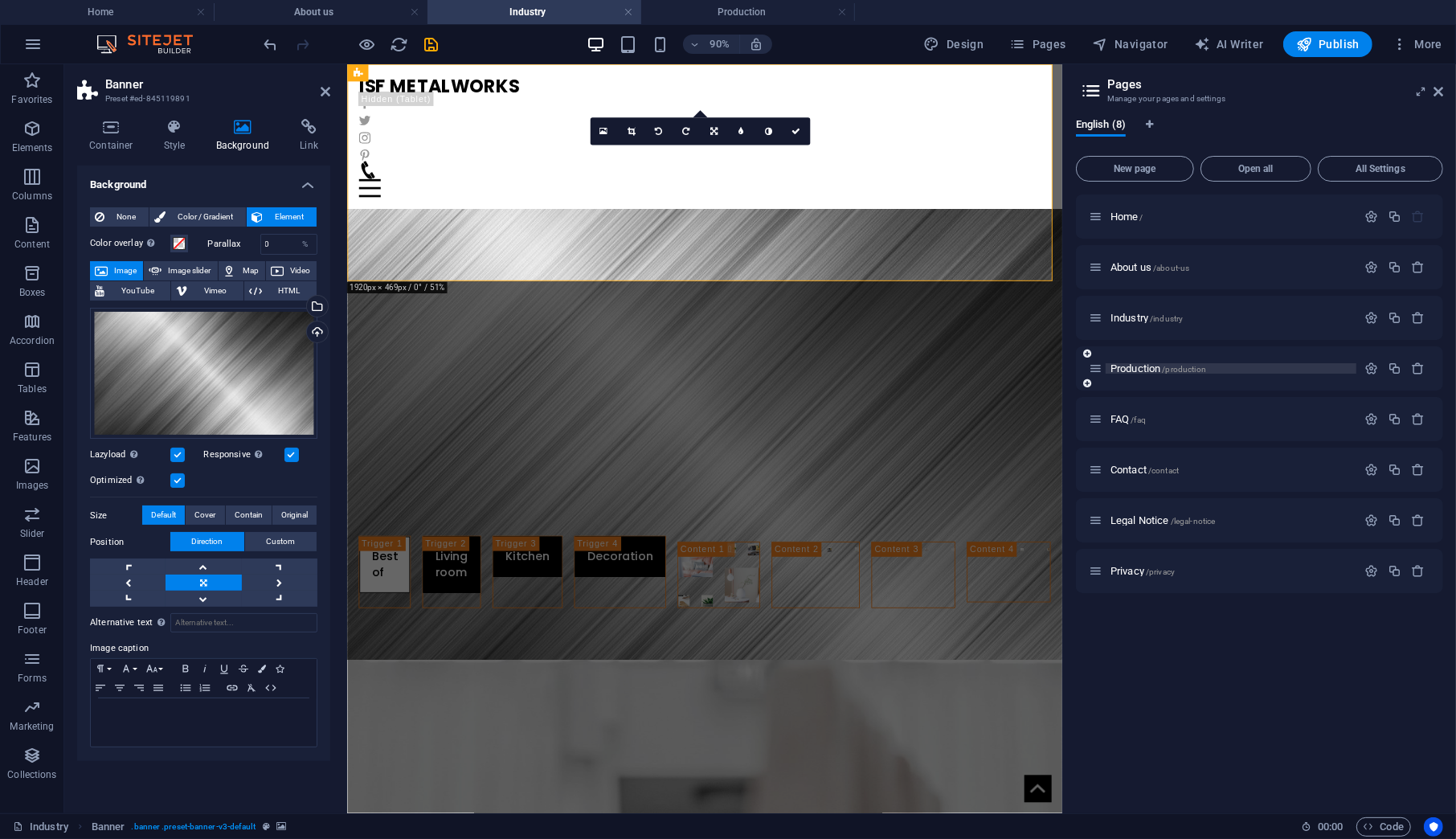
click at [1124, 367] on span "Production /production" at bounding box center [1158, 368] width 96 height 12
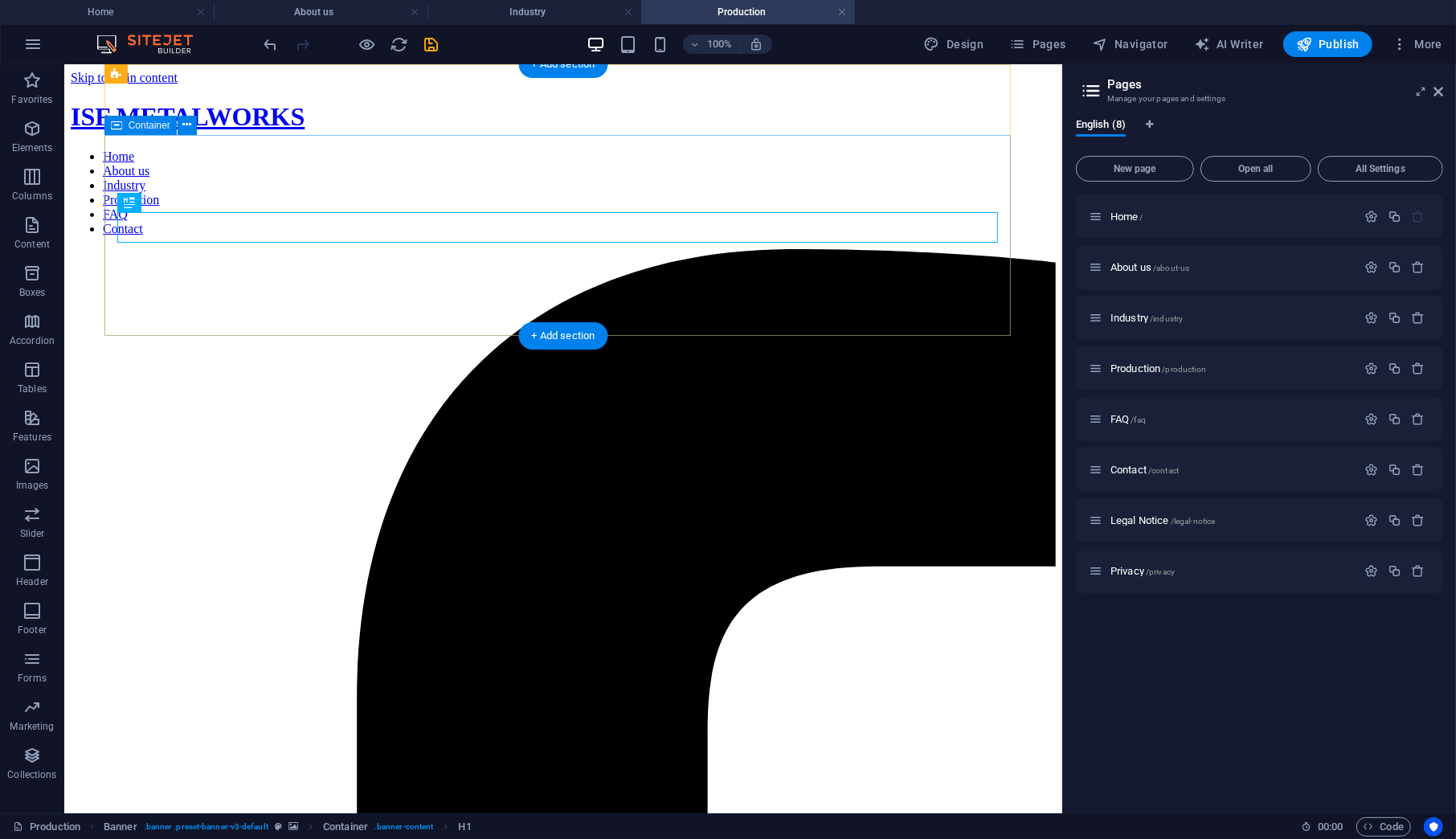
click at [156, 127] on span "Container" at bounding box center [149, 125] width 41 height 10
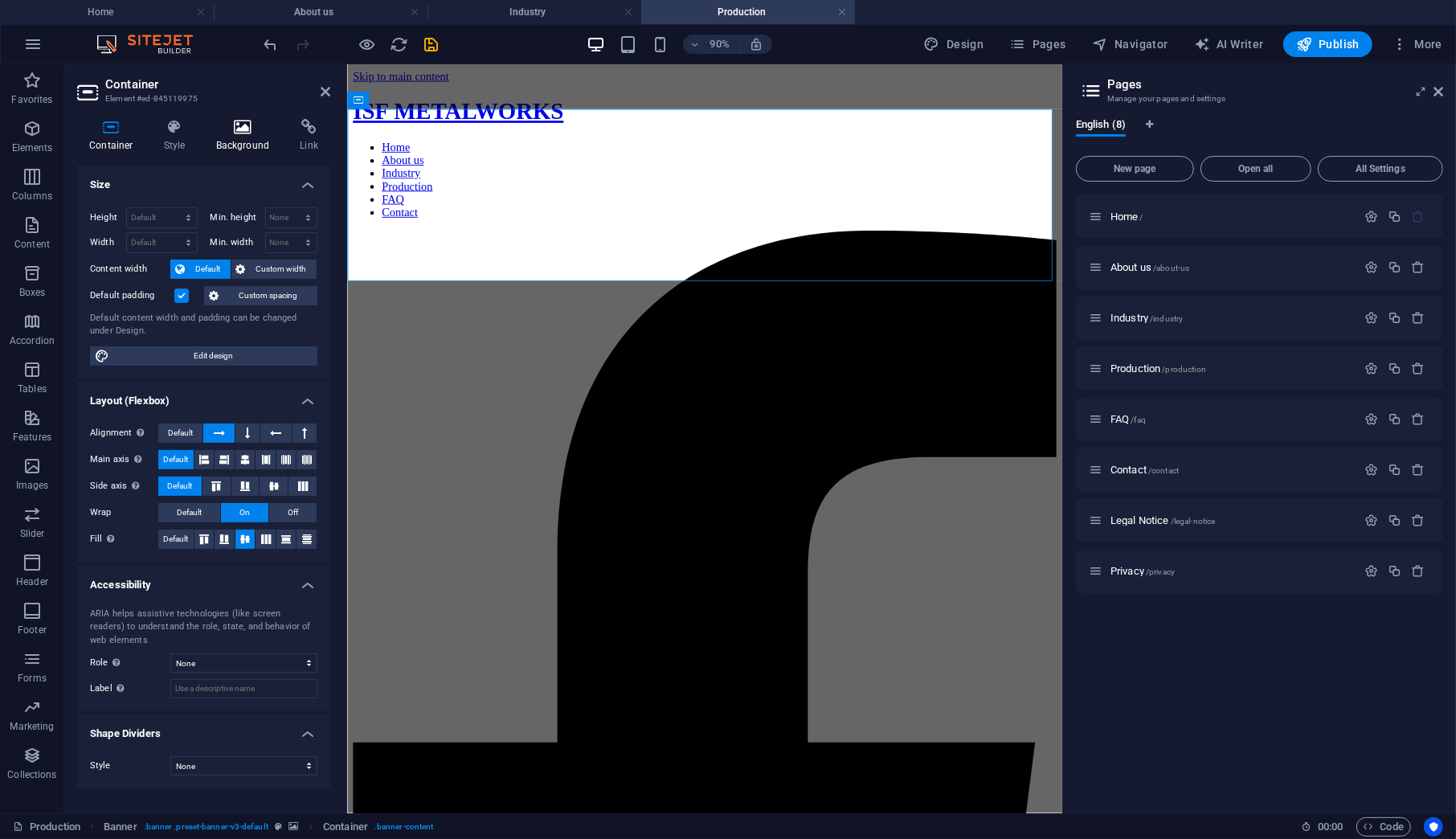
click at [226, 131] on icon at bounding box center [243, 126] width 78 height 16
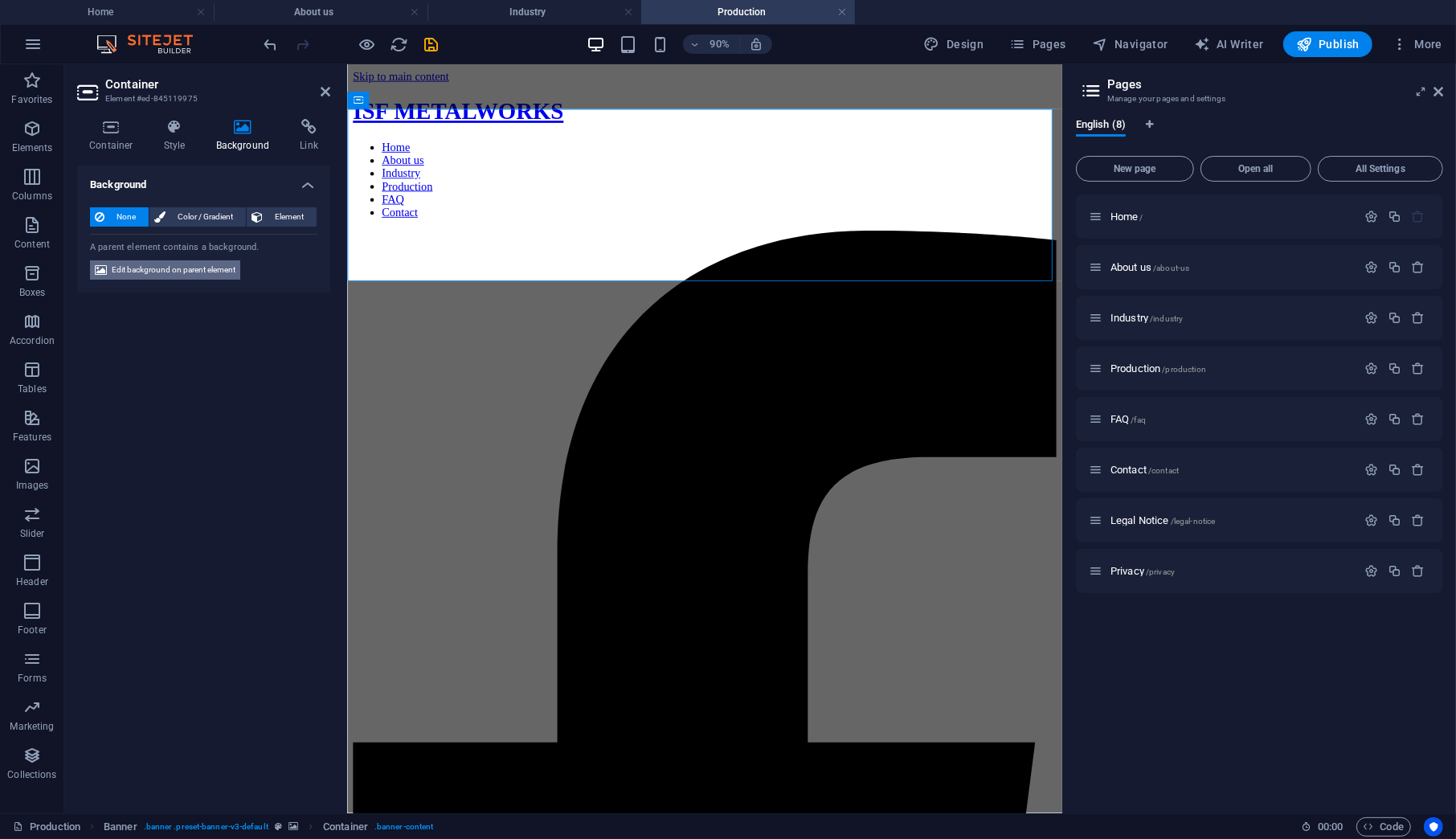
click at [170, 269] on span "Edit background on parent element" at bounding box center [173, 270] width 123 height 20
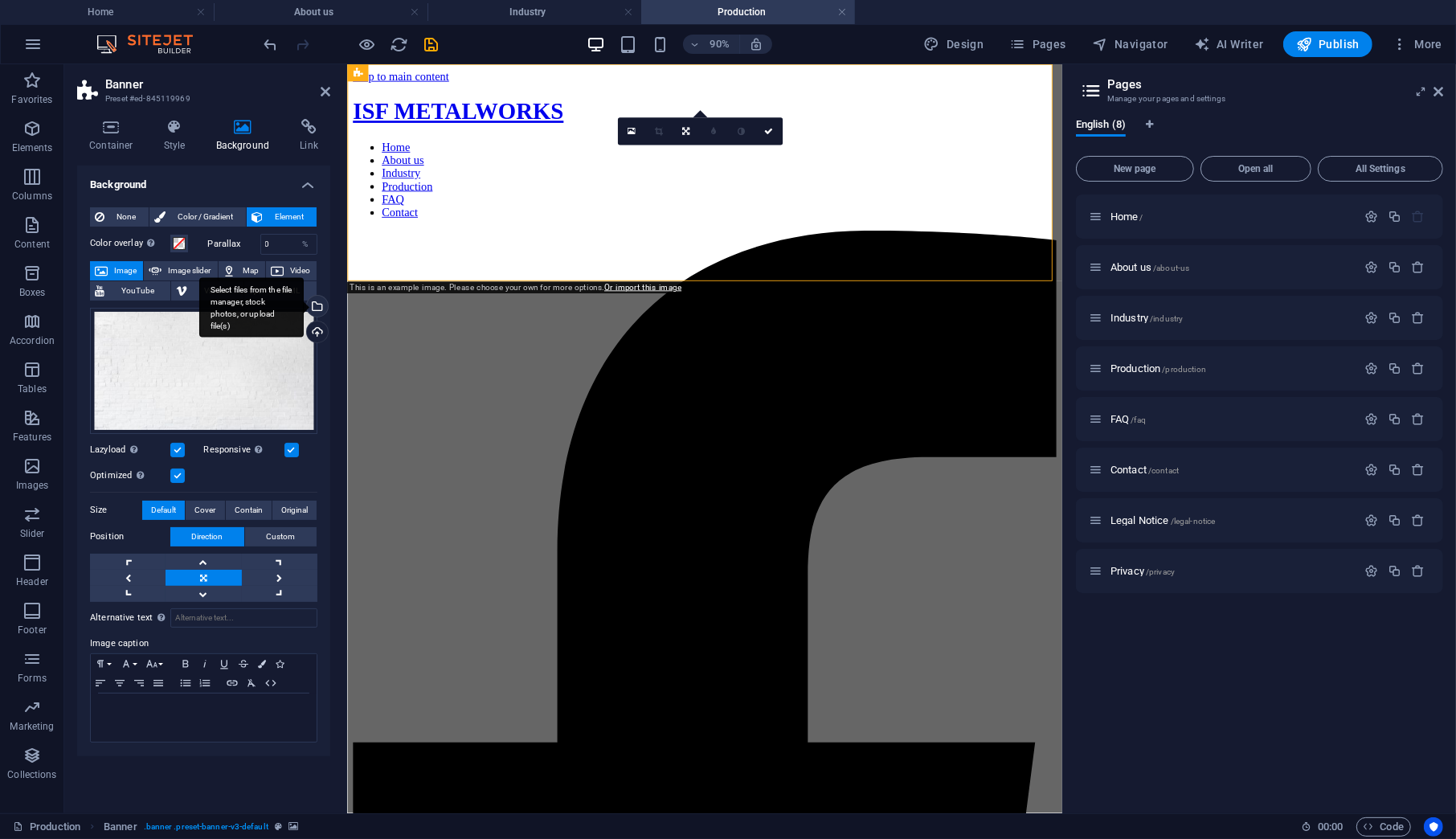
click at [304, 303] on div "Select files from the file manager, stock photos, or upload file(s)" at bounding box center [252, 307] width 105 height 60
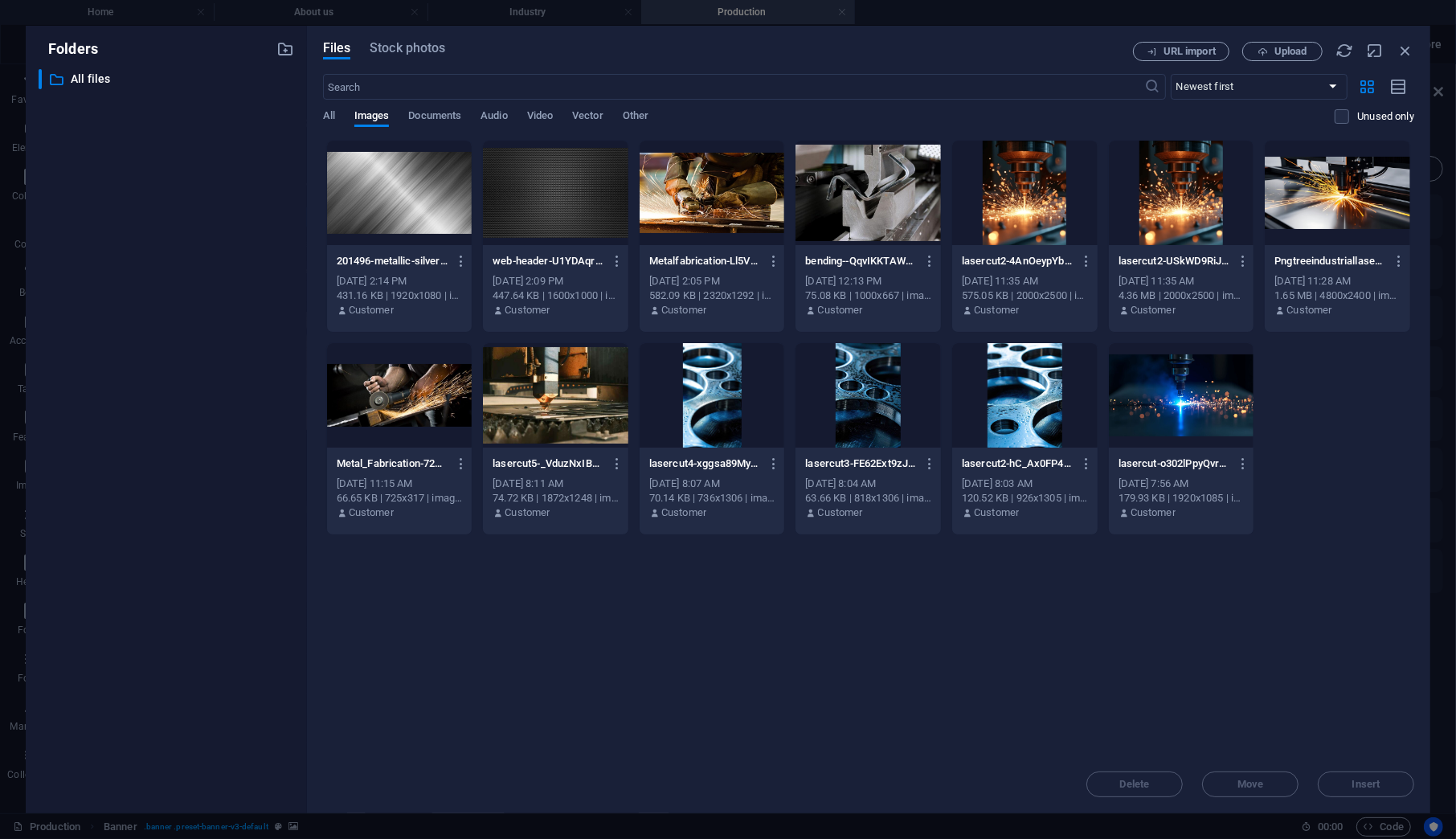
click at [402, 195] on div at bounding box center [399, 192] width 145 height 105
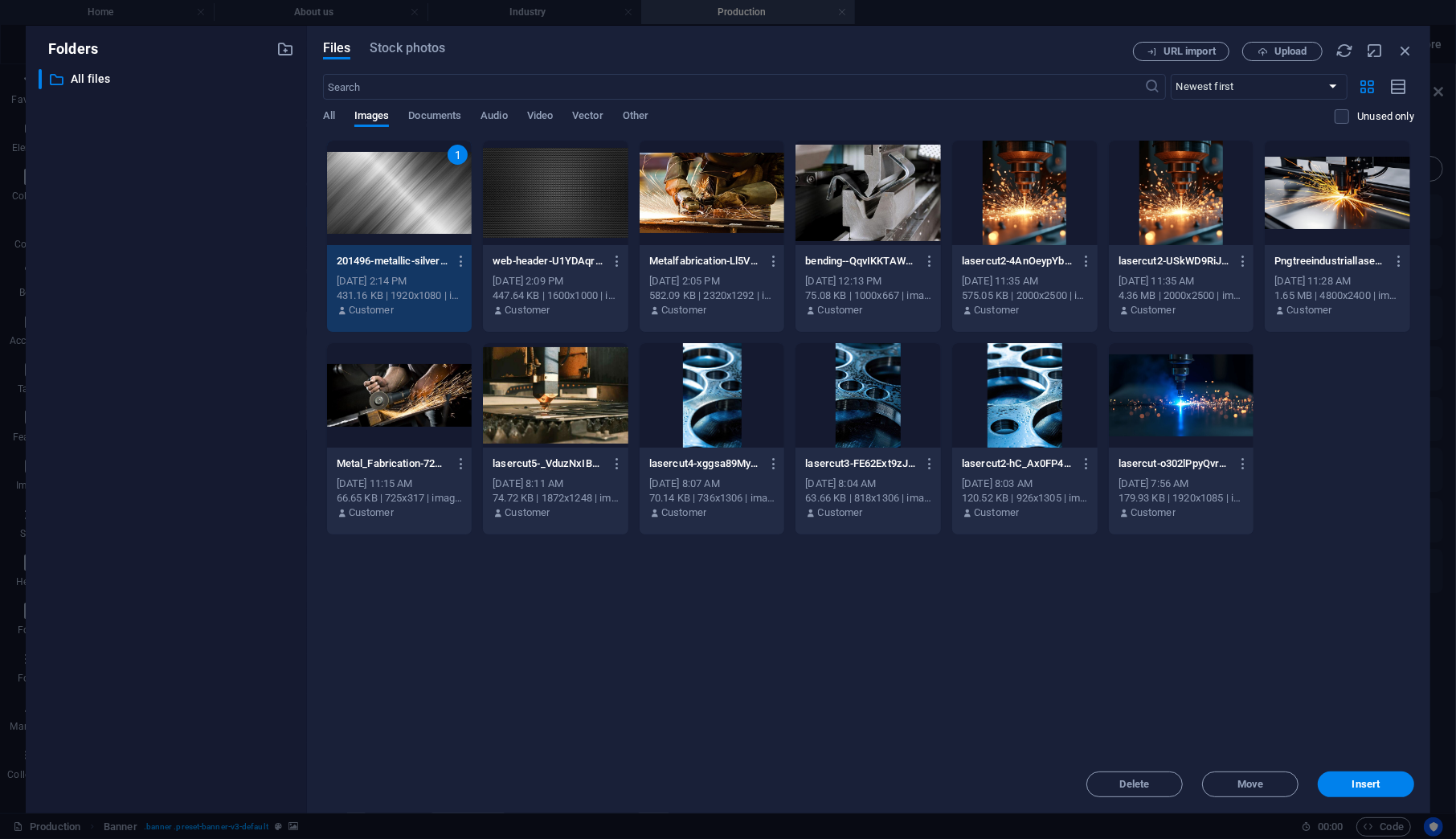
click at [1355, 790] on button "Insert" at bounding box center [1366, 784] width 97 height 26
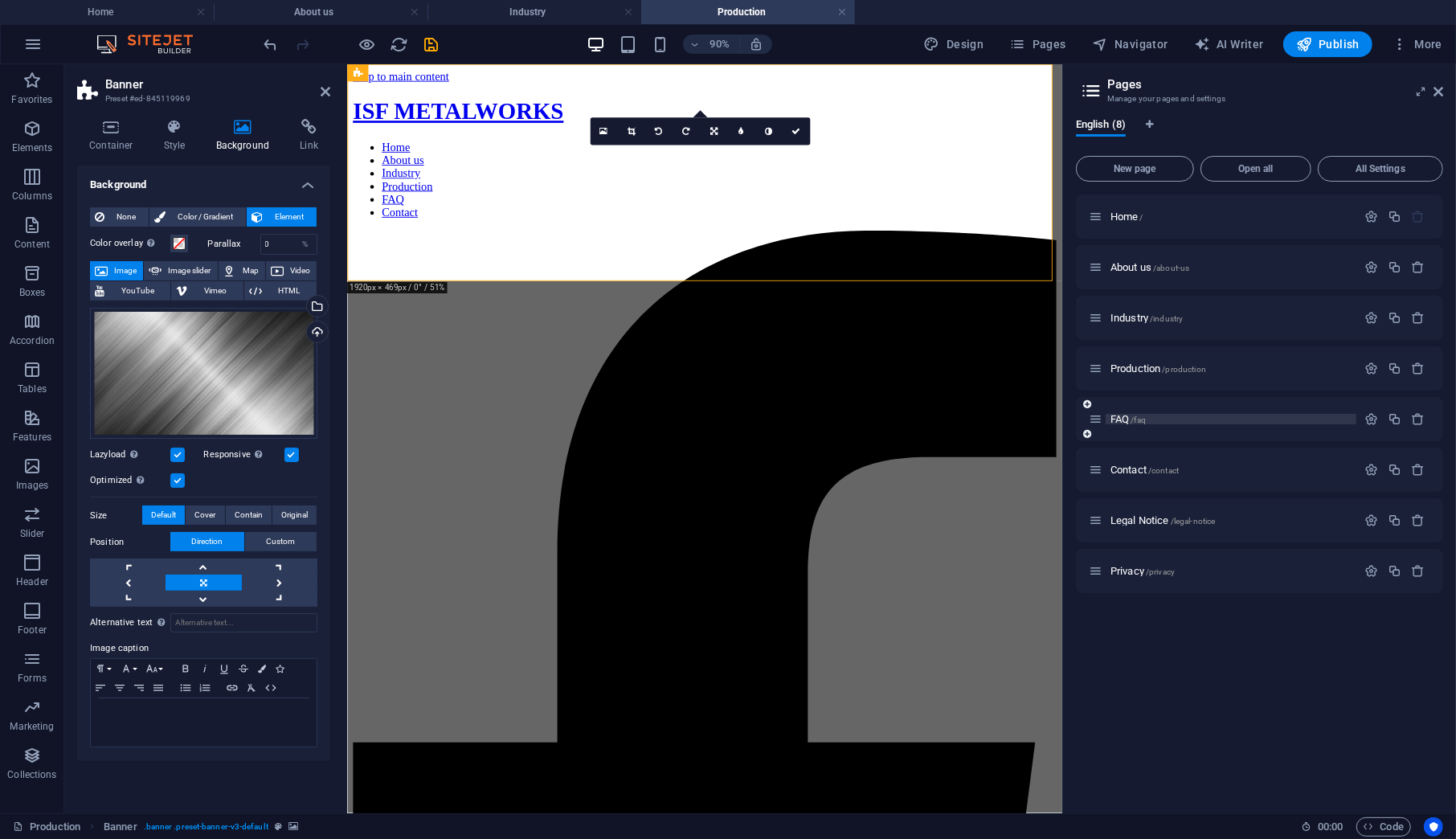
click at [1116, 418] on span "FAQ /faq" at bounding box center [1128, 419] width 36 height 12
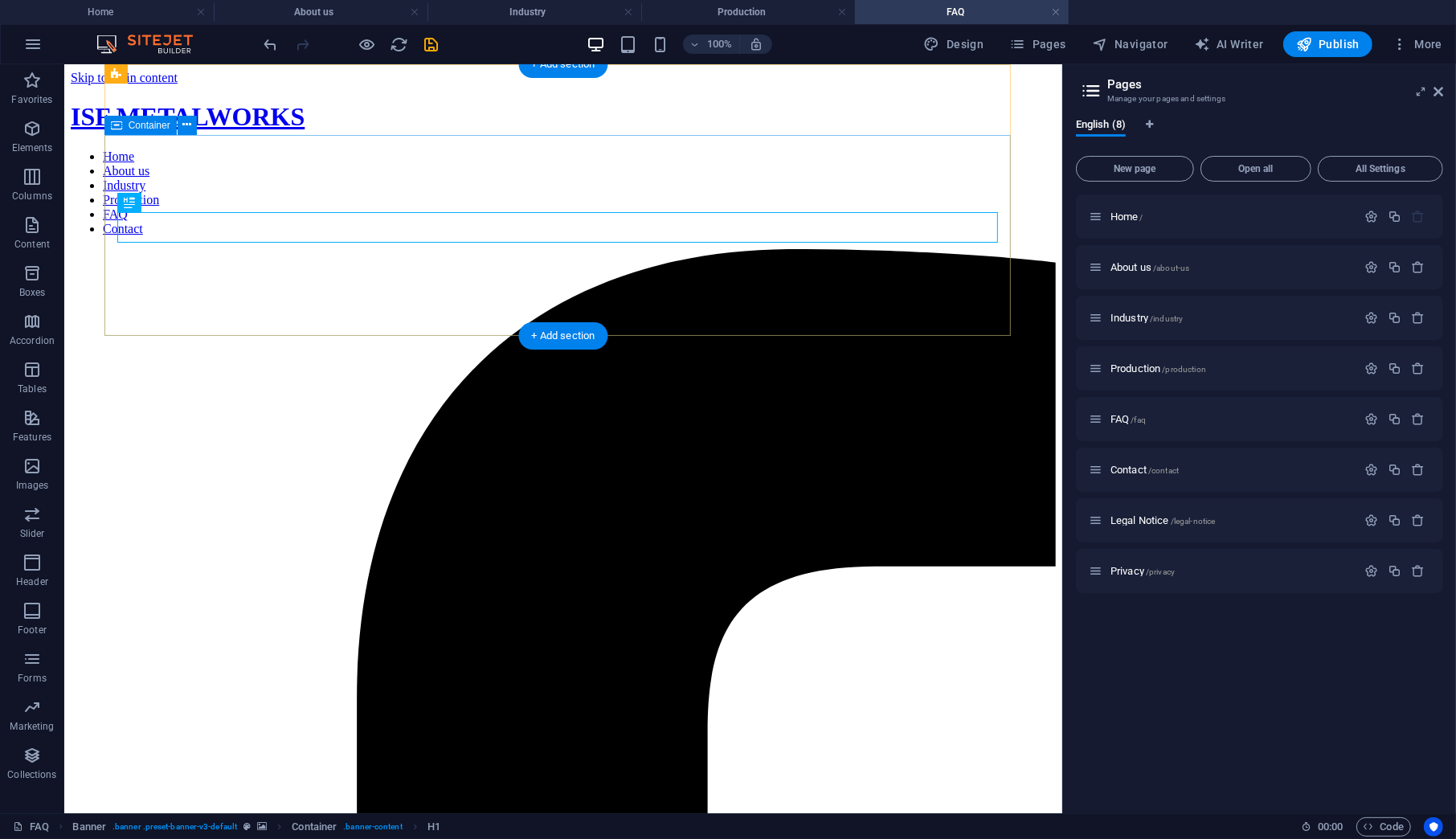
click at [140, 126] on span "Container" at bounding box center [149, 125] width 41 height 10
click at [131, 122] on span "Container" at bounding box center [149, 125] width 41 height 10
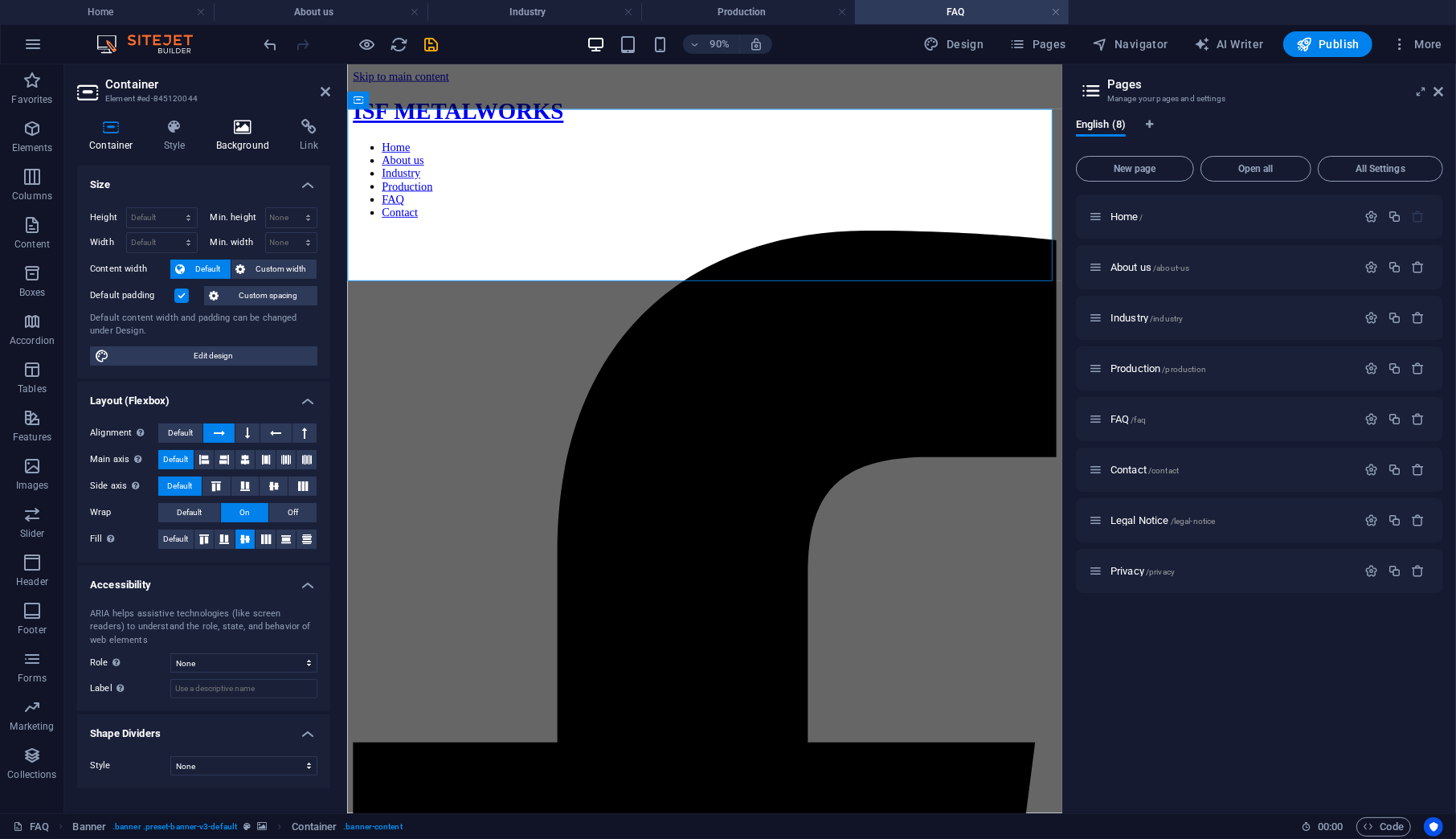
click at [226, 133] on icon at bounding box center [243, 126] width 78 height 16
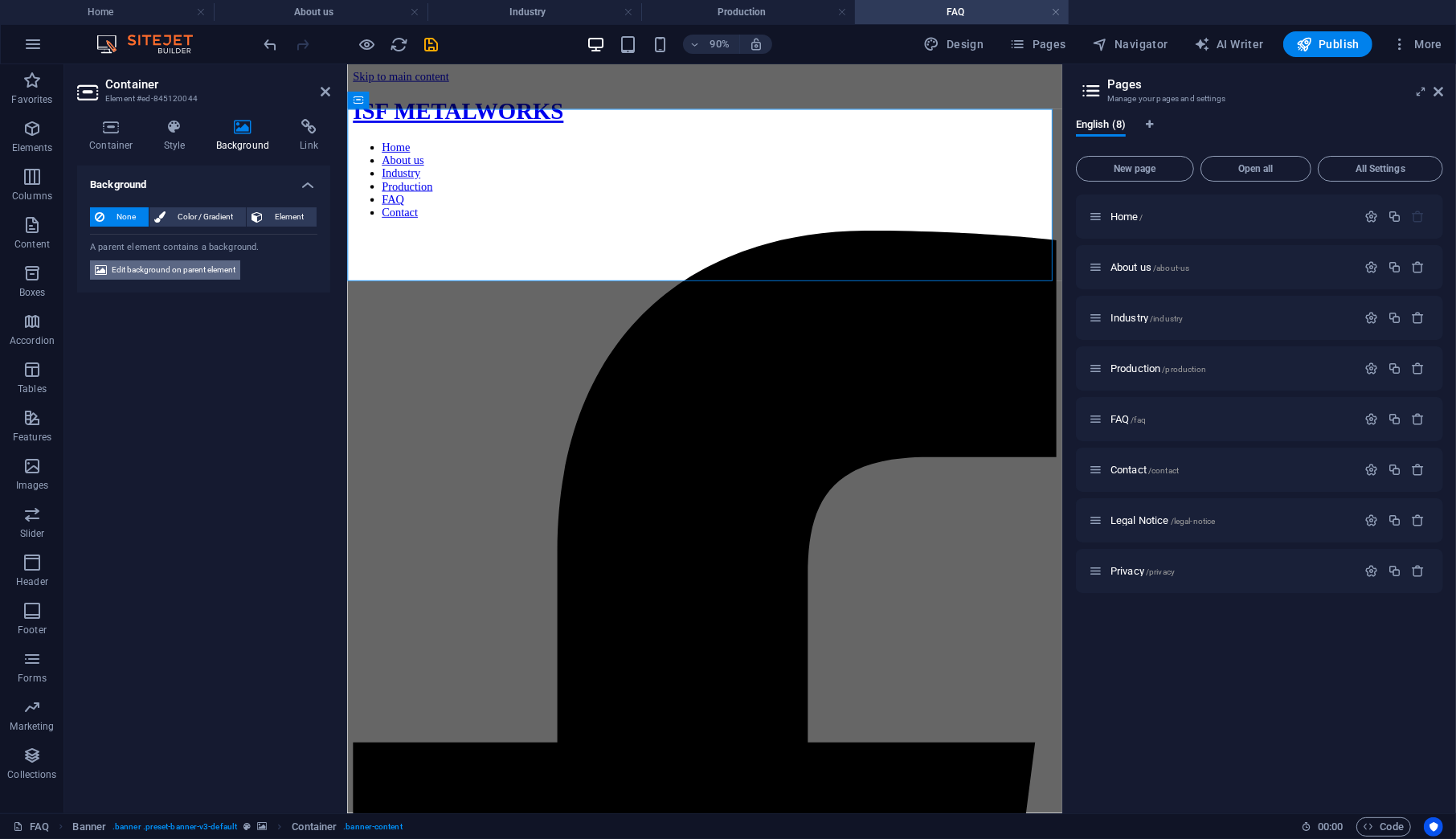
click at [183, 266] on span "Edit background on parent element" at bounding box center [173, 270] width 123 height 20
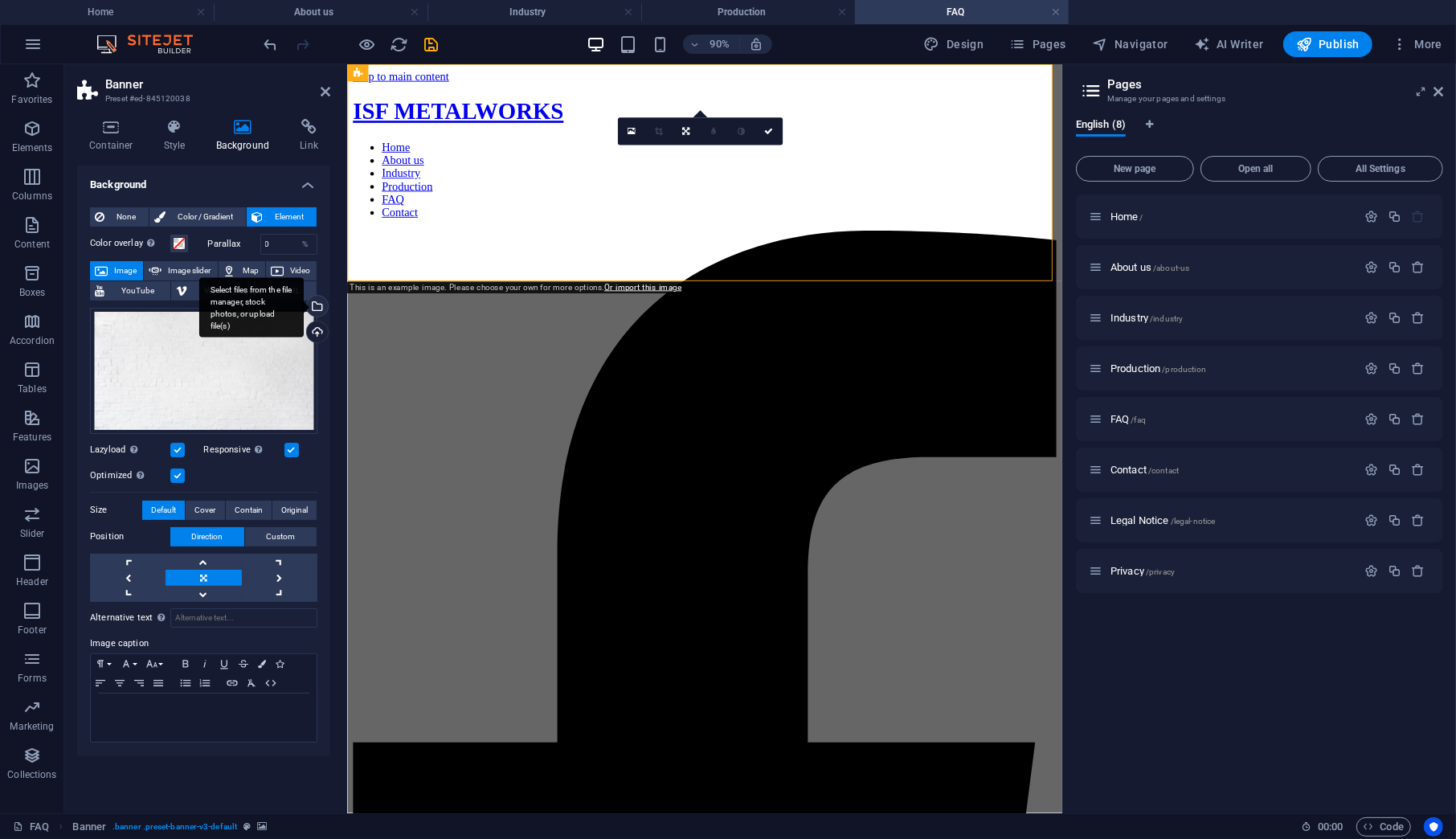
click at [304, 306] on div "Select files from the file manager, stock photos, or upload file(s)" at bounding box center [252, 307] width 105 height 60
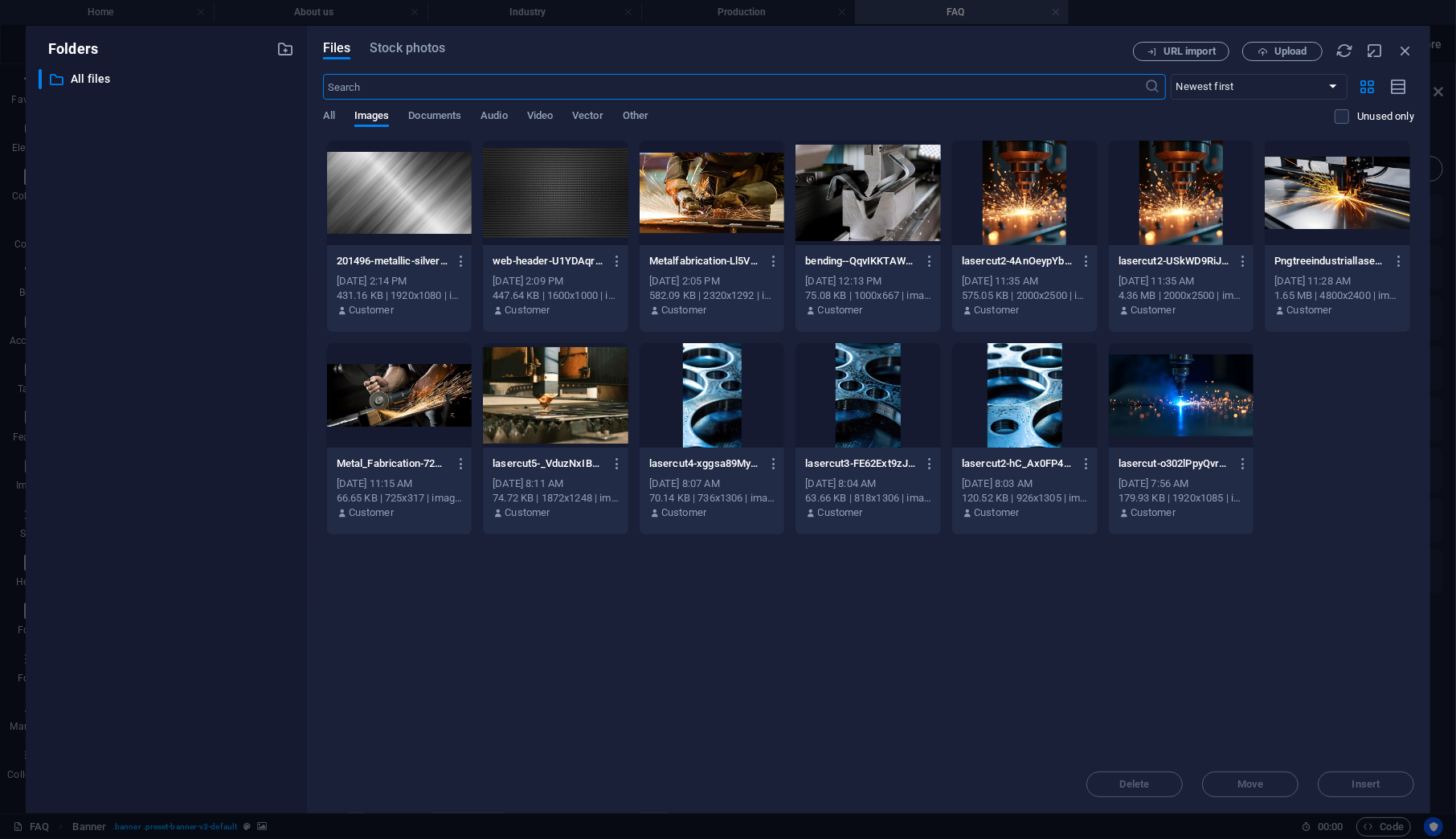
click at [372, 209] on div at bounding box center [399, 192] width 145 height 105
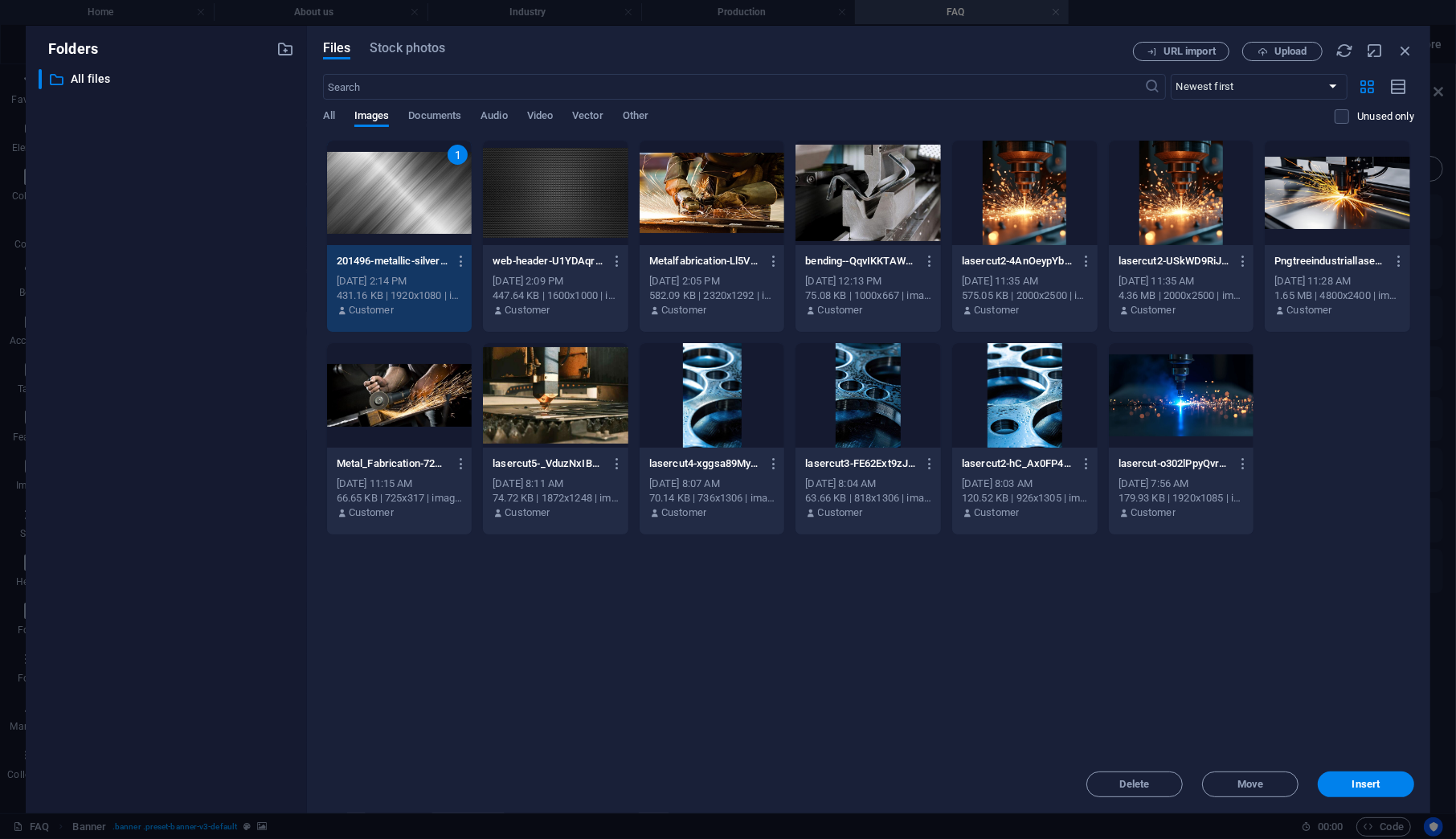
click at [1388, 768] on div "Delete Move Insert" at bounding box center [868, 776] width 1091 height 41
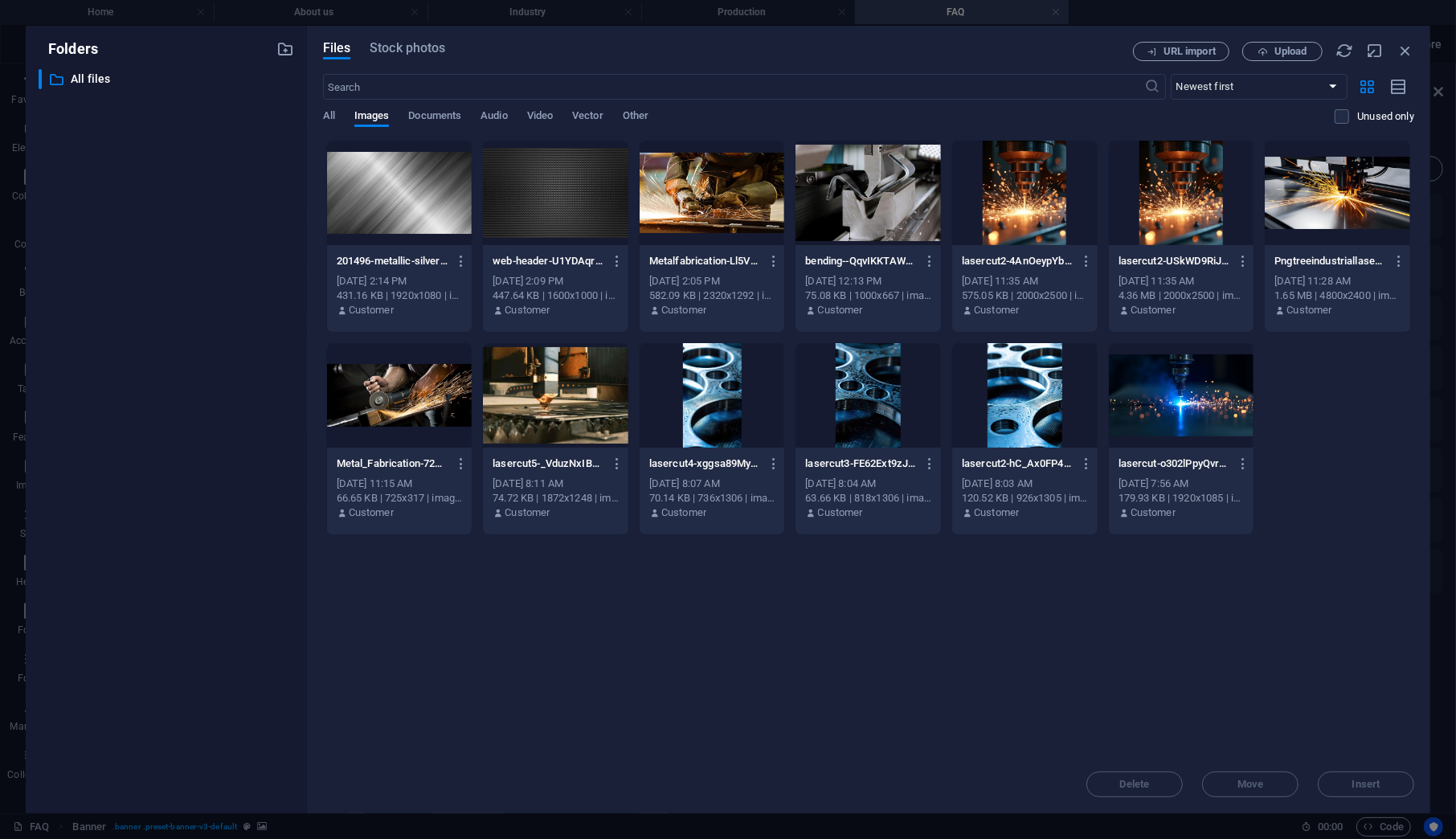
click at [397, 192] on div at bounding box center [399, 192] width 145 height 105
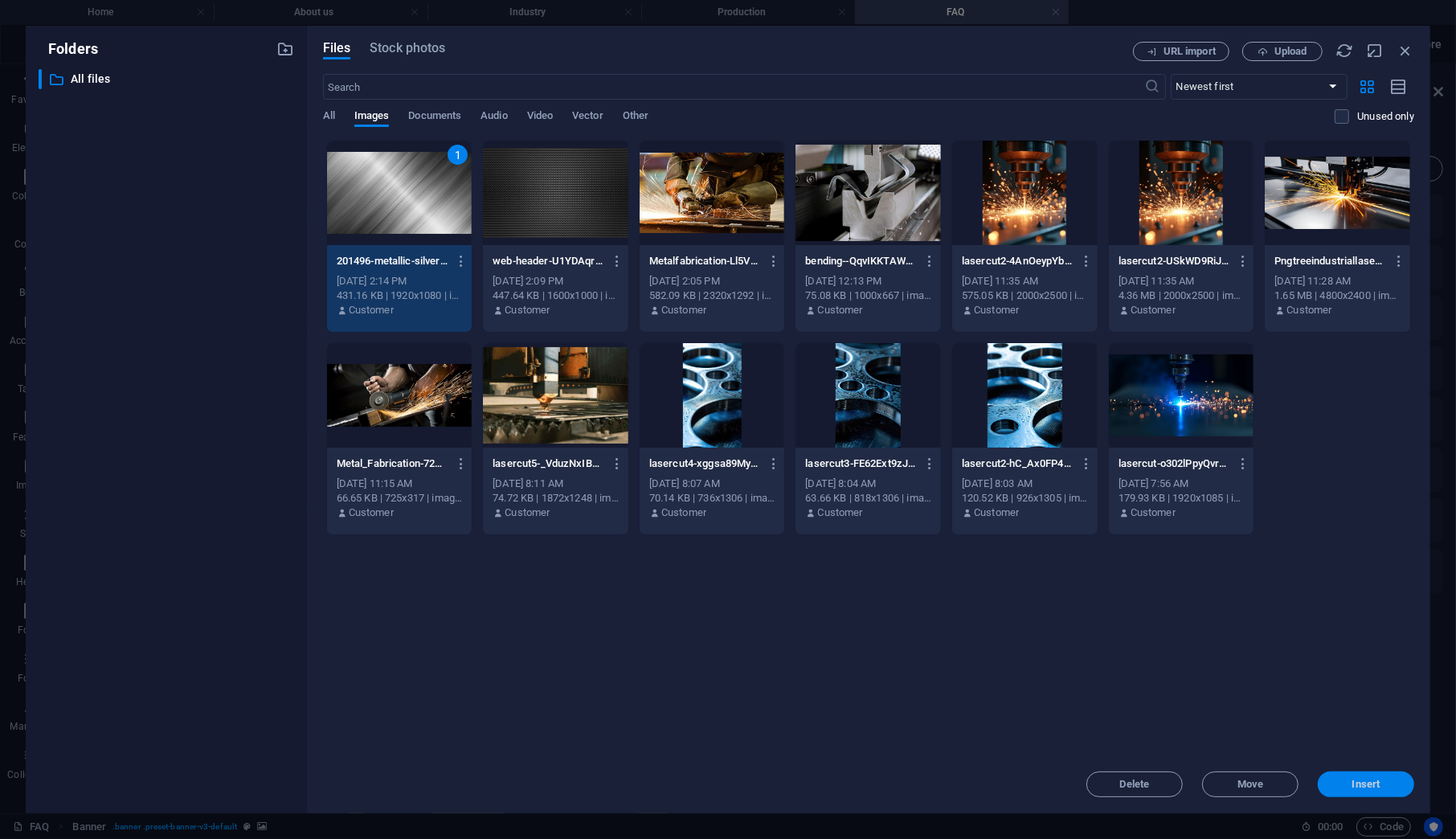
click at [1379, 774] on button "Insert" at bounding box center [1366, 784] width 97 height 26
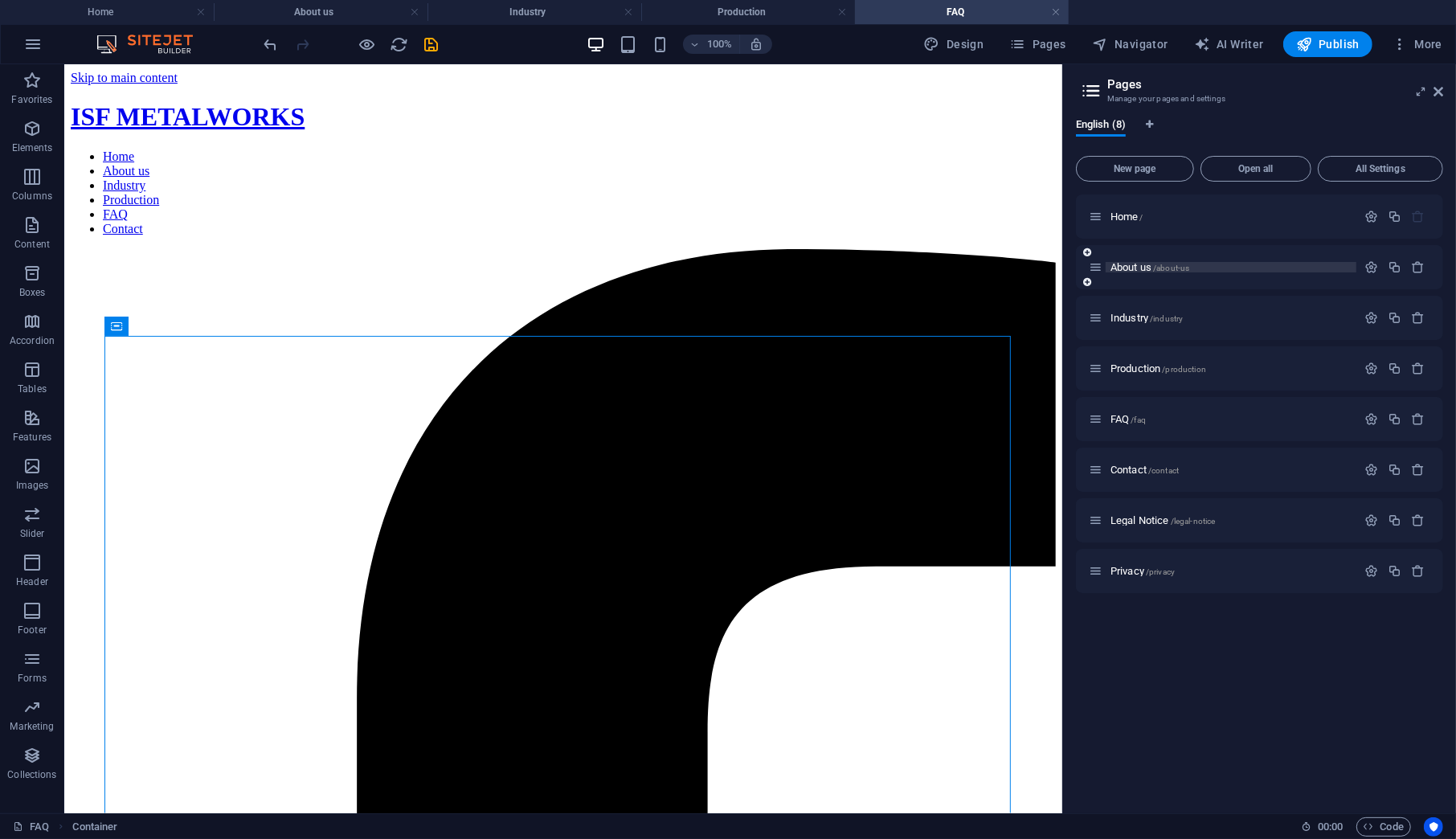
click at [1127, 263] on span "About us /about-us" at bounding box center [1150, 267] width 79 height 12
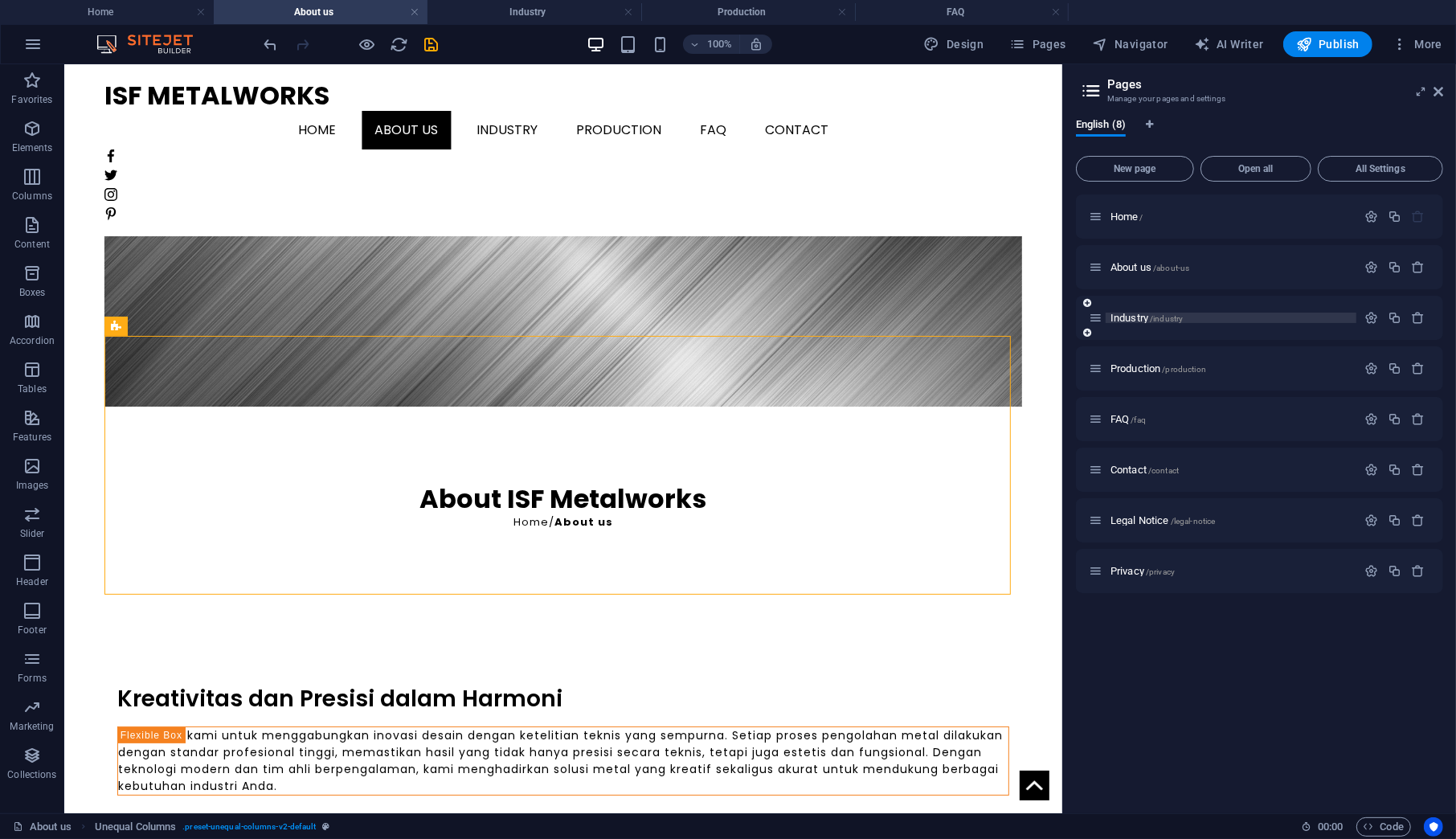
click at [1125, 314] on span "Industry /industry" at bounding box center [1146, 318] width 72 height 12
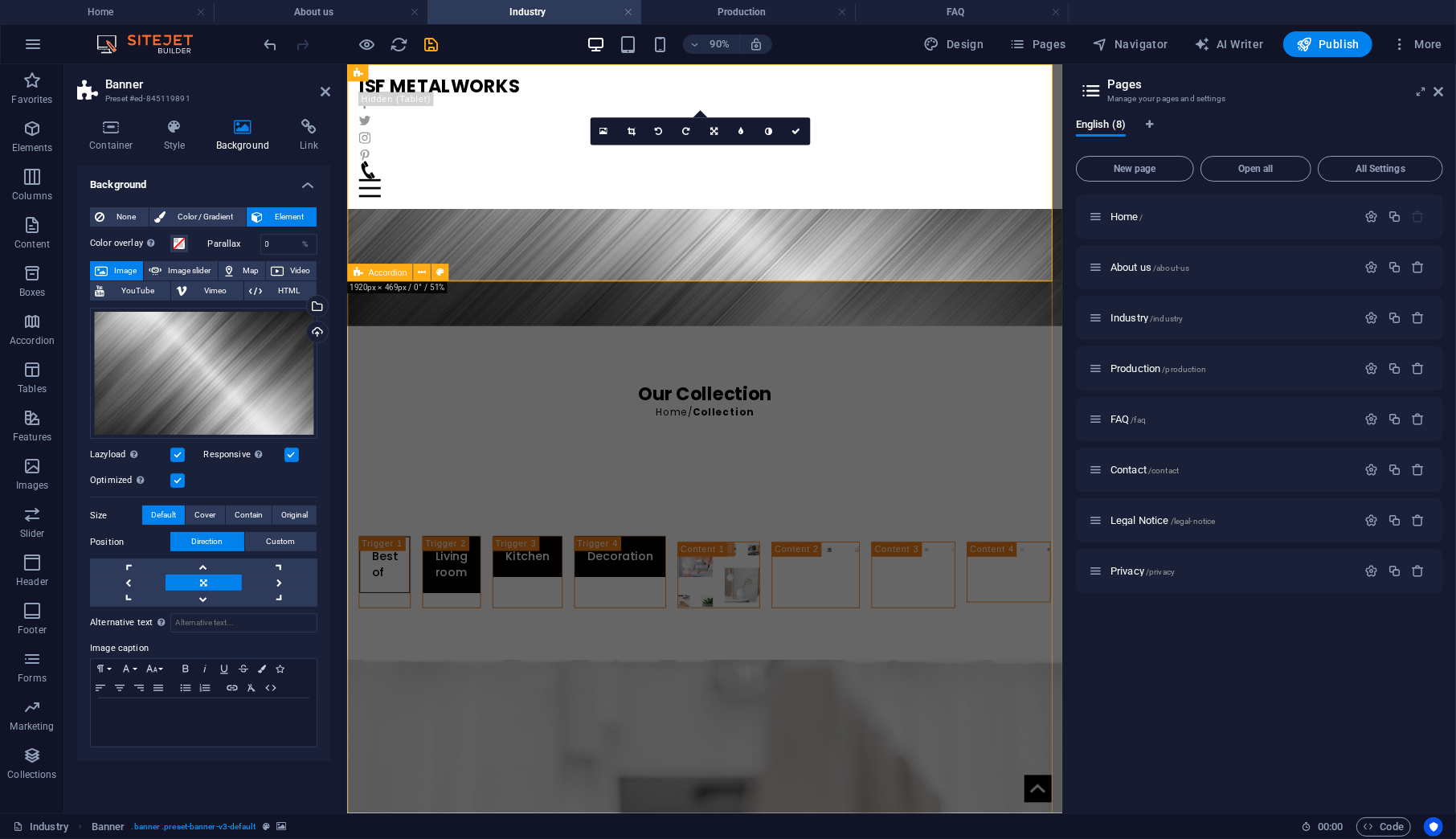
click at [946, 524] on div "Best of Living room Kitchen Decoration" at bounding box center [743, 626] width 795 height 203
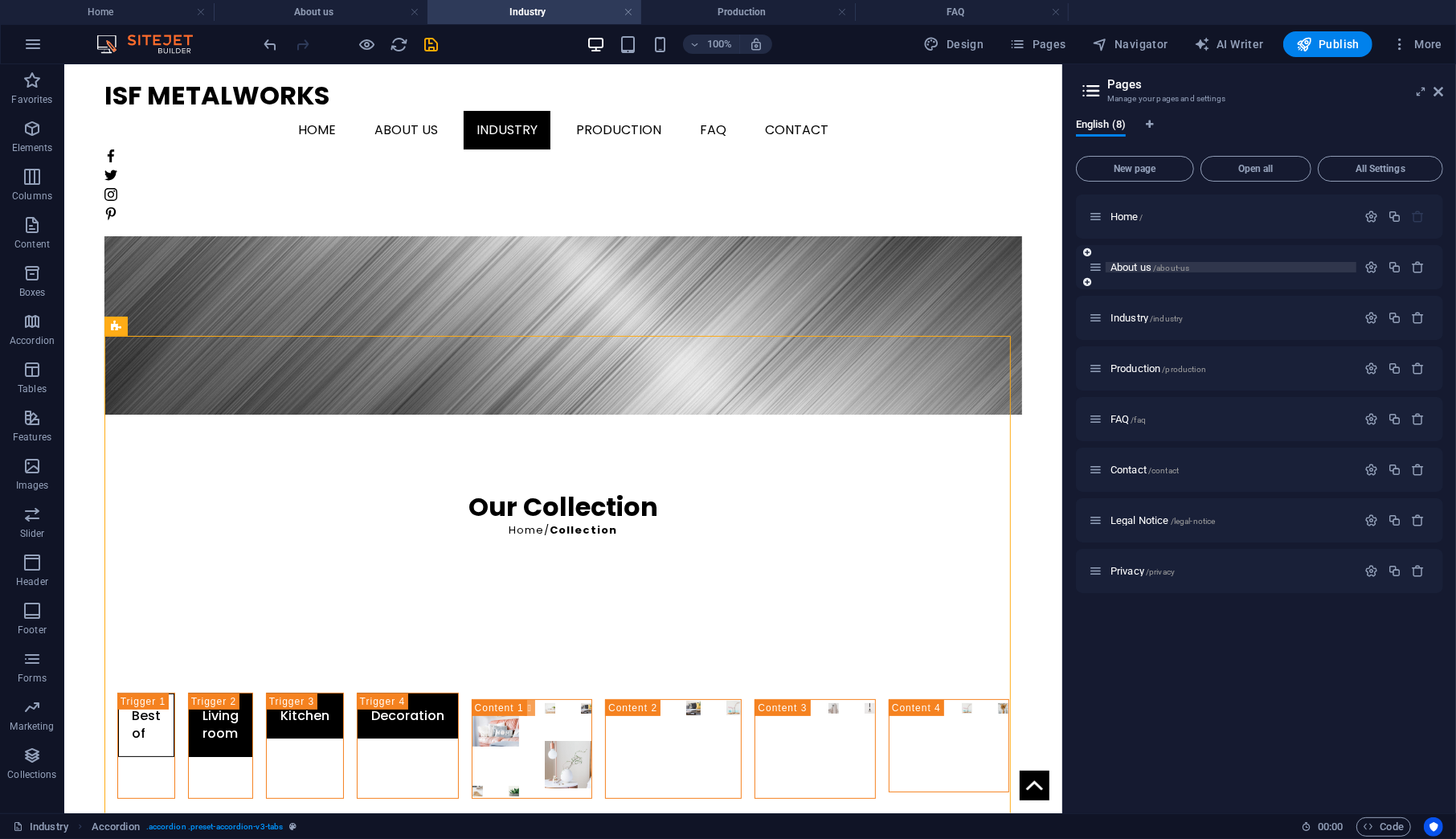
click at [1113, 265] on span "About us /about-us" at bounding box center [1150, 267] width 79 height 12
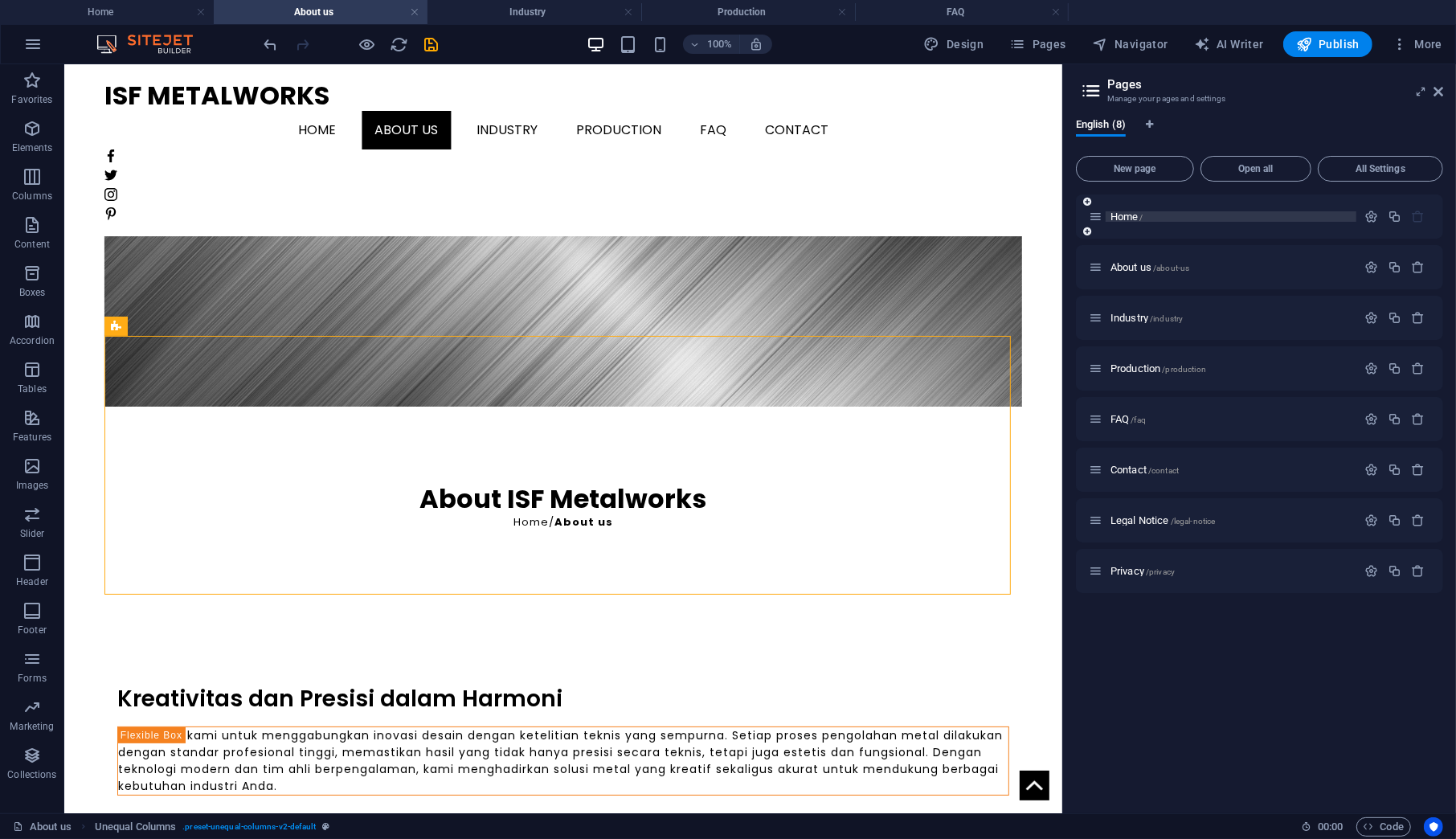
click at [1115, 221] on span "Home /" at bounding box center [1126, 216] width 33 height 12
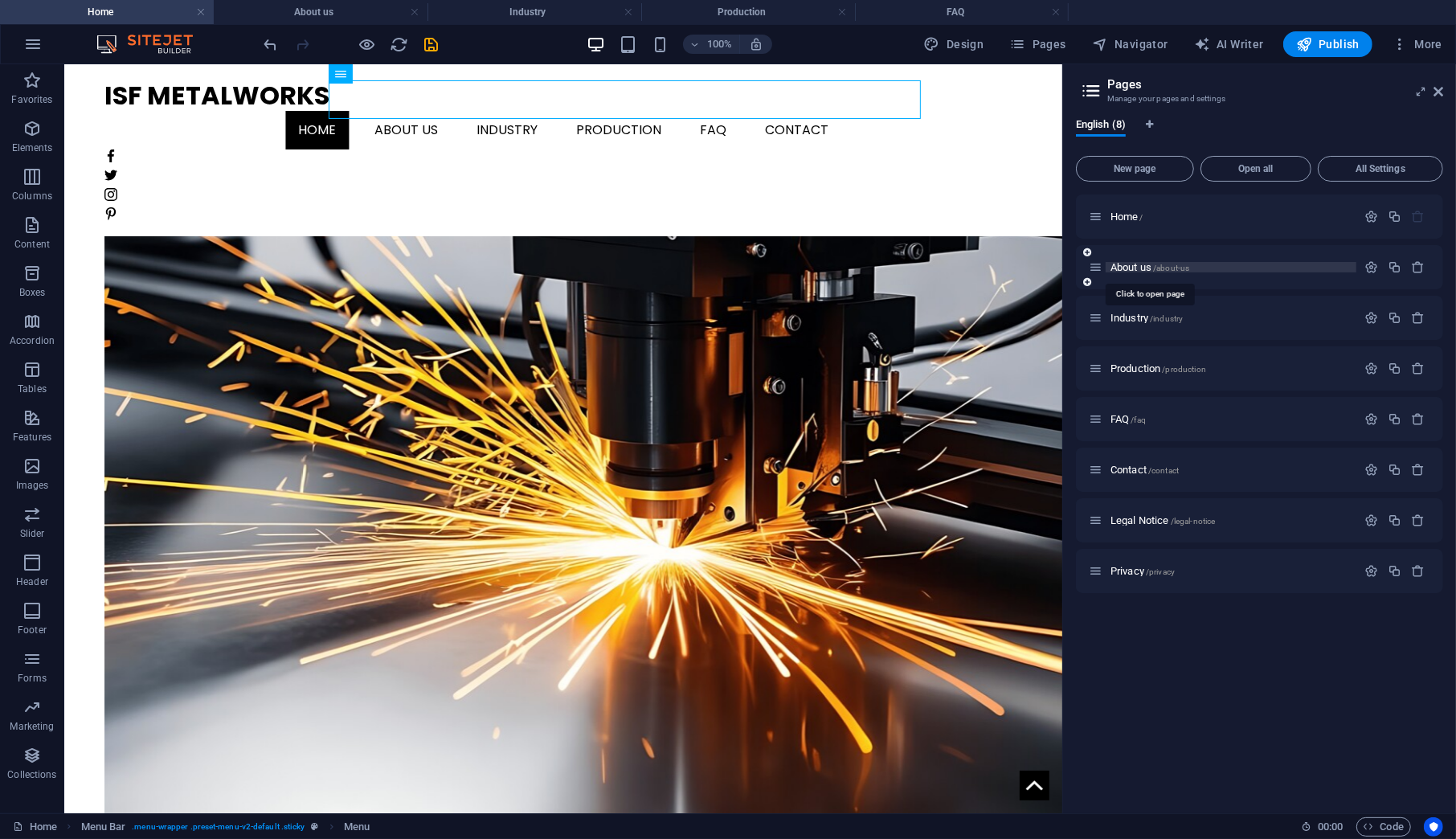
click at [1125, 268] on span "About us /about-us" at bounding box center [1150, 267] width 79 height 12
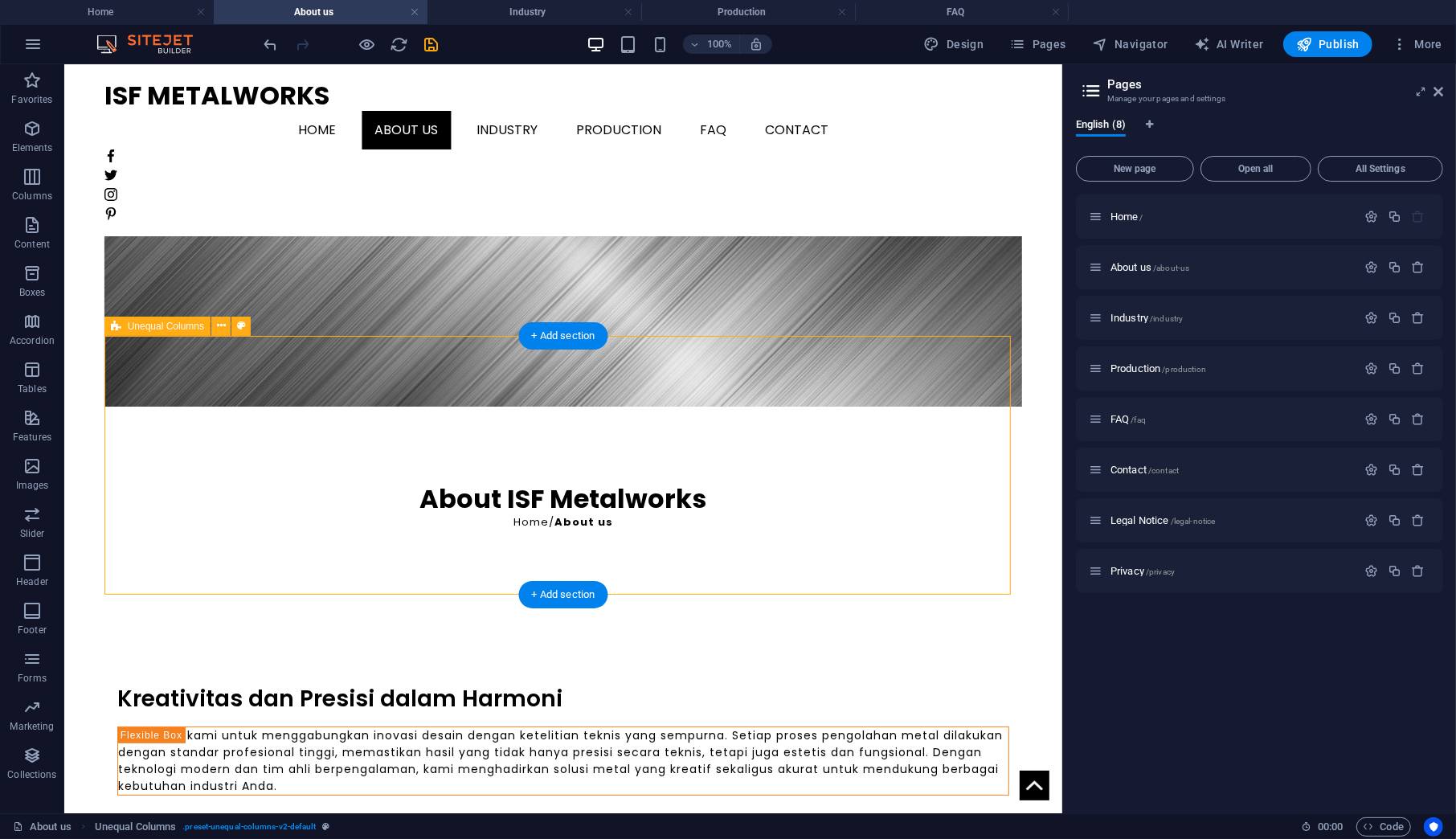
click at [823, 607] on div "Kreativitas [PERSON_NAME] [PERSON_NAME] dalam Harmoni komitmen kami untuk mengg…" at bounding box center [563, 739] width 918 height 266
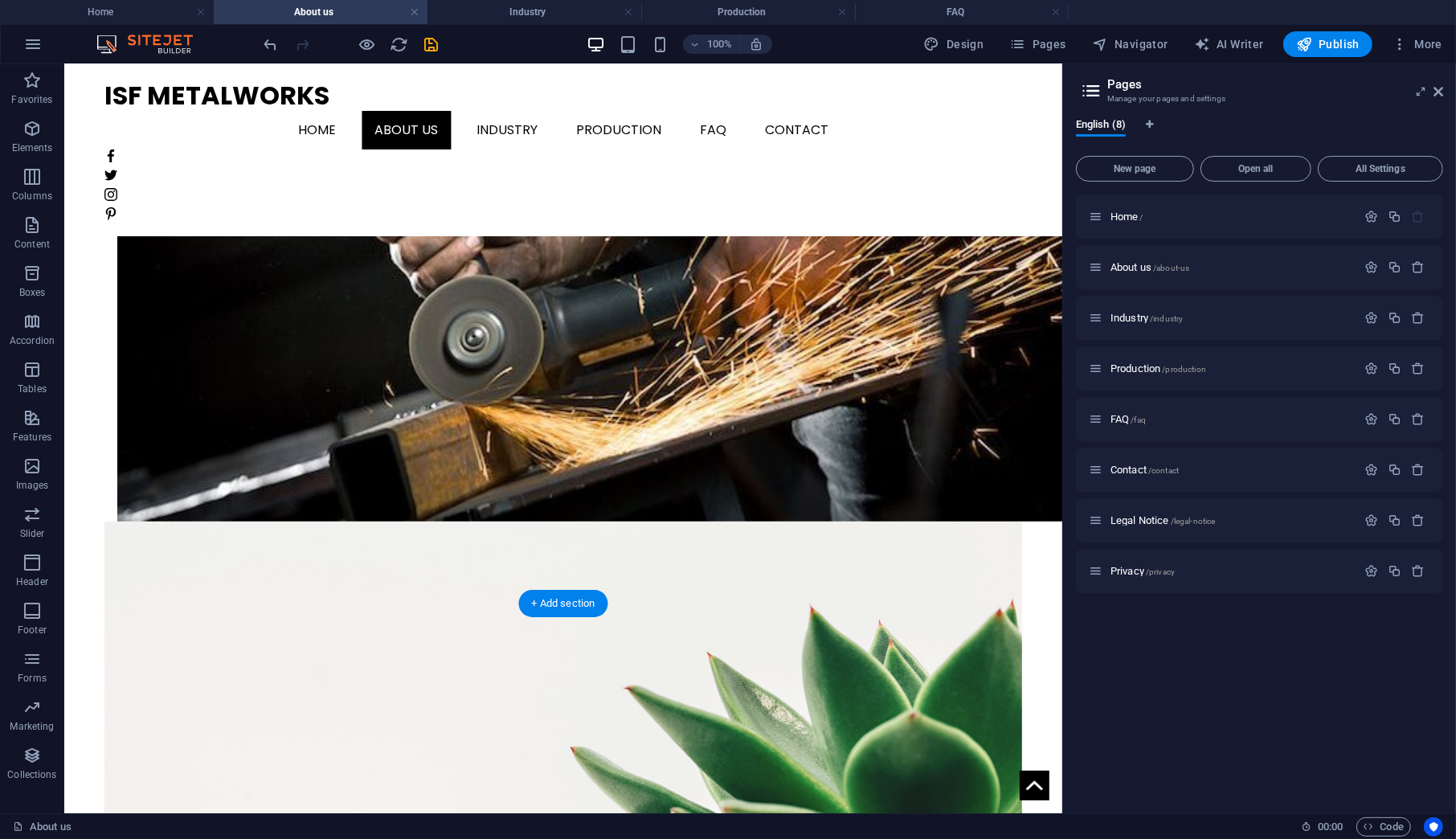
scroll to position [1055, 0]
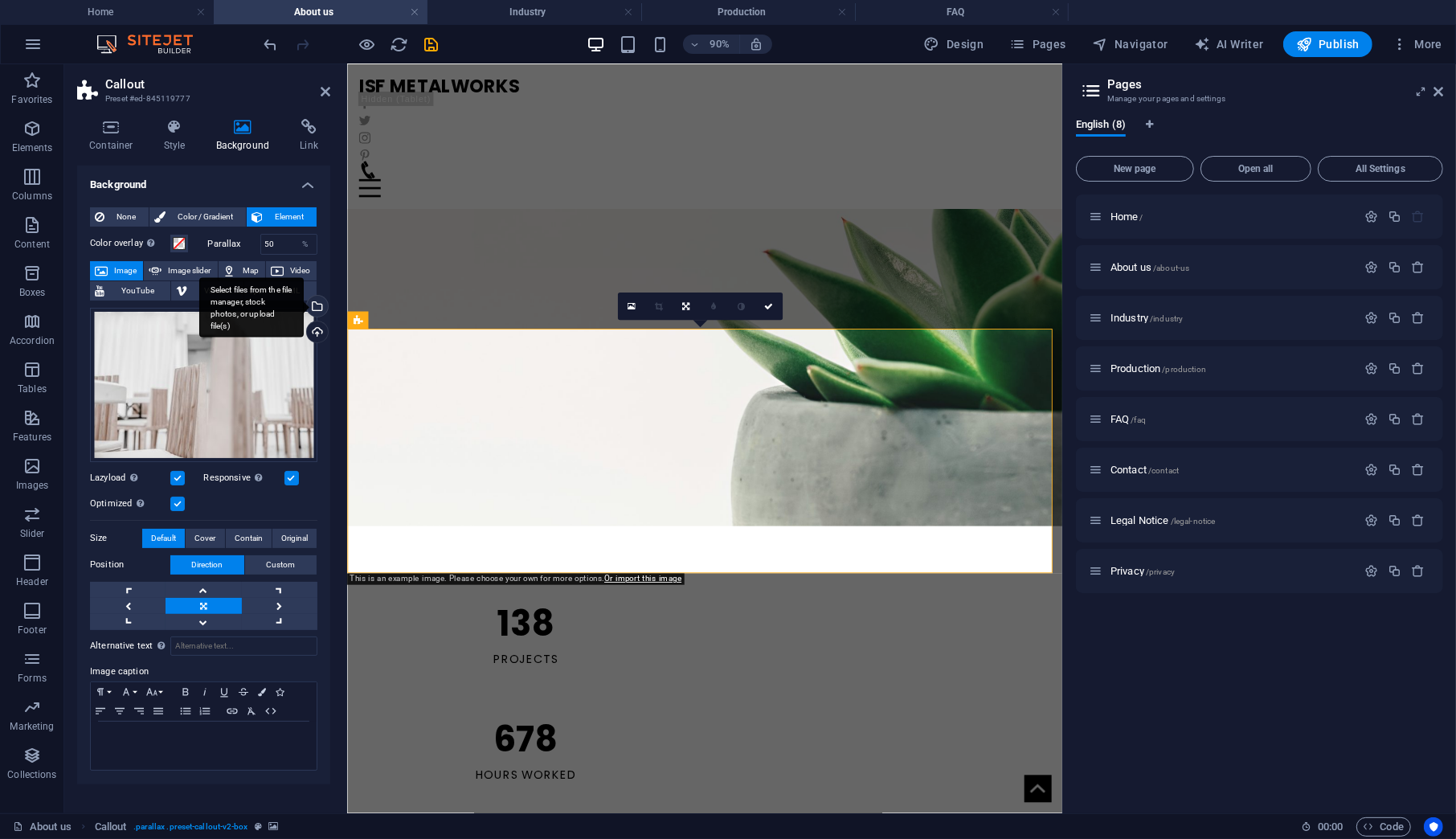
click at [320, 310] on div "Select files from the file manager, stock photos, or upload file(s)" at bounding box center [316, 308] width 24 height 24
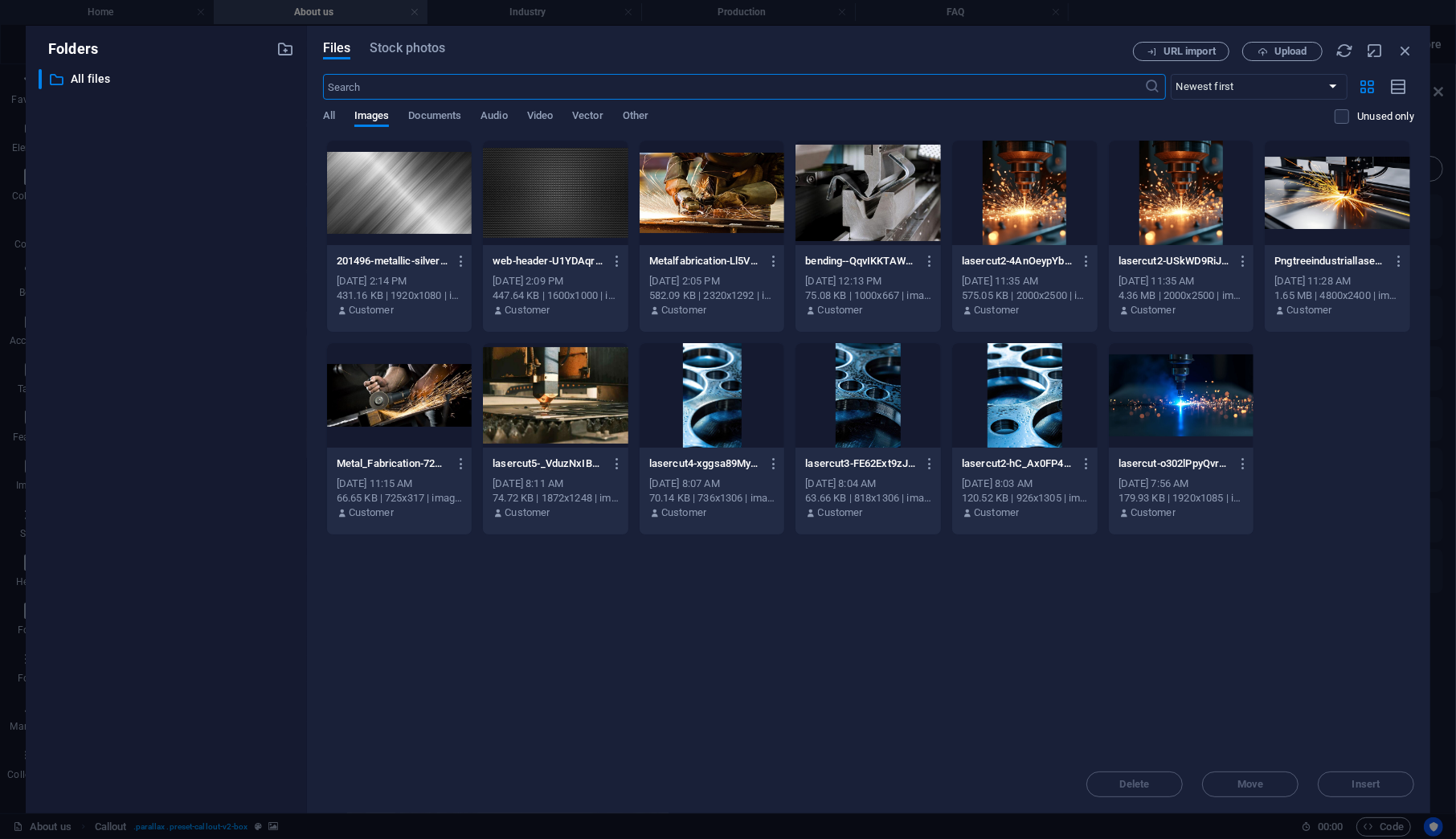
scroll to position [287, 0]
click at [542, 213] on div at bounding box center [555, 192] width 145 height 105
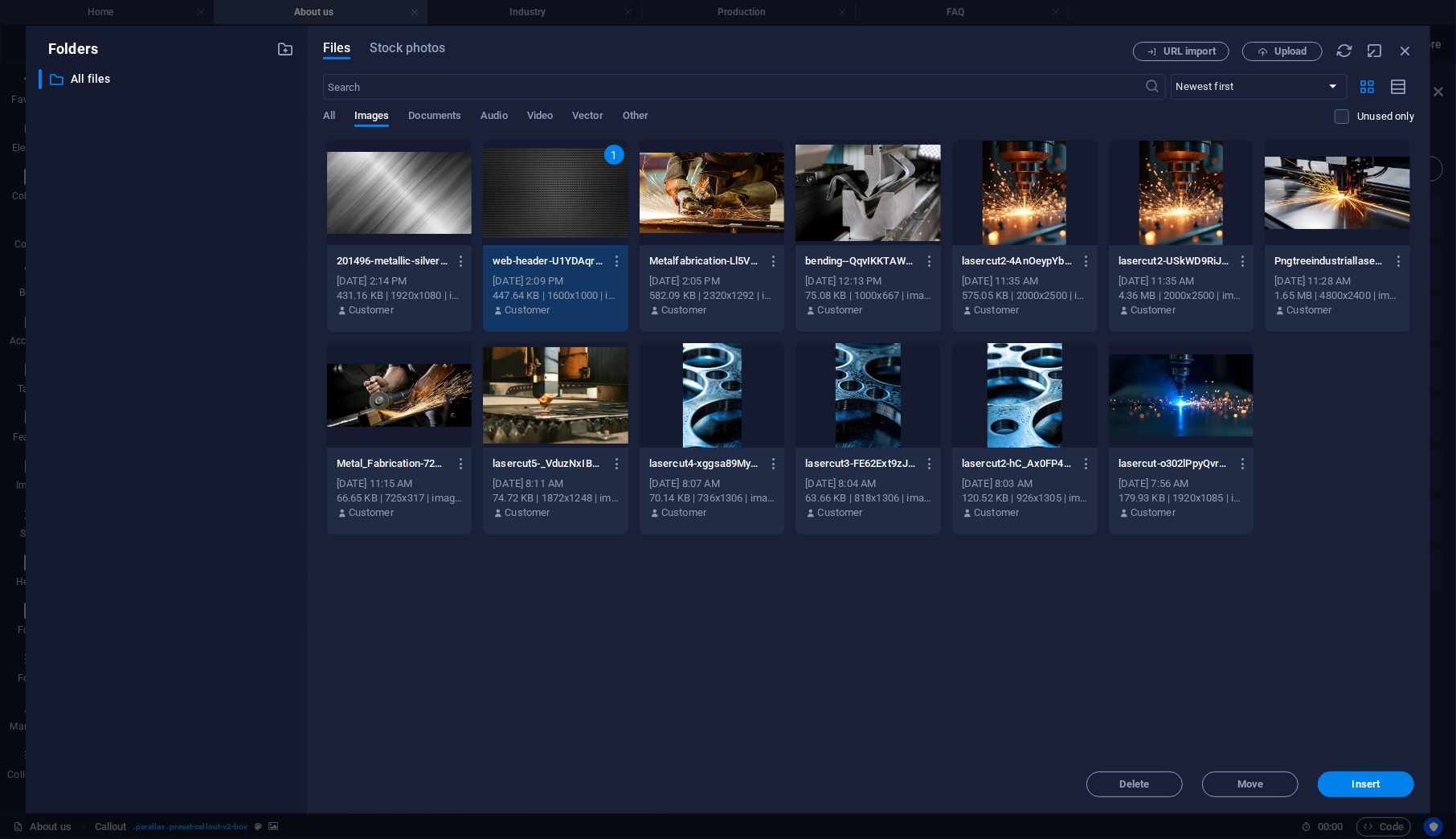
drag, startPoint x: 1354, startPoint y: 782, endPoint x: 1317, endPoint y: 771, distance: 38.6
click at [1354, 781] on span "Insert" at bounding box center [1366, 785] width 28 height 10
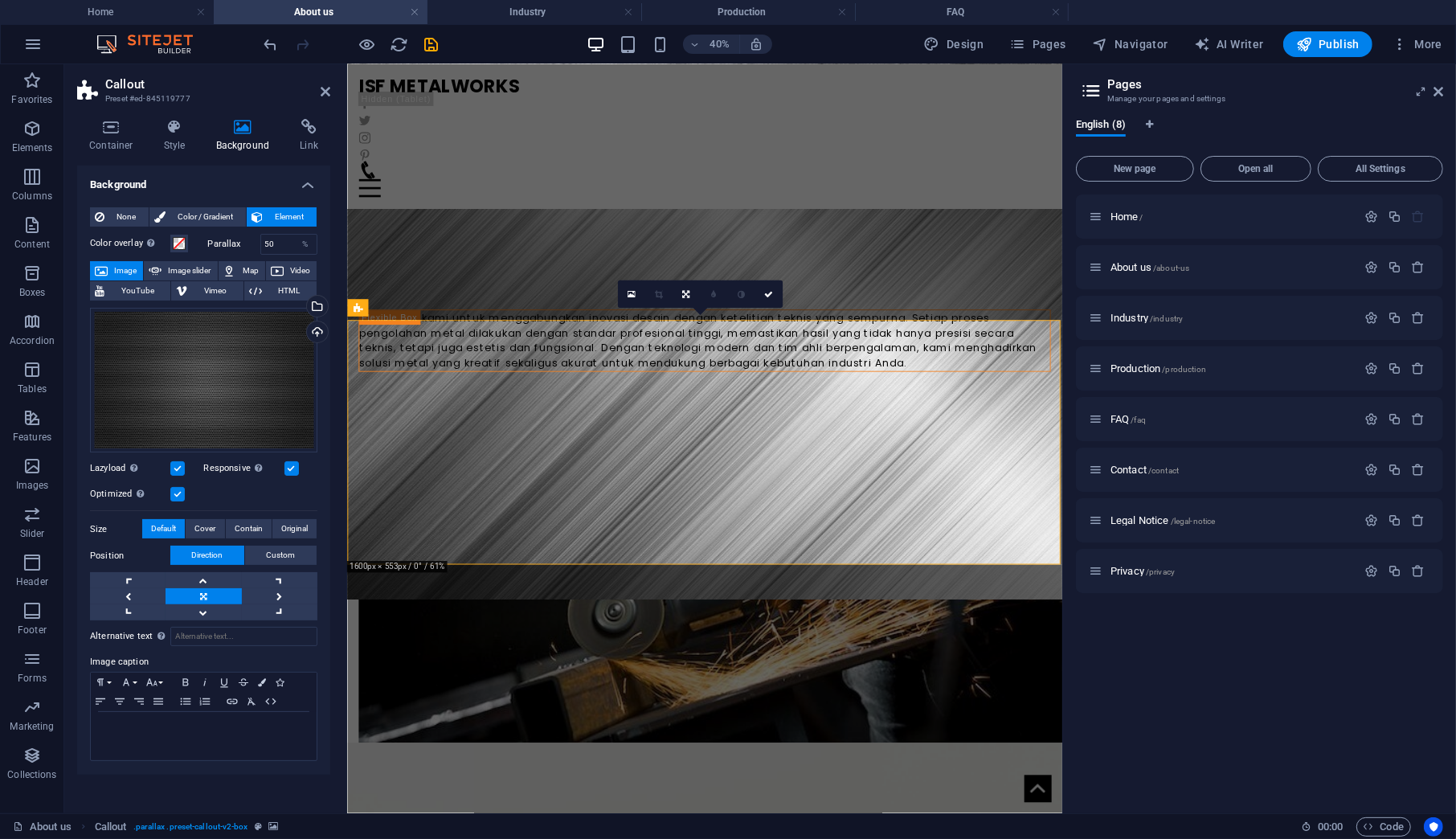
scroll to position [1069, 0]
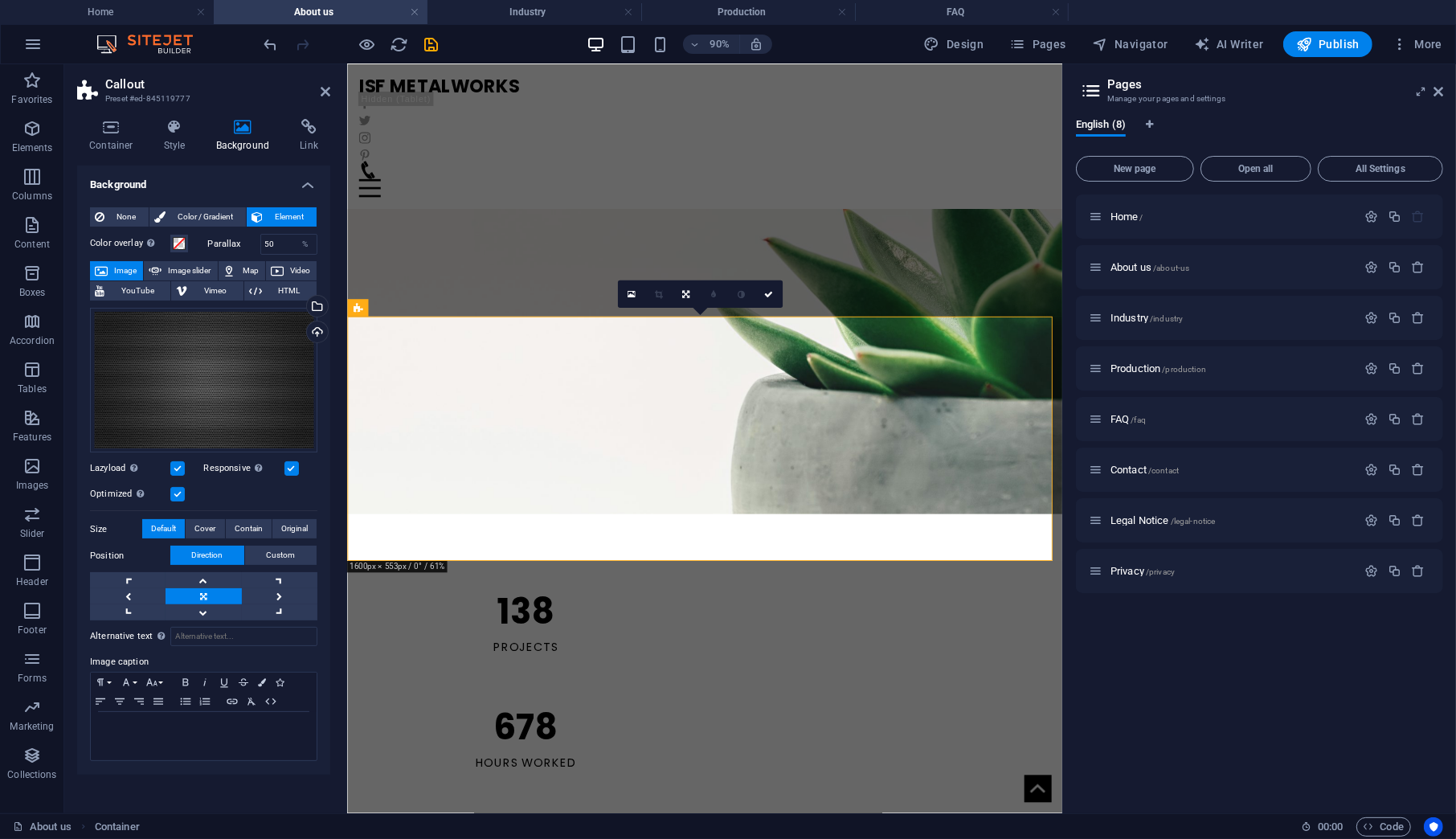
click at [374, 310] on figure at bounding box center [743, 300] width 795 height 527
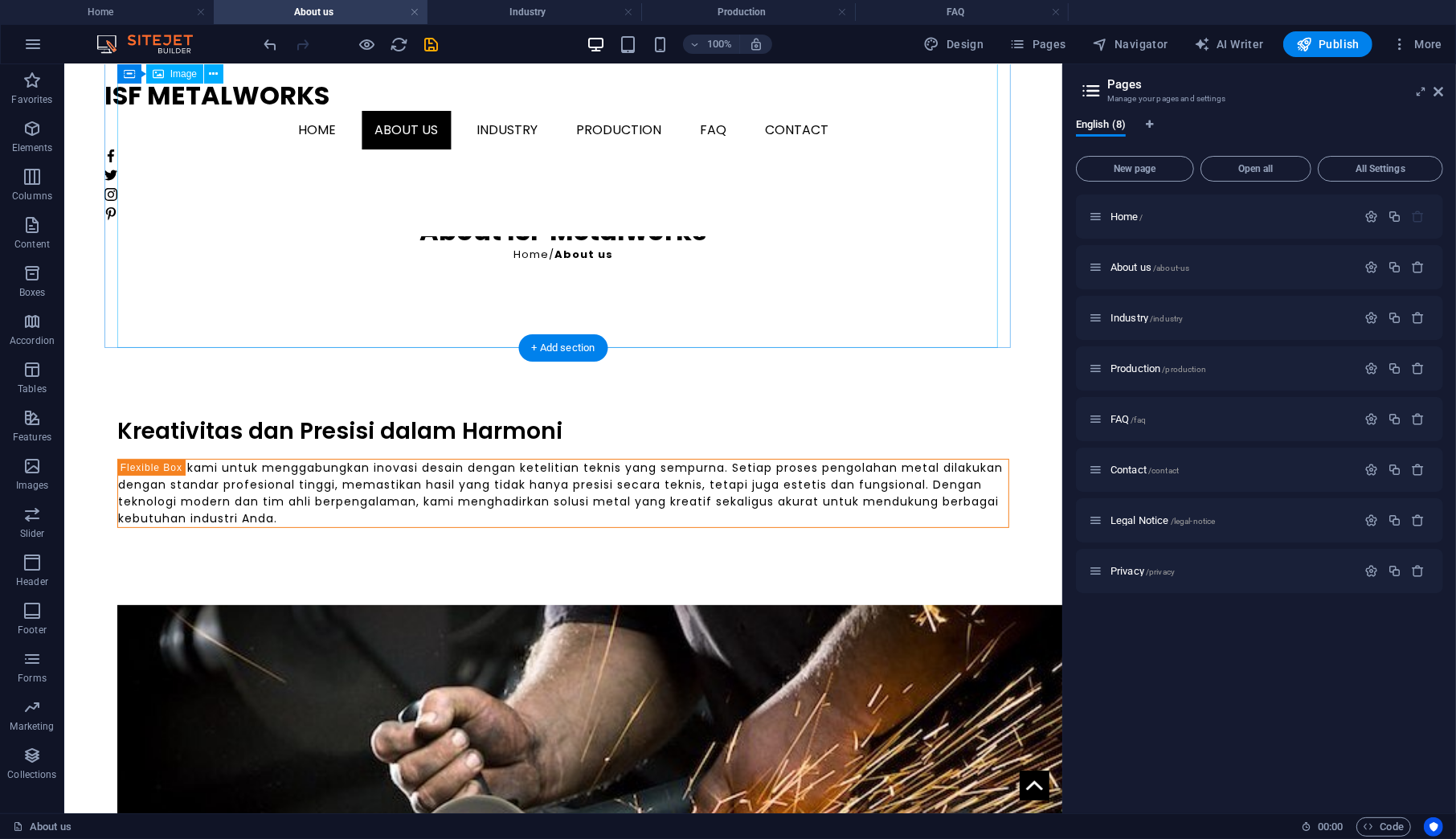
scroll to position [133, 0]
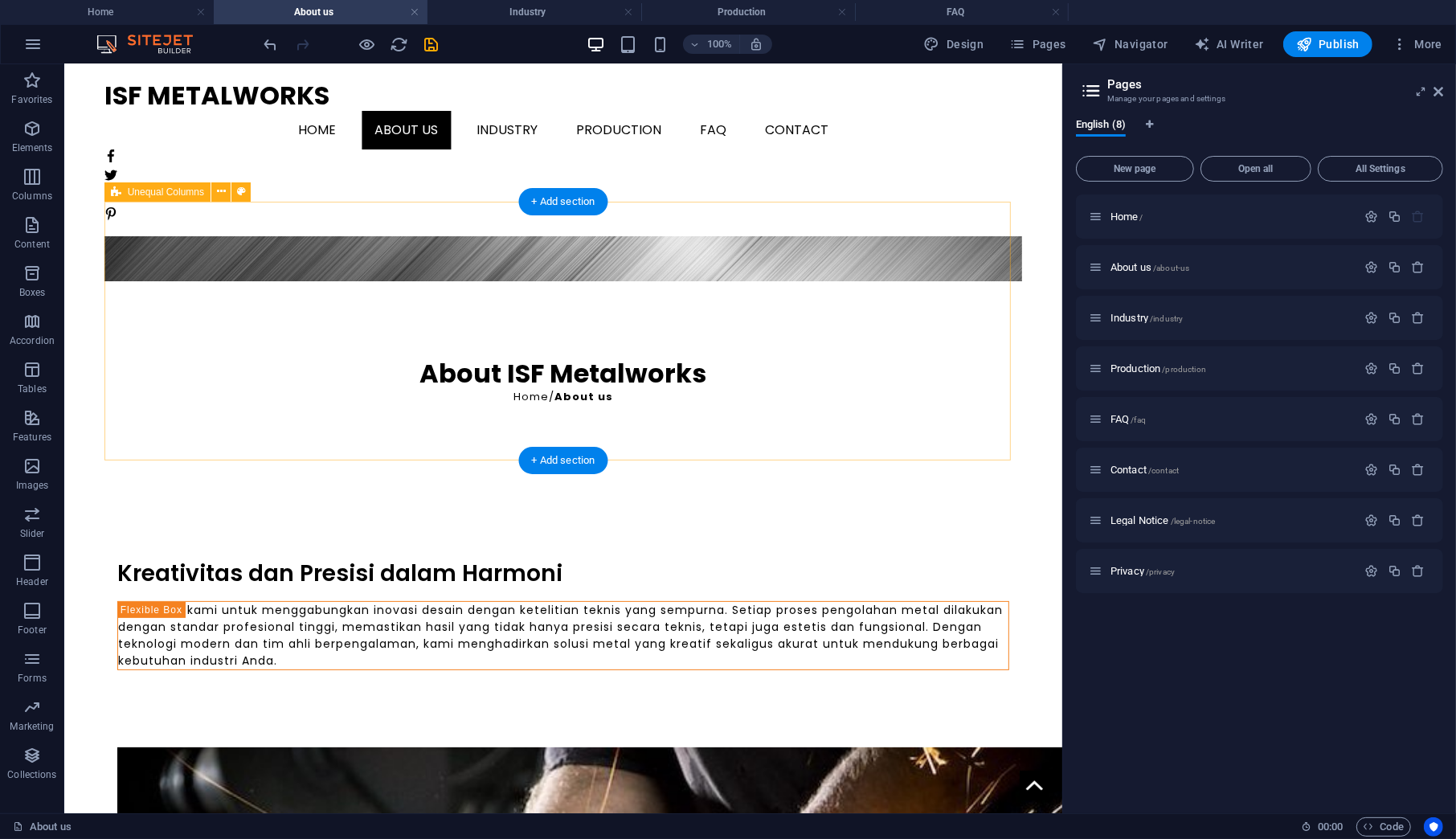
click at [461, 482] on div "Kreativitas [PERSON_NAME] [PERSON_NAME] dalam Harmoni komitmen kami untuk mengg…" at bounding box center [563, 614] width 918 height 266
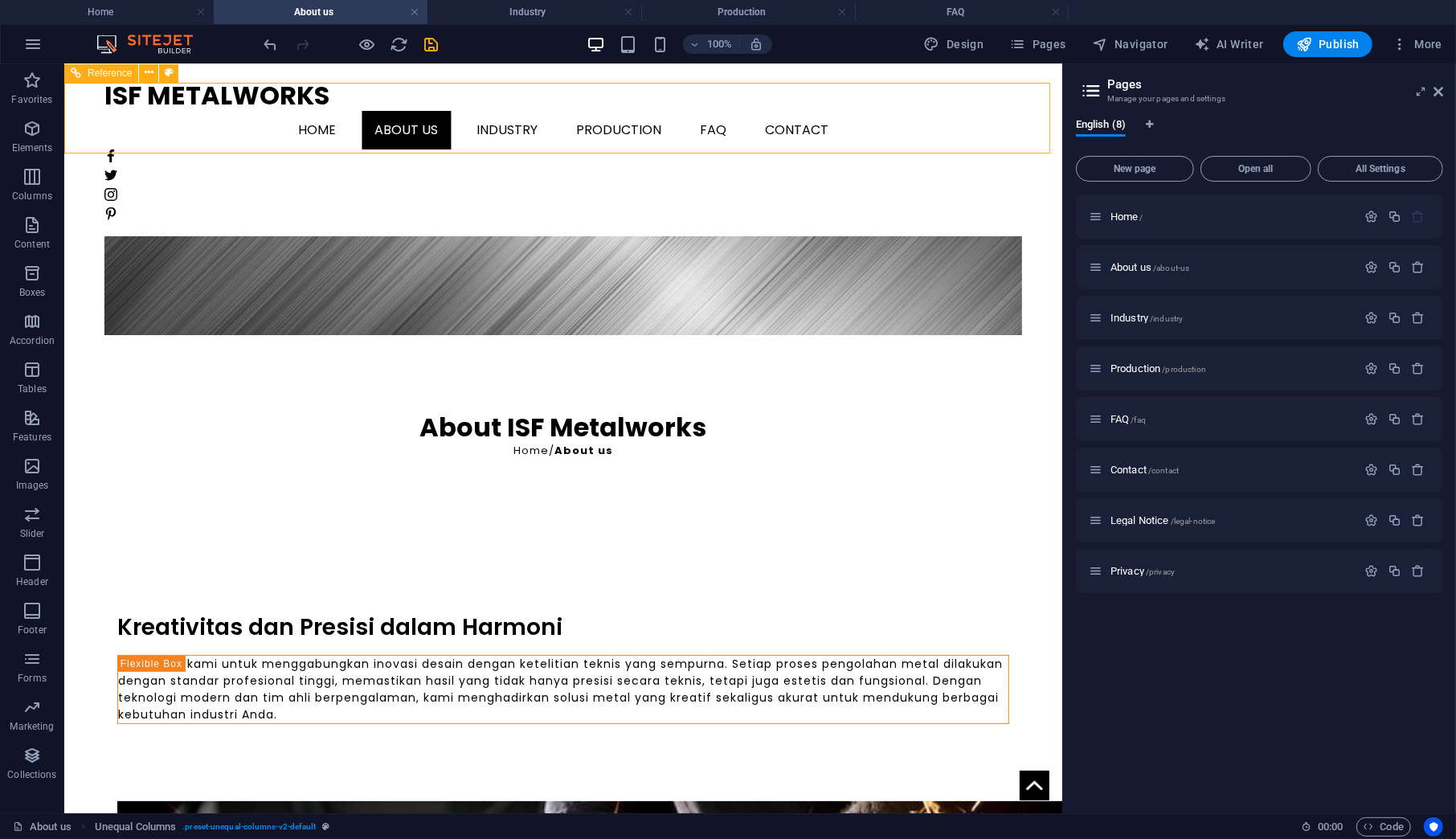
click at [575, 111] on nav "Home About us Industry Production FAQ Contact" at bounding box center [563, 129] width 918 height 38
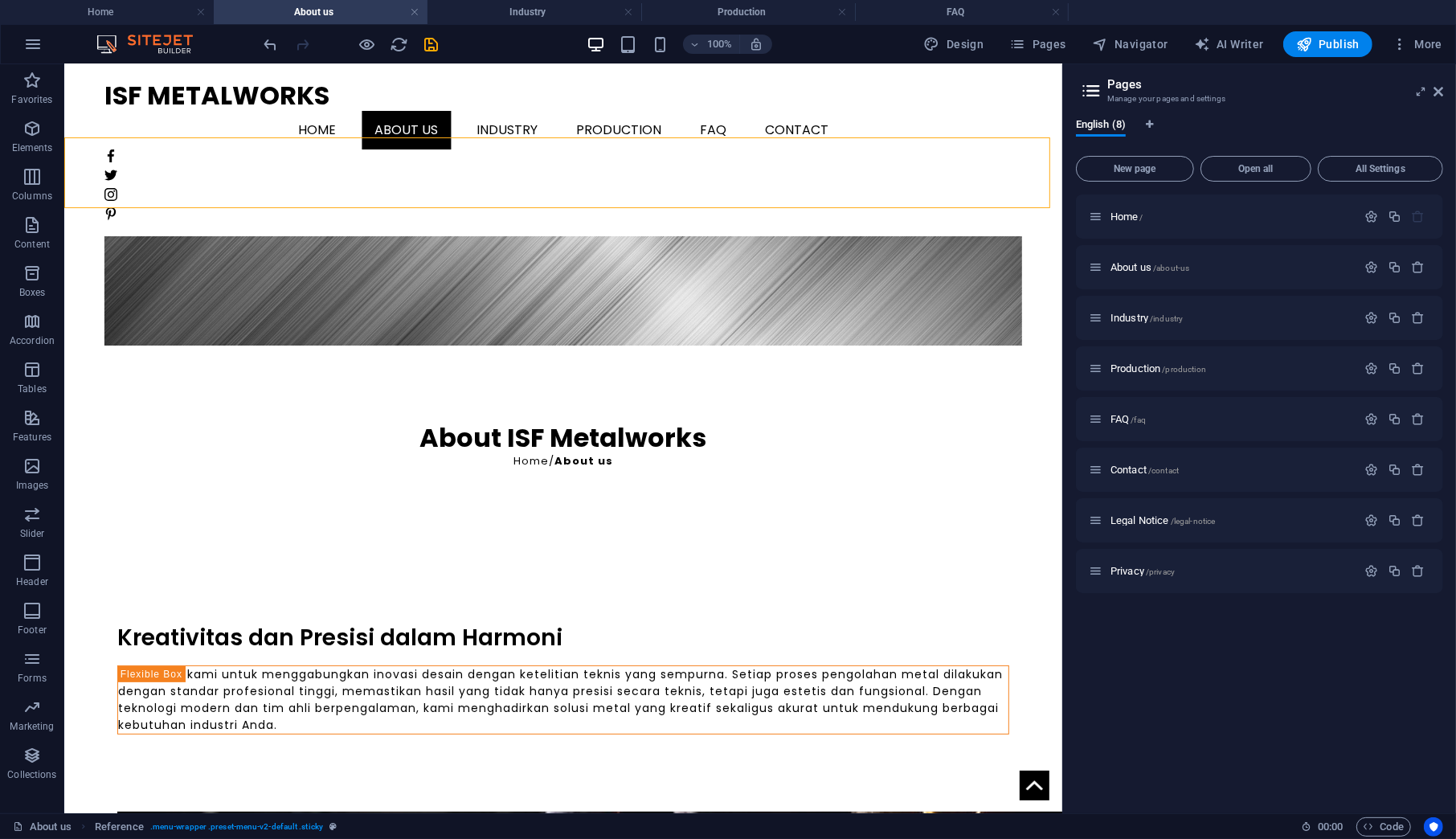
click at [572, 111] on nav "Home About us Industry Production FAQ Contact" at bounding box center [563, 129] width 918 height 38
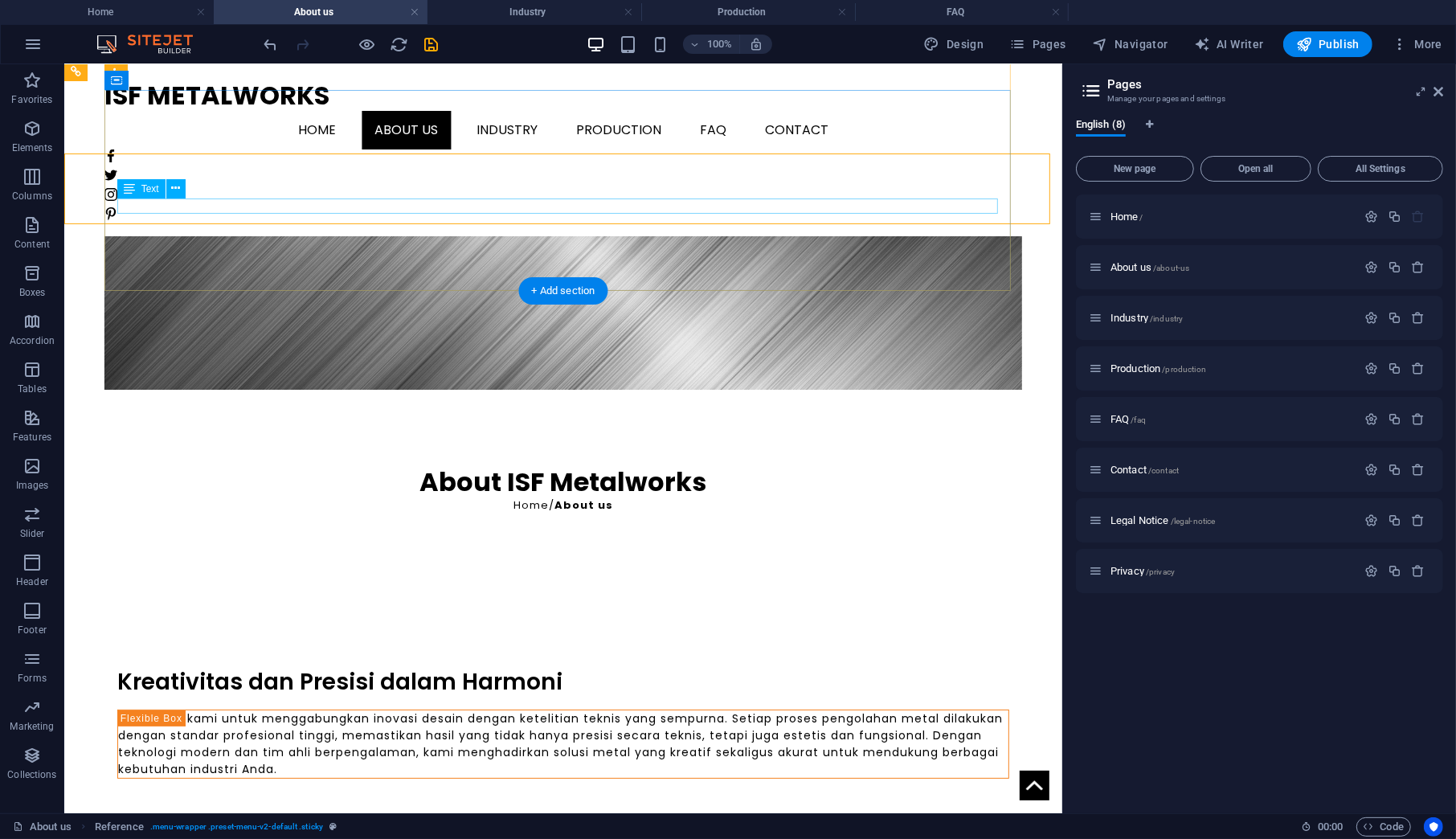
scroll to position [0, 0]
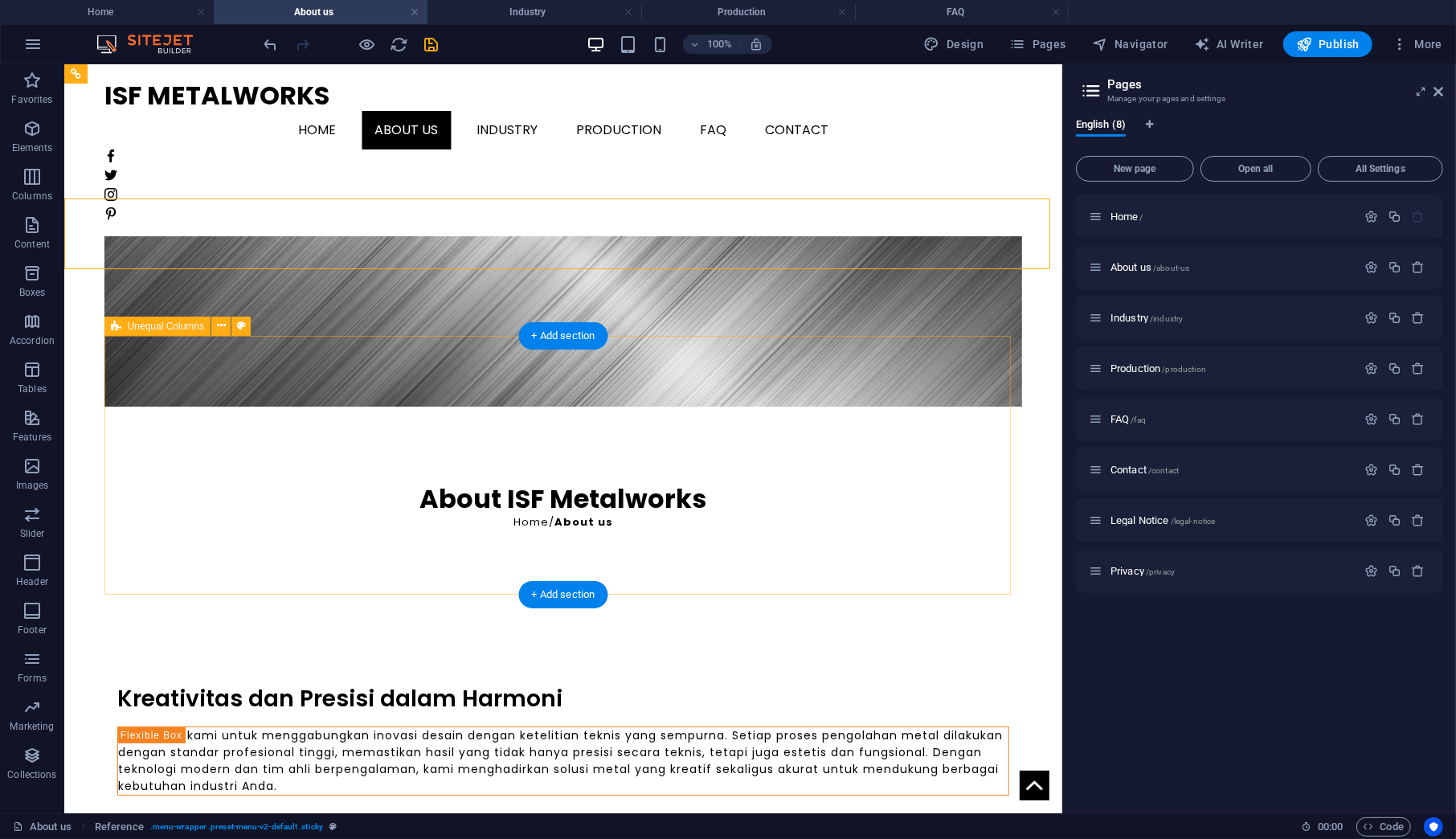
click at [646, 607] on div "Kreativitas [PERSON_NAME] [PERSON_NAME] dalam Harmoni komitmen kami untuk mengg…" at bounding box center [563, 739] width 918 height 266
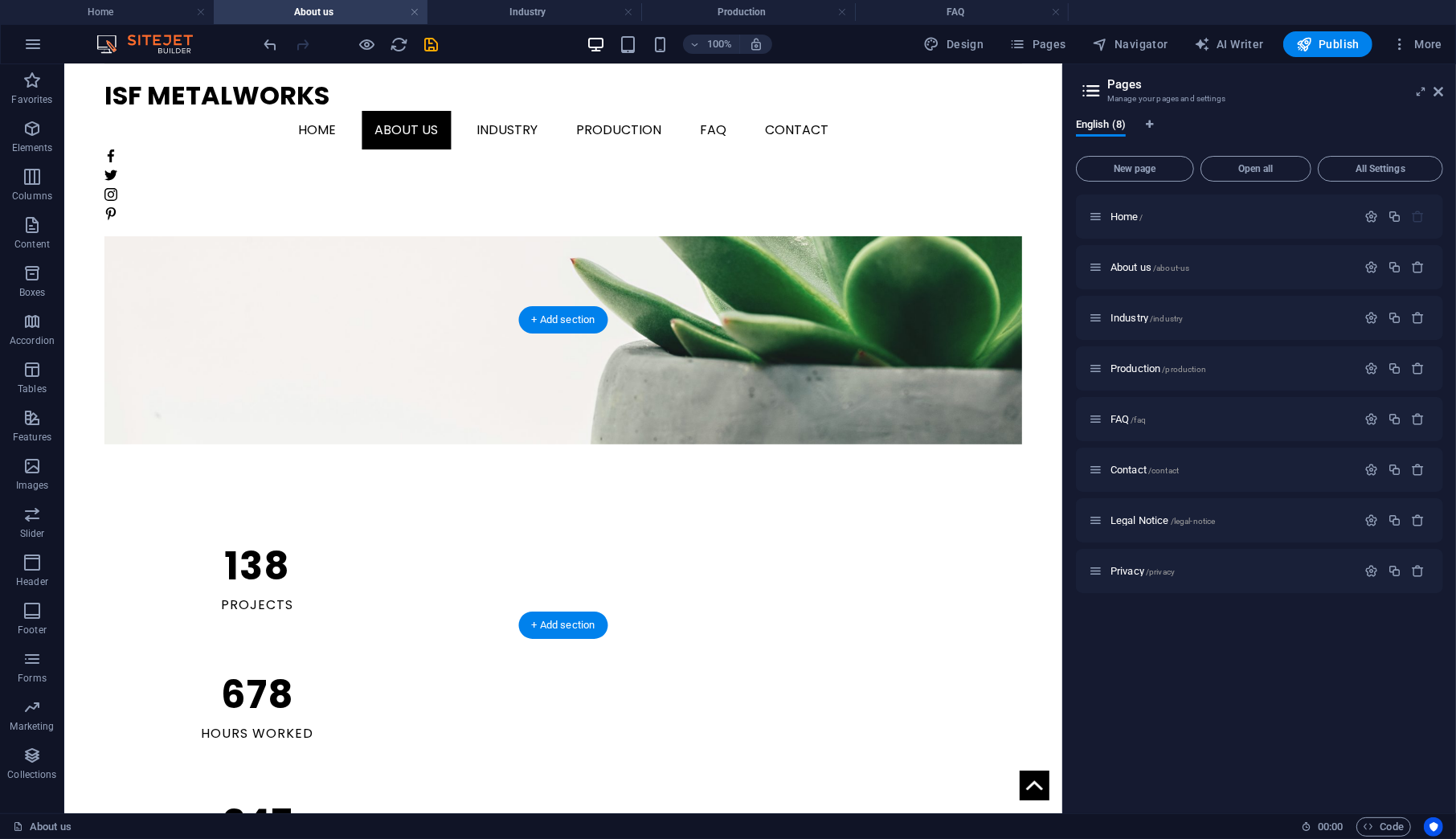
scroll to position [1338, 0]
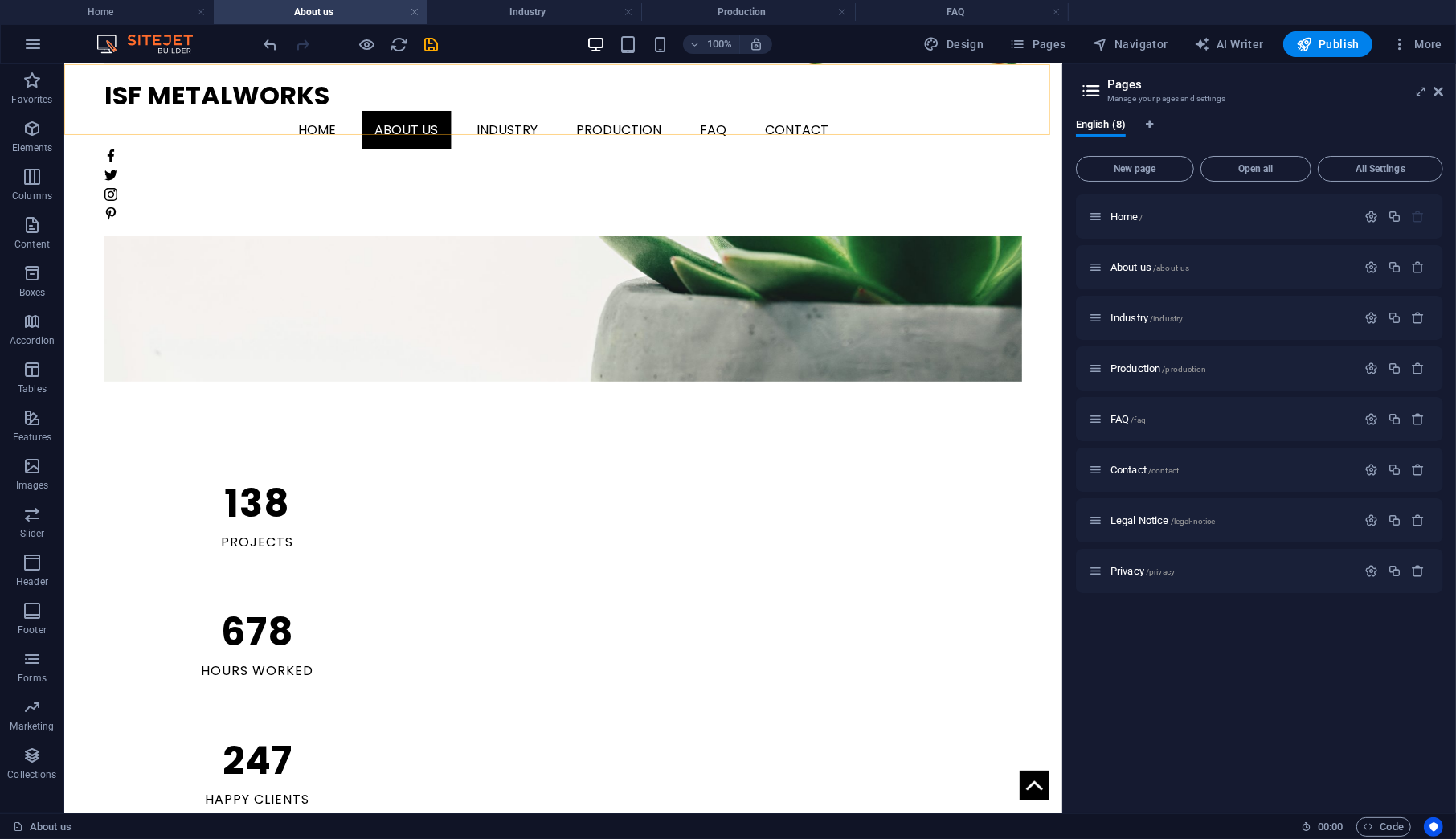
click at [389, 111] on nav "Home About us Industry Production FAQ Contact" at bounding box center [563, 129] width 918 height 38
click at [1123, 212] on span "Home /" at bounding box center [1126, 216] width 33 height 12
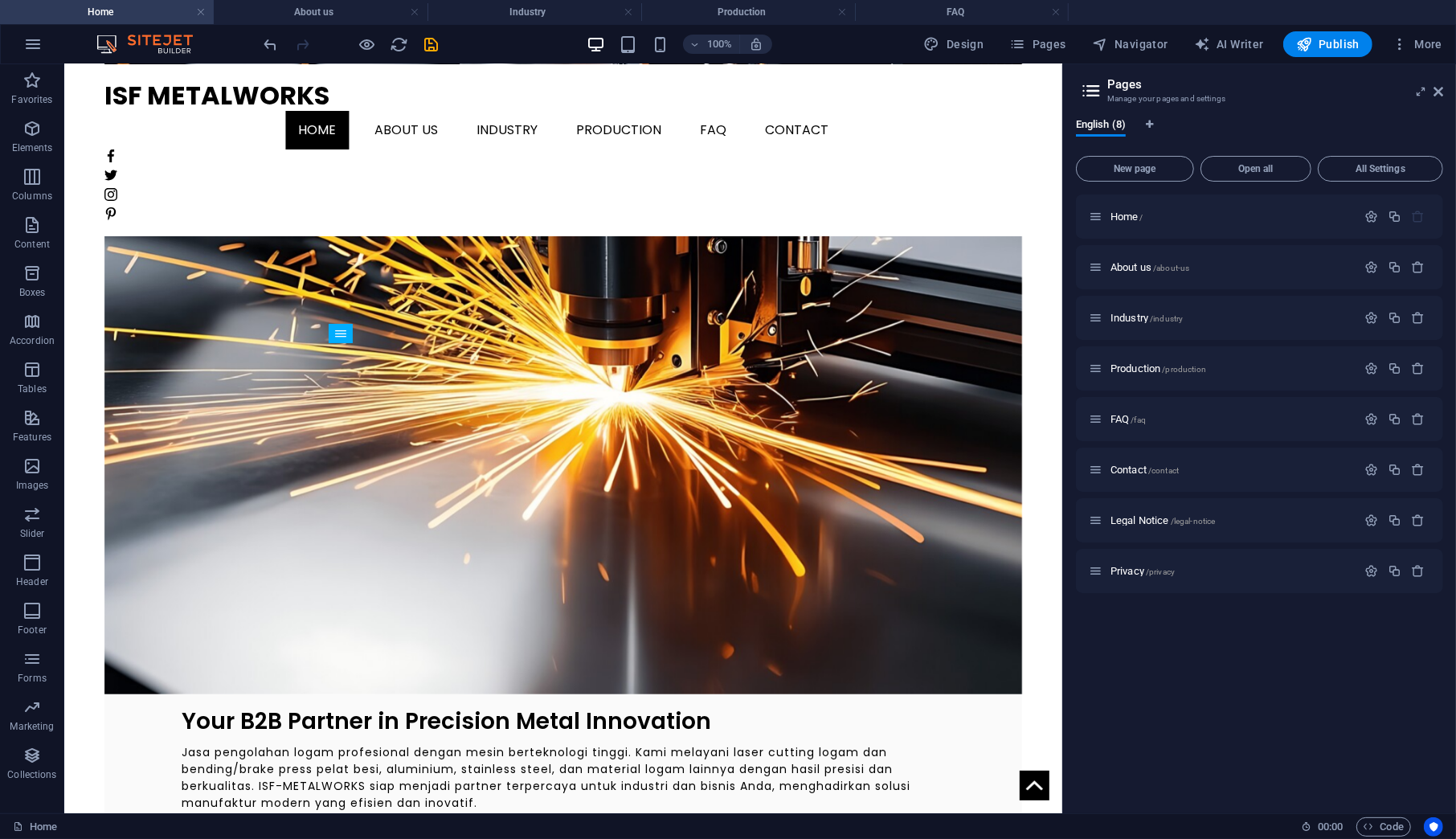
scroll to position [0, 0]
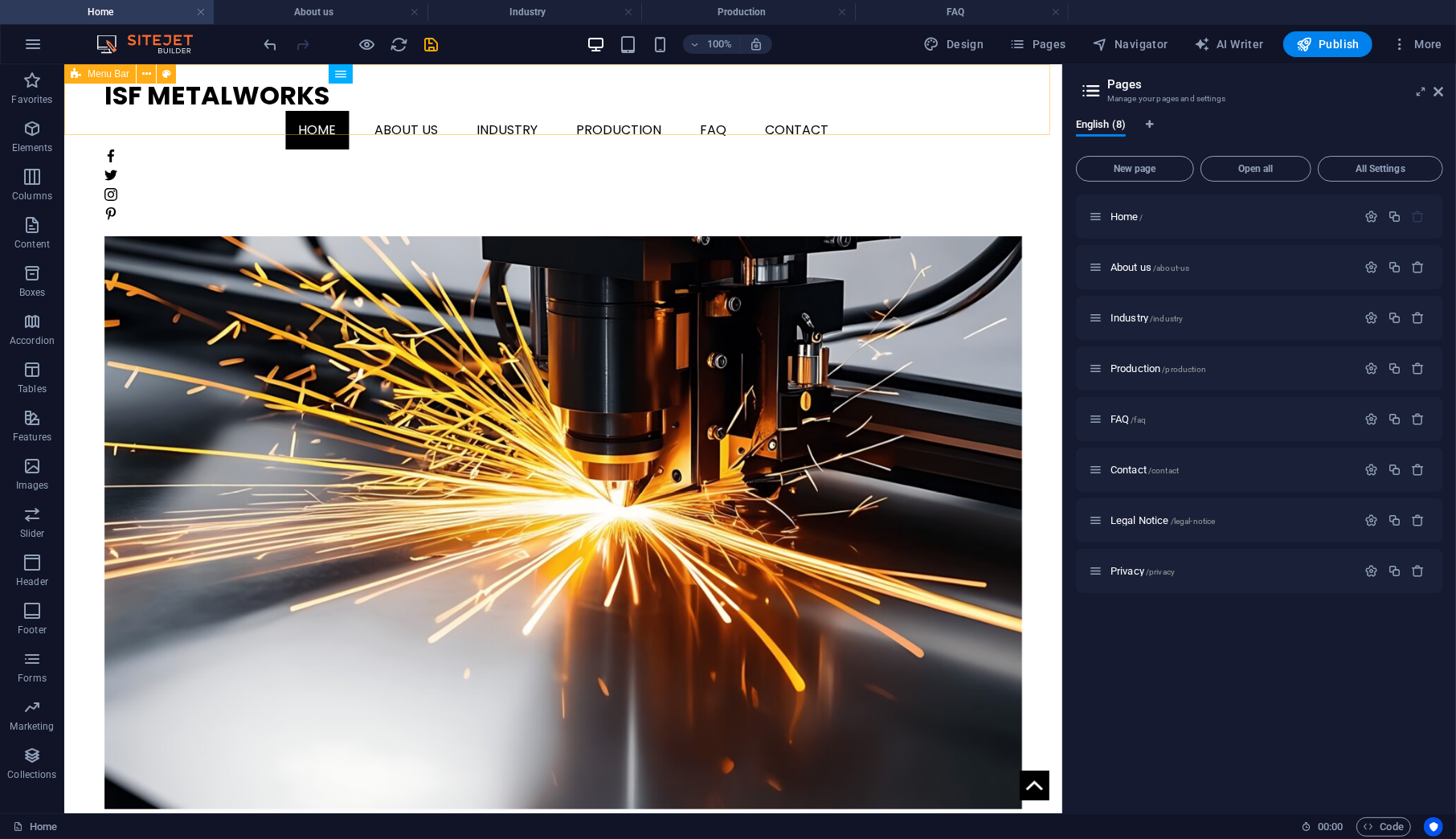
click at [488, 78] on div "ISF METALWORKS Home About us Industry Production FAQ Contact" at bounding box center [562, 149] width 998 height 172
click at [482, 111] on nav "Home About us Industry Production FAQ Contact" at bounding box center [563, 129] width 918 height 38
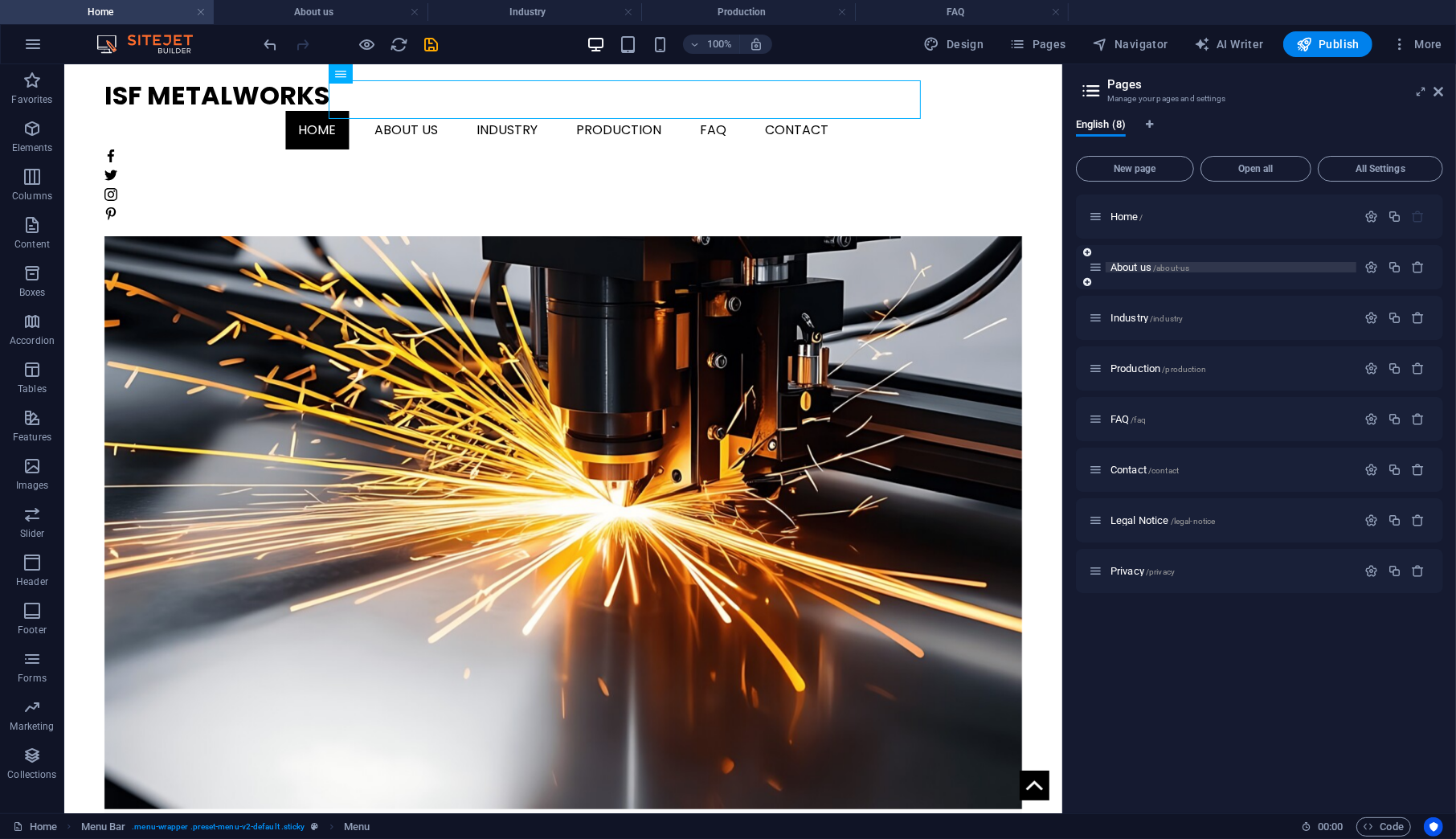
click at [1119, 265] on span "About us /about-us" at bounding box center [1150, 267] width 79 height 12
